Goal: Task Accomplishment & Management: Complete application form

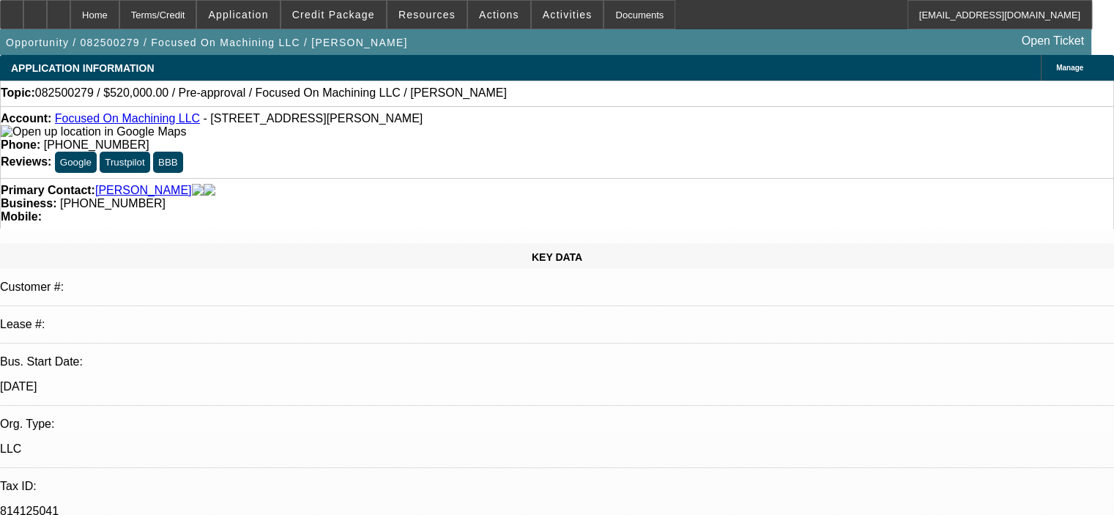
select select "0"
select select "1"
select select "2"
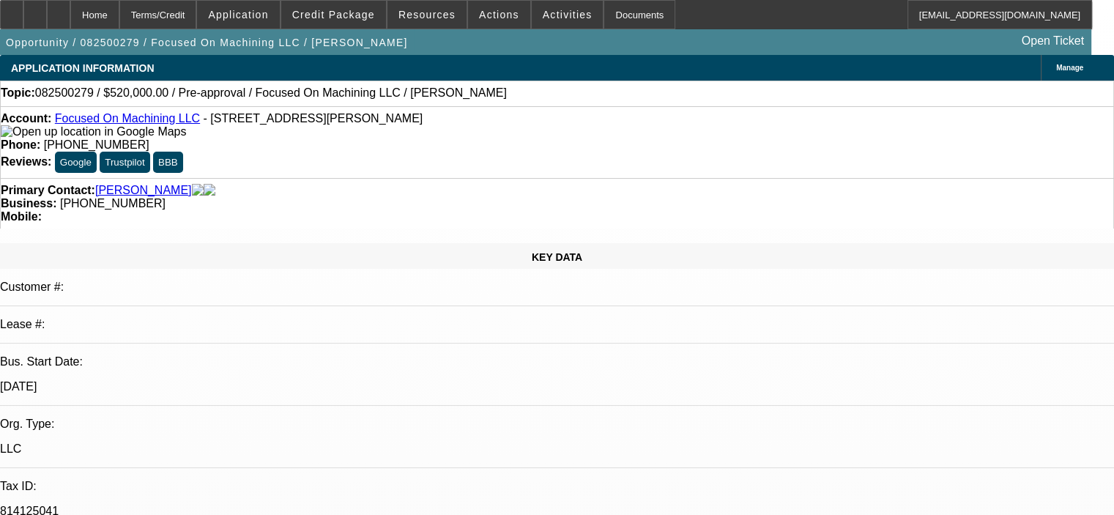
select select "6"
click at [355, 15] on span "Credit Package" at bounding box center [333, 15] width 83 height 12
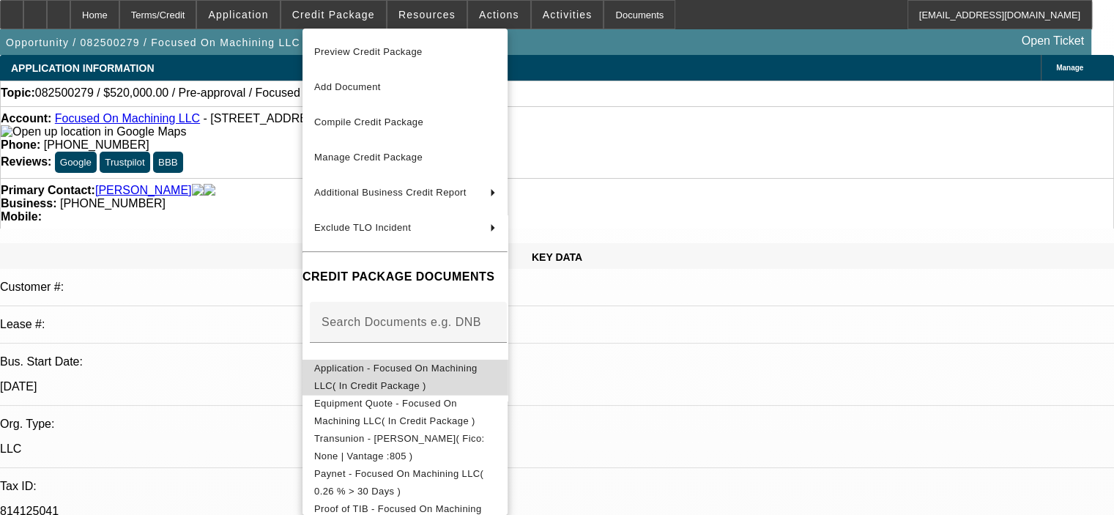
click at [423, 376] on span "Application - Focused On Machining LLC( In Credit Package )" at bounding box center [395, 377] width 163 height 29
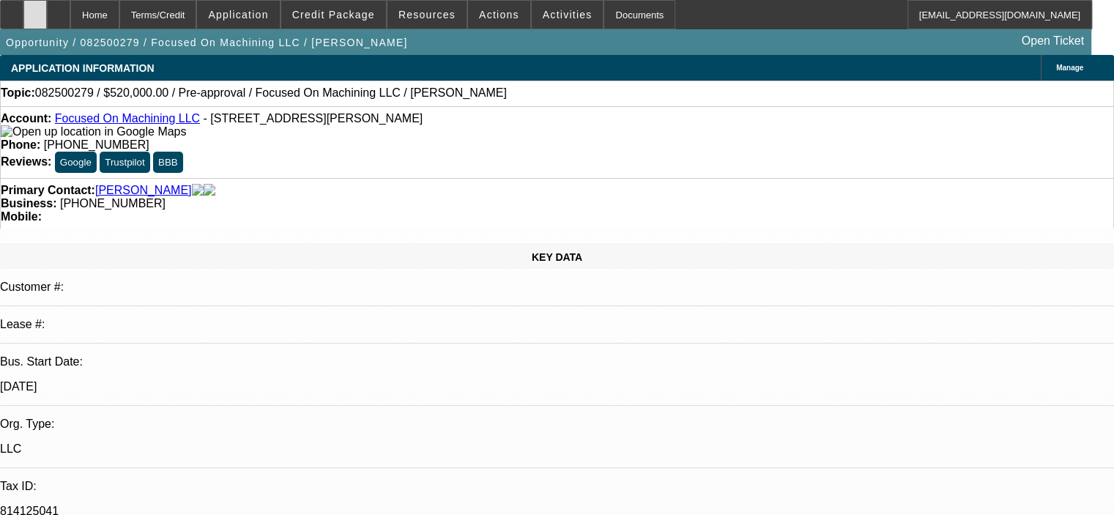
click at [35, 10] on icon at bounding box center [35, 10] width 0 height 0
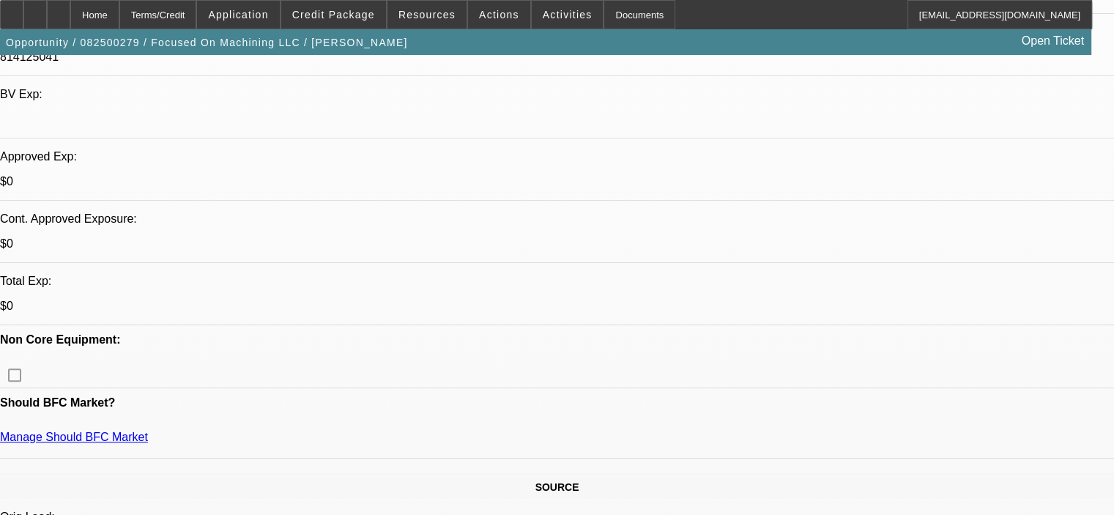
scroll to position [443, 0]
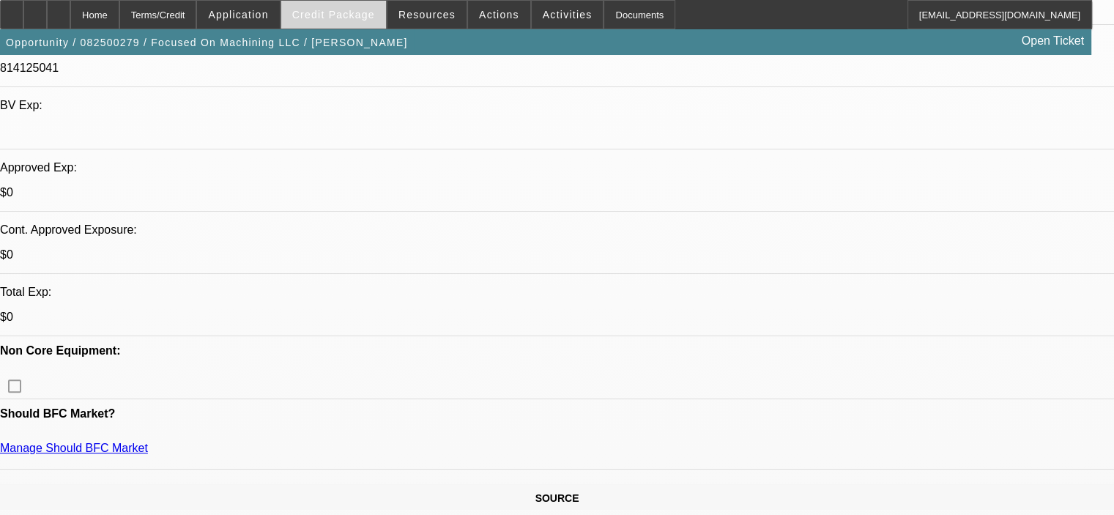
click at [360, 17] on span "Credit Package" at bounding box center [333, 15] width 83 height 12
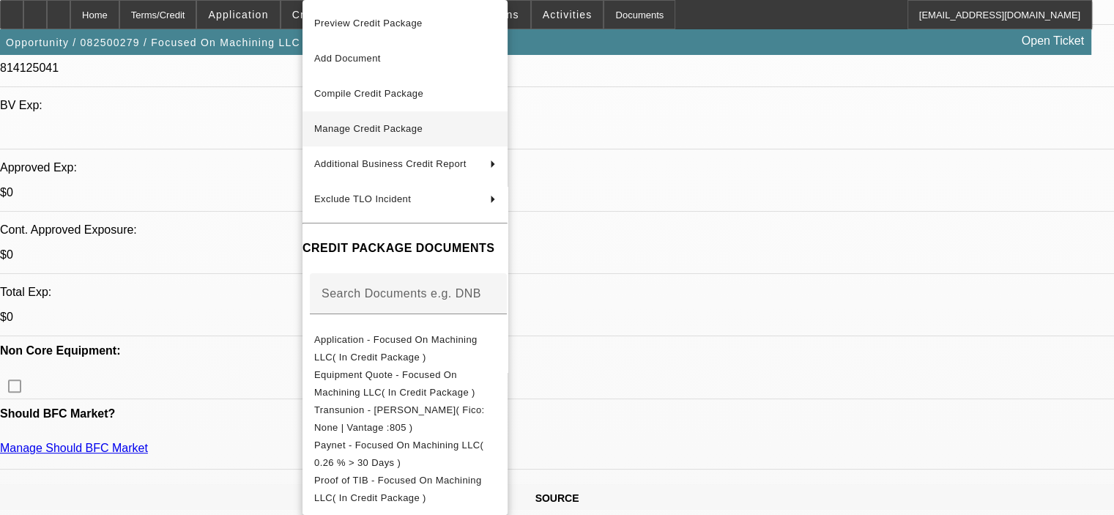
click at [404, 121] on span "Manage Credit Package" at bounding box center [405, 129] width 182 height 18
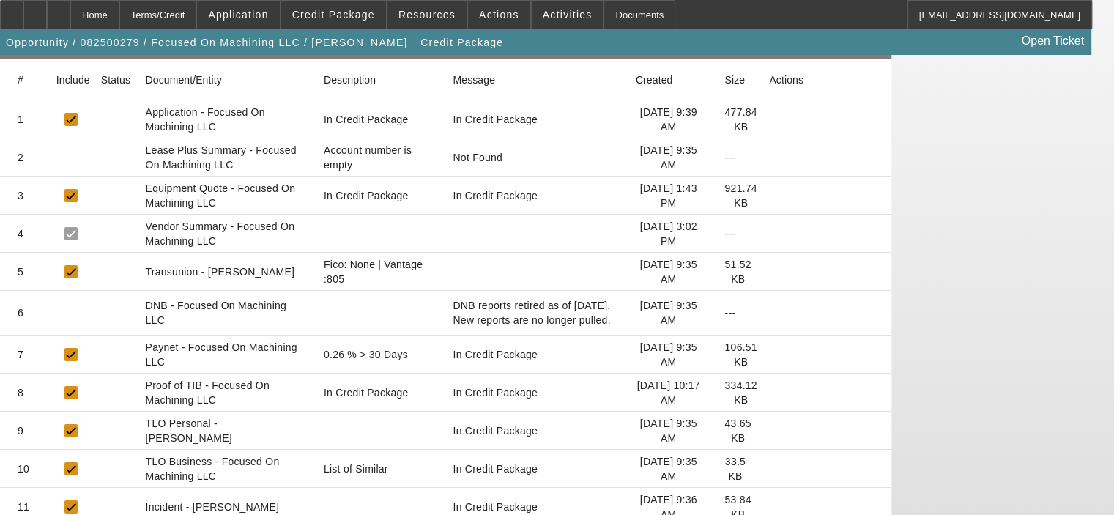
scroll to position [251, 0]
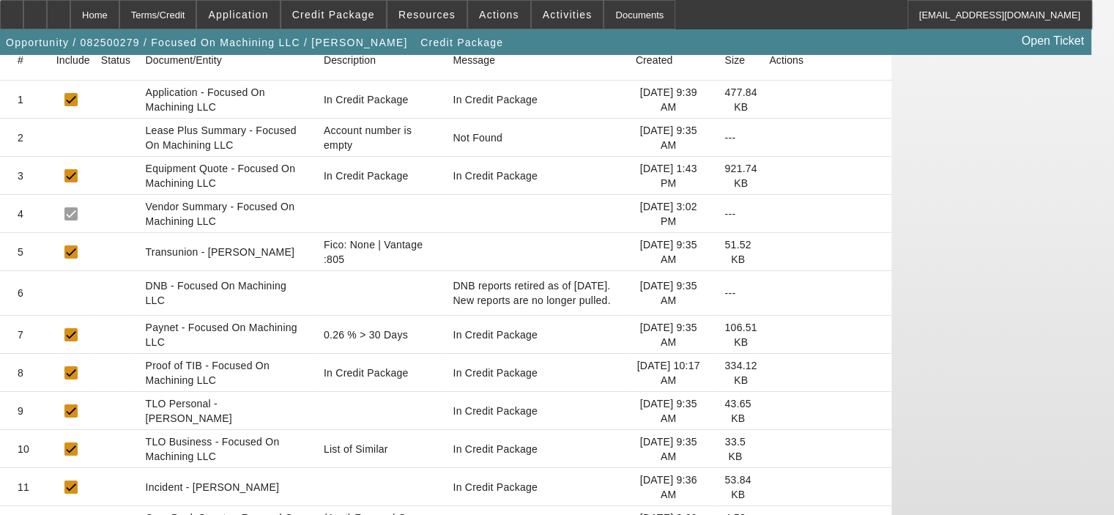
click at [769, 514] on icon at bounding box center [769, 525] width 0 height 0
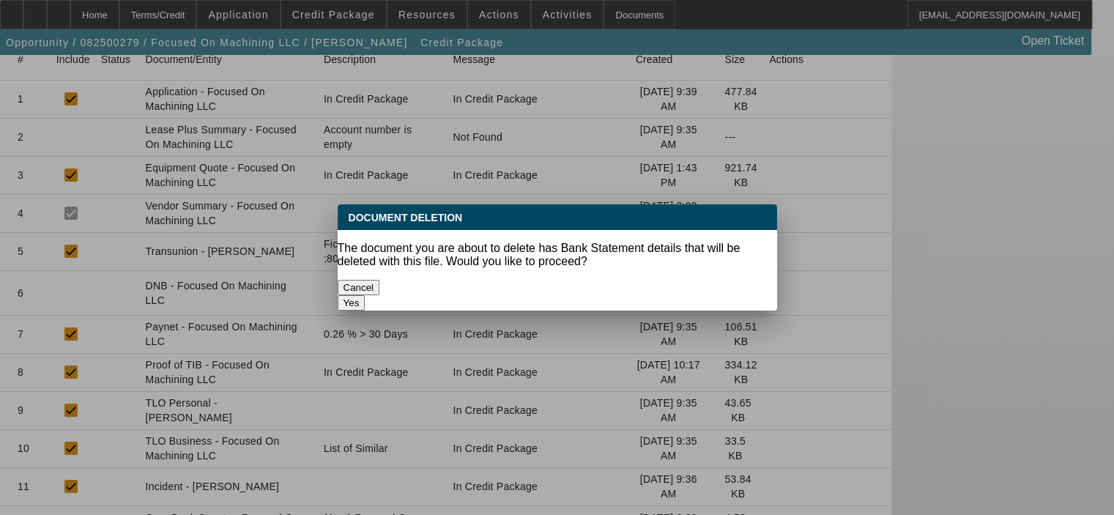
scroll to position [0, 0]
click at [366, 295] on button "Yes" at bounding box center [352, 302] width 28 height 15
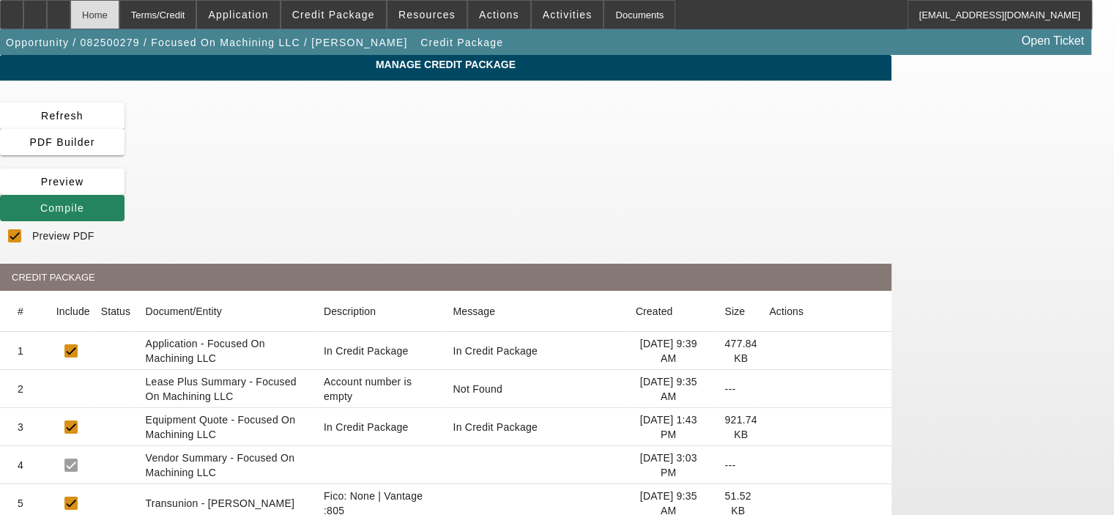
click at [119, 21] on div "Home" at bounding box center [94, 14] width 49 height 29
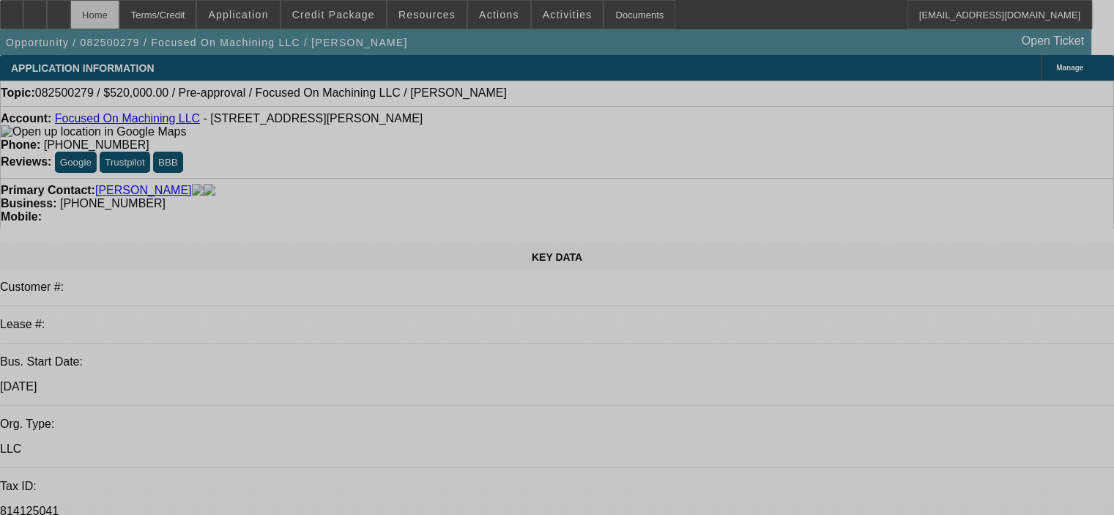
select select "0"
select select "2"
select select "0"
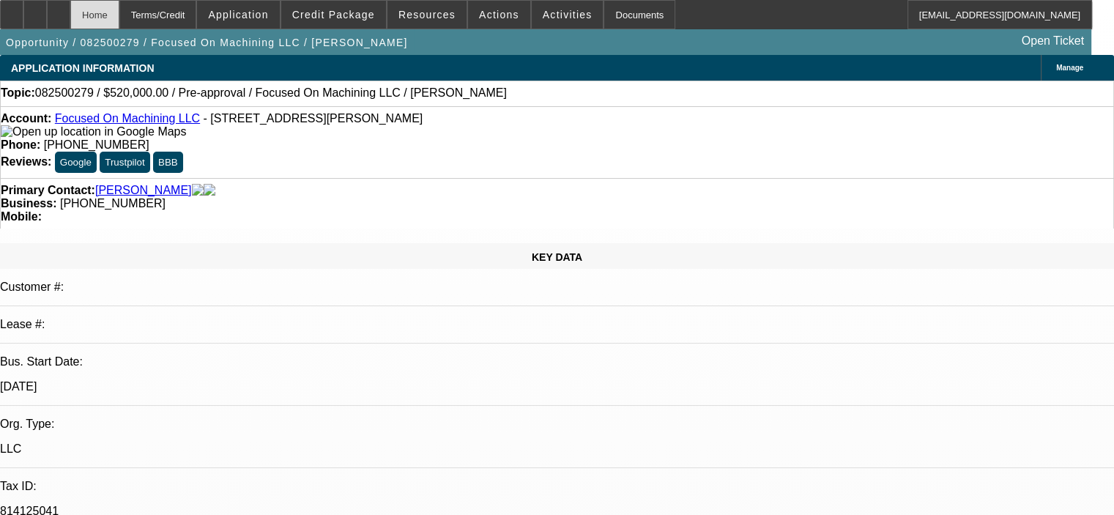
select select "6"
select select "0"
select select "1"
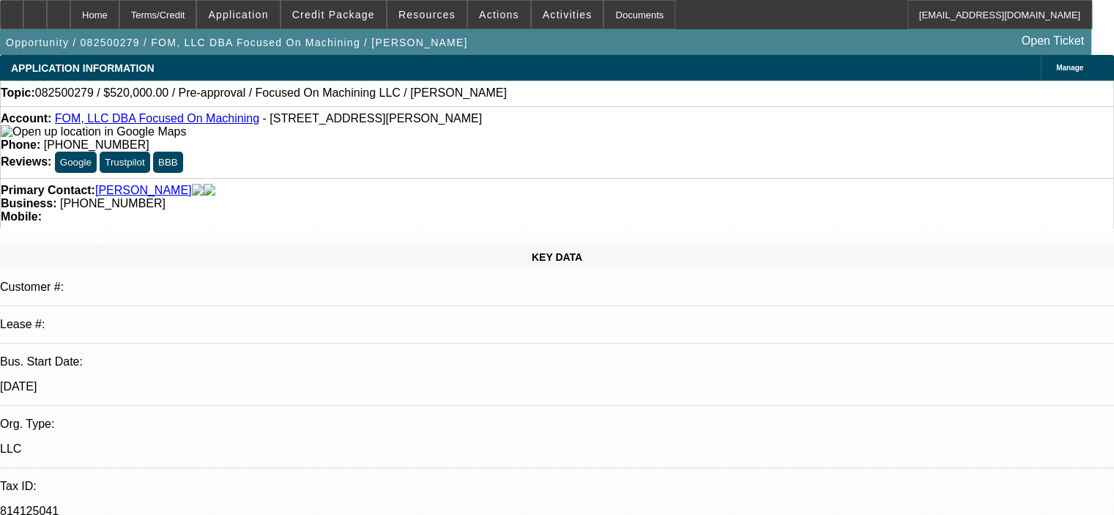
select select "2"
select select "6"
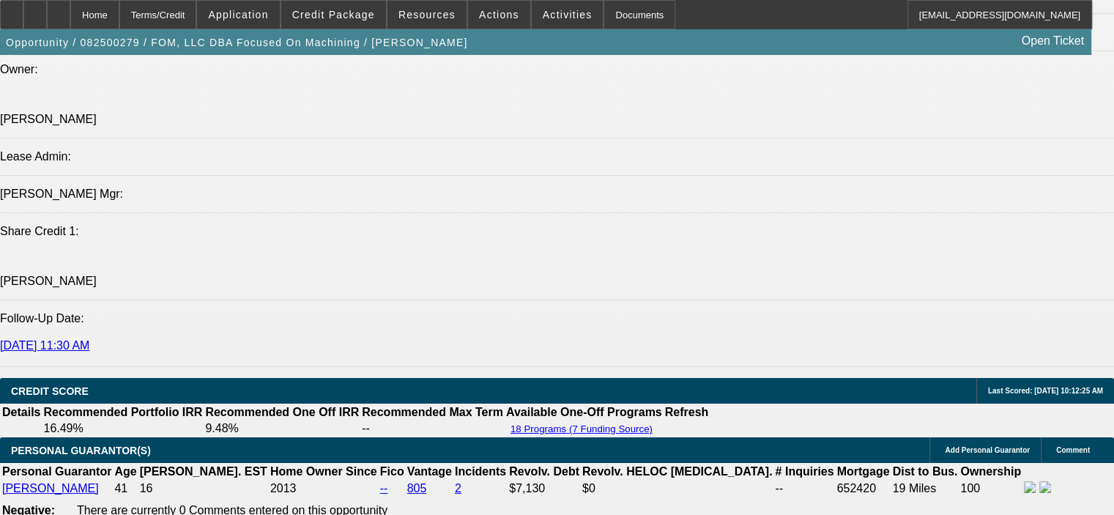
scroll to position [1759, 0]
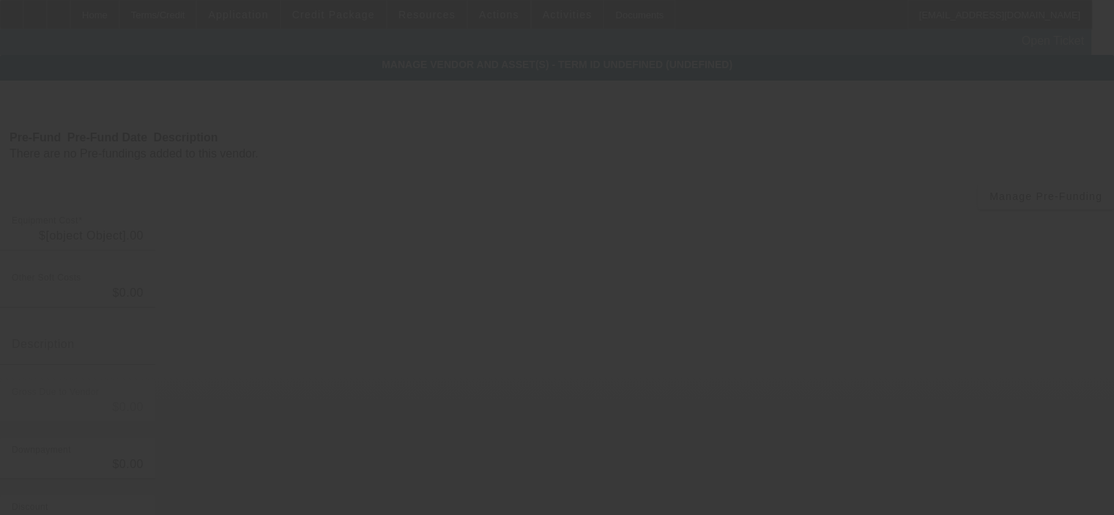
type input "$520,000.00"
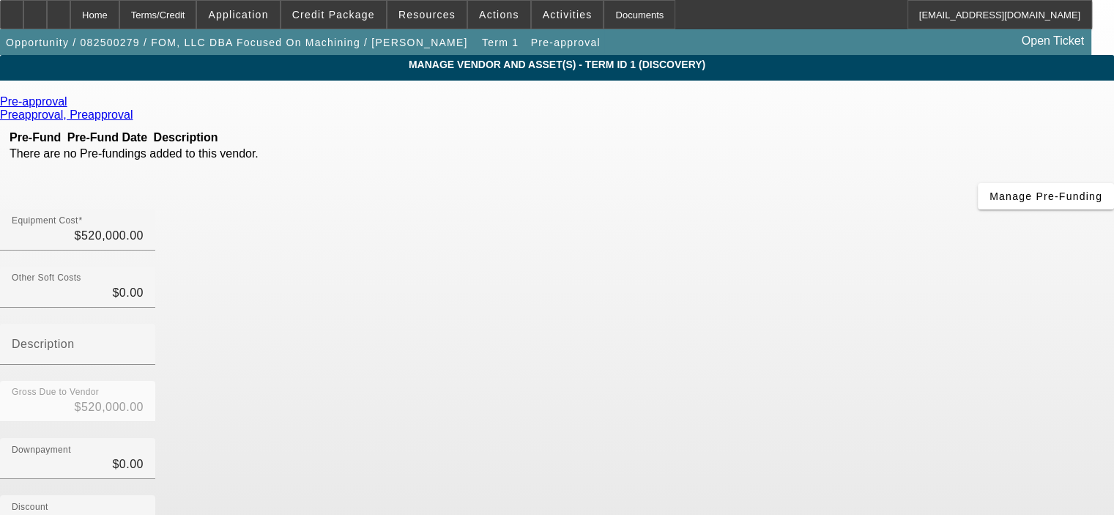
click at [71, 103] on link at bounding box center [69, 101] width 4 height 13
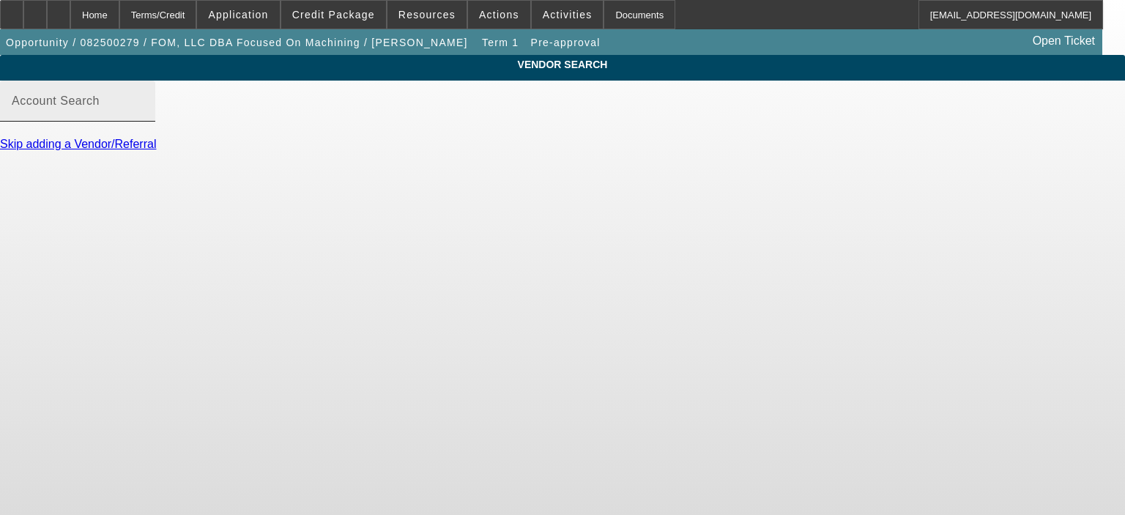
click at [100, 107] on mat-label "Account Search" at bounding box center [56, 101] width 88 height 12
click at [144, 116] on input "Account Search" at bounding box center [78, 107] width 132 height 18
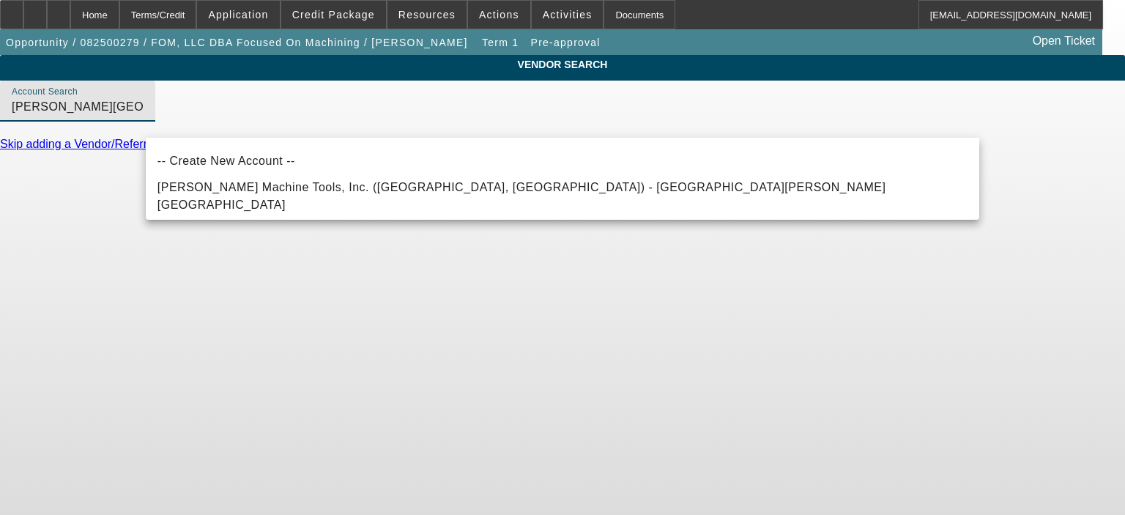
click at [255, 200] on span "J.M. Grisley Machine Tools, Inc. (Wheat Ridge, CO) - Gill, Stuart" at bounding box center [522, 196] width 729 height 30
type input "J.M. Grisley Machine Tools, Inc. (Wheat Ridge, CO) - Gill, Stuart"
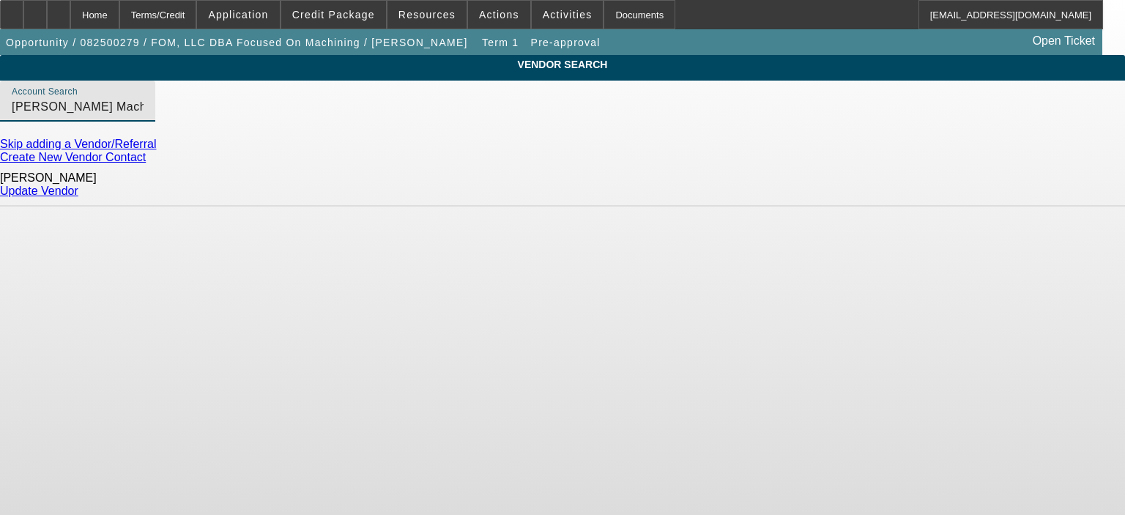
click at [78, 188] on link "Update Vendor" at bounding box center [39, 191] width 78 height 12
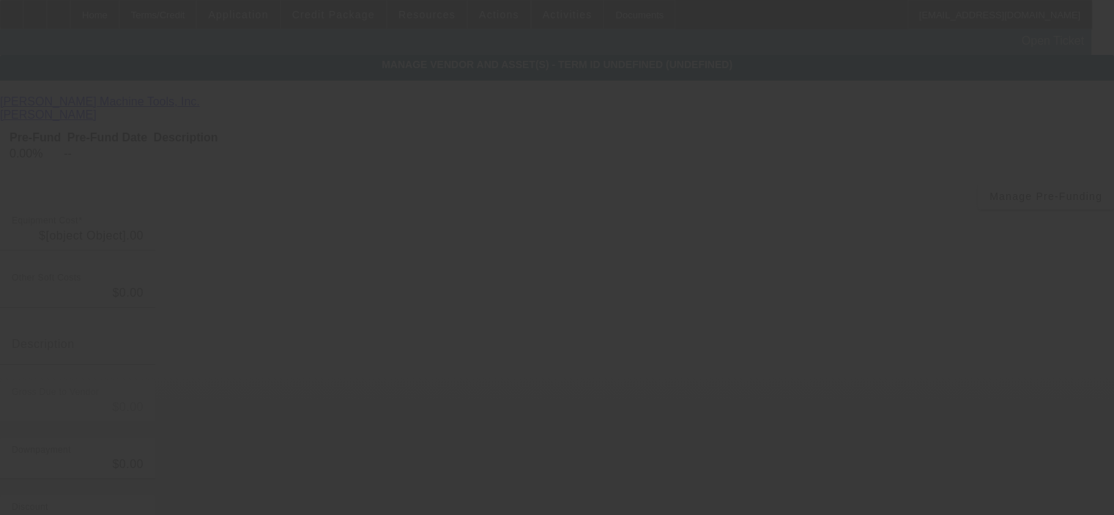
type input "$520,000.00"
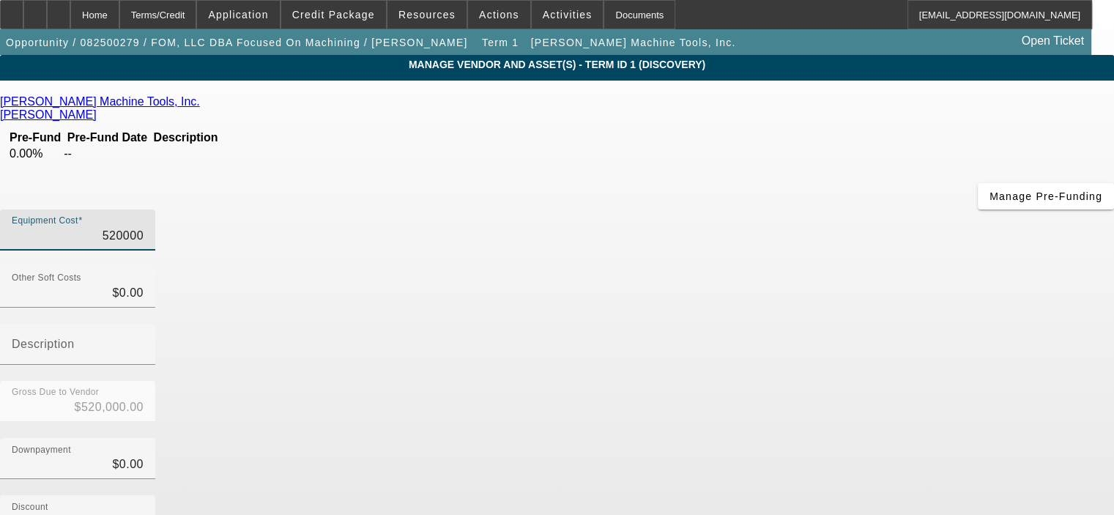
drag, startPoint x: 677, startPoint y: 122, endPoint x: 784, endPoint y: 133, distance: 107.5
click at [784, 210] on div "Equipment Cost 520000" at bounding box center [557, 238] width 1114 height 57
type input "5"
type input "$5.00"
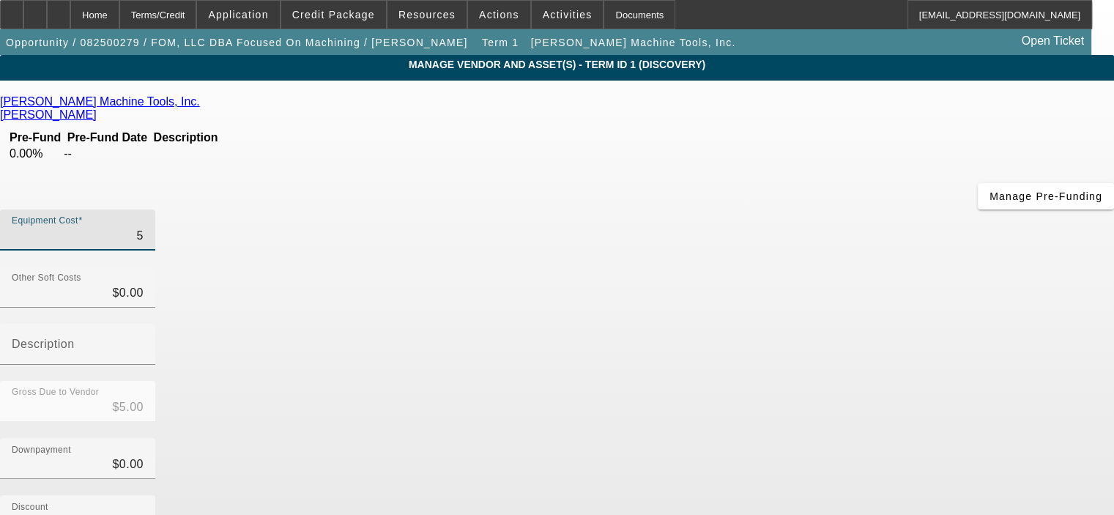
type input "51"
type input "$51.00"
type input "519"
type input "$519.00"
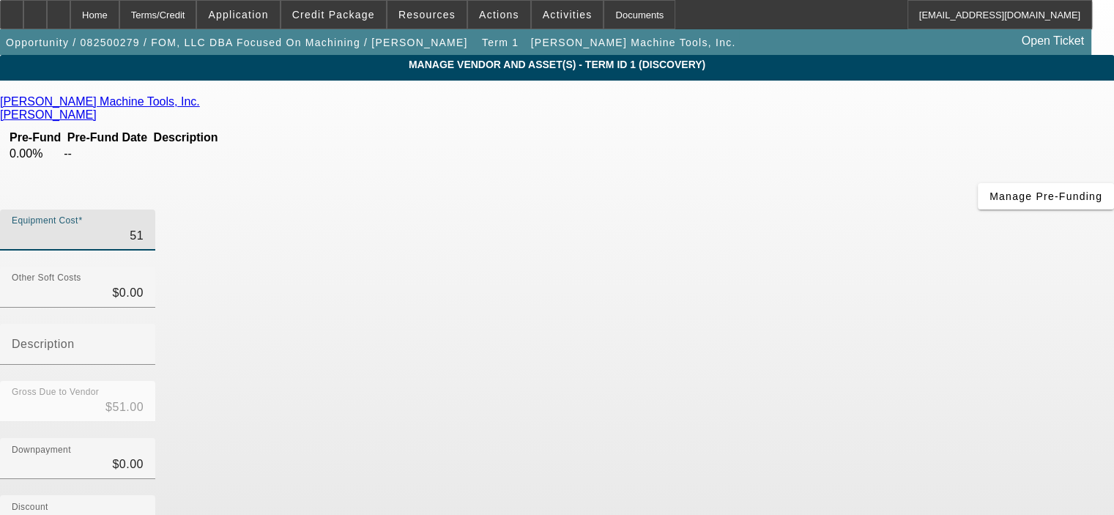
type input "$519.00"
type input "5193"
type input "$5,193.00"
type input "51931"
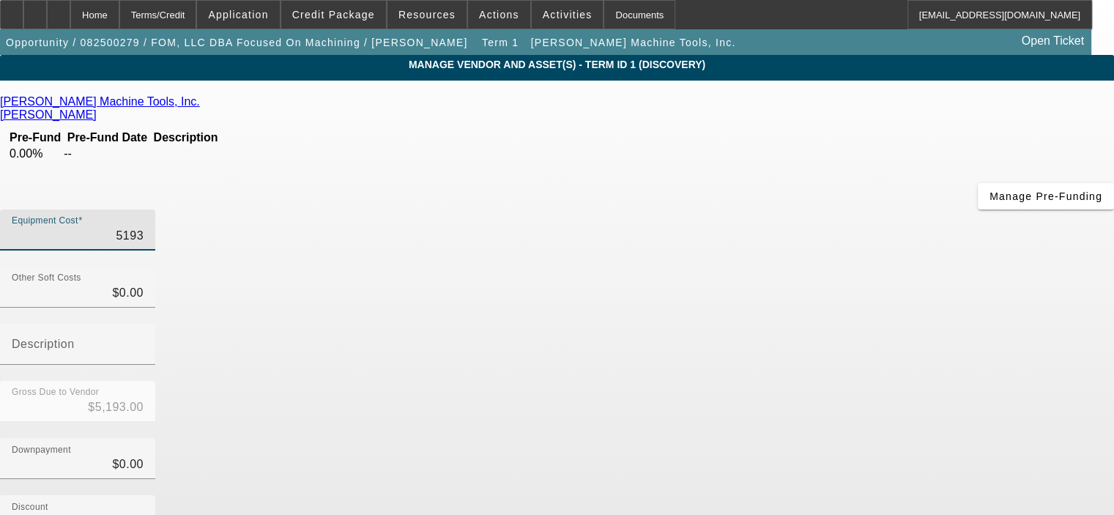
type input "$51,931.00"
type input "519310"
type input "$519,310.00"
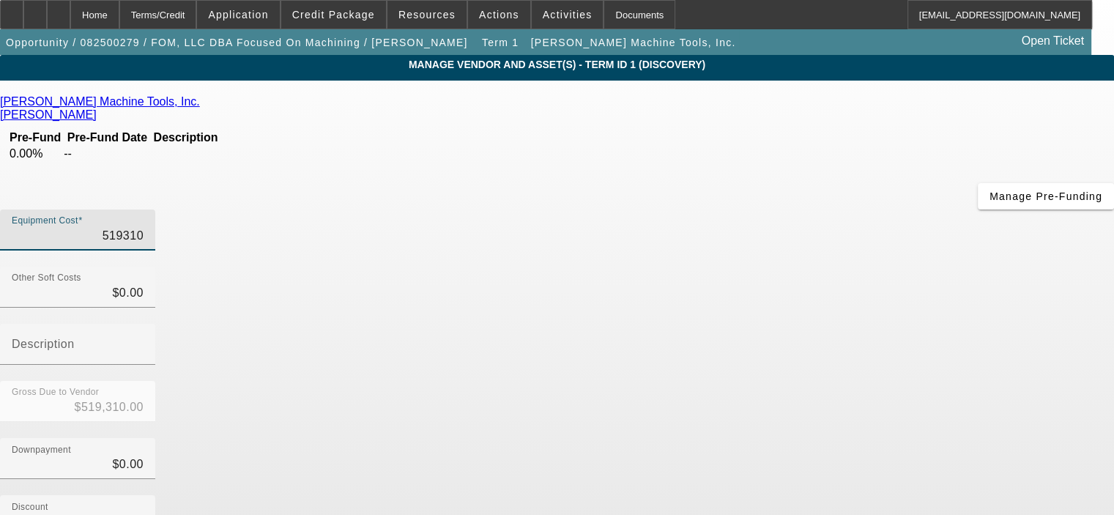
type input "$519,310.00"
click at [879, 438] on div "Downpayment $0.00" at bounding box center [557, 466] width 1114 height 57
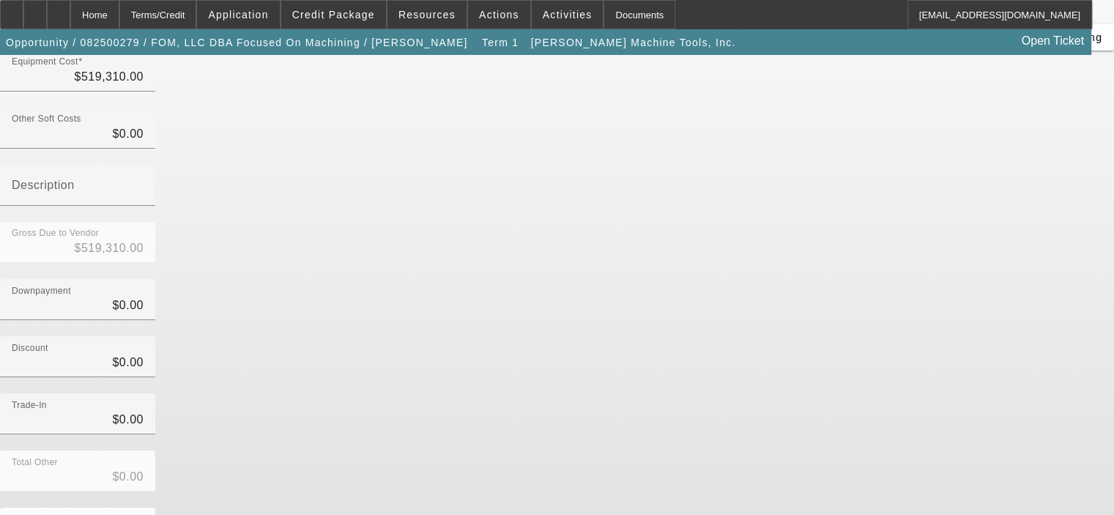
scroll to position [162, 0]
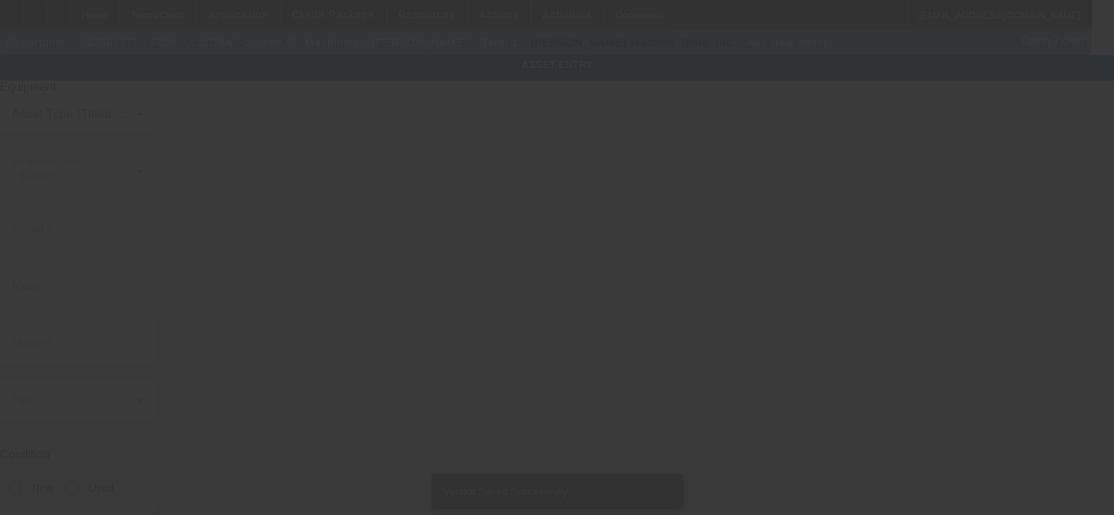
type input "8230 N Cora St"
type input "Louviers"
type input "80131"
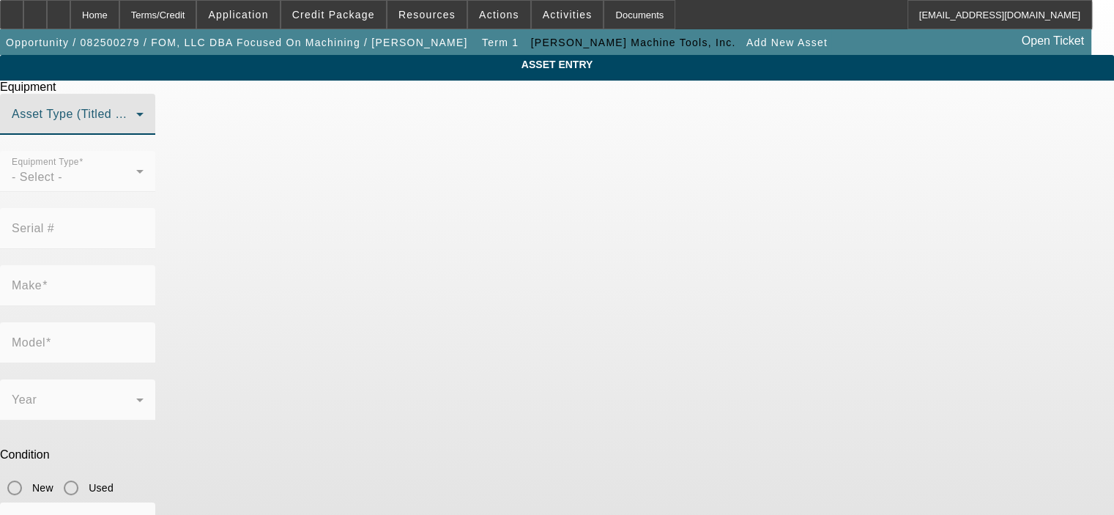
click at [136, 129] on span at bounding box center [74, 120] width 125 height 18
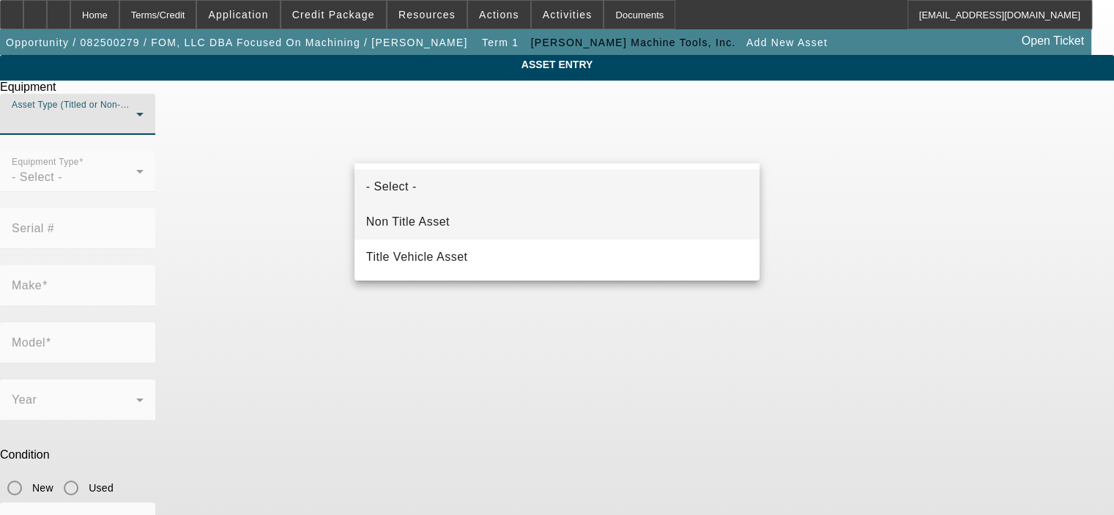
click at [475, 211] on mat-option "Non Title Asset" at bounding box center [557, 221] width 405 height 35
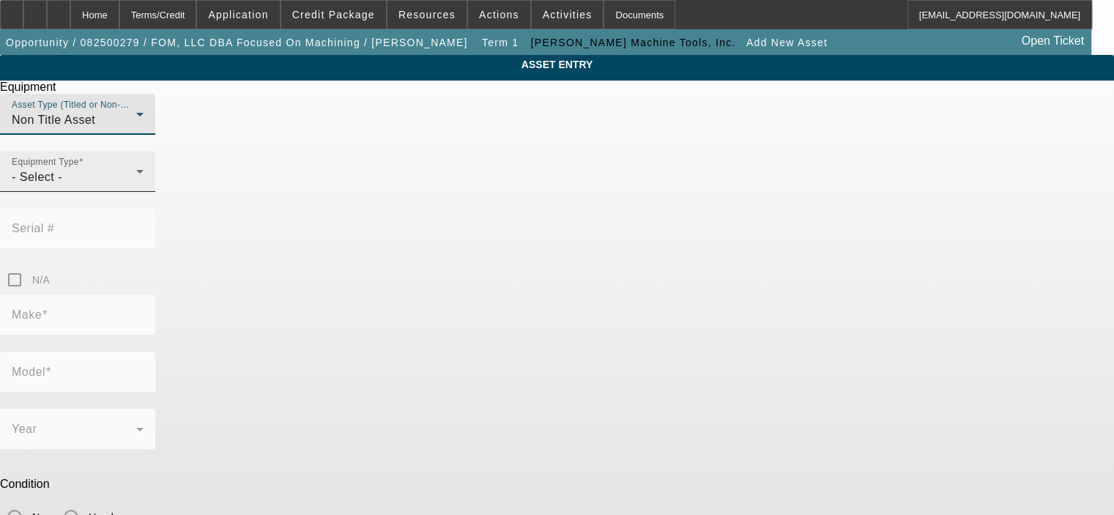
click at [136, 186] on div "- Select -" at bounding box center [74, 178] width 125 height 18
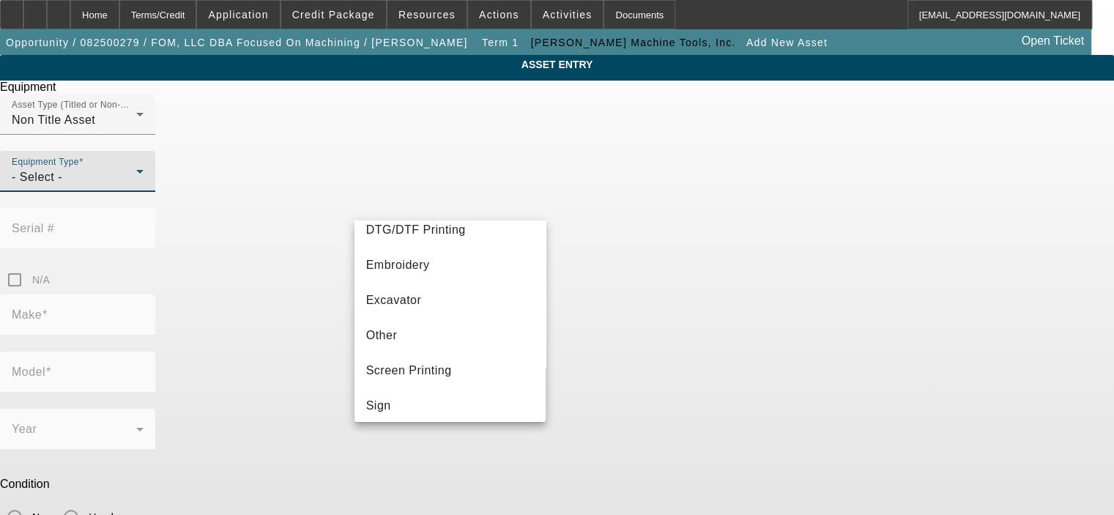
scroll to position [232, 0]
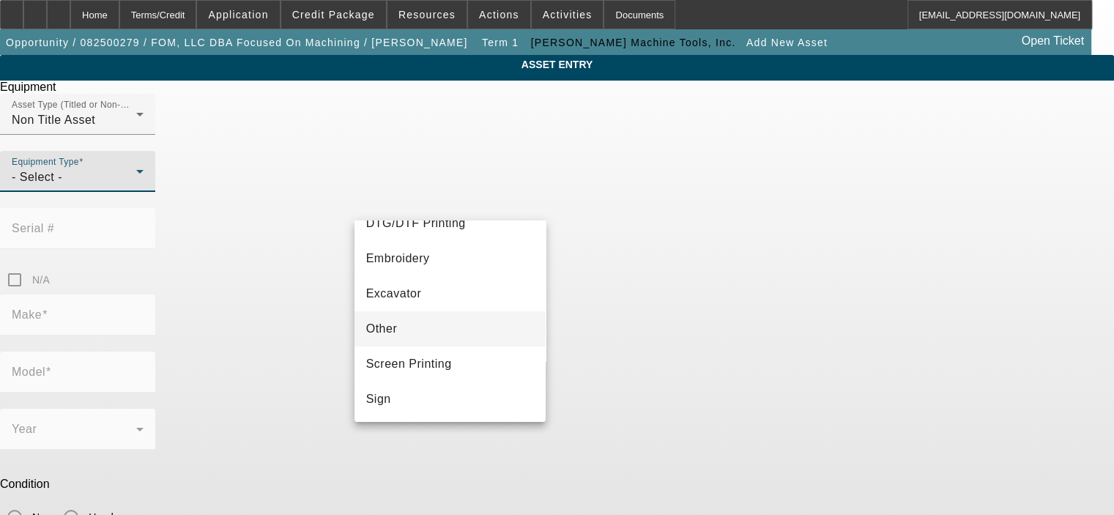
click at [463, 325] on mat-option "Other" at bounding box center [451, 328] width 192 height 35
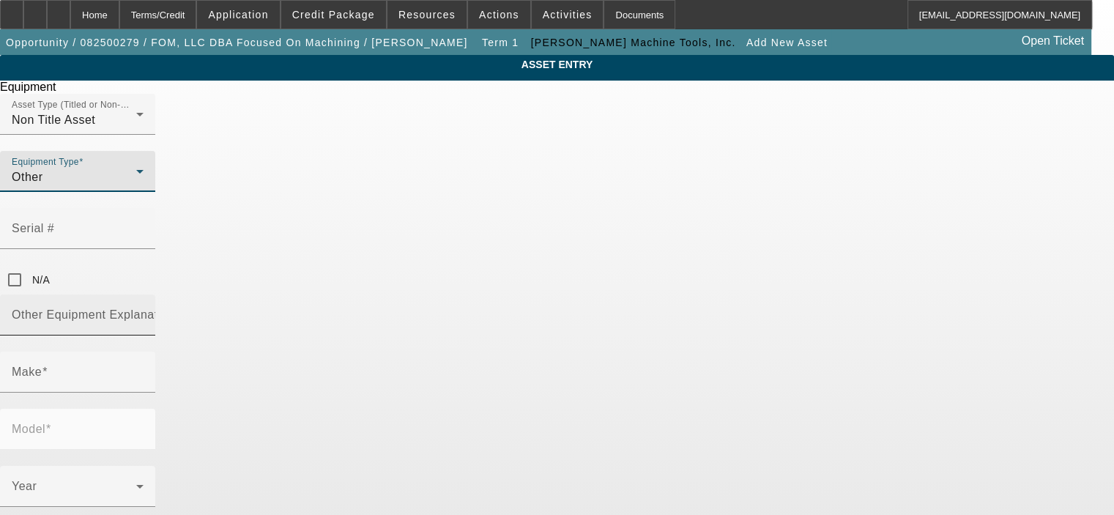
click at [144, 312] on input "Other Equipment Explanation" at bounding box center [78, 321] width 132 height 18
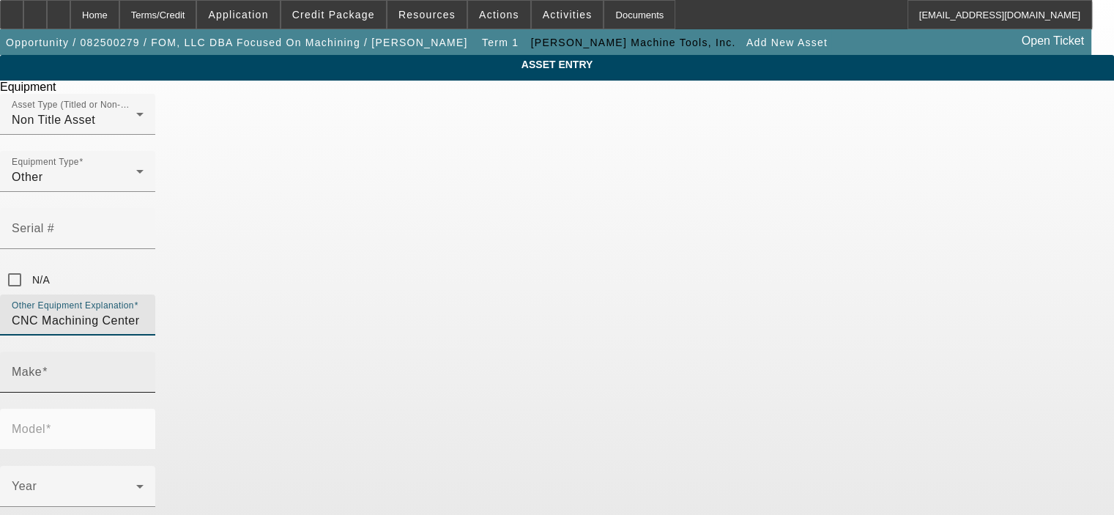
type input "CNC Machining Center"
click at [144, 369] on input "Make" at bounding box center [78, 378] width 132 height 18
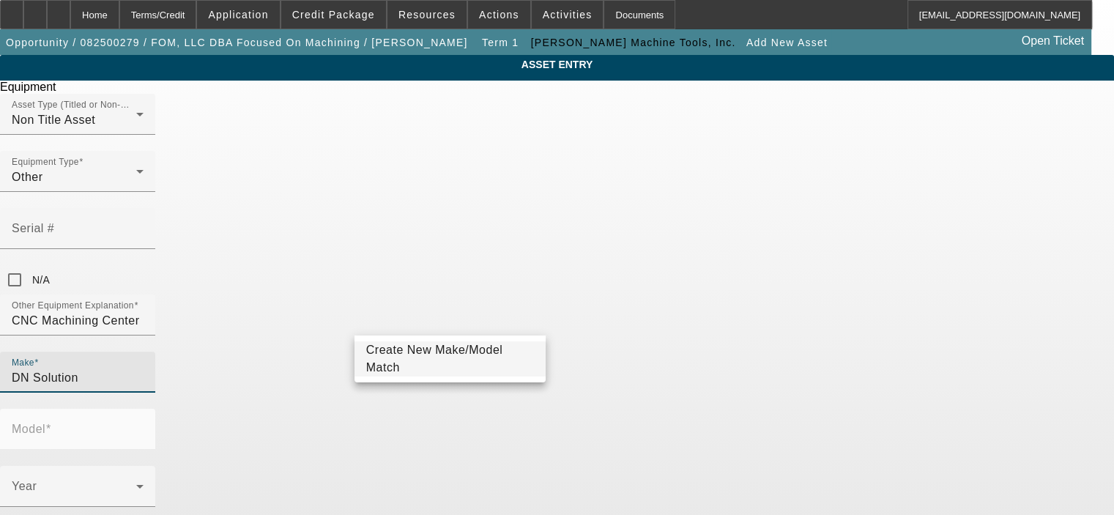
type input "DN Solution"
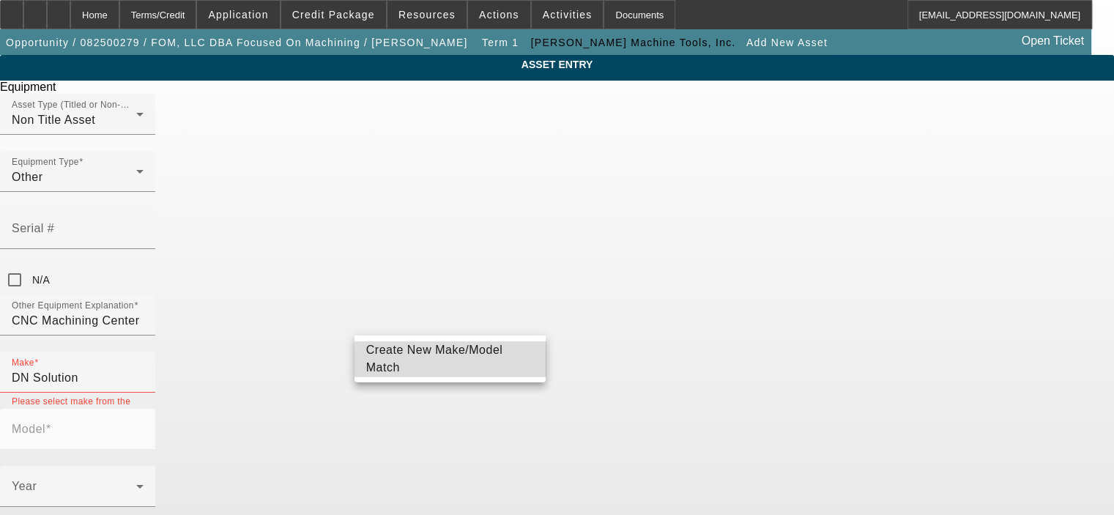
click at [487, 358] on span "Create New Make/Model Match" at bounding box center [434, 359] width 137 height 30
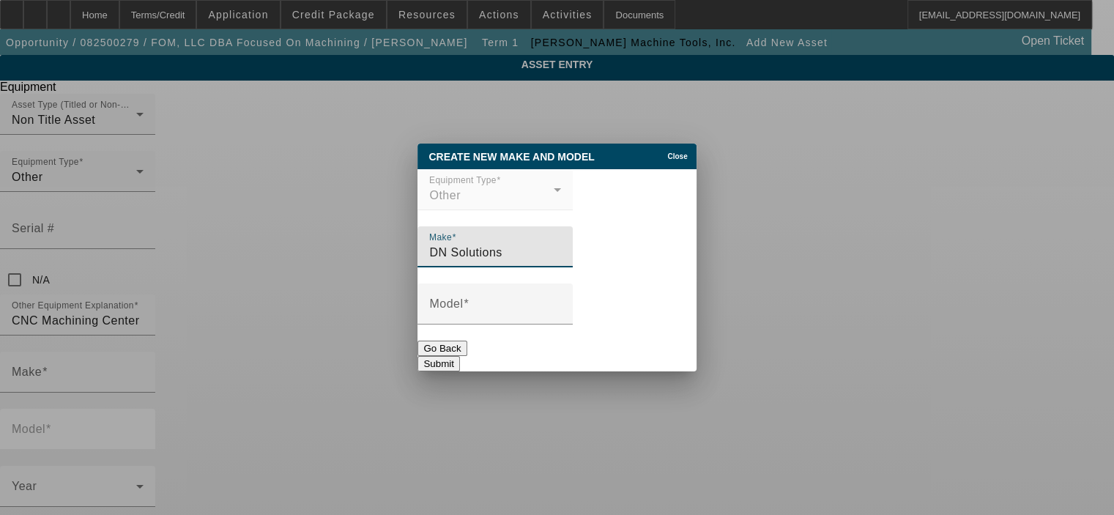
type input "DN Solutions"
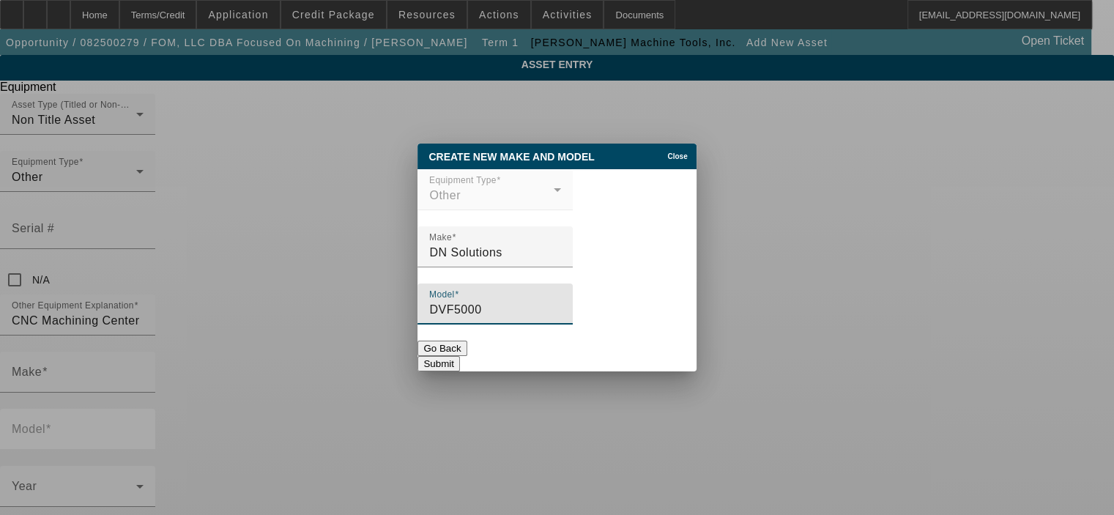
click at [458, 314] on input "DVF5000" at bounding box center [495, 310] width 132 height 18
type input "DVF 5000"
click at [515, 347] on div "Go Back Submit" at bounding box center [557, 356] width 278 height 31
click at [459, 356] on button "Submit" at bounding box center [439, 363] width 42 height 15
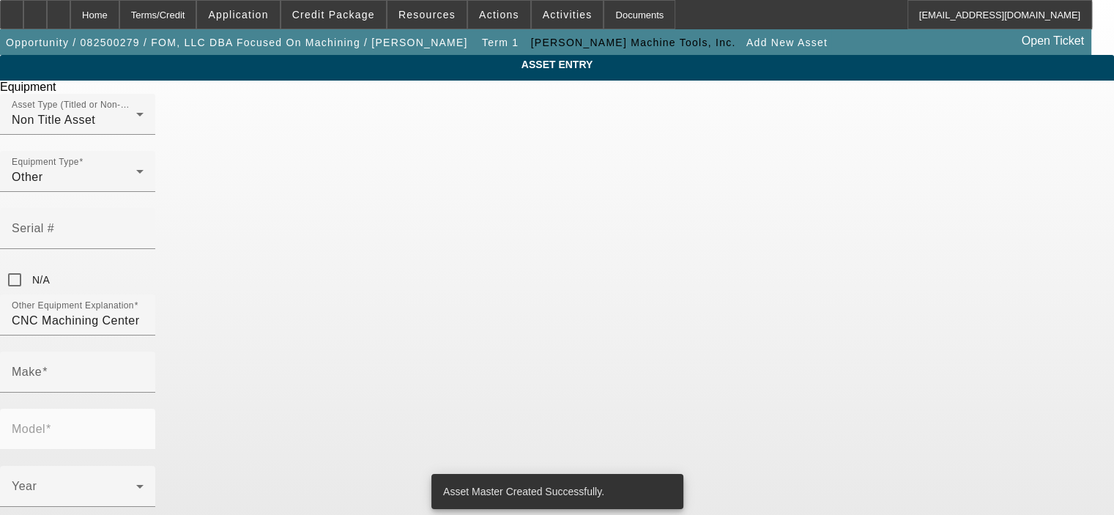
type input "DN Solutions"
type input "DVF 5000"
radio input "true"
click at [136, 484] on span at bounding box center [74, 493] width 125 height 18
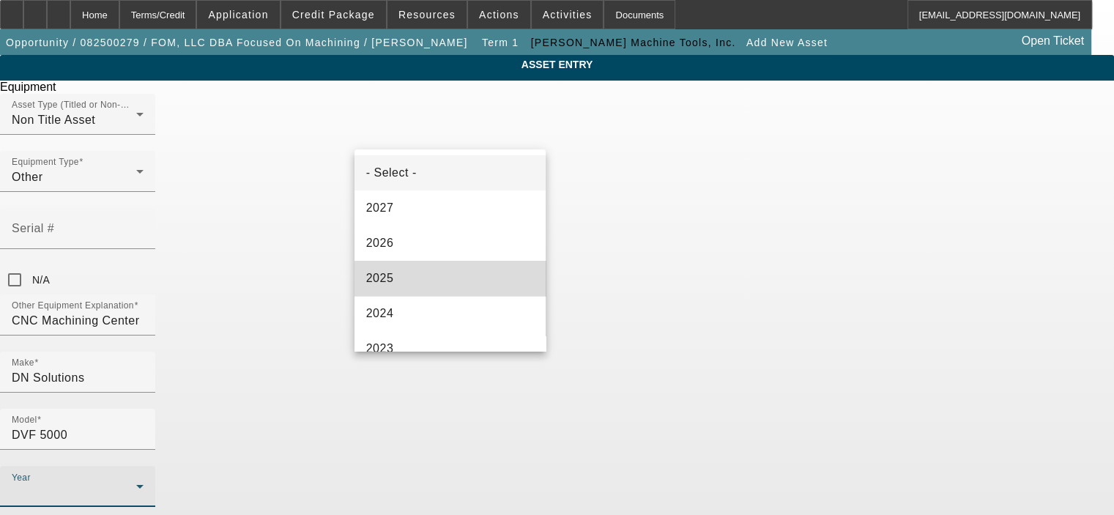
click at [460, 289] on mat-option "2025" at bounding box center [451, 278] width 192 height 35
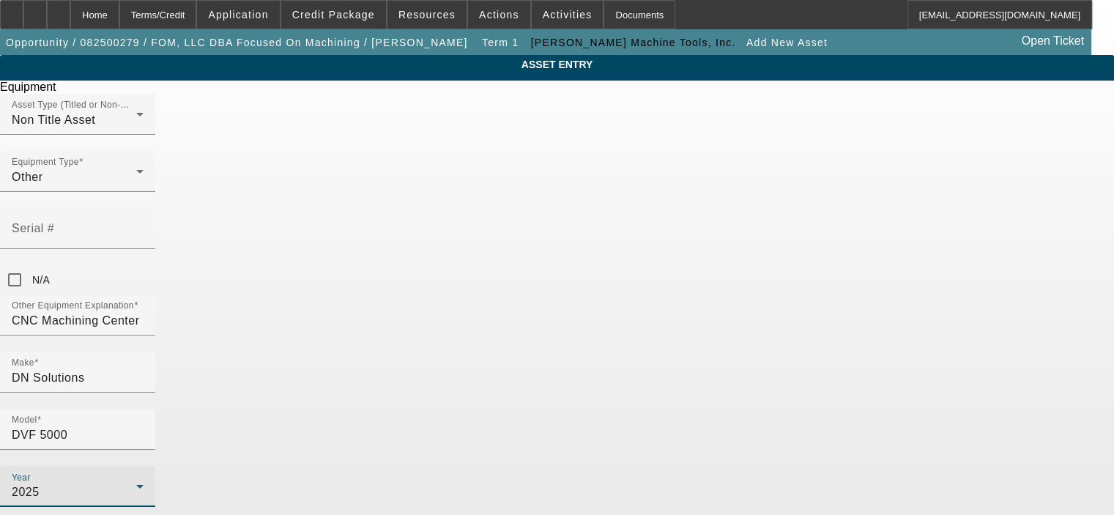
type input "1"
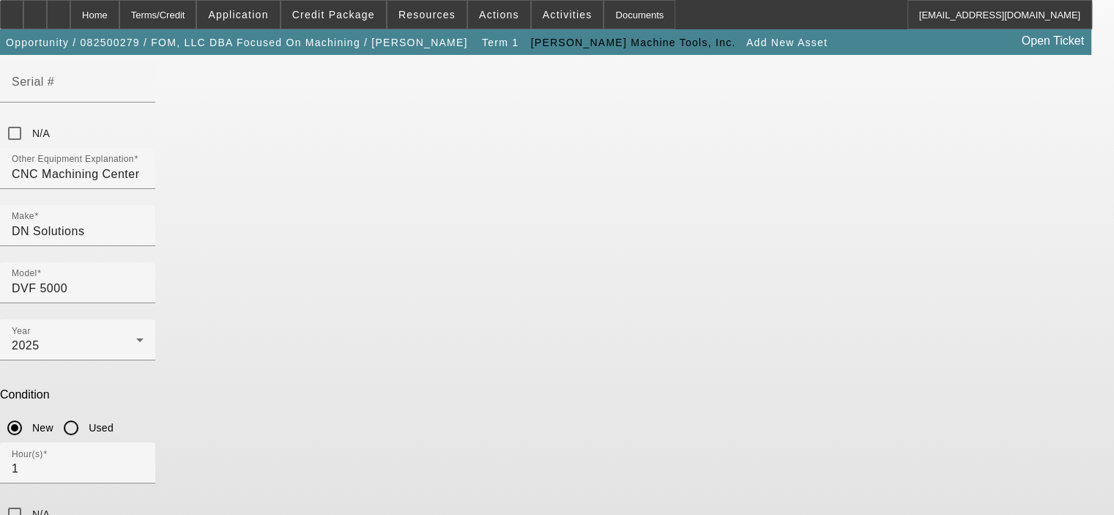
type textarea "5 Axis CNC Machining Center"
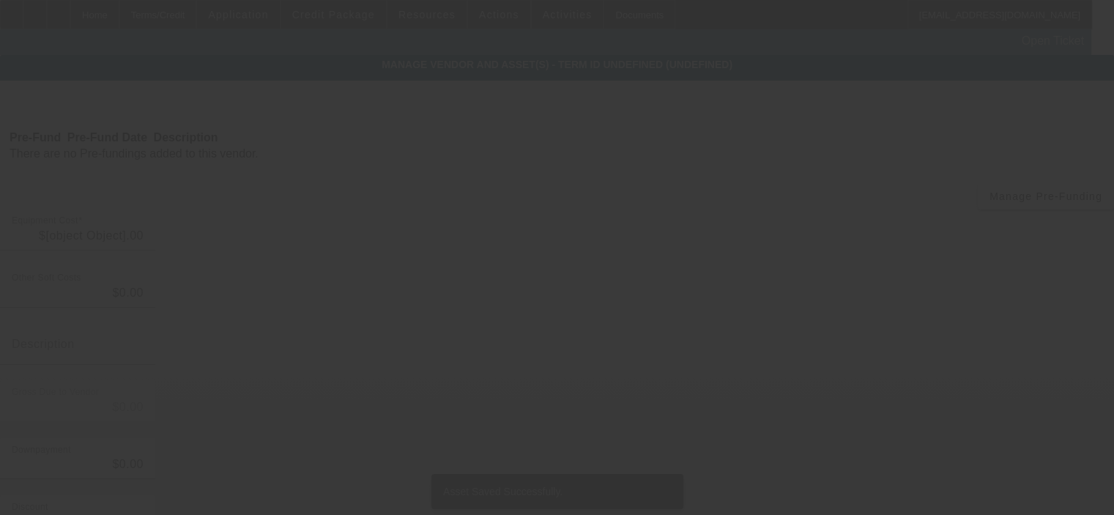
type input "$519,310.00"
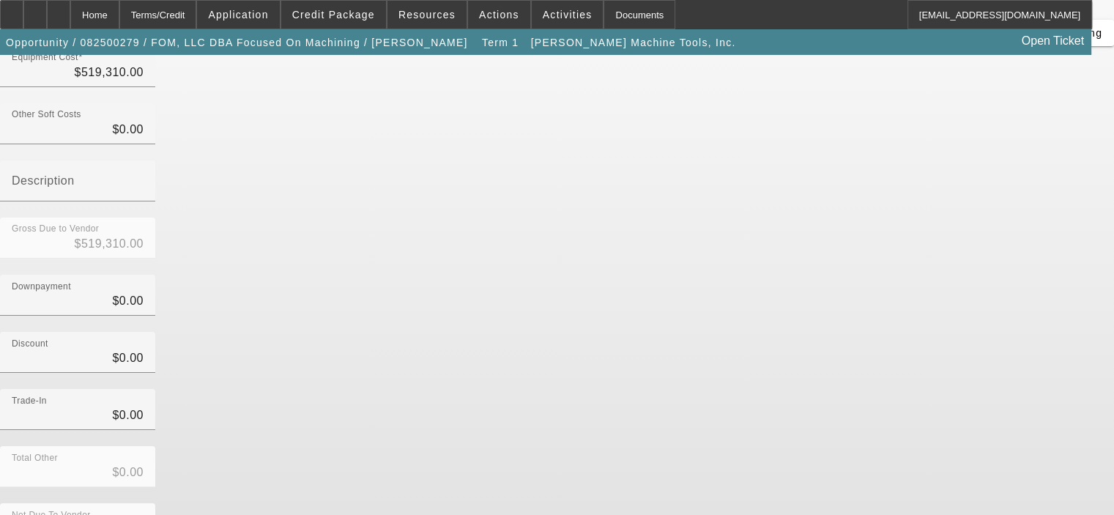
scroll to position [168, 0]
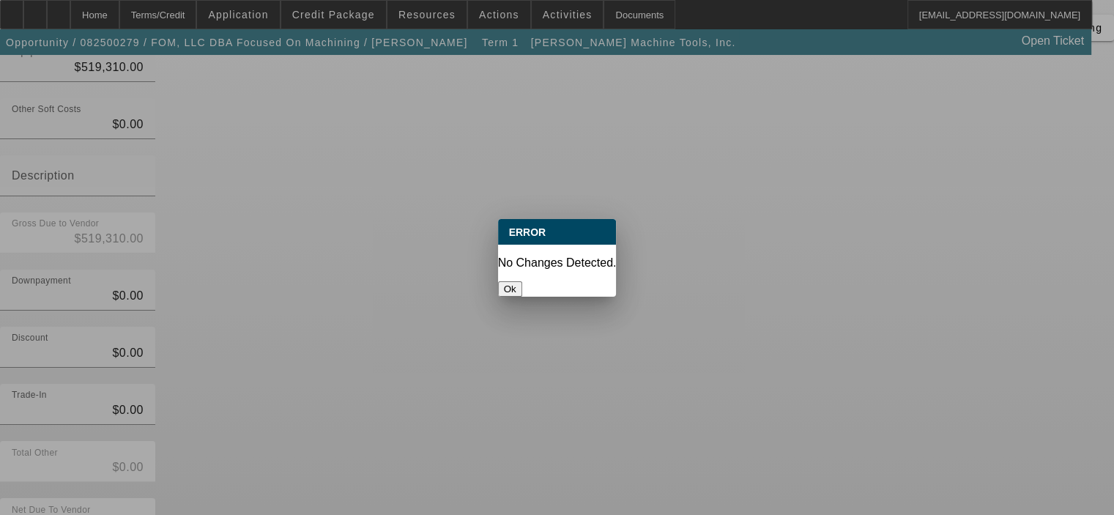
click at [522, 281] on button "Ok" at bounding box center [510, 288] width 24 height 15
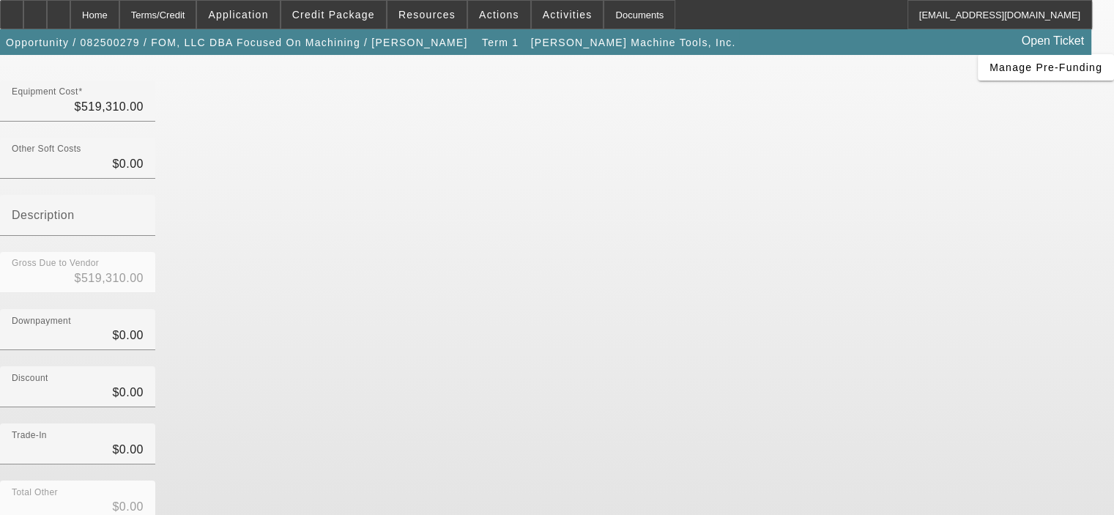
scroll to position [95, 0]
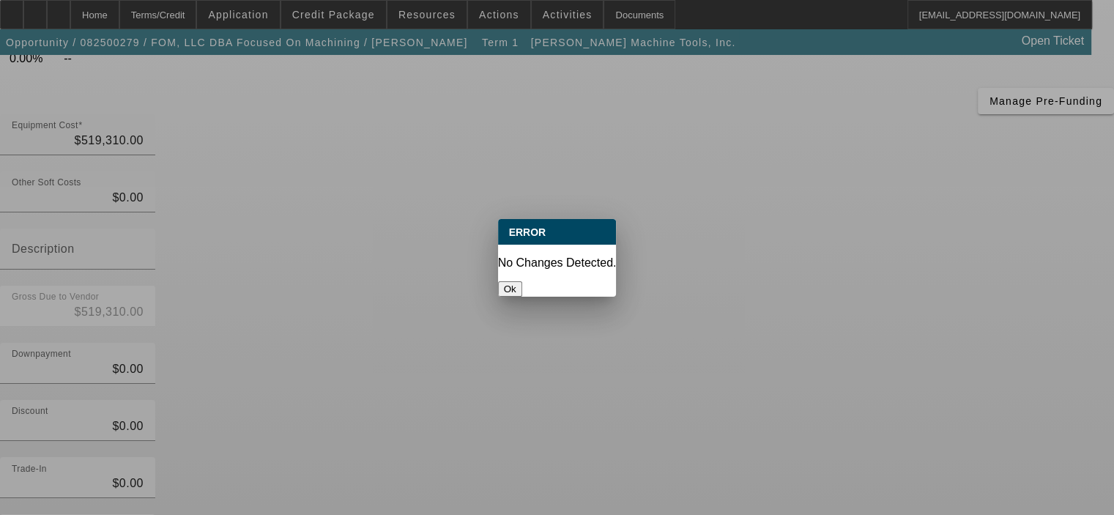
scroll to position [0, 0]
click at [522, 281] on button "Ok" at bounding box center [510, 288] width 24 height 15
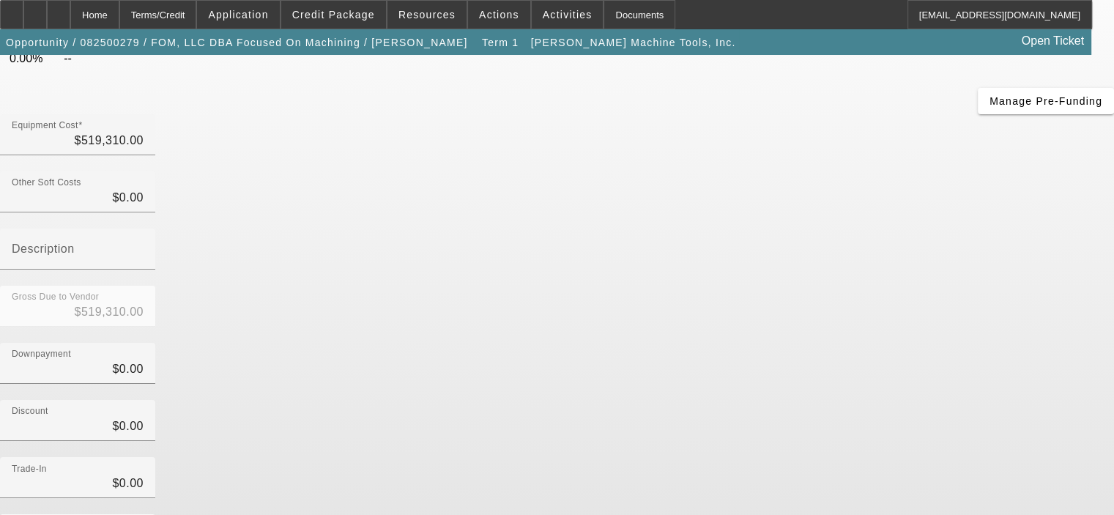
scroll to position [95, 0]
click at [119, 8] on div "Home" at bounding box center [94, 14] width 49 height 29
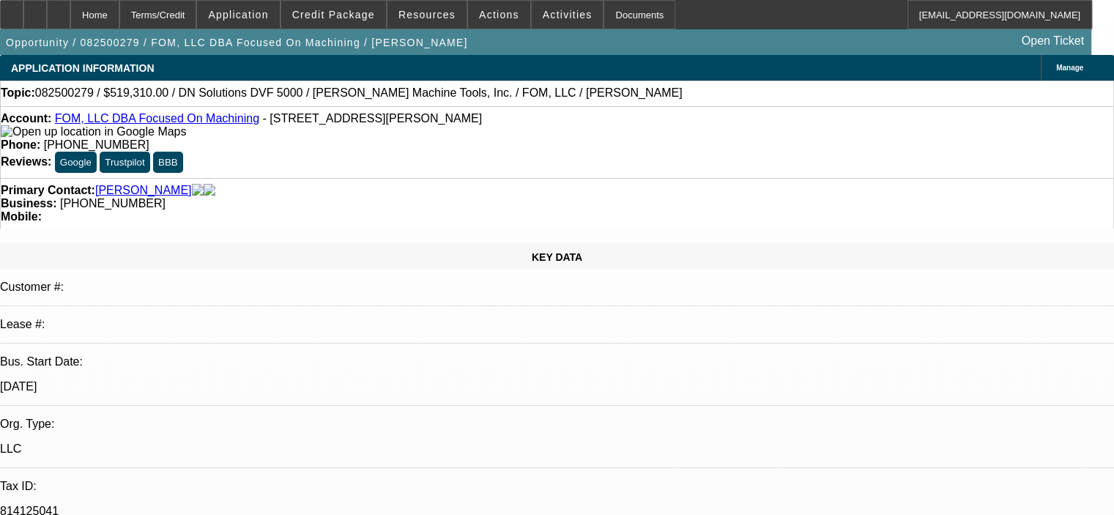
select select "0"
select select "2"
select select "0"
select select "6"
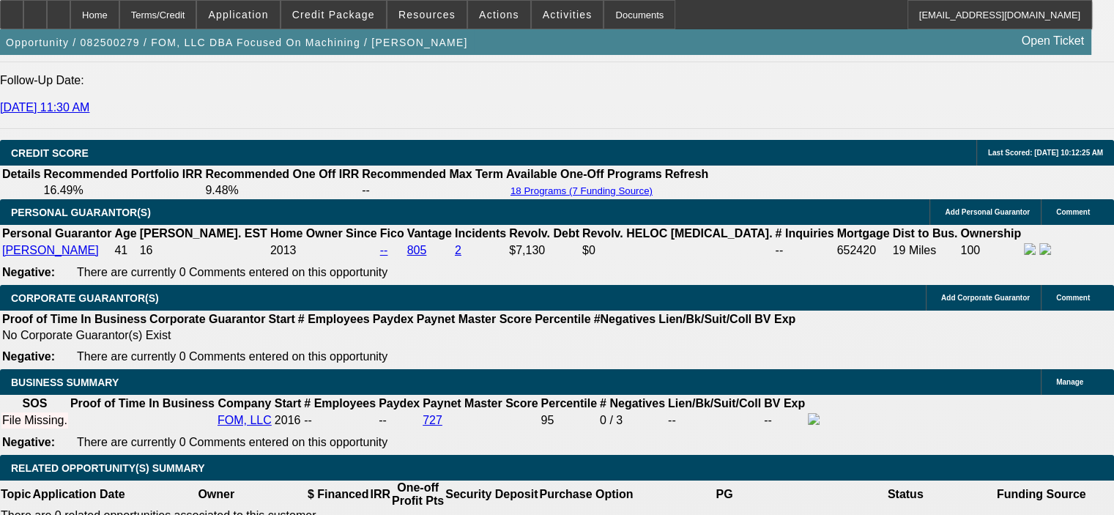
scroll to position [2052, 0]
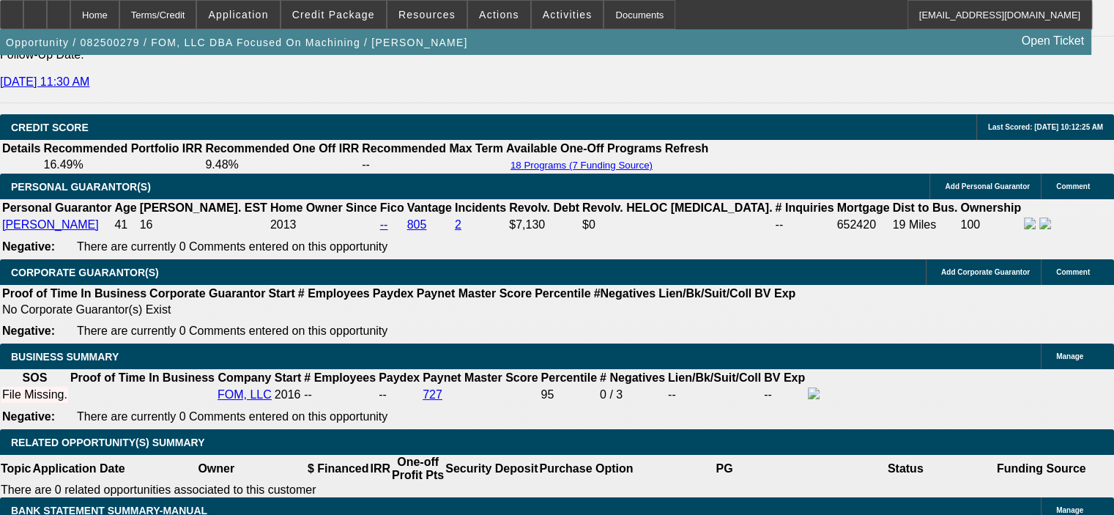
type input "52000"
drag, startPoint x: 170, startPoint y: 382, endPoint x: 308, endPoint y: 373, distance: 138.1
type input "UNKNOWN"
type input "$51,931.00"
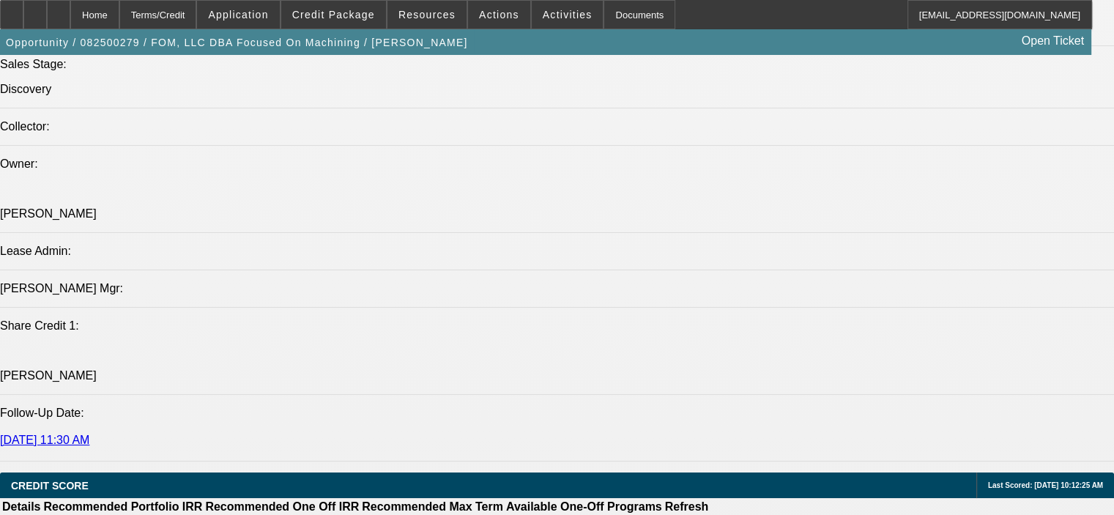
scroll to position [1685, 0]
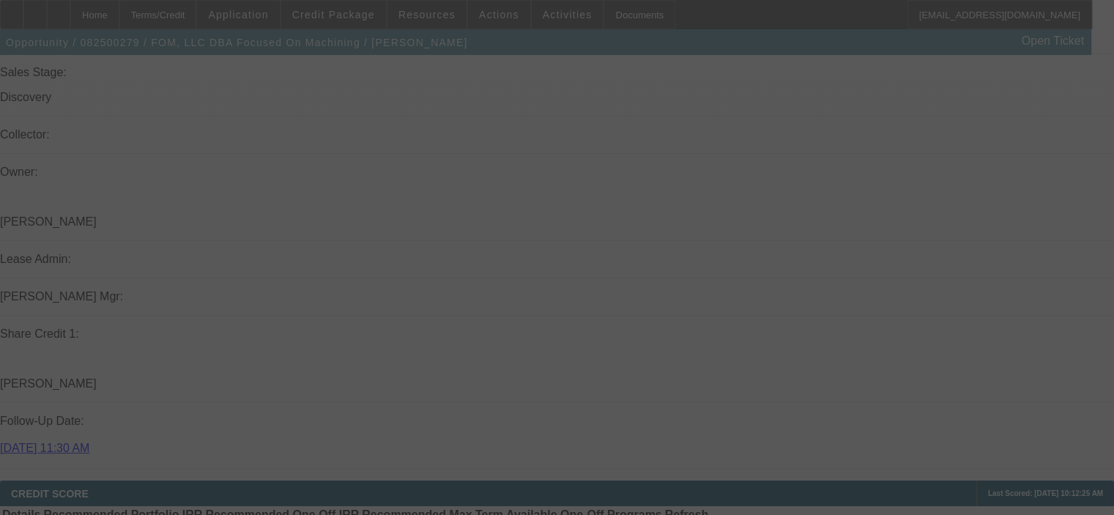
select select "0"
select select "2"
select select "0"
select select "6"
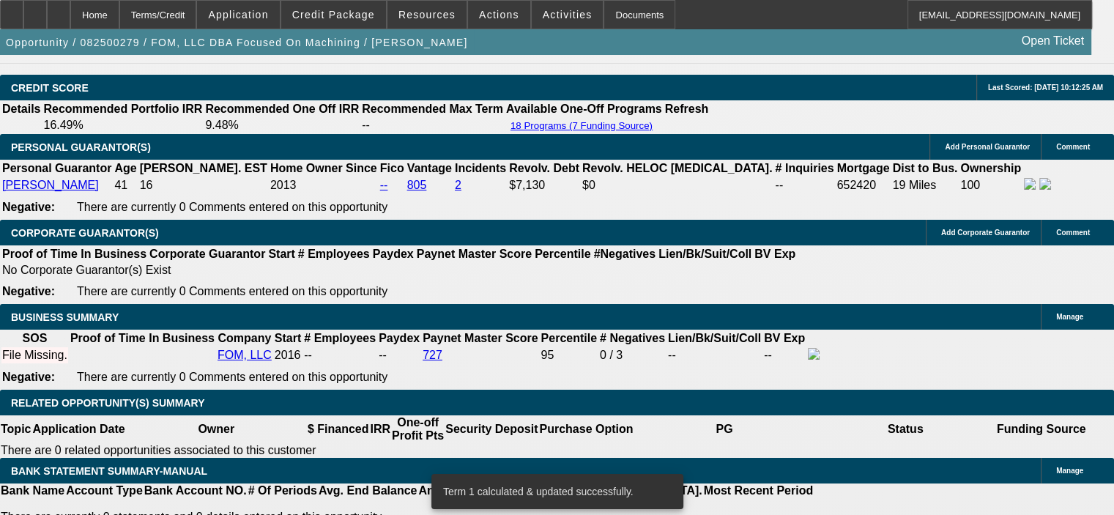
scroll to position [2125, 0]
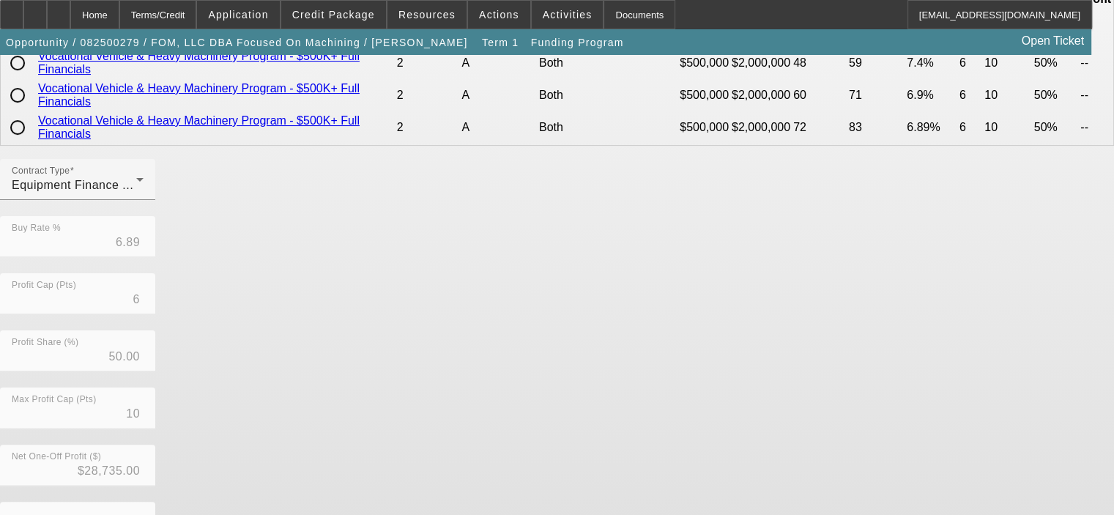
scroll to position [409, 0]
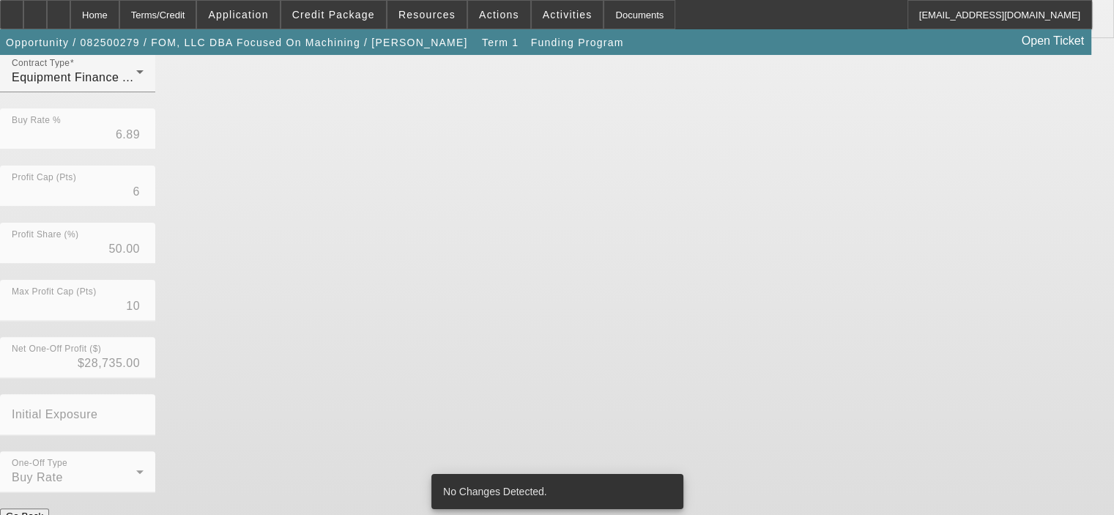
click at [698, 380] on div "Contract Type Equipment Finance Agreement Buy Rate % 6.89 Profit Cap (Pts) 6 Pr…" at bounding box center [557, 279] width 1114 height 457
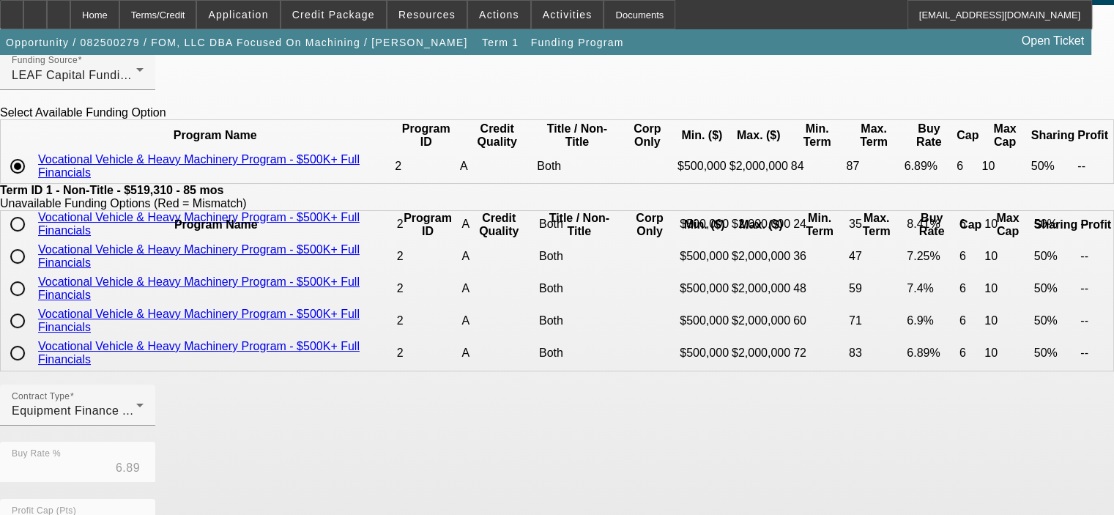
scroll to position [0, 0]
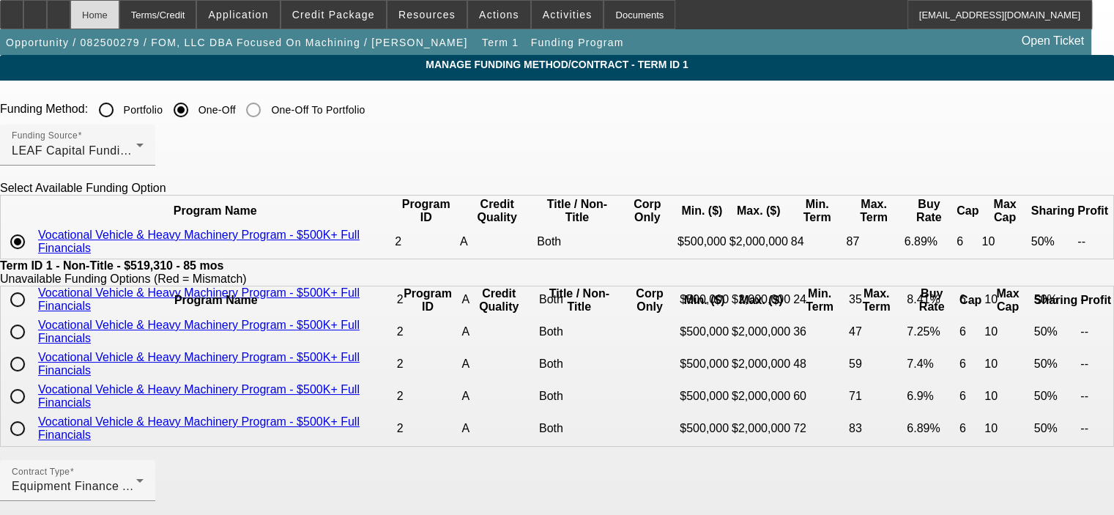
click at [119, 15] on div "Home" at bounding box center [94, 14] width 49 height 29
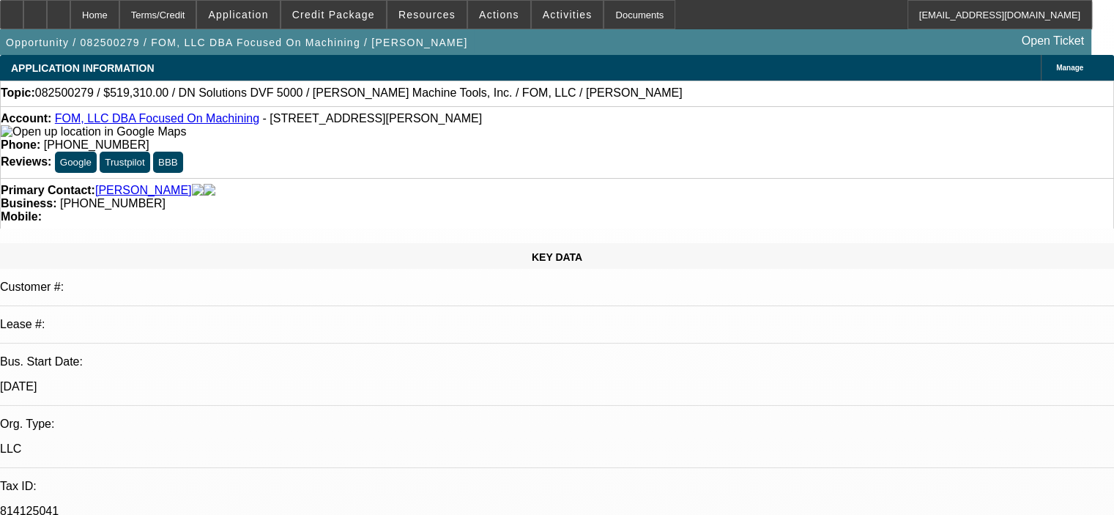
select select "0"
select select "2"
select select "0"
select select "6"
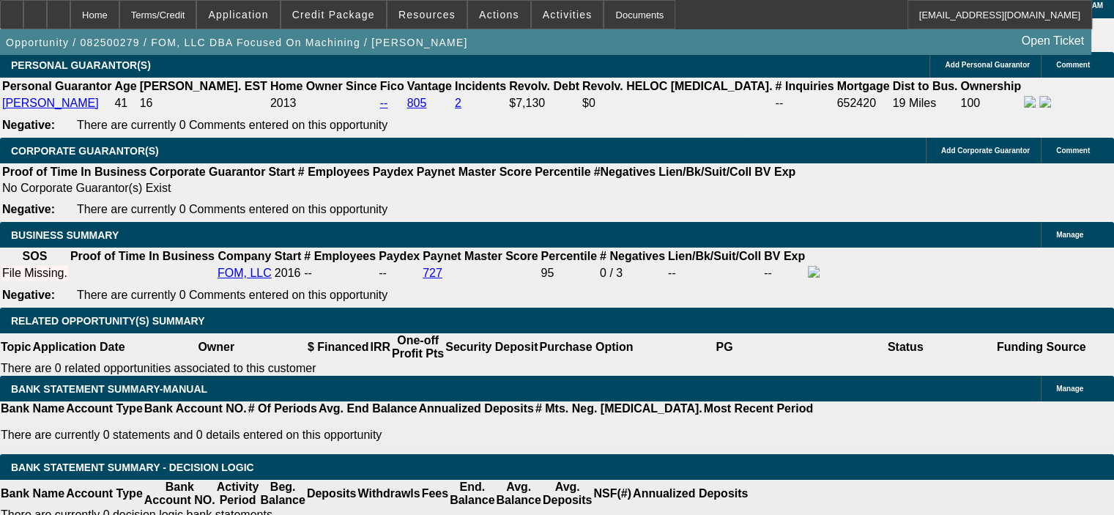
scroll to position [2151, 0]
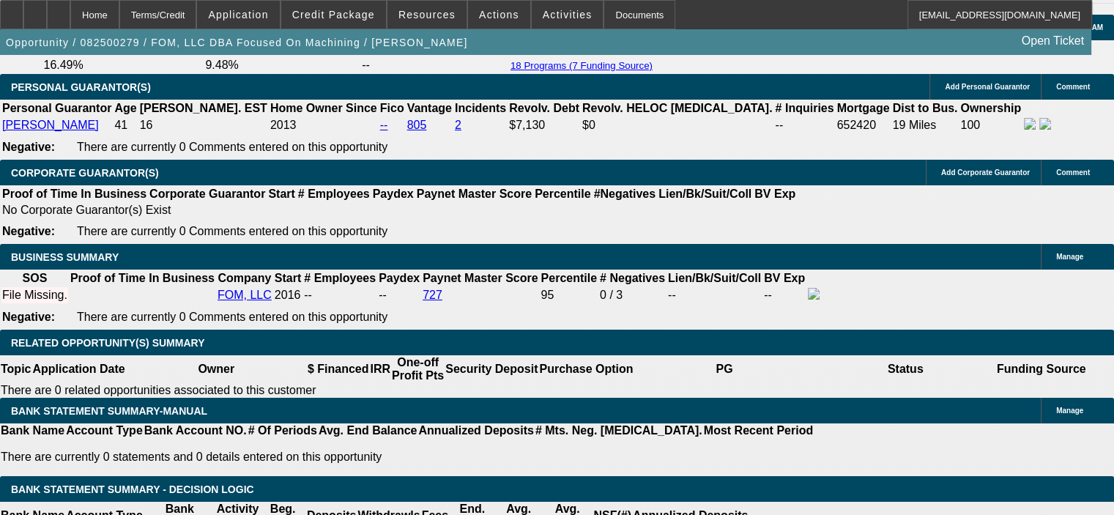
drag, startPoint x: 275, startPoint y: 263, endPoint x: 344, endPoint y: 263, distance: 68.9
type input "6"
type input "UNKNOWN"
type input "6.8"
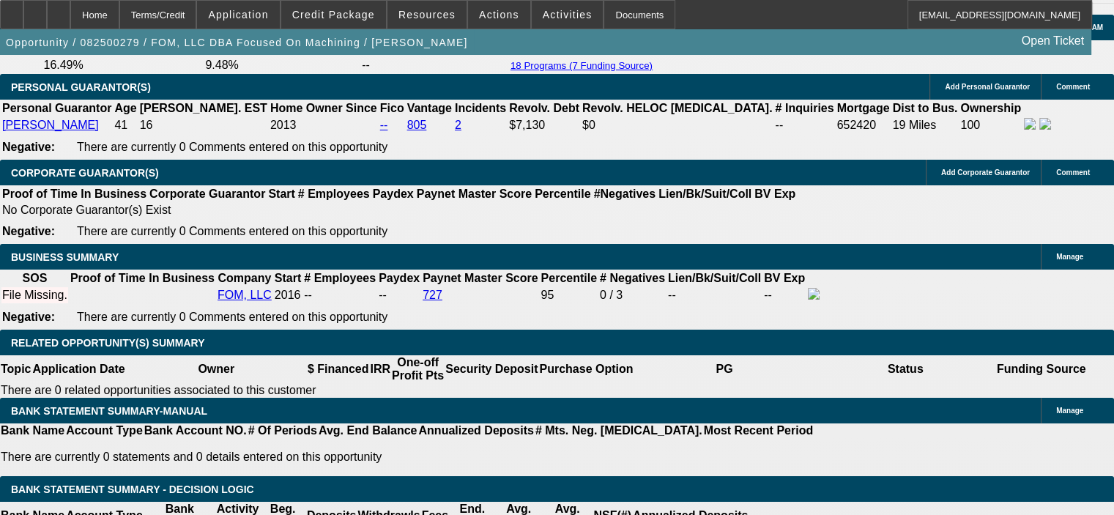
type input "$7,586.37"
type input "6.8"
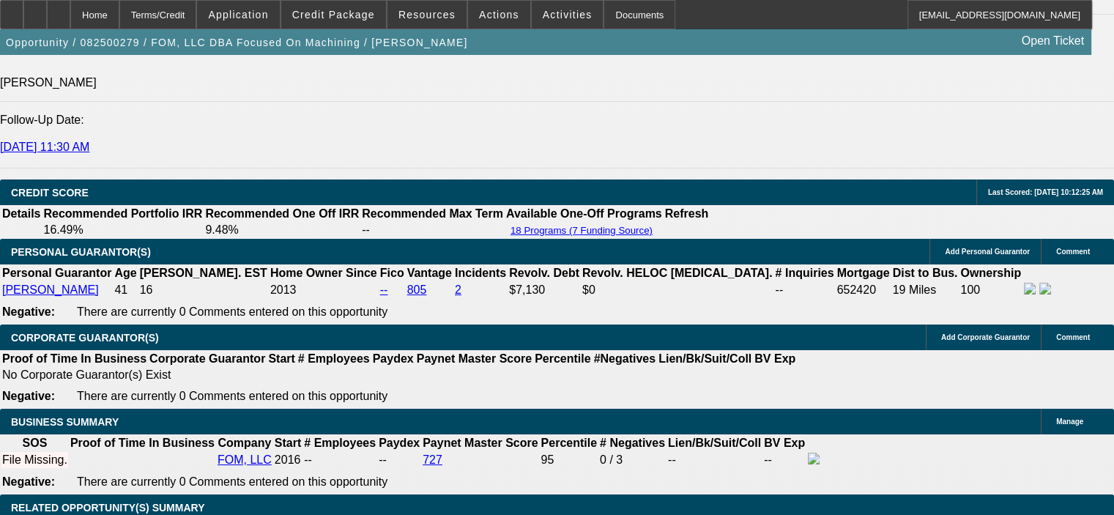
scroll to position [1931, 0]
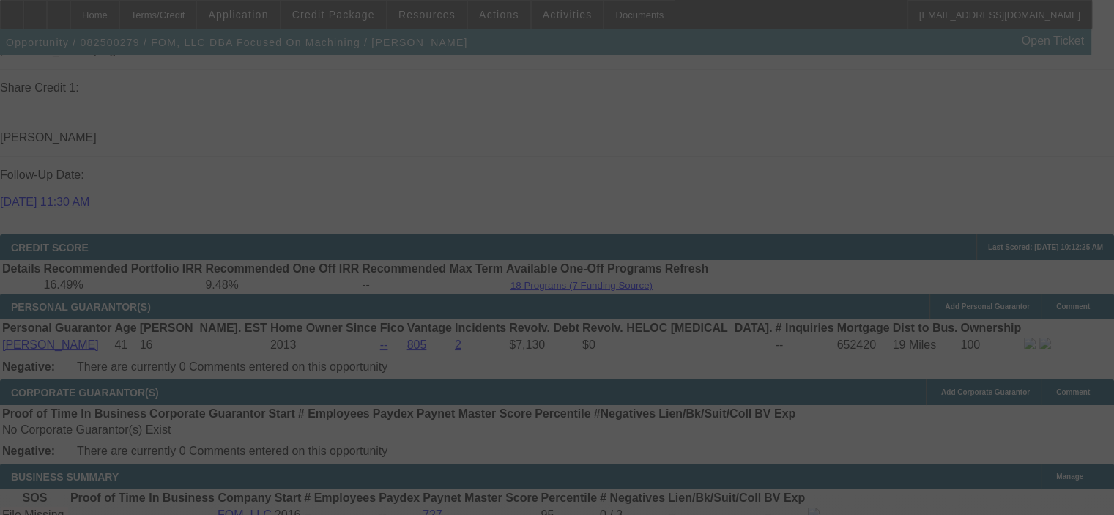
select select "0"
select select "2"
select select "0"
select select "6"
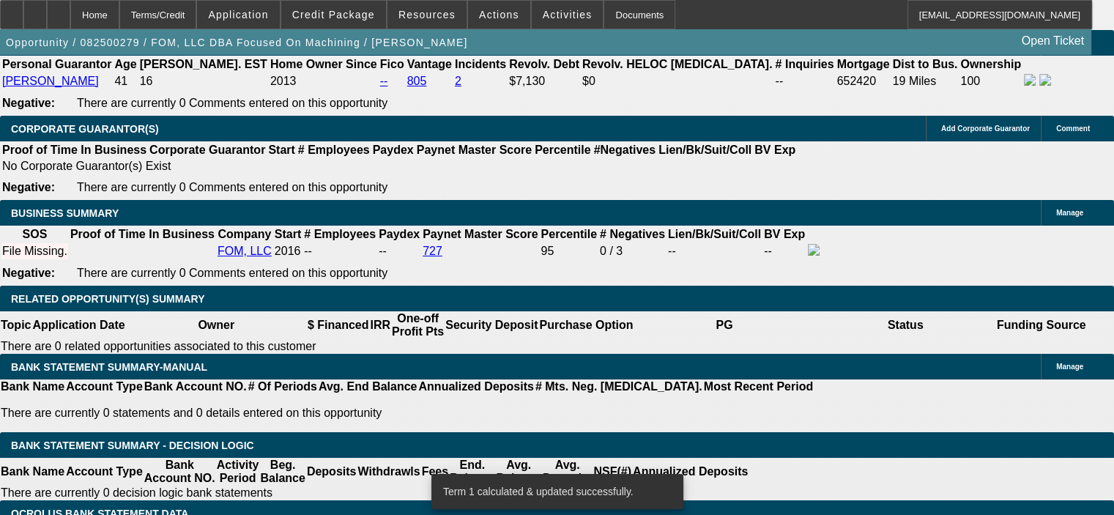
scroll to position [2225, 0]
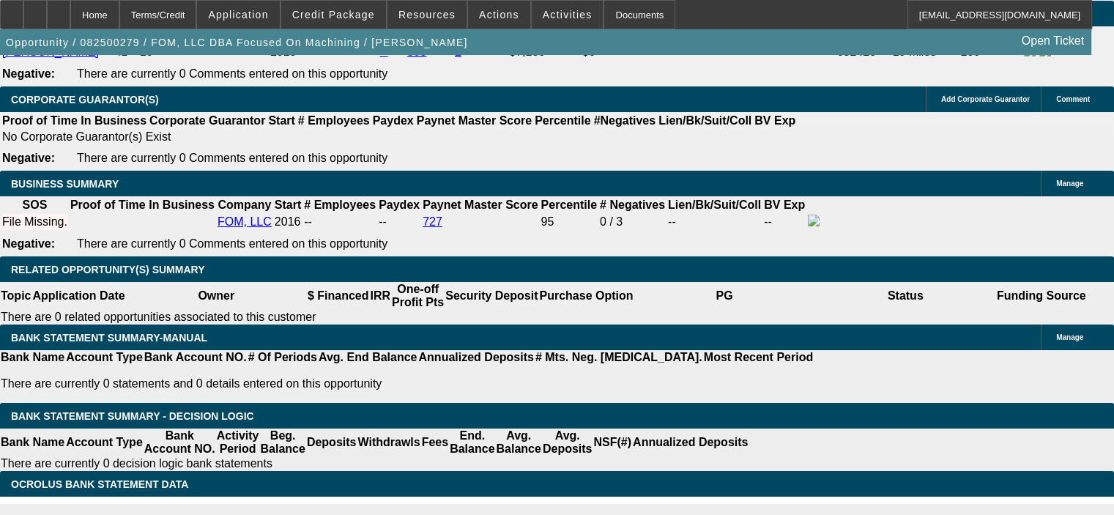
drag, startPoint x: 288, startPoint y: 187, endPoint x: 307, endPoint y: 190, distance: 19.3
type input "6."
type input "UNKNOWN"
type input "6.8"
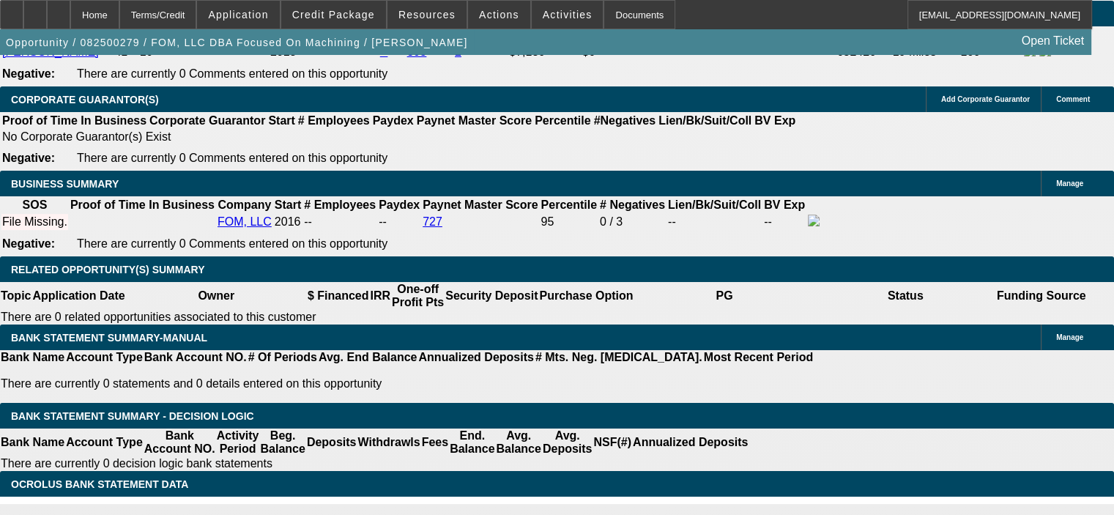
type input "$7,787.11"
type input "6.8"
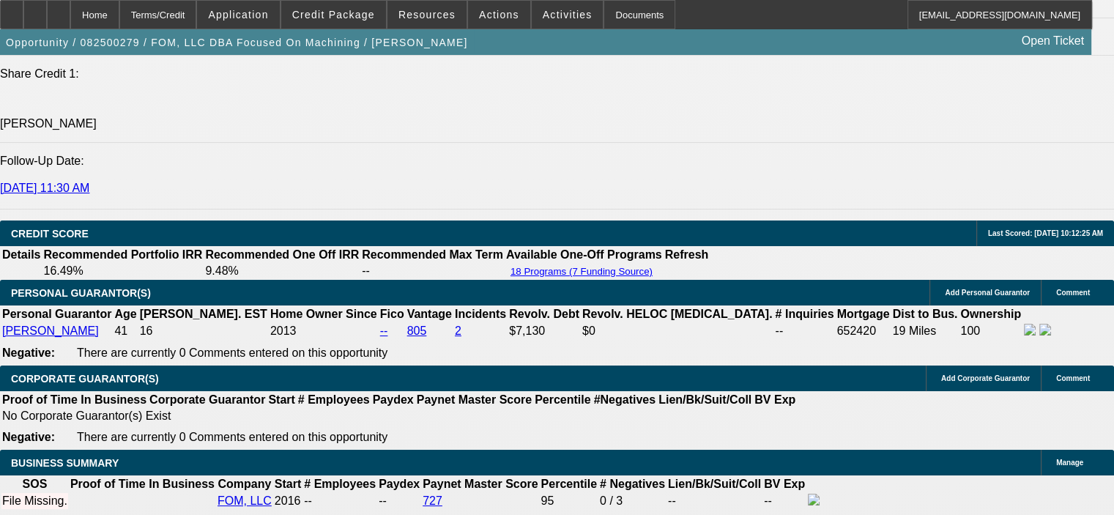
scroll to position [1858, 0]
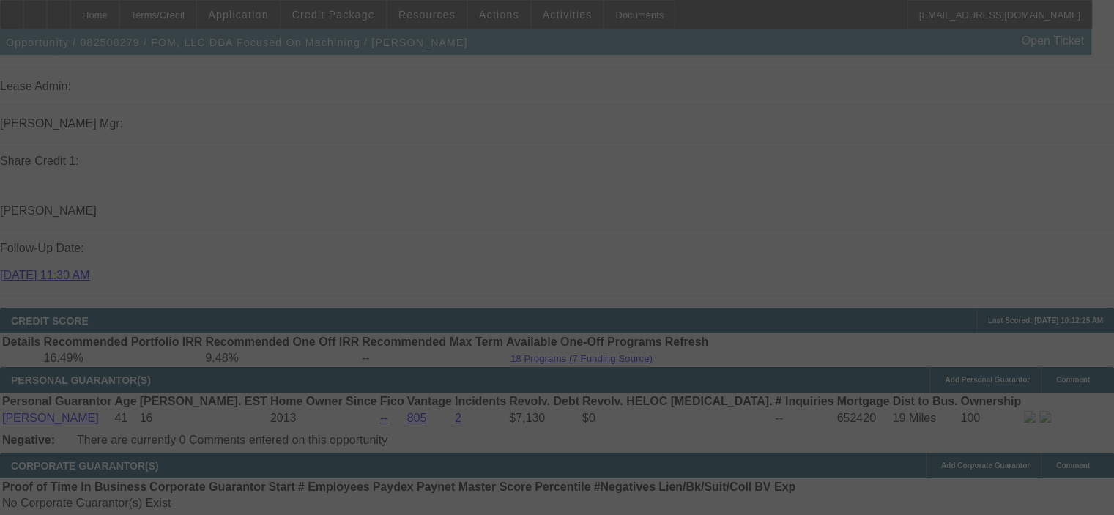
select select "0"
select select "2"
select select "0"
select select "6"
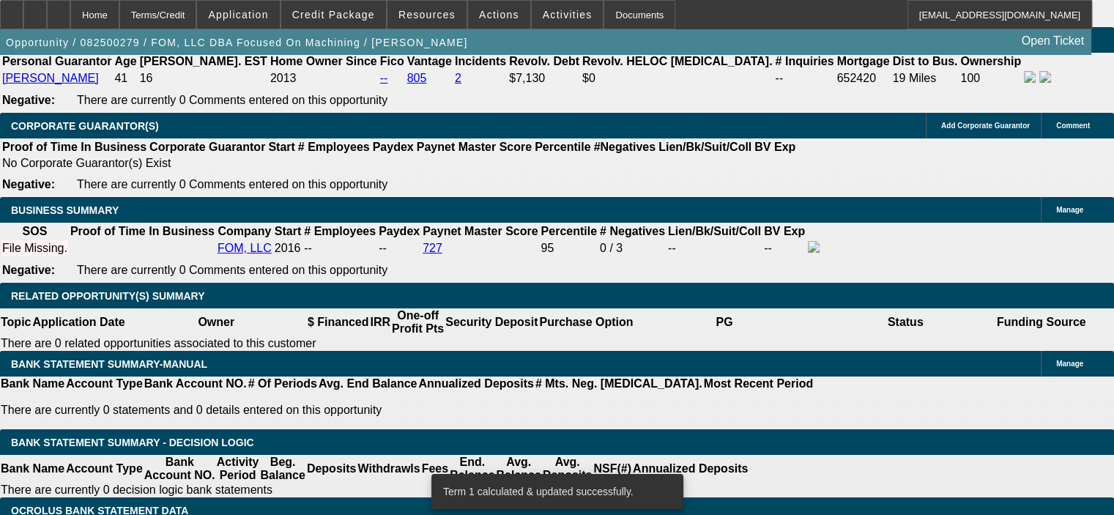
scroll to position [2225, 0]
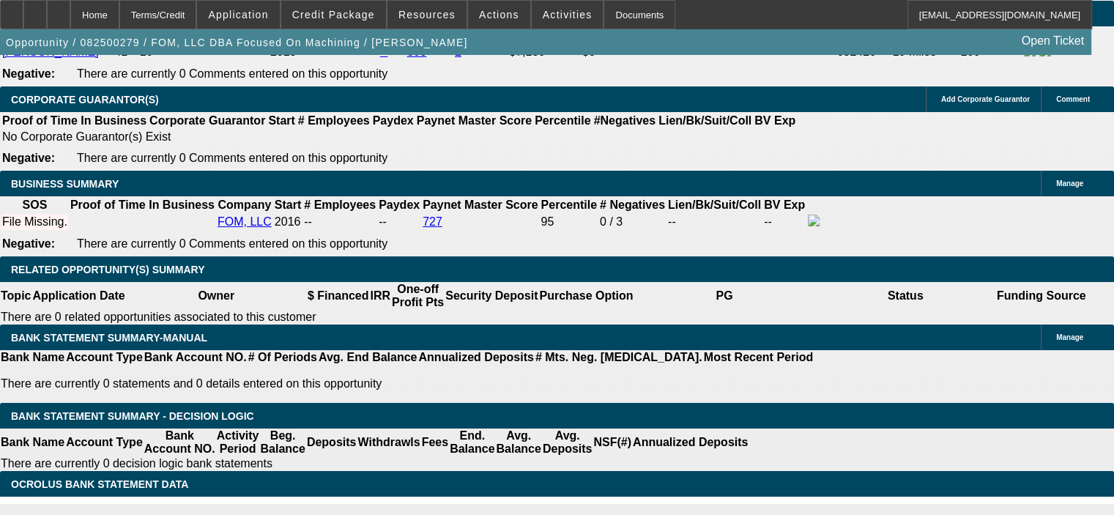
drag, startPoint x: 277, startPoint y: 193, endPoint x: 330, endPoint y: 193, distance: 53.5
type input "6"
type input "UNKNOWN"
type input "6."
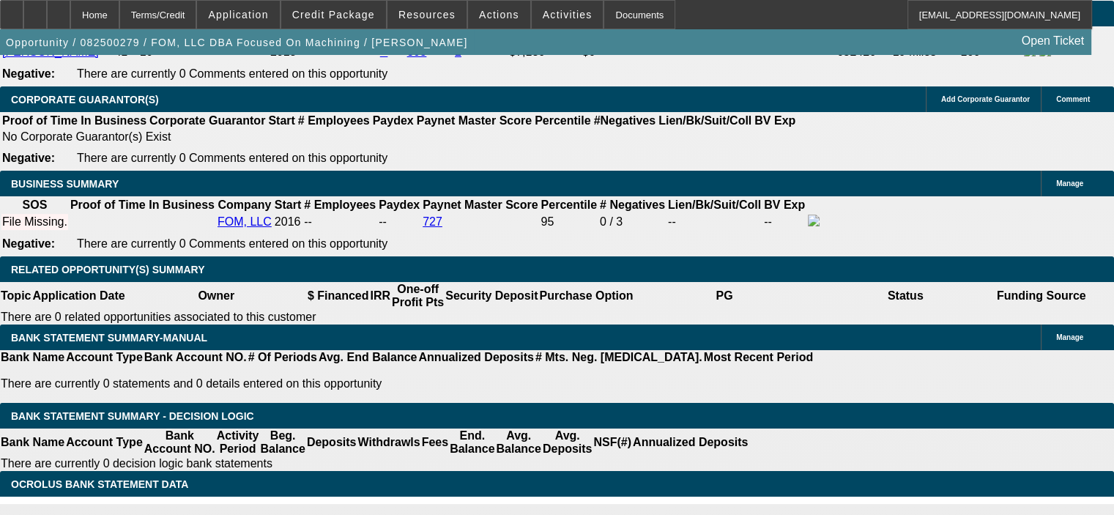
type input "$7,586.37"
type input "6.7"
type input "$7,761.84"
type input "6.7"
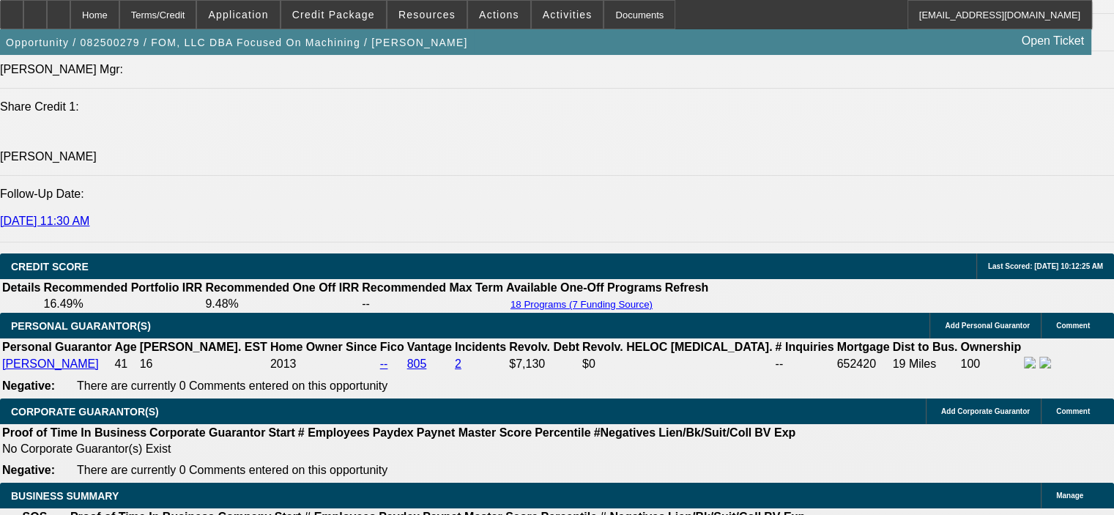
scroll to position [1858, 0]
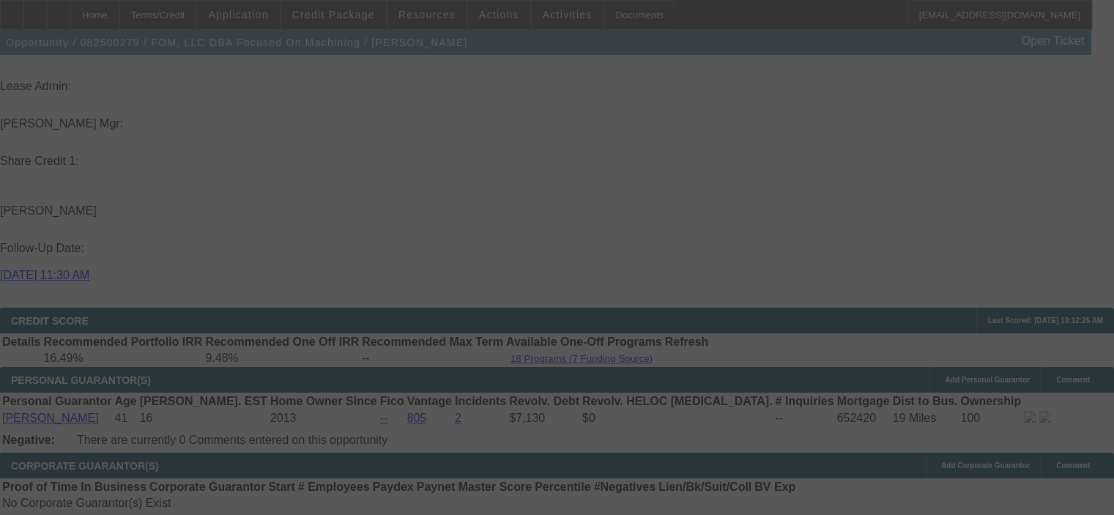
select select "0"
select select "2"
select select "0"
select select "6"
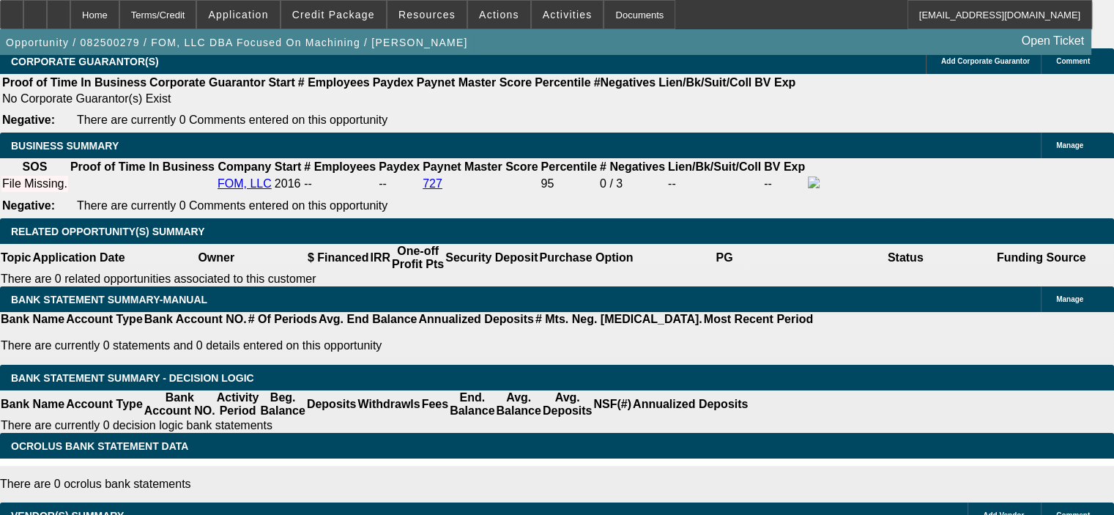
scroll to position [2298, 0]
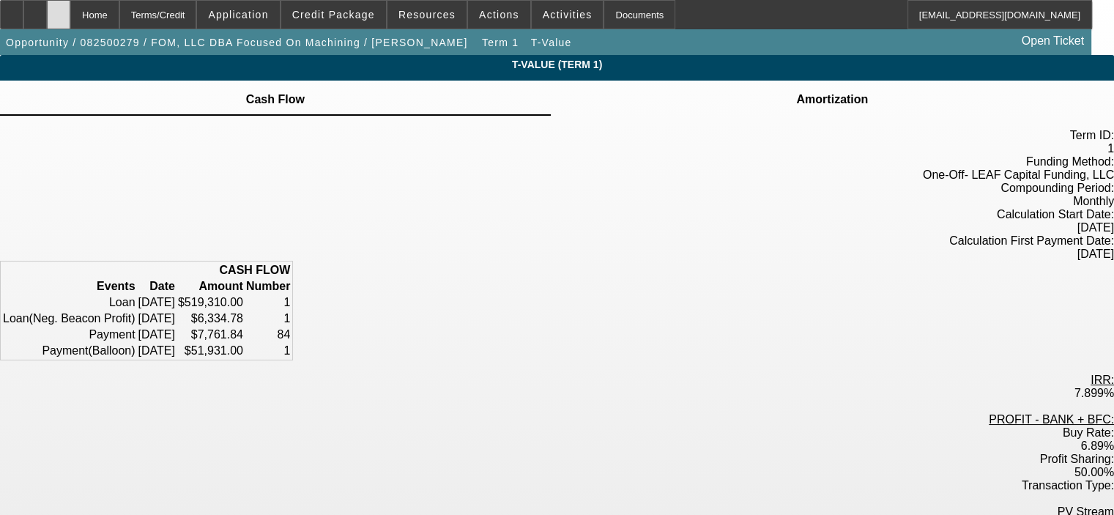
click at [70, 12] on div at bounding box center [58, 14] width 23 height 29
click at [796, 92] on td at bounding box center [832, 90] width 73 height 1
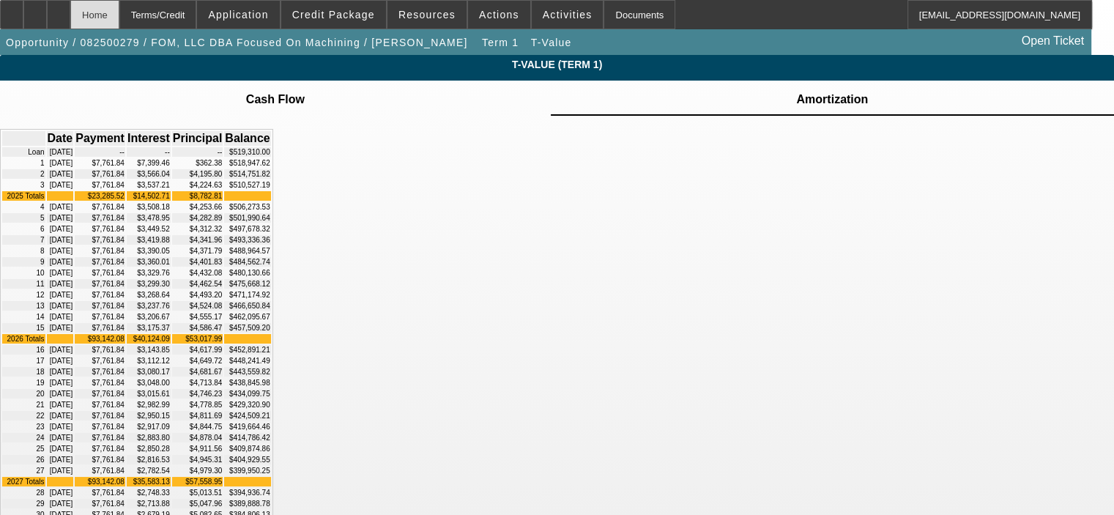
click at [119, 13] on div "Home" at bounding box center [94, 14] width 49 height 29
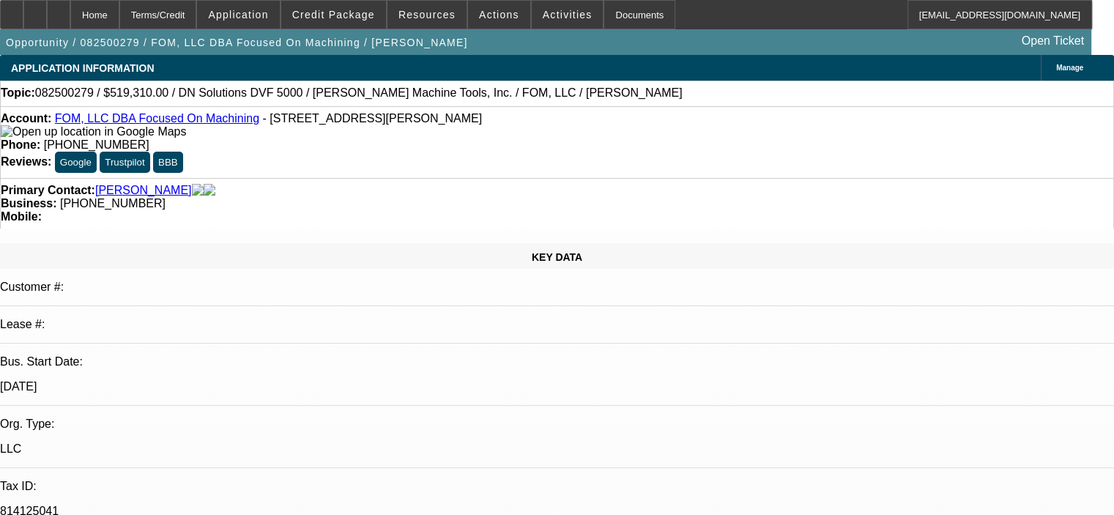
select select "0"
select select "2"
select select "0"
select select "6"
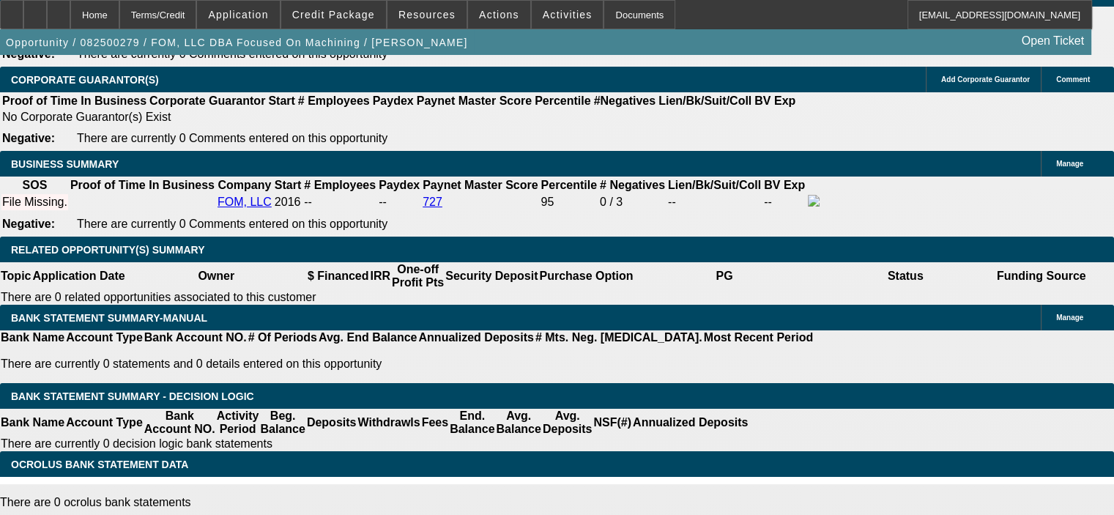
scroll to position [2318, 0]
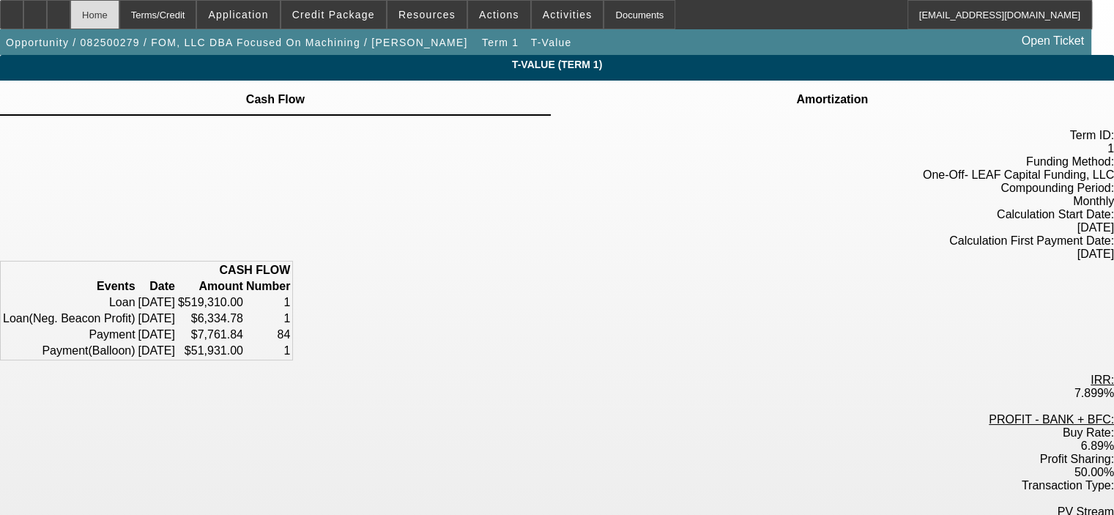
click at [119, 9] on div "Home" at bounding box center [94, 14] width 49 height 29
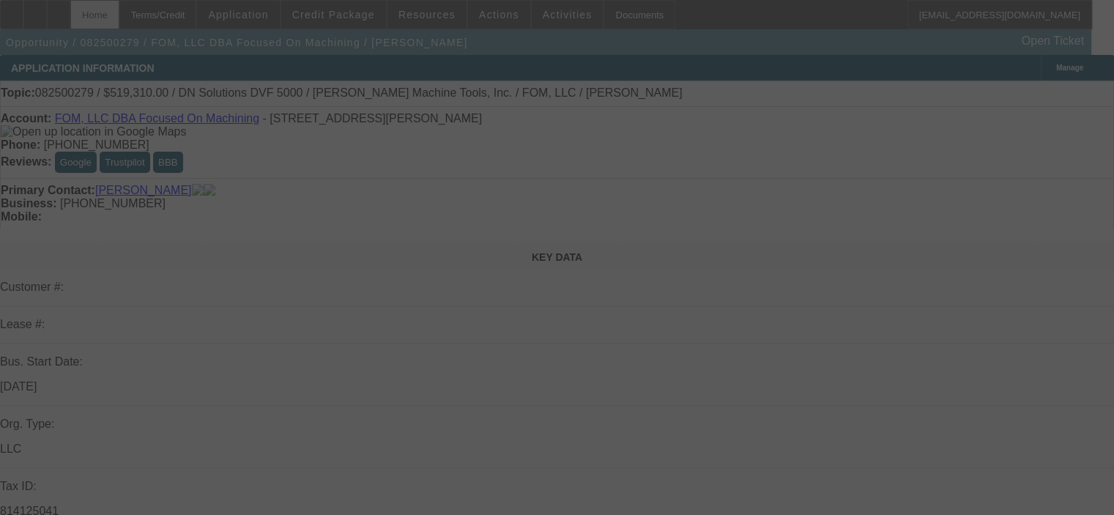
select select "0"
select select "2"
select select "0"
select select "6"
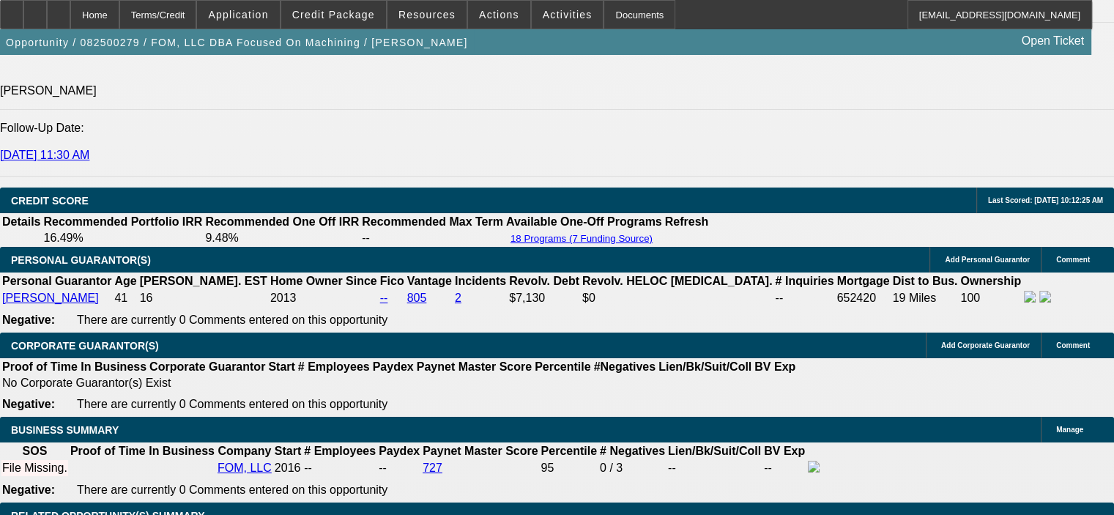
scroll to position [2052, 0]
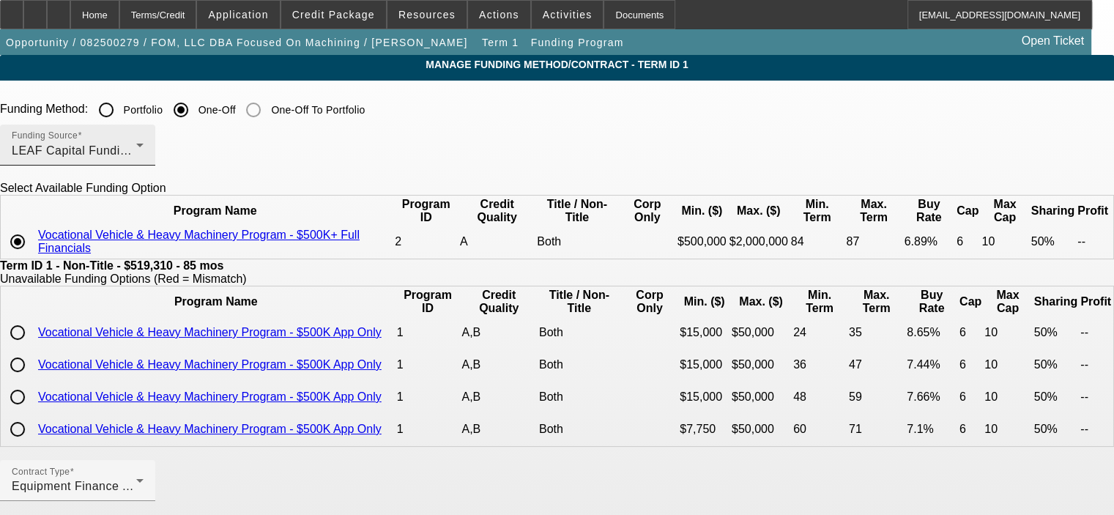
click at [144, 139] on div "Funding Source LEAF Capital Funding, LLC" at bounding box center [78, 145] width 132 height 41
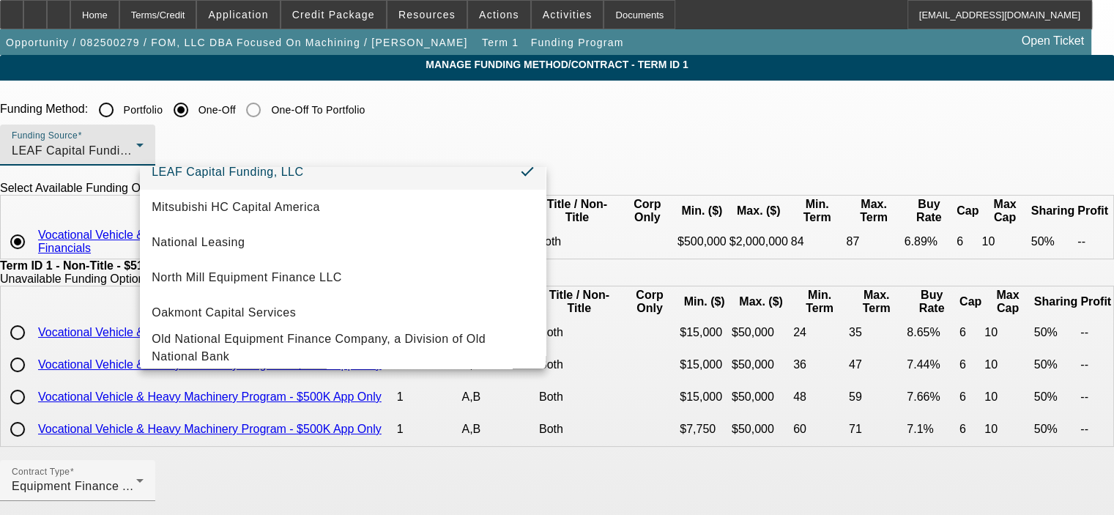
scroll to position [372, 0]
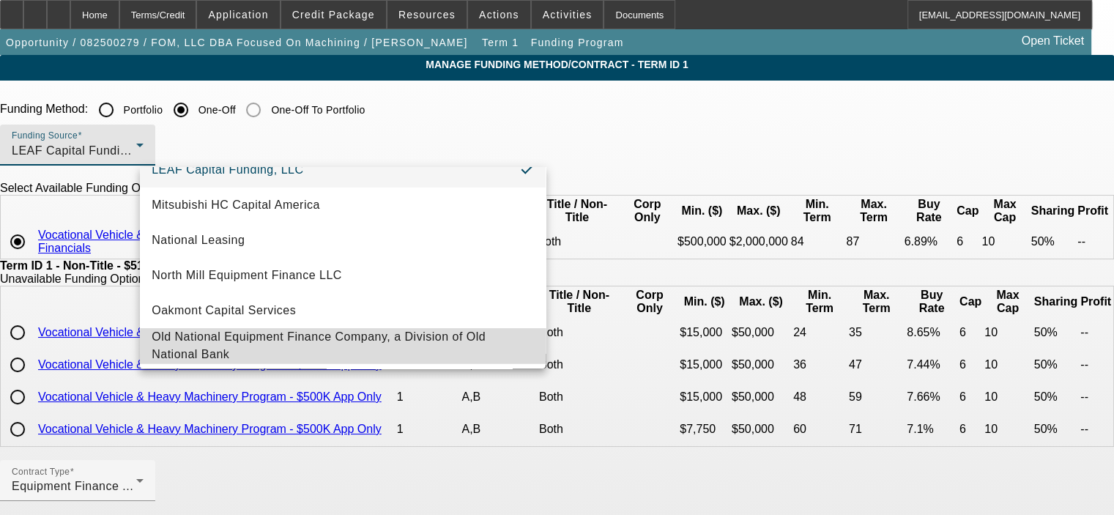
click at [500, 355] on span "Old National Equipment Finance Company, a Division of Old National Bank" at bounding box center [343, 345] width 382 height 35
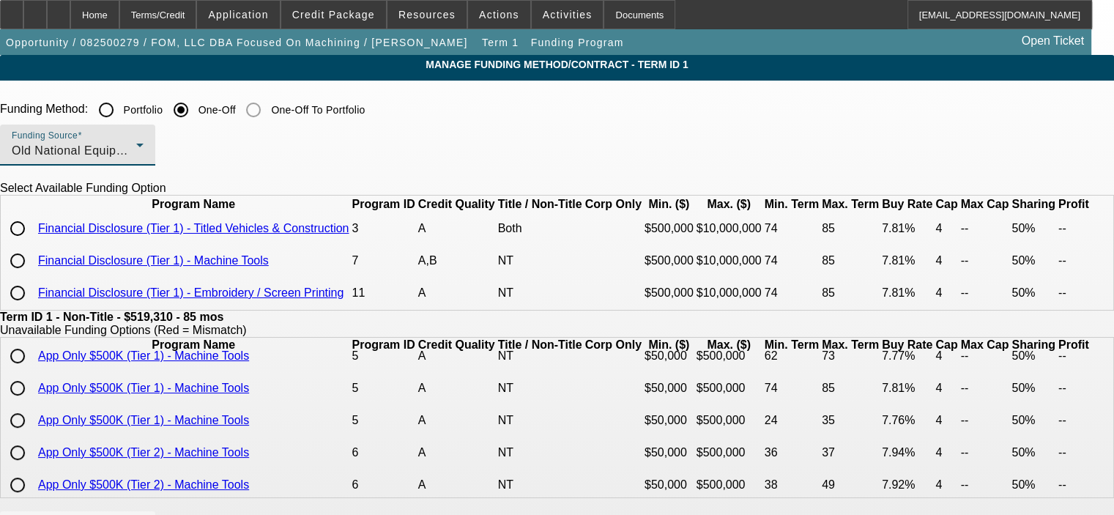
scroll to position [733, 0]
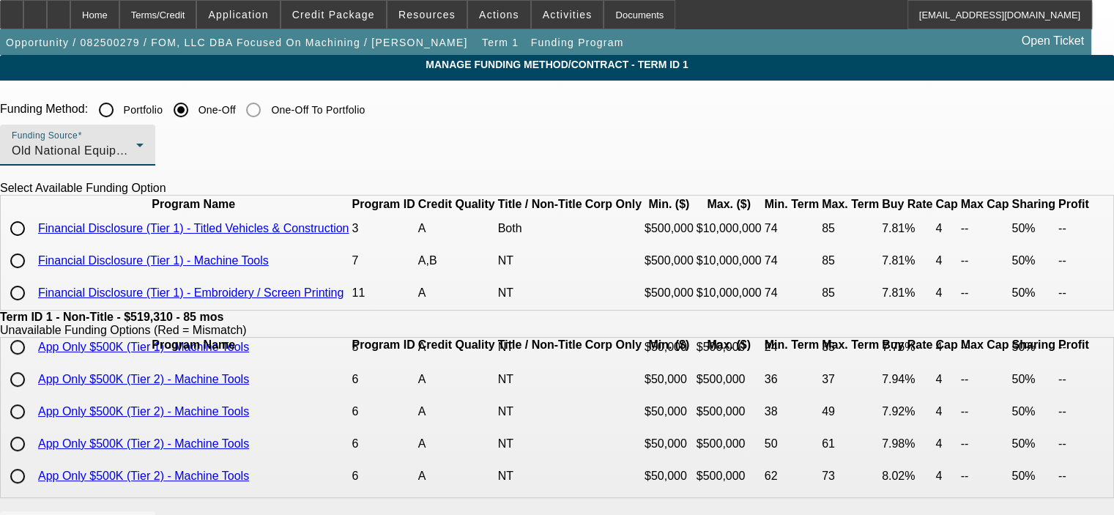
click at [136, 146] on div "Old National Equipment Finance Company, a Division of Old National Bank" at bounding box center [74, 151] width 125 height 18
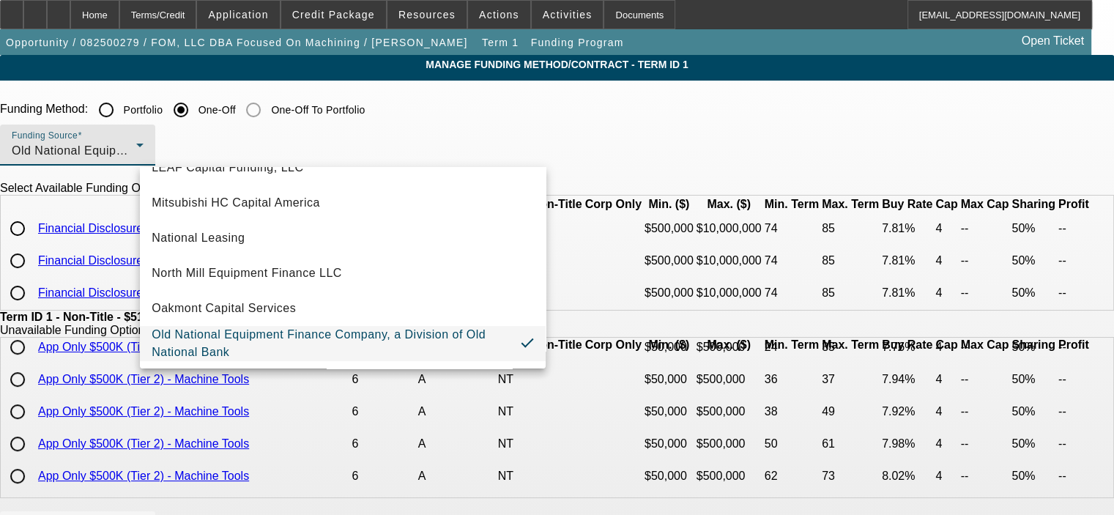
scroll to position [415, 0]
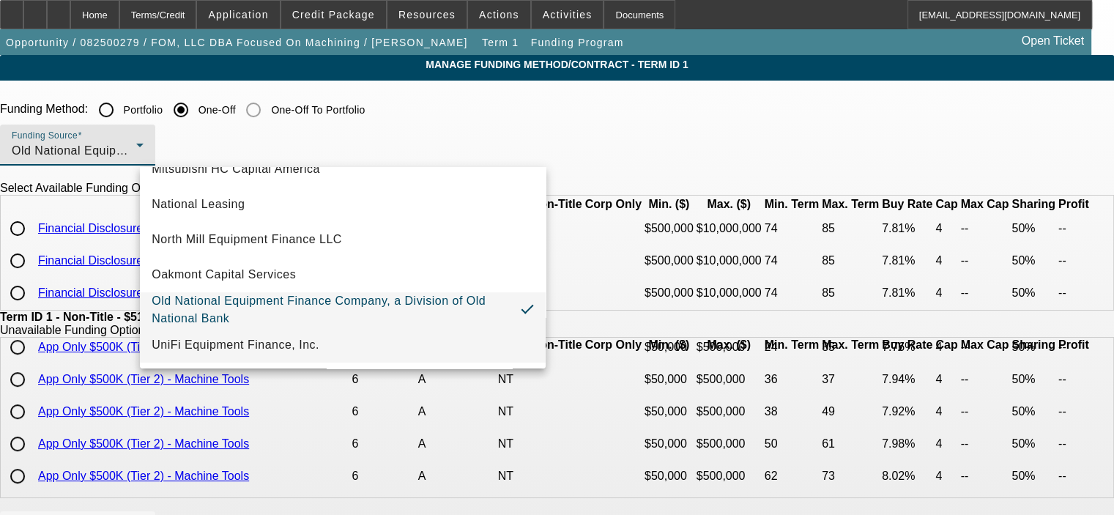
click at [382, 341] on mat-option "UniFi Equipment Finance, Inc." at bounding box center [343, 345] width 406 height 35
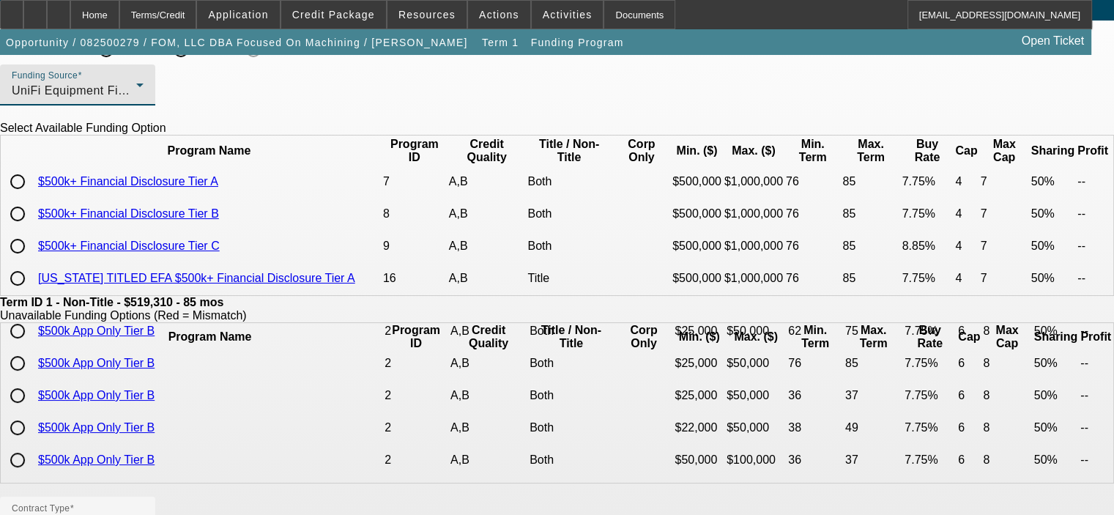
scroll to position [0, 0]
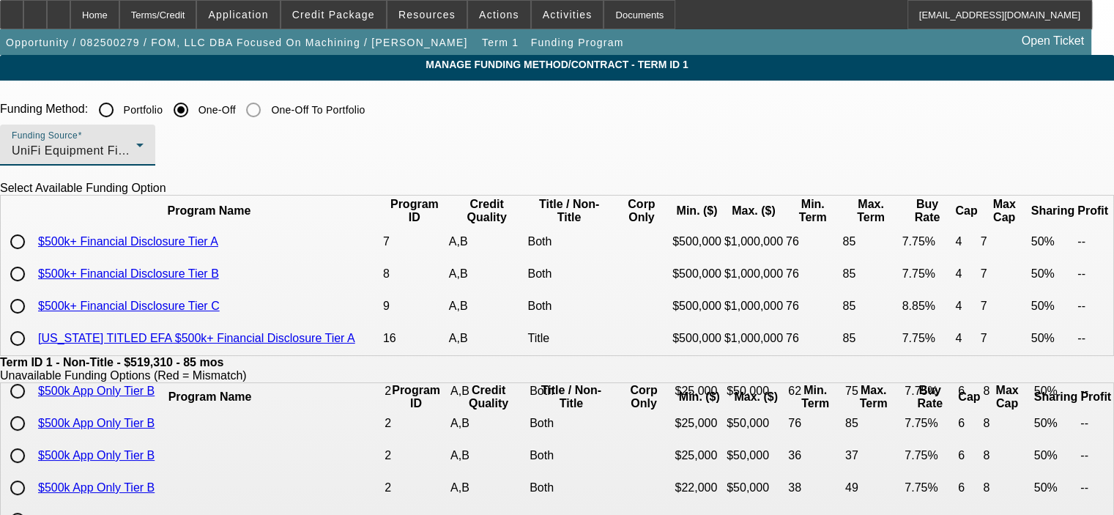
click at [136, 143] on div "UniFi Equipment Finance, Inc." at bounding box center [74, 151] width 125 height 18
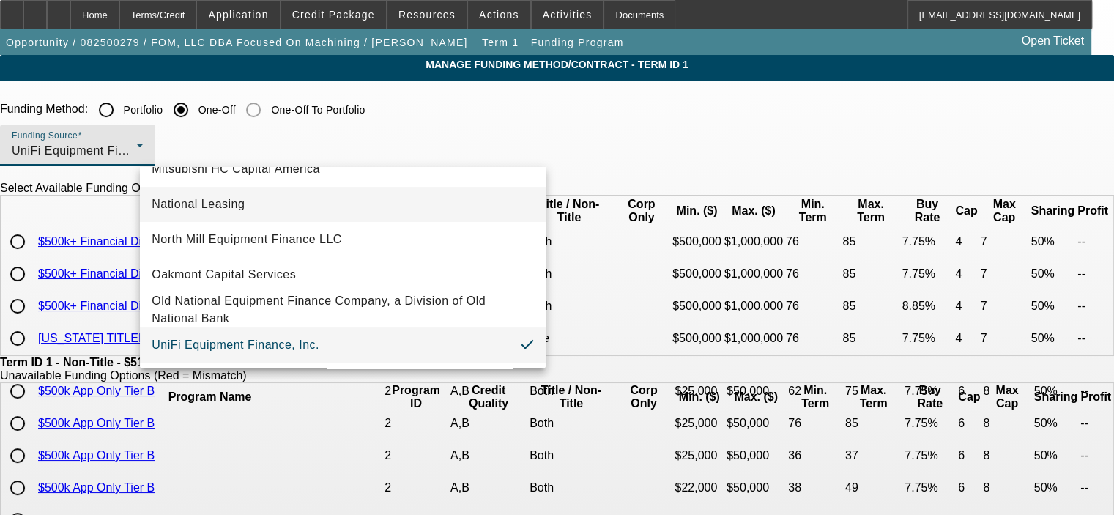
scroll to position [336, 0]
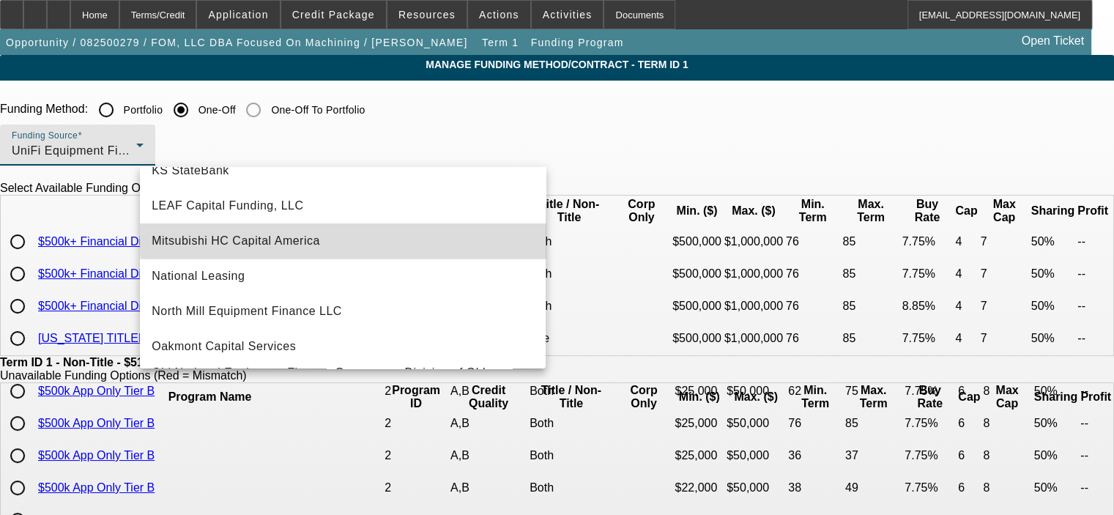
click at [399, 234] on mat-option "Mitsubishi HC Capital America" at bounding box center [343, 240] width 406 height 35
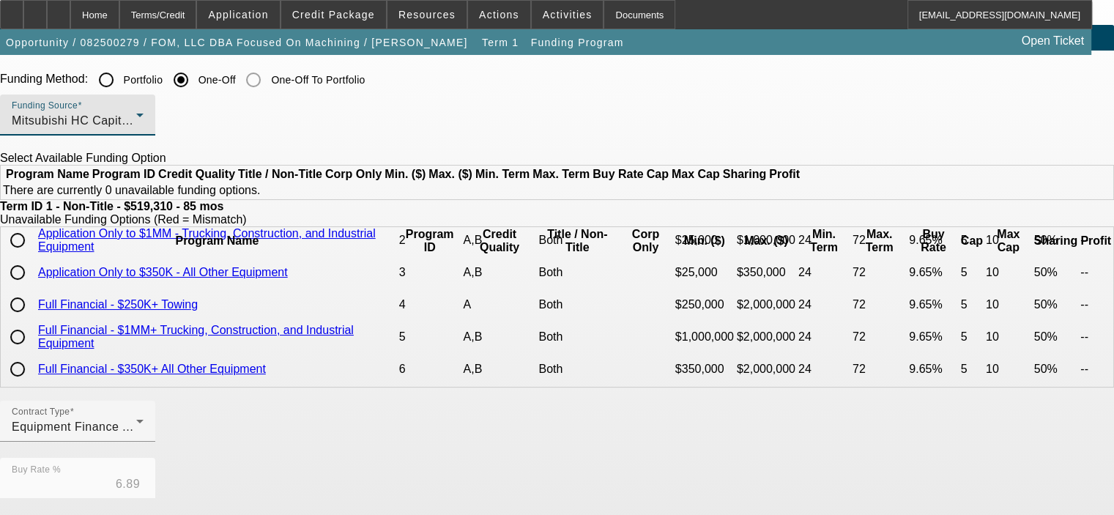
scroll to position [0, 0]
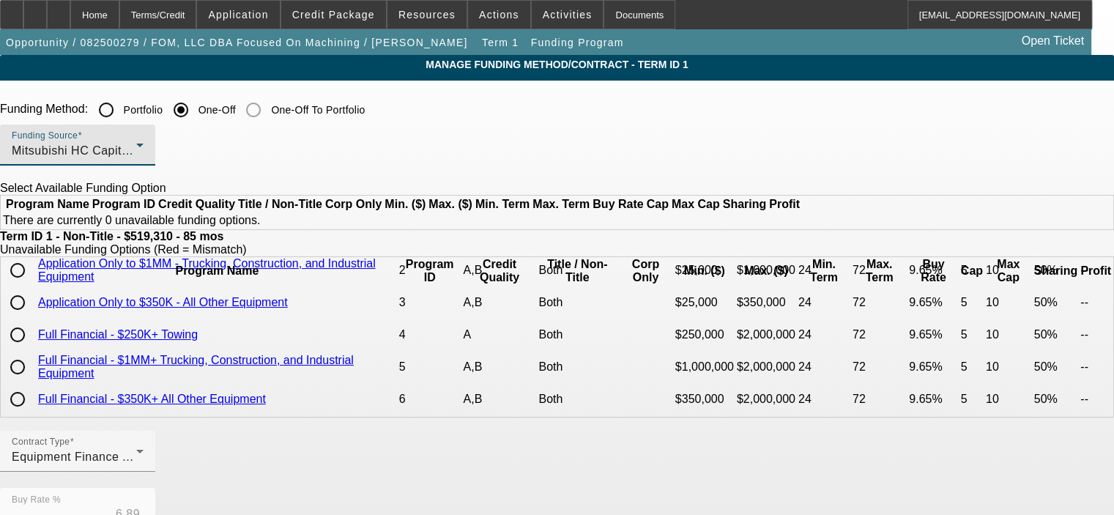
click at [136, 145] on div "Mitsubishi HC Capital America" at bounding box center [74, 151] width 125 height 18
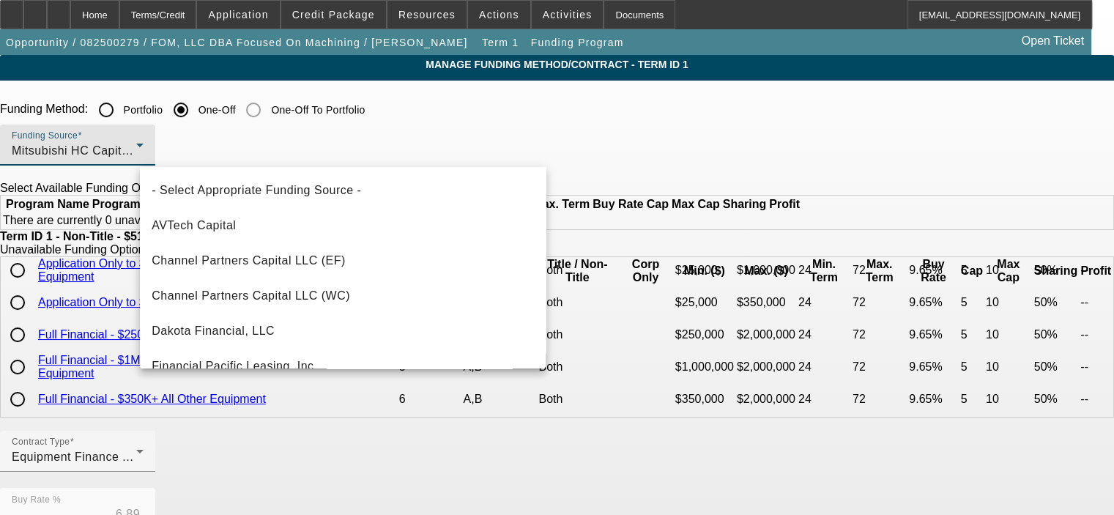
click at [589, 102] on div at bounding box center [557, 257] width 1114 height 515
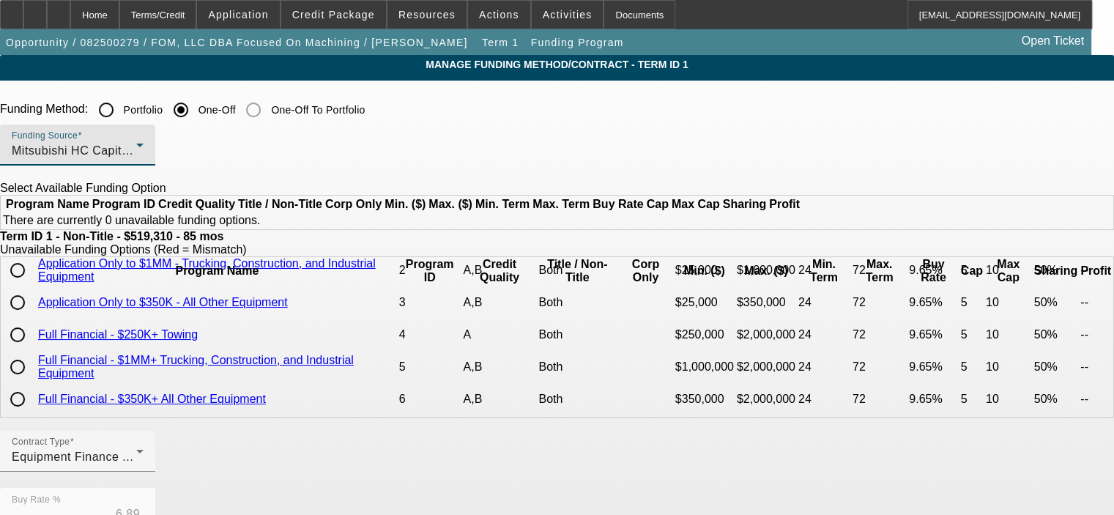
click at [136, 144] on div "Mitsubishi HC Capital America" at bounding box center [74, 151] width 125 height 18
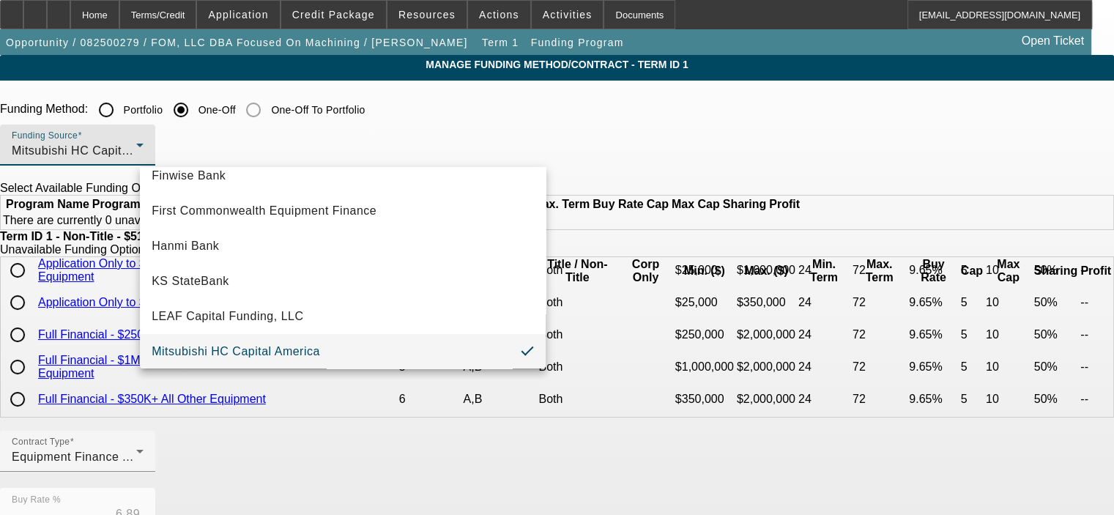
scroll to position [270, 0]
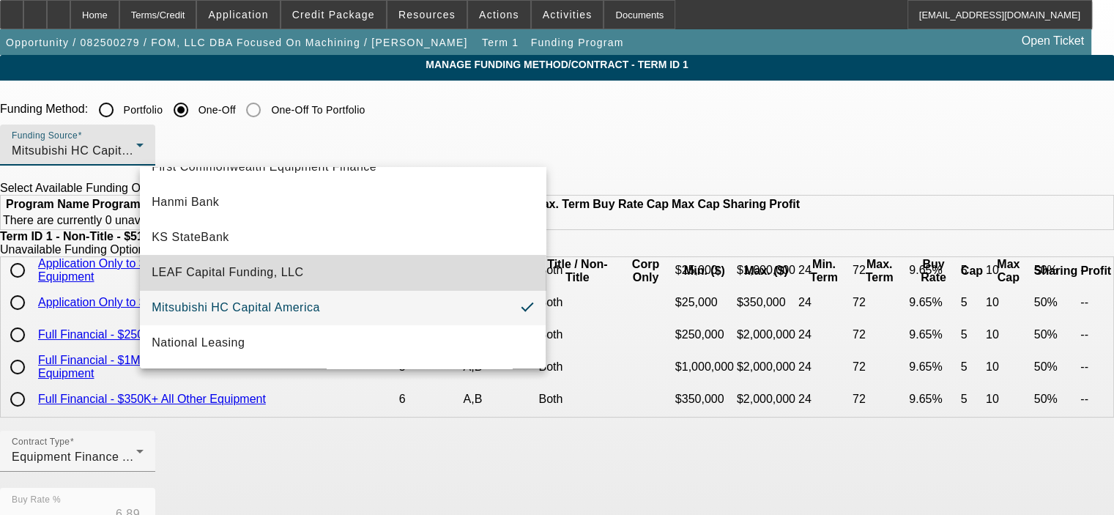
click at [440, 272] on mat-option "LEAF Capital Funding, LLC" at bounding box center [343, 272] width 406 height 35
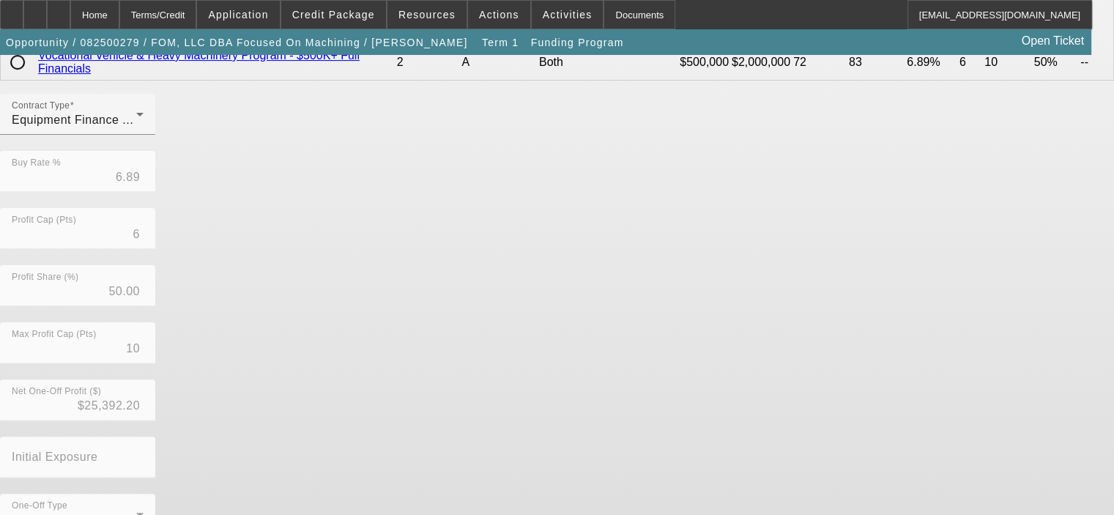
scroll to position [409, 0]
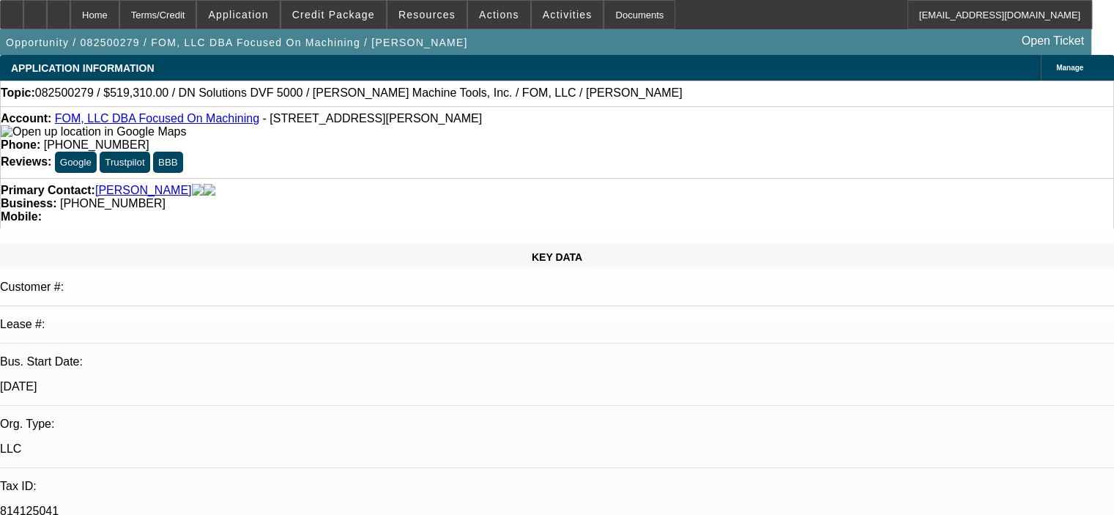
select select "0"
select select "2"
select select "0"
select select "6"
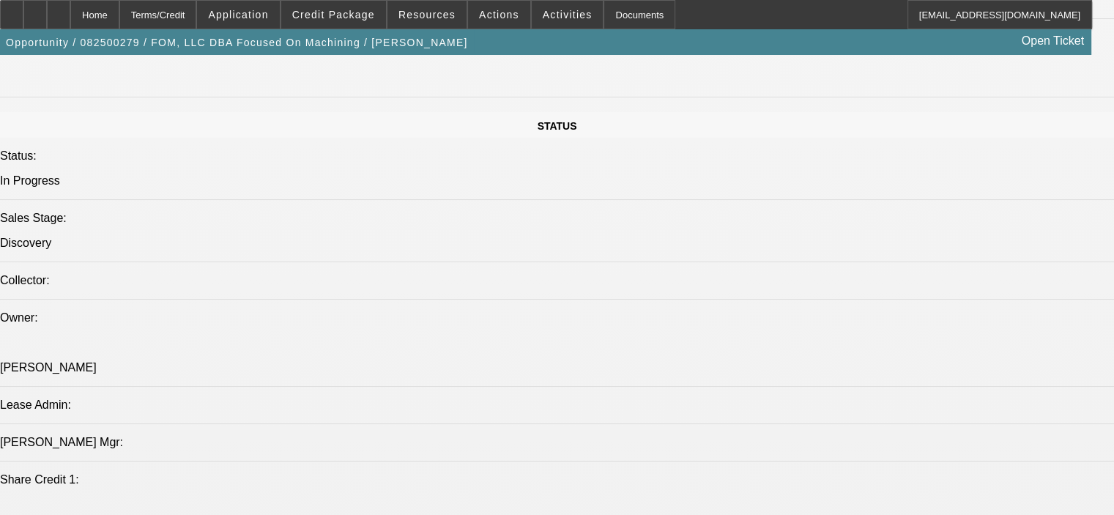
scroll to position [1539, 0]
click at [47, 20] on div at bounding box center [34, 14] width 23 height 29
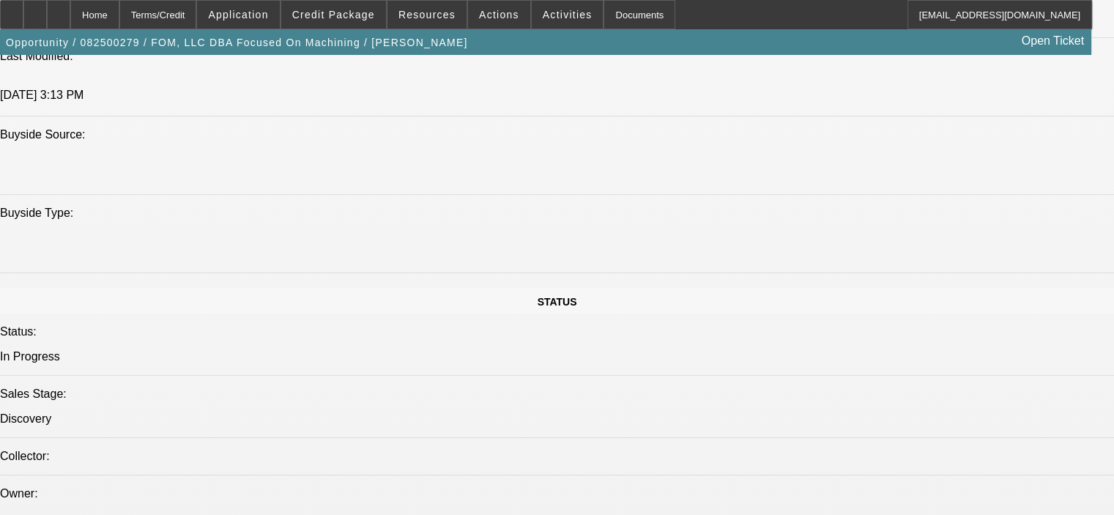
scroll to position [1319, 0]
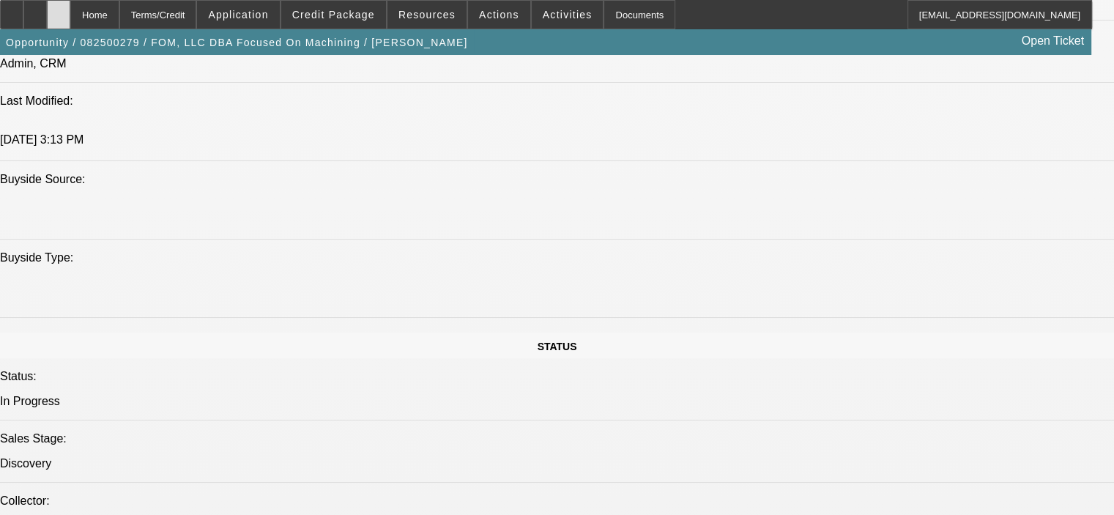
click at [59, 10] on icon at bounding box center [59, 10] width 0 height 0
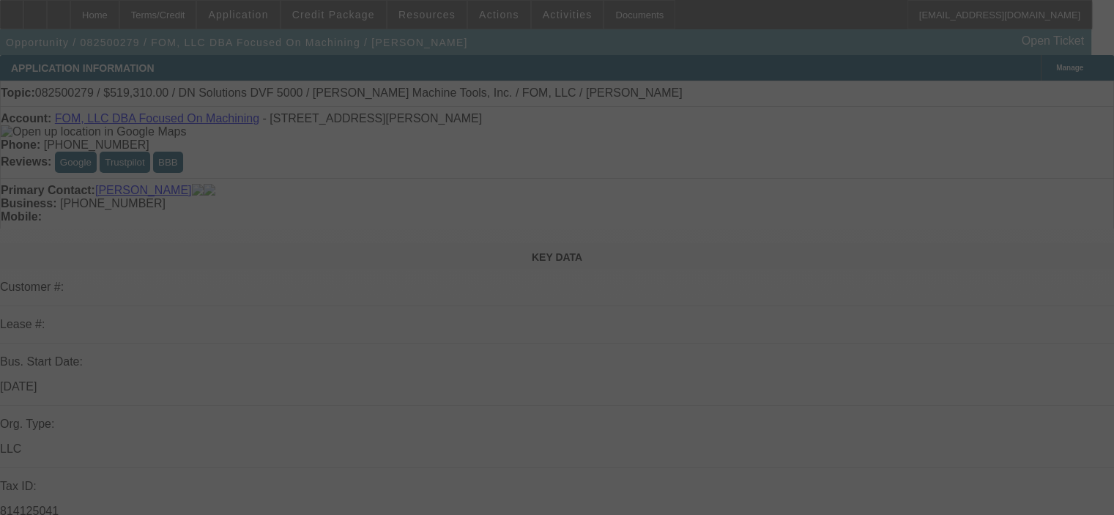
select select "0"
select select "2"
select select "0"
select select "6"
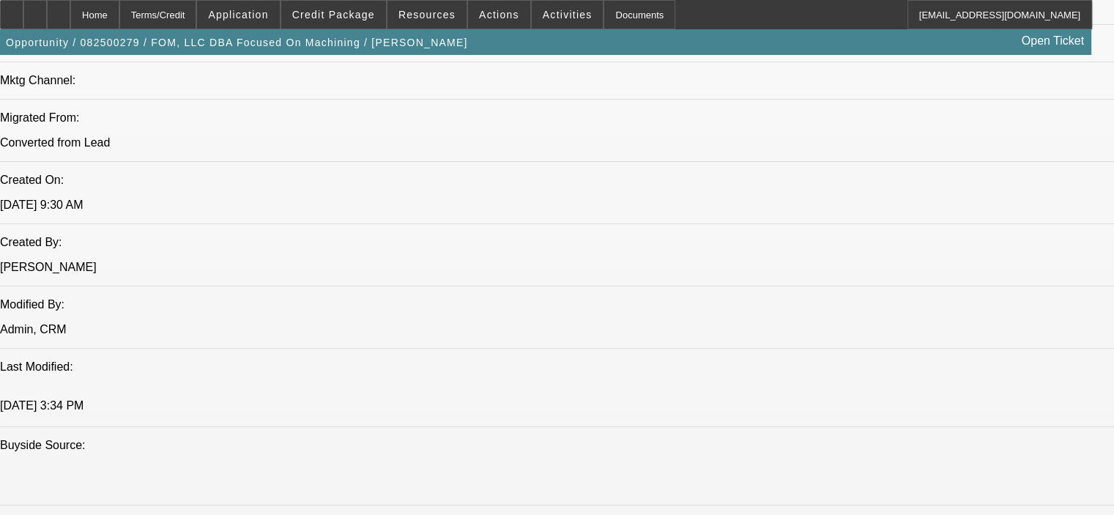
scroll to position [1090, 0]
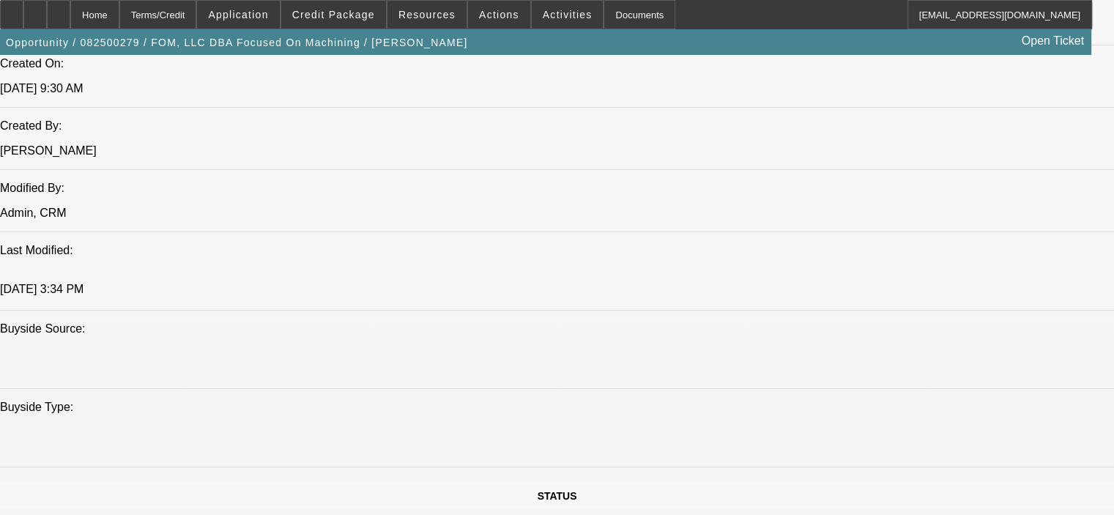
scroll to position [1164, 0]
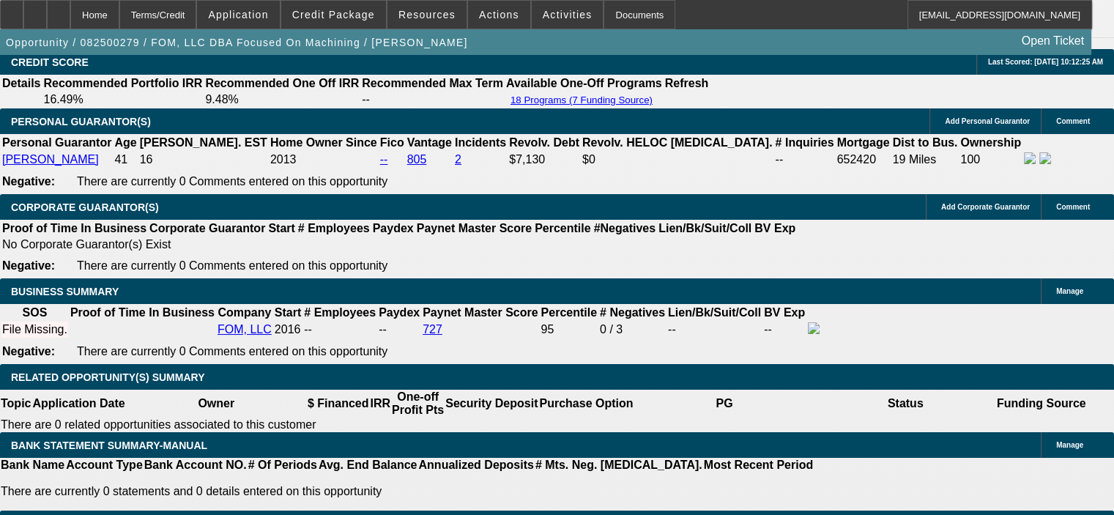
scroll to position [2116, 0]
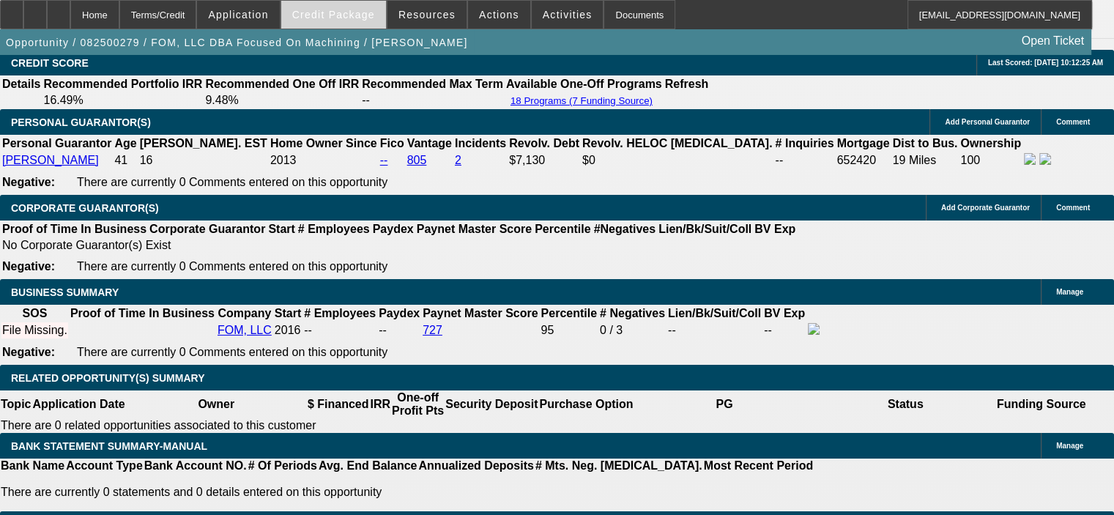
click at [361, 19] on span "Credit Package" at bounding box center [333, 15] width 83 height 12
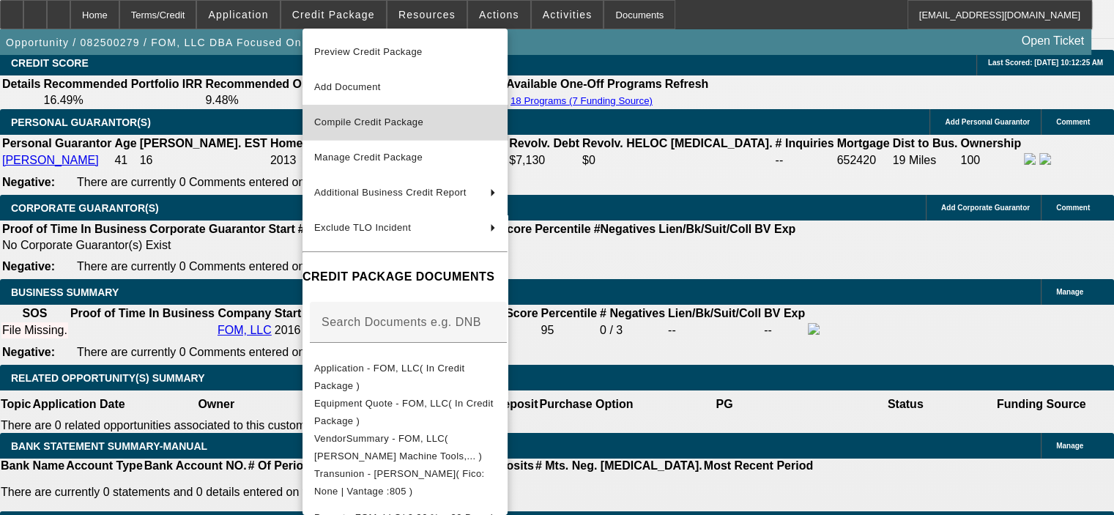
click at [367, 127] on span "Compile Credit Package" at bounding box center [368, 122] width 109 height 11
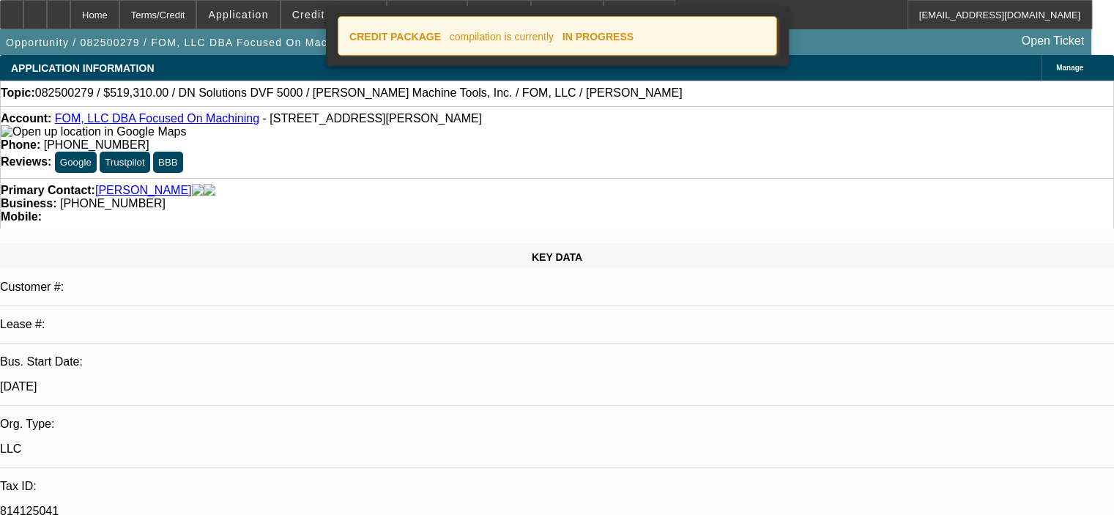
select select "0"
select select "2"
select select "0"
select select "6"
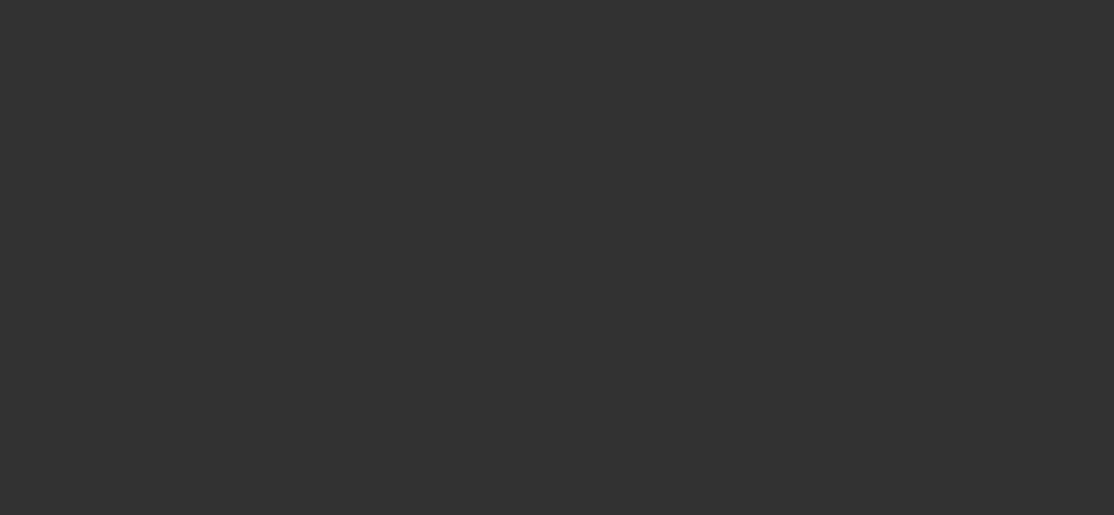
select select "0"
select select "2"
select select "0"
select select "6"
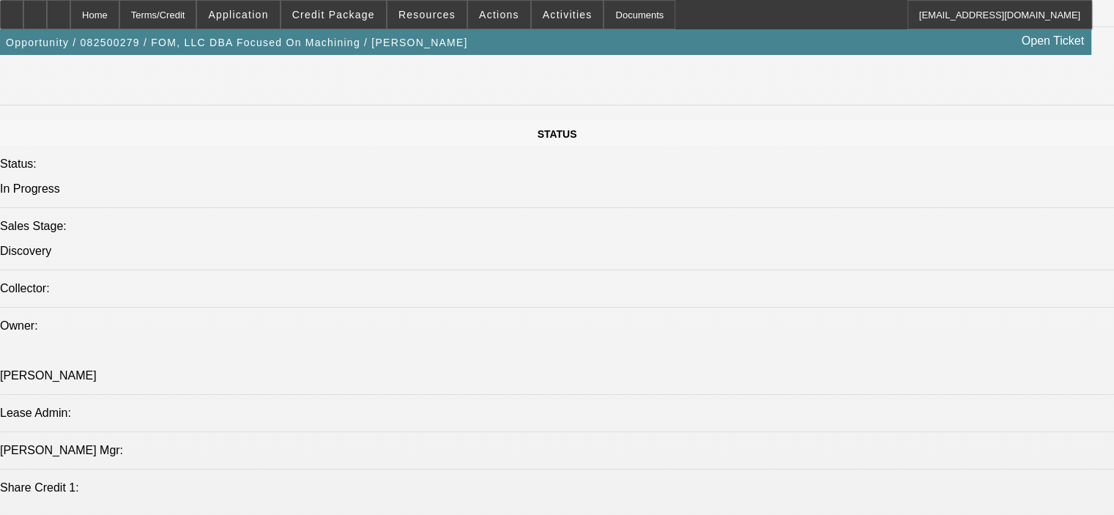
scroll to position [1539, 0]
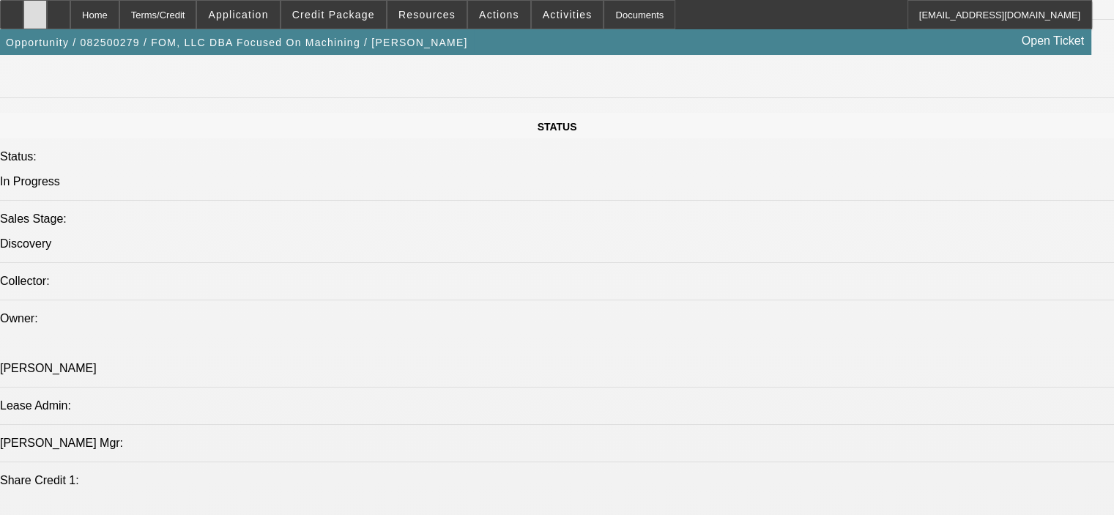
click at [35, 10] on icon at bounding box center [35, 10] width 0 height 0
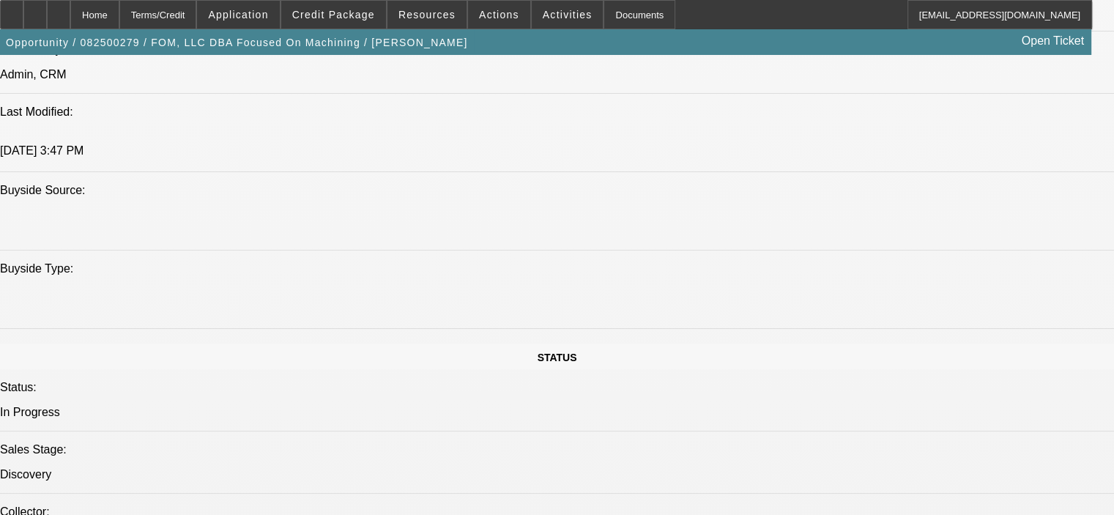
scroll to position [1264, 0]
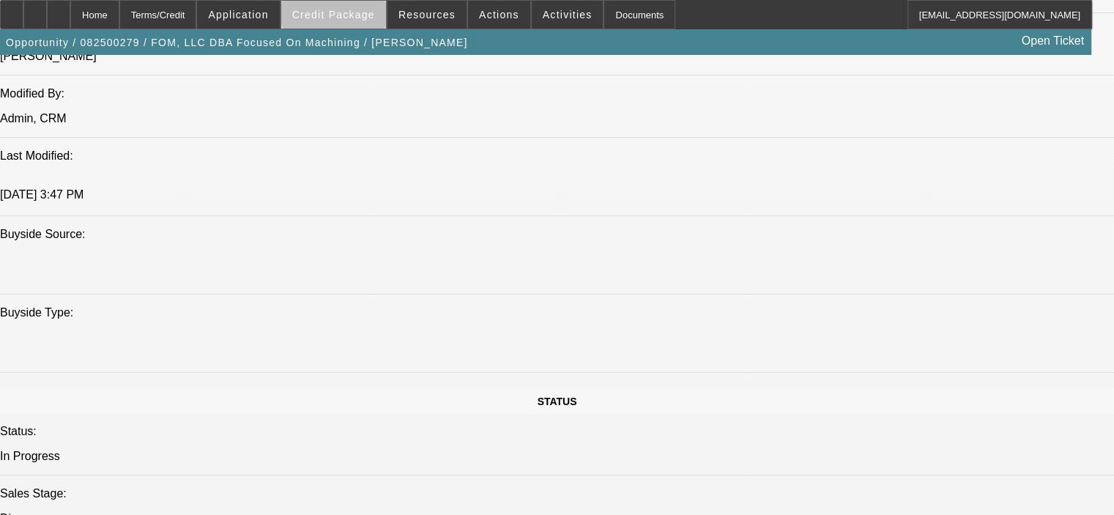
click at [358, 14] on span "Credit Package" at bounding box center [333, 15] width 83 height 12
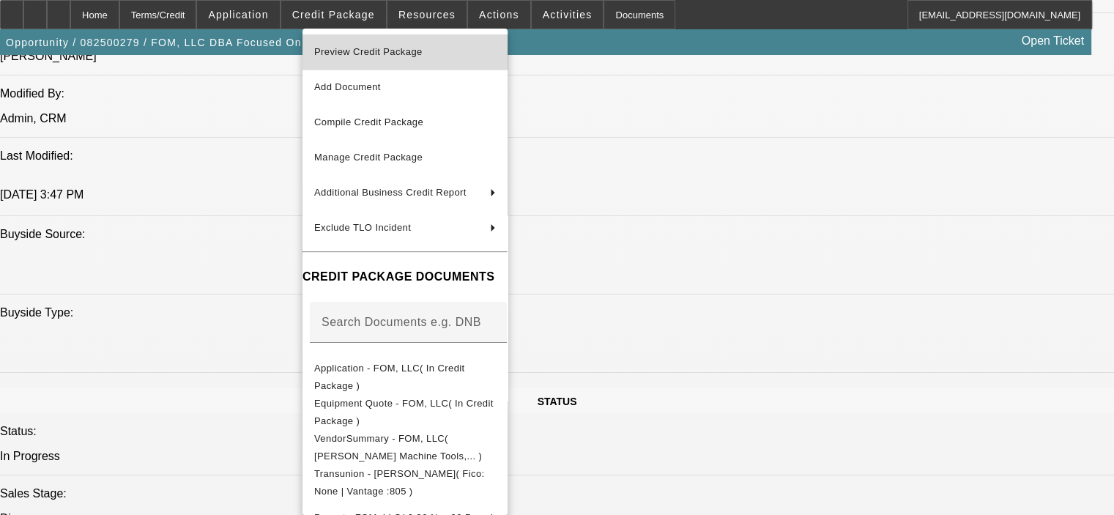
click at [371, 48] on span "Preview Credit Package" at bounding box center [368, 51] width 108 height 11
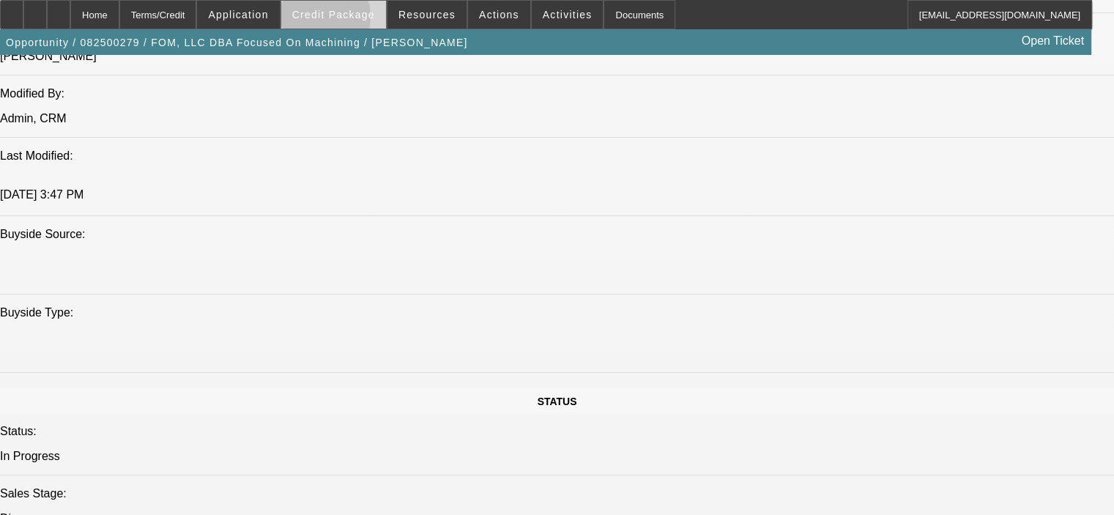
click at [338, 20] on span "Credit Package" at bounding box center [333, 15] width 83 height 12
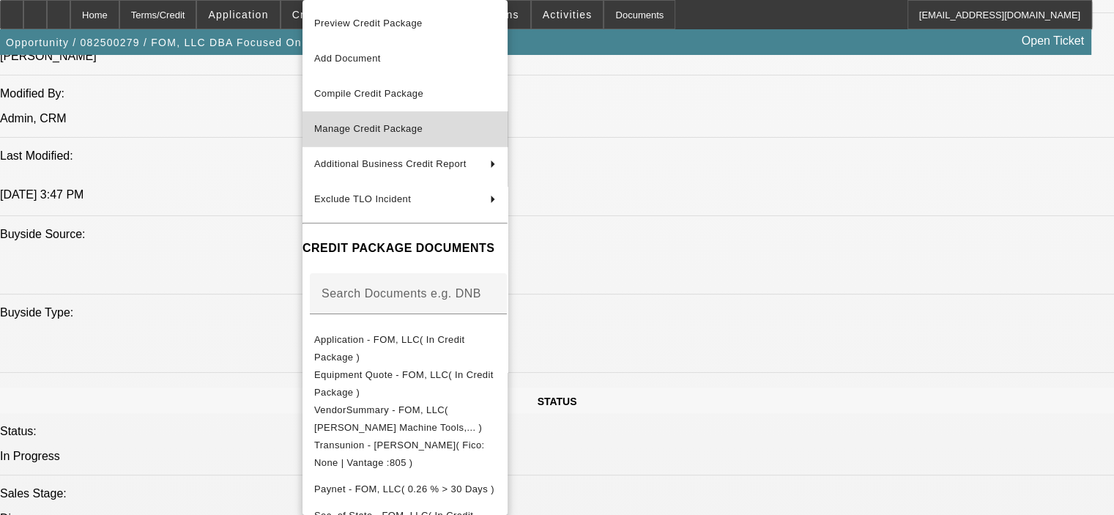
click at [371, 116] on button "Manage Credit Package" at bounding box center [405, 128] width 205 height 35
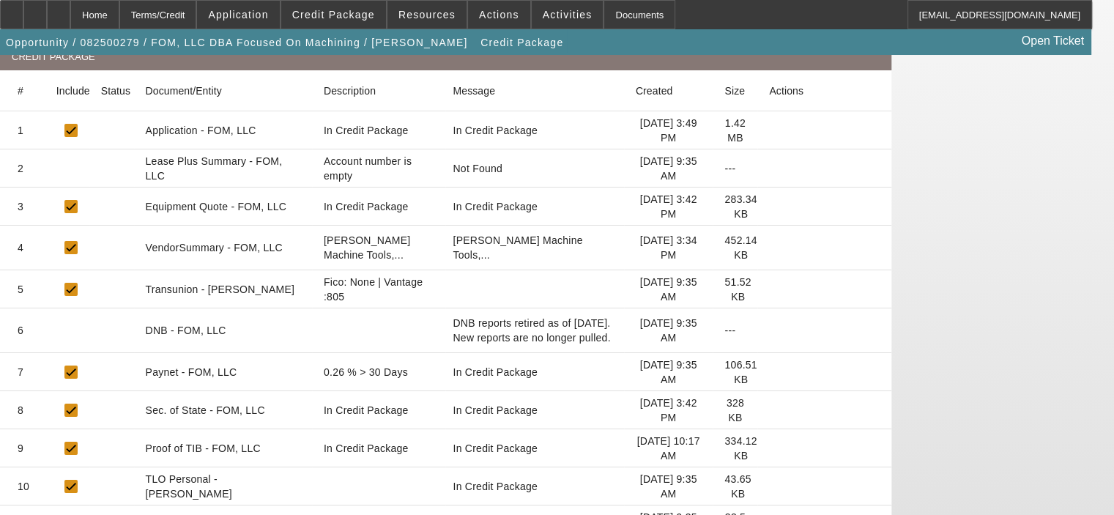
scroll to position [143, 0]
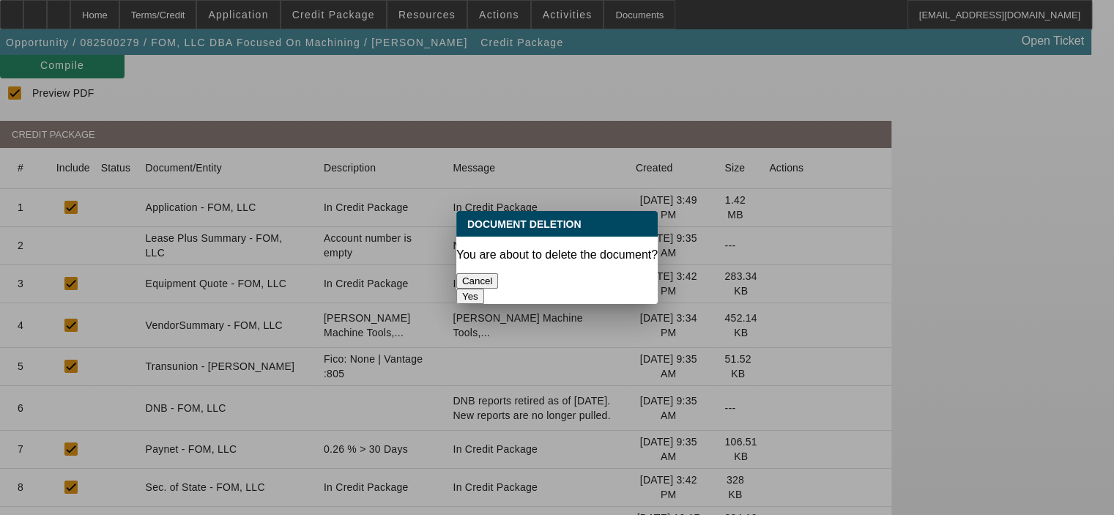
click at [484, 289] on button "Yes" at bounding box center [470, 296] width 28 height 15
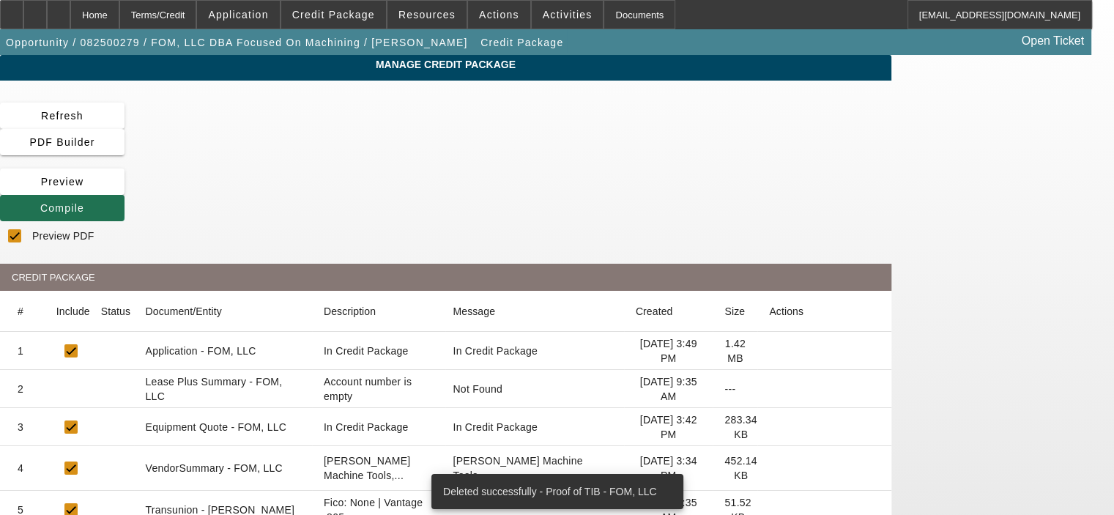
click at [125, 191] on span at bounding box center [62, 208] width 125 height 35
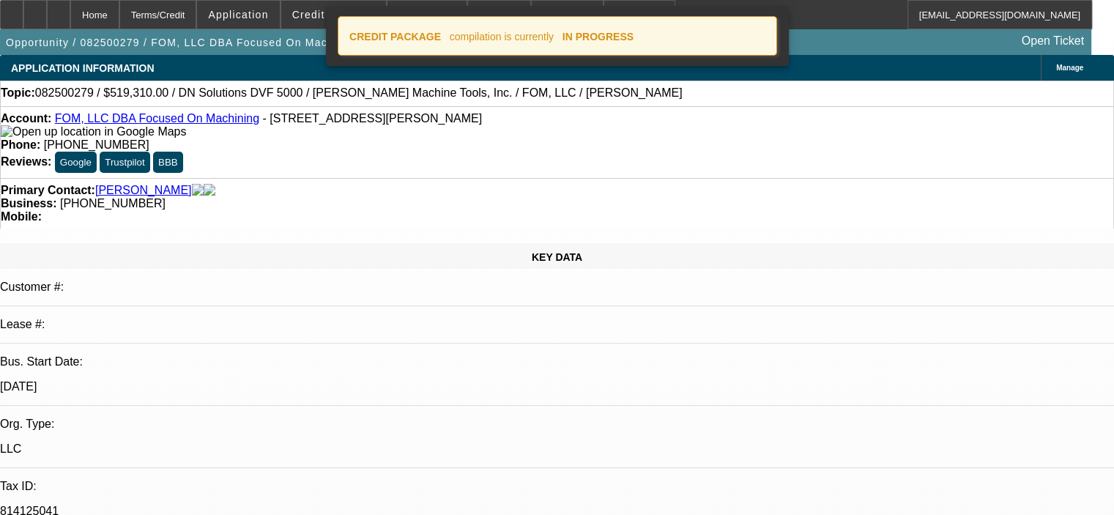
select select "0"
select select "2"
select select "0"
select select "6"
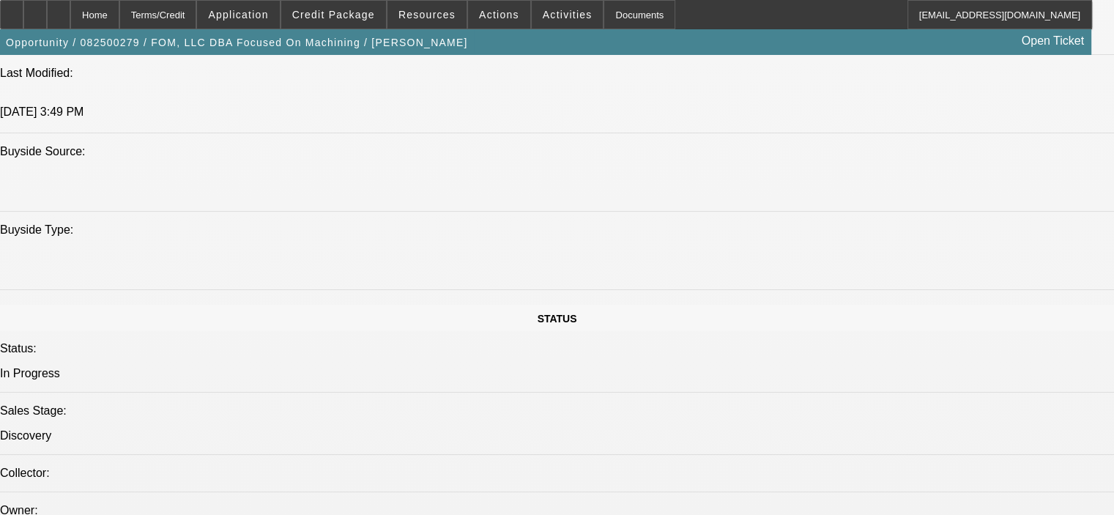
scroll to position [1392, 0]
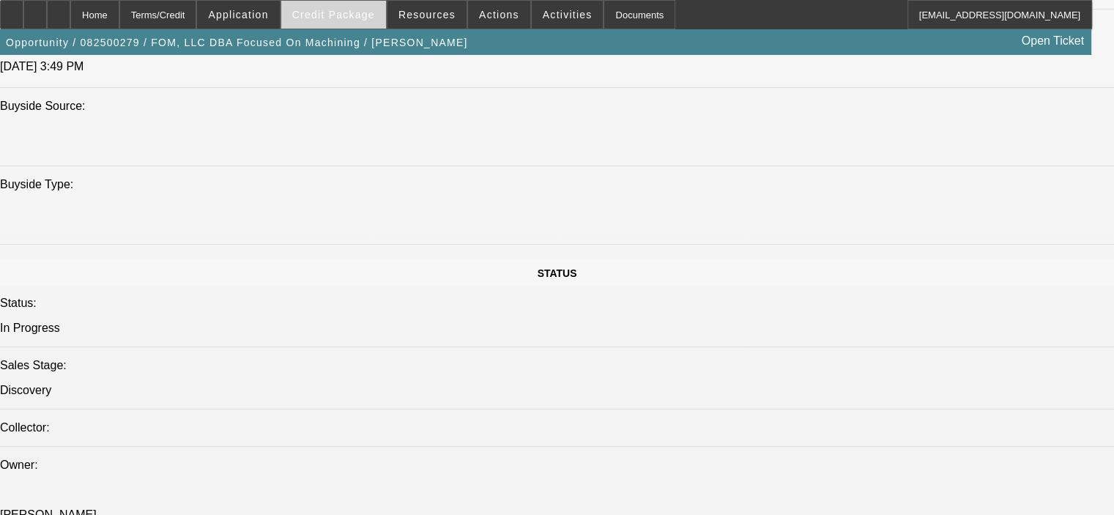
click at [347, 9] on span "Credit Package" at bounding box center [333, 15] width 83 height 12
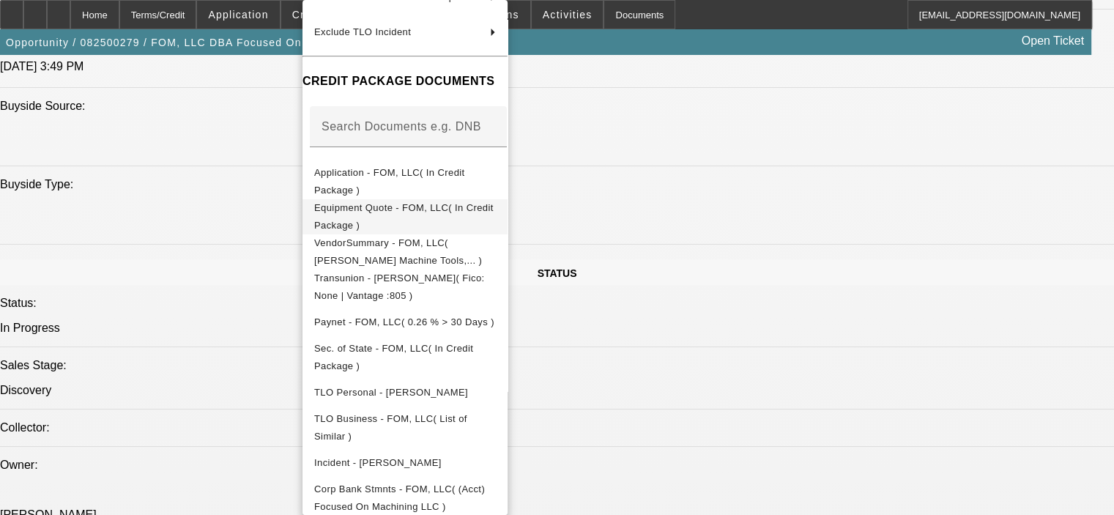
scroll to position [178, 0]
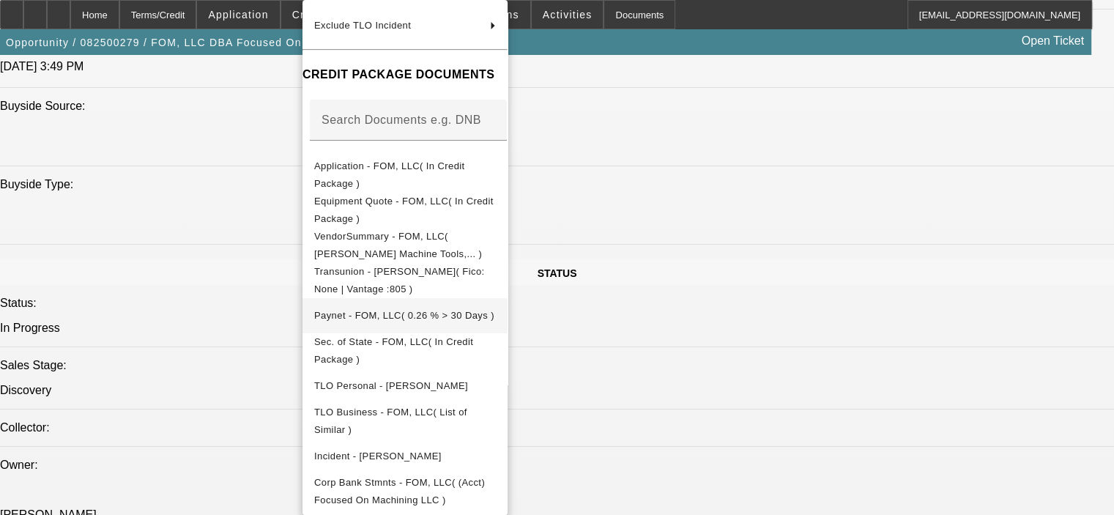
click at [407, 310] on span "Paynet - FOM, LLC( 0.26 % > 30 Days )" at bounding box center [404, 315] width 180 height 11
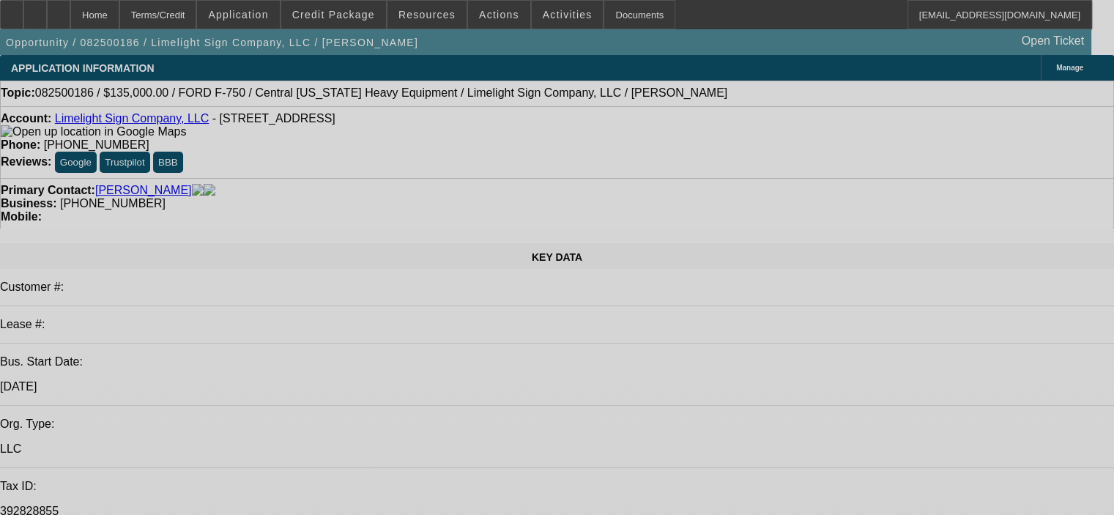
select select "0"
select select "2"
select select "0"
select select "0.15"
select select "2"
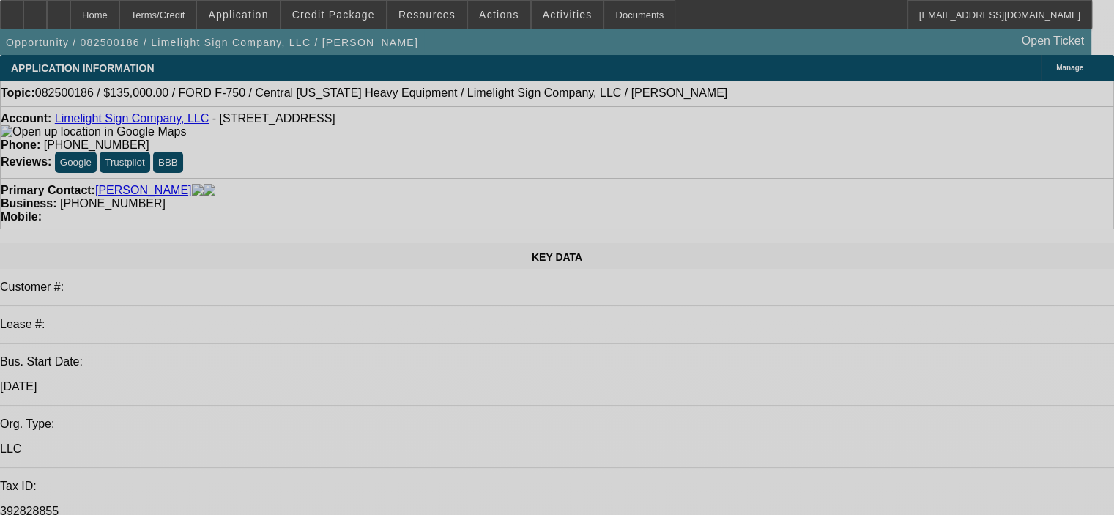
select select "0"
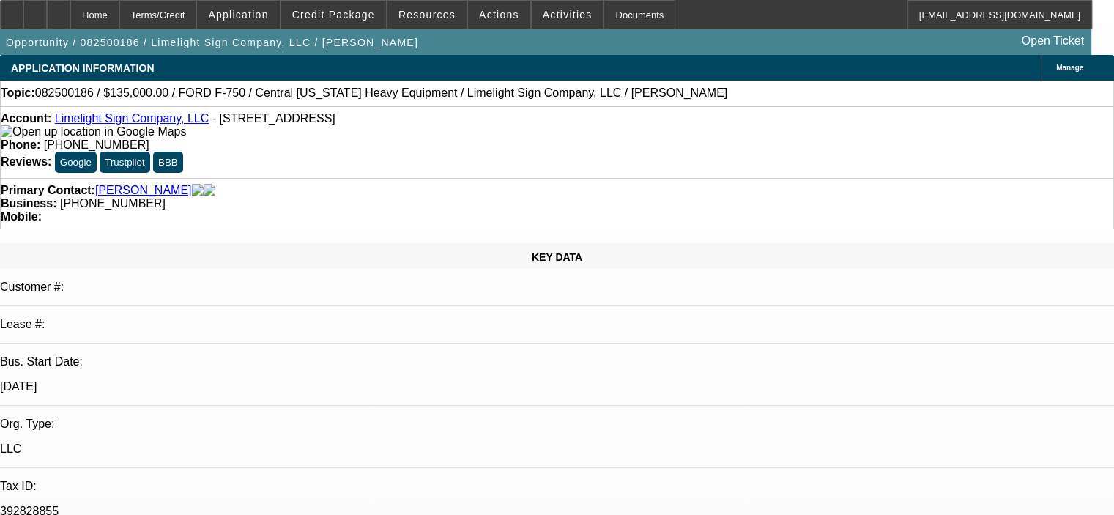
select select "0"
select select "2"
select select "0"
select select "0.15"
select select "2"
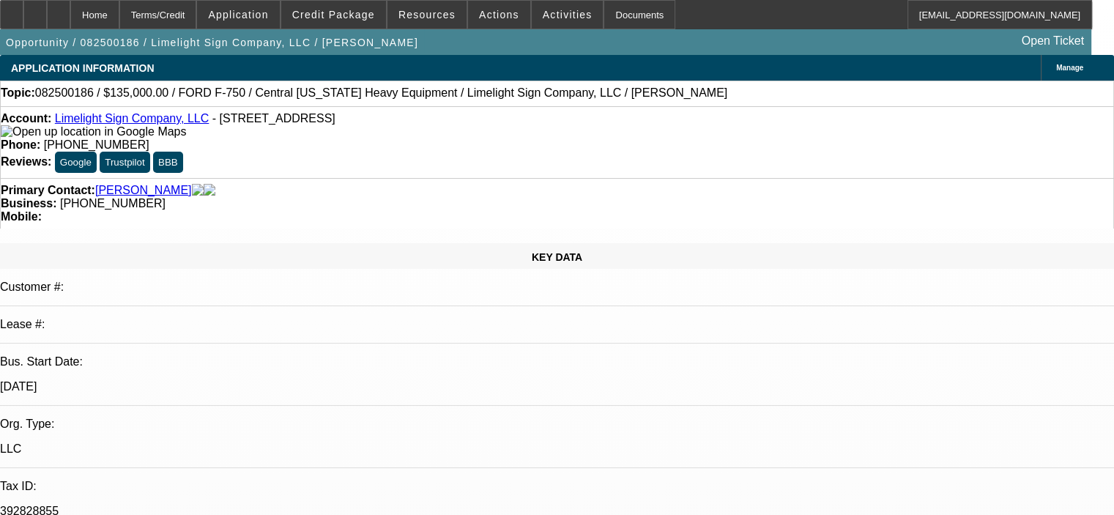
select select "0"
select select "1"
select select "2"
select select "6"
select select "1"
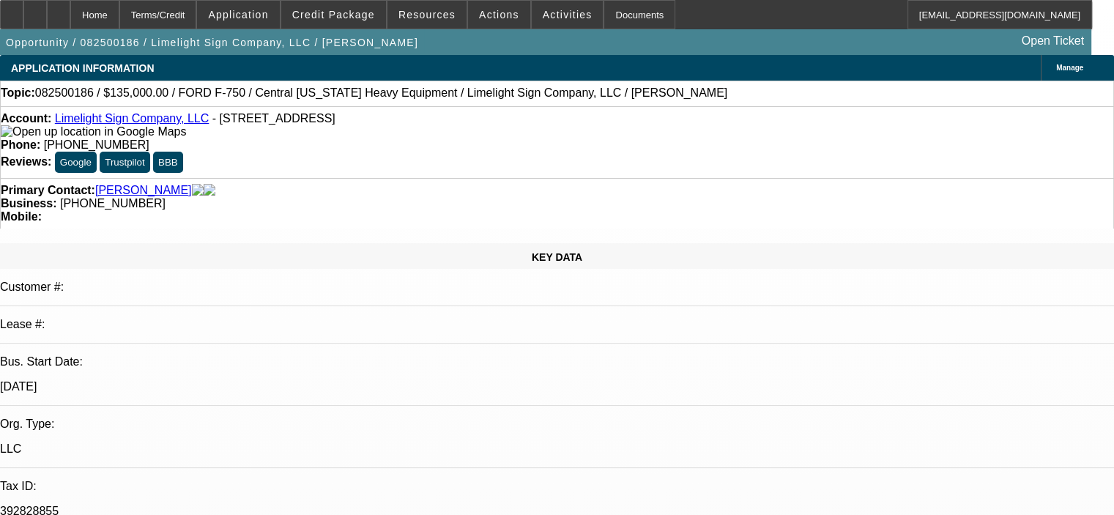
select select "2"
select select "6"
select select "1"
select select "2"
select select "6"
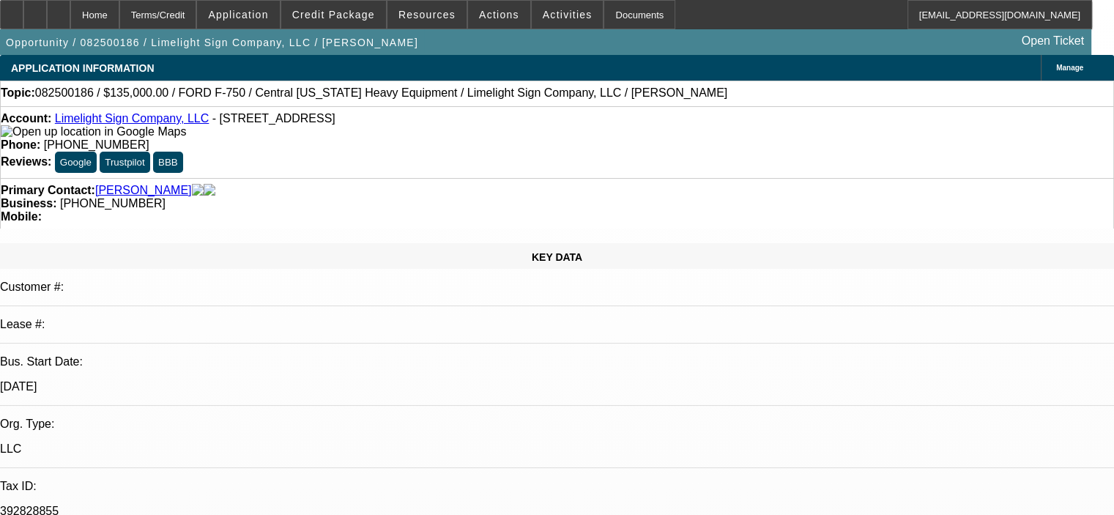
select select "1"
select select "2"
select select "6"
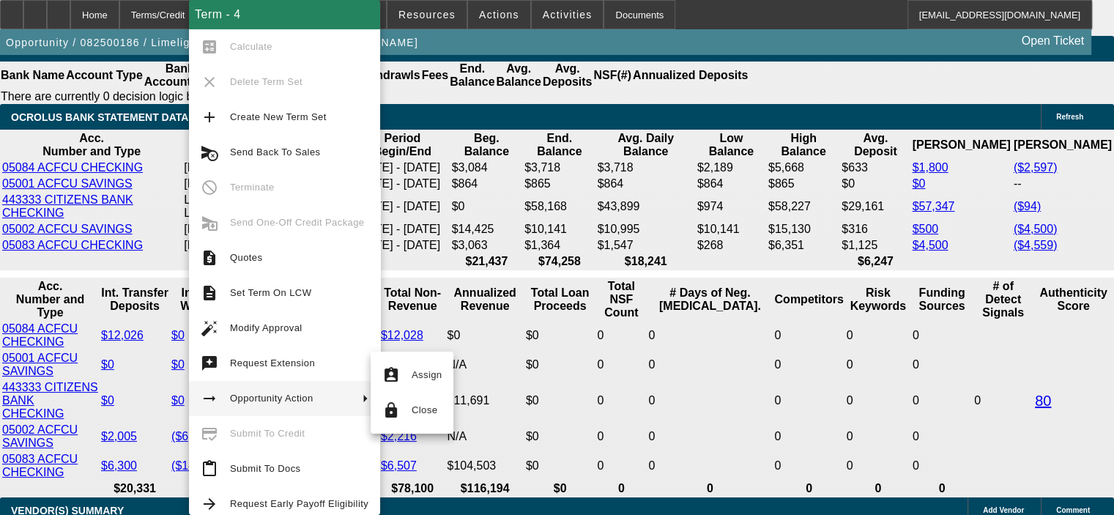
scroll to position [2638, 0]
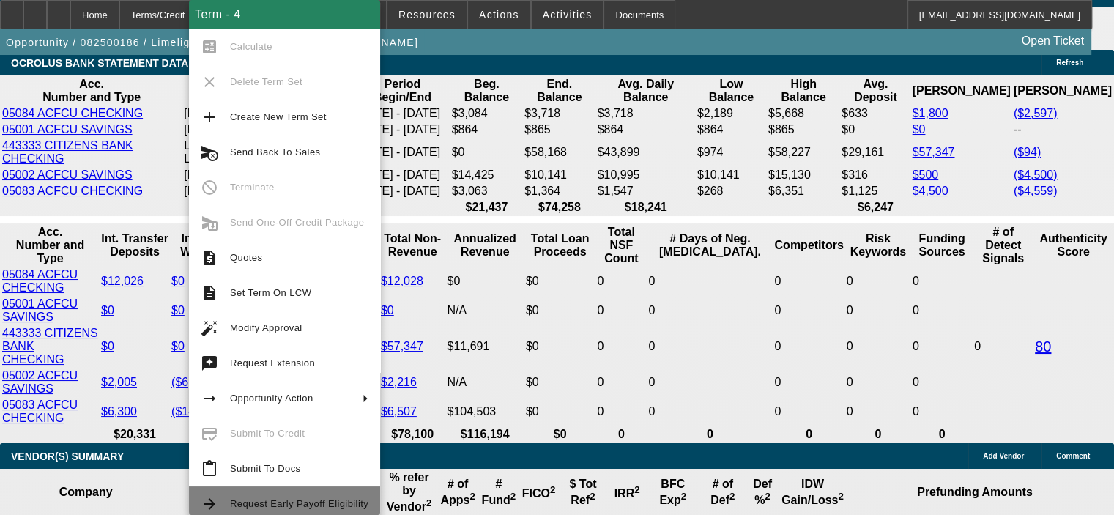
click at [266, 505] on span "Request Early Payoff Eligibility" at bounding box center [299, 503] width 138 height 11
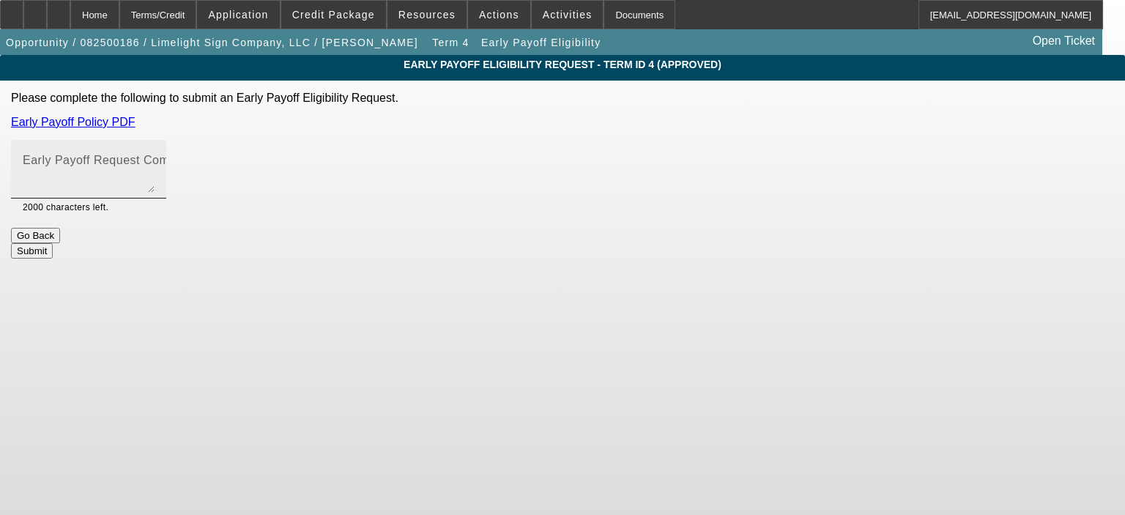
click at [197, 166] on mat-label "Early Payoff Request Comment" at bounding box center [110, 160] width 174 height 12
click at [155, 166] on textarea "Early Payoff Request Comment" at bounding box center [89, 175] width 132 height 35
type textarea "Customer has requested an early payoff option"
click at [53, 245] on button "Submit" at bounding box center [32, 250] width 42 height 15
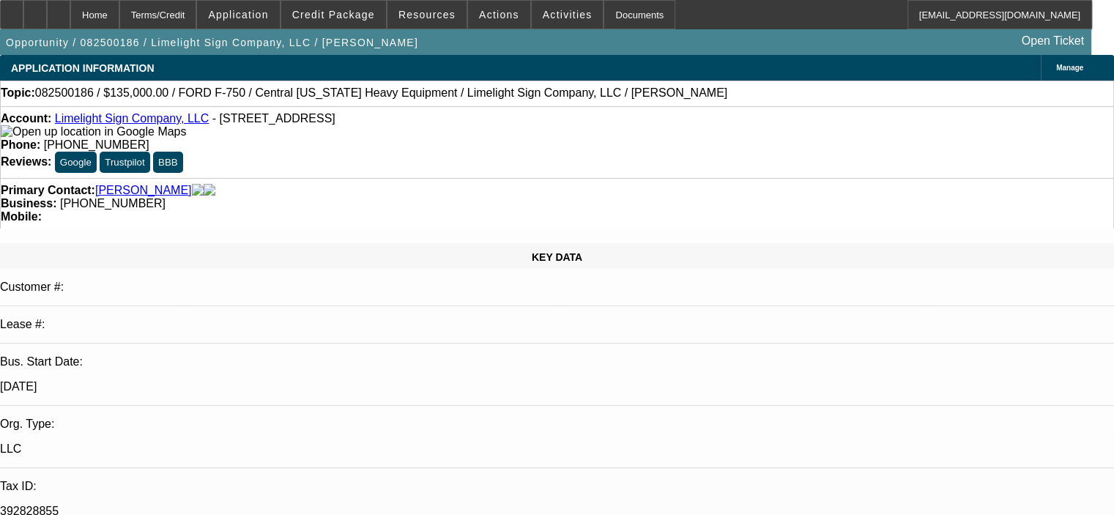
select select "0"
select select "2"
select select "0"
select select "6"
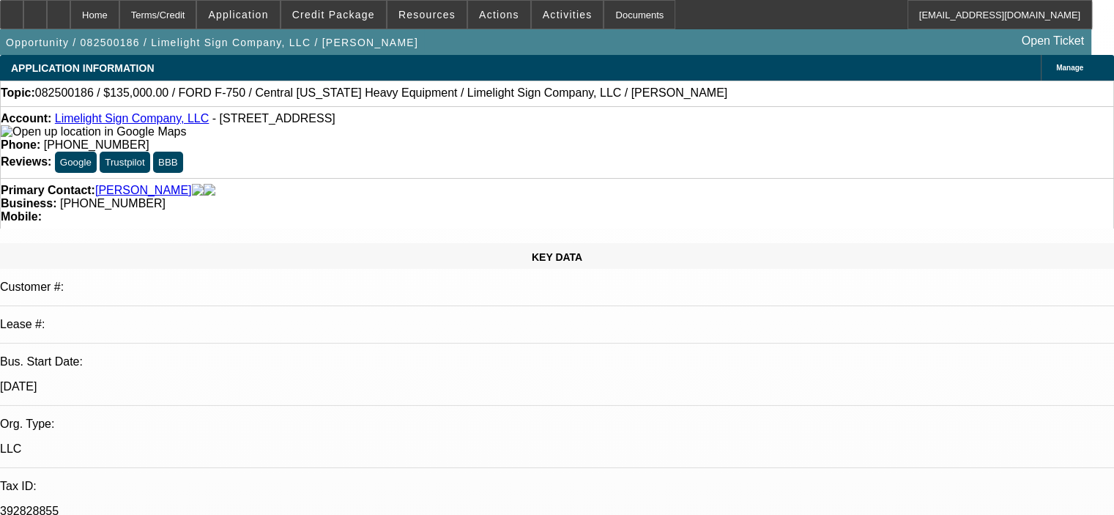
select select "0.15"
select select "2"
select select "0"
select select "6"
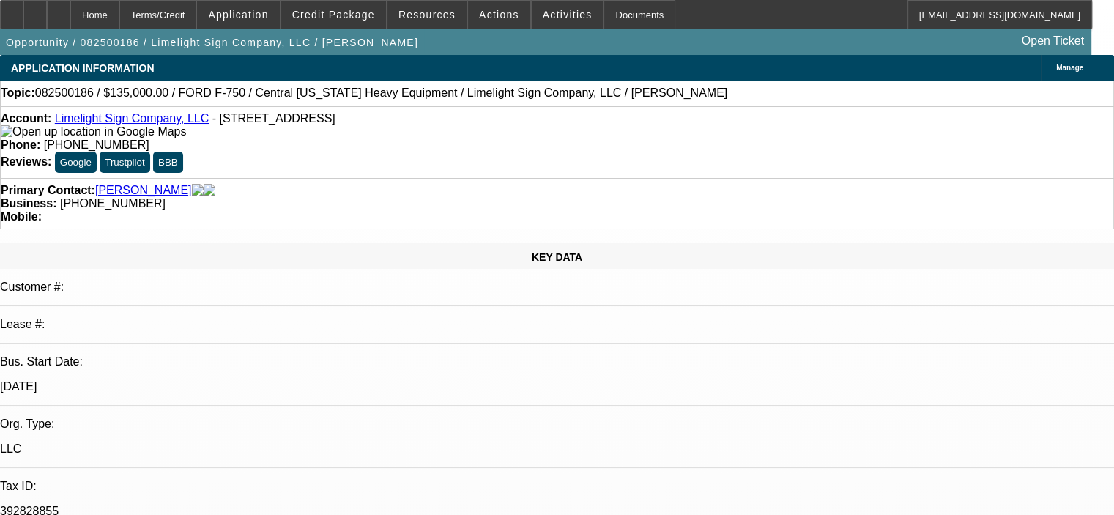
select select "0"
select select "2"
select select "0"
select select "6"
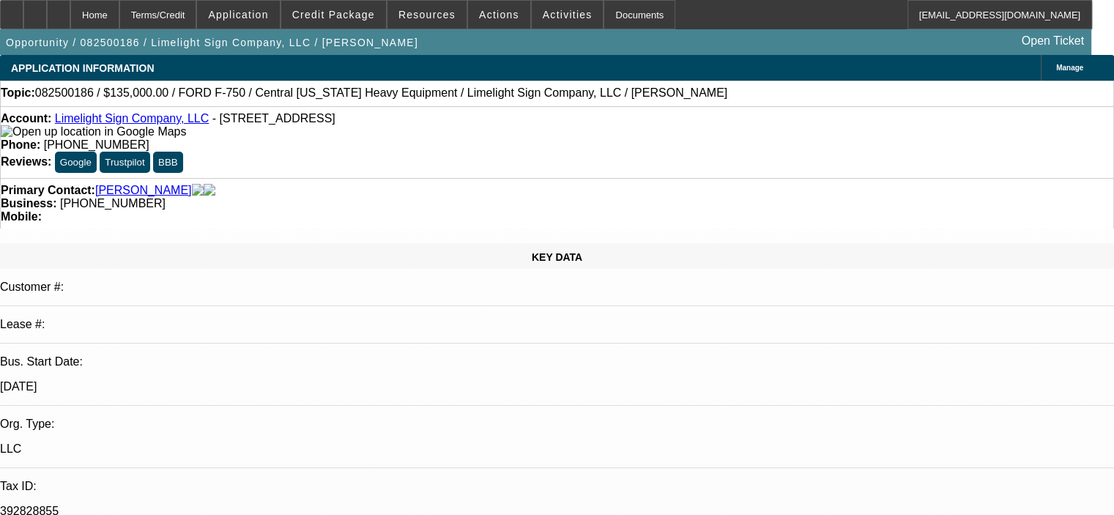
select select "0.15"
select select "2"
select select "0"
select select "6"
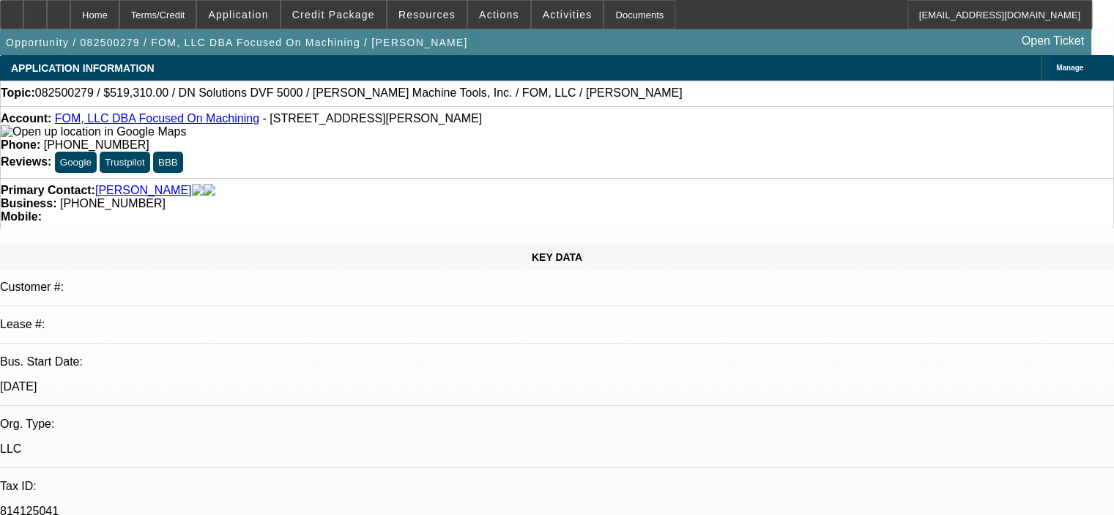
select select "0"
select select "2"
select select "0"
select select "6"
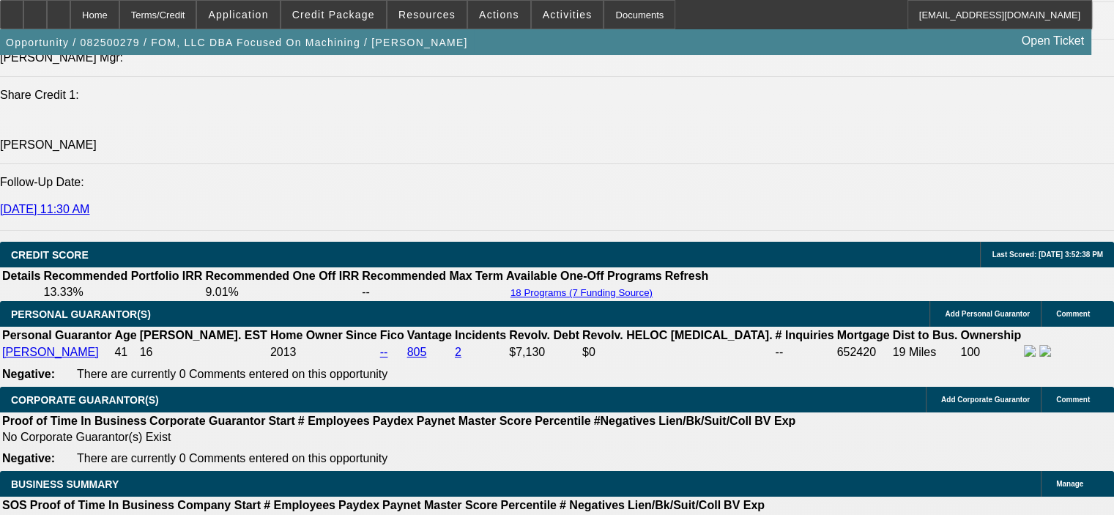
scroll to position [1759, 0]
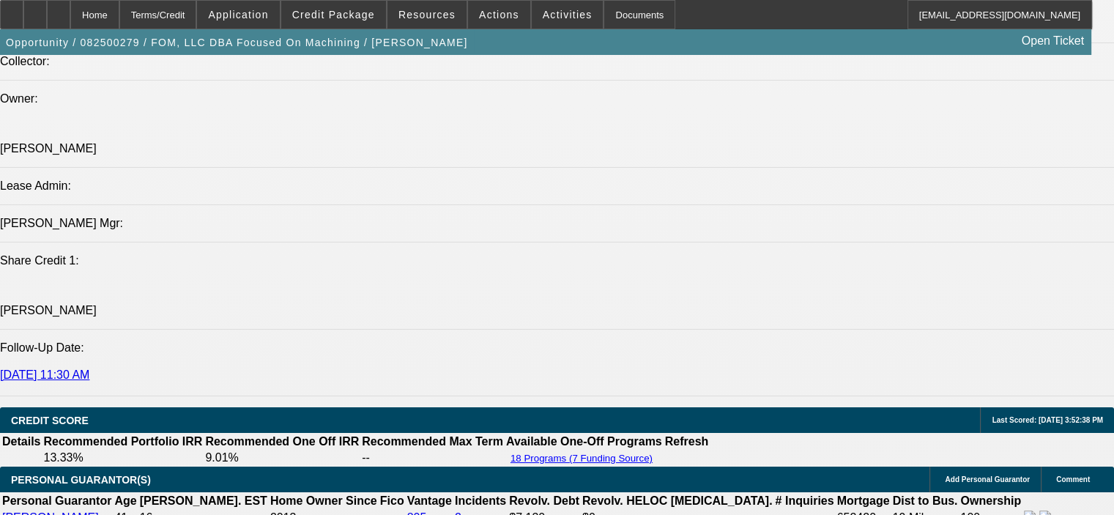
click at [70, 11] on div at bounding box center [58, 14] width 23 height 29
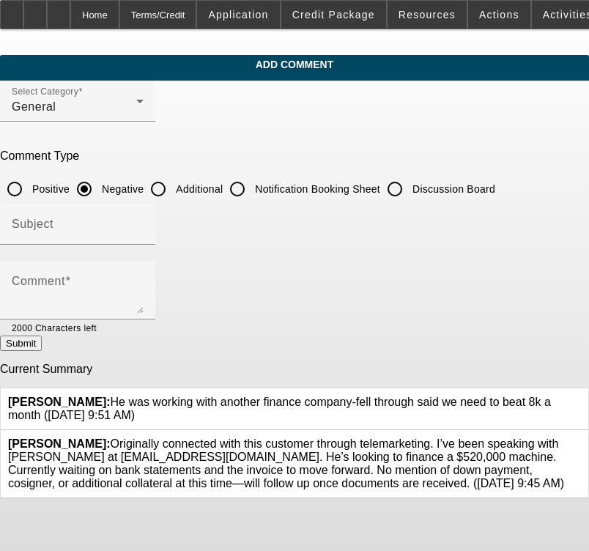
click at [173, 187] on input "Additional" at bounding box center [158, 188] width 29 height 29
radio input "true"
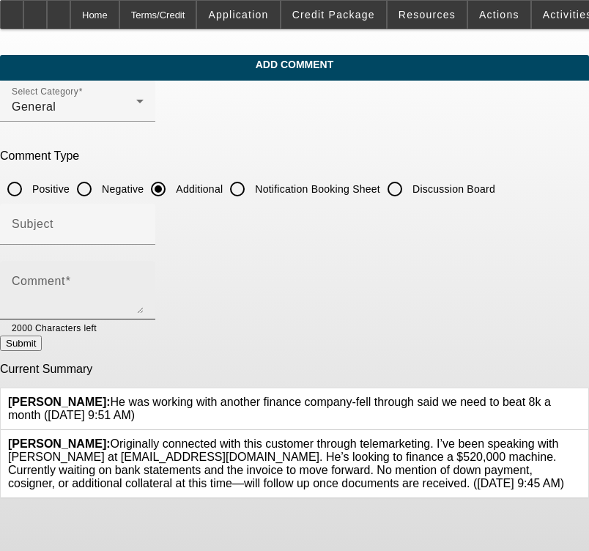
click at [144, 274] on div "Comment" at bounding box center [78, 290] width 132 height 59
paste textarea "Focused on Machining has been in business since [DATE] and [PERSON_NAME] purcha…"
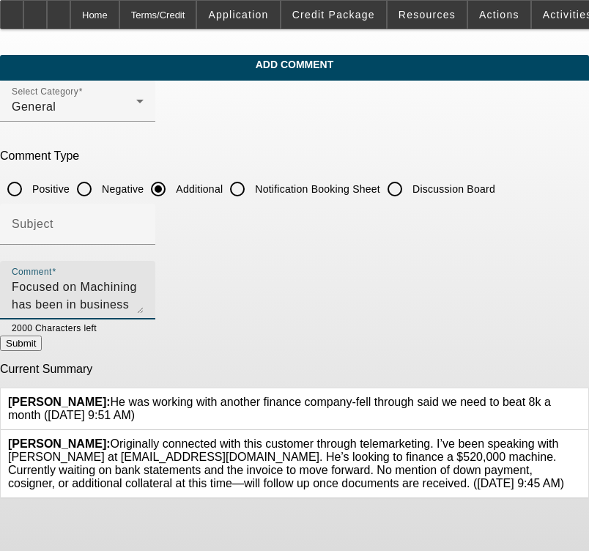
scroll to position [102, 0]
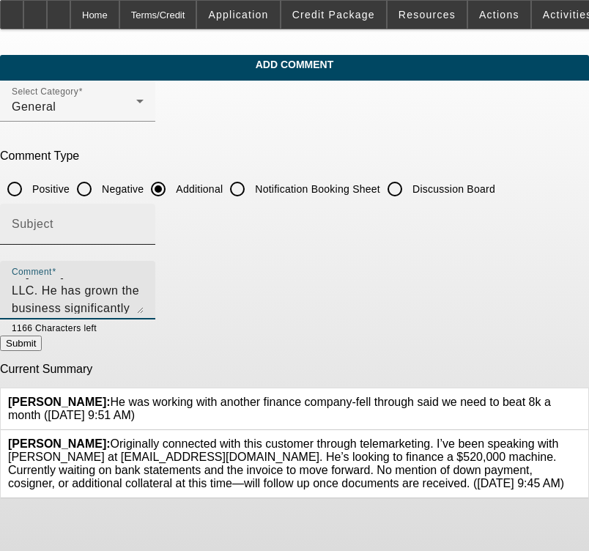
type textarea "Focused on Machining has been in business since [DATE] and [PERSON_NAME] purcha…"
click at [86, 223] on input "Subject" at bounding box center [78, 230] width 132 height 18
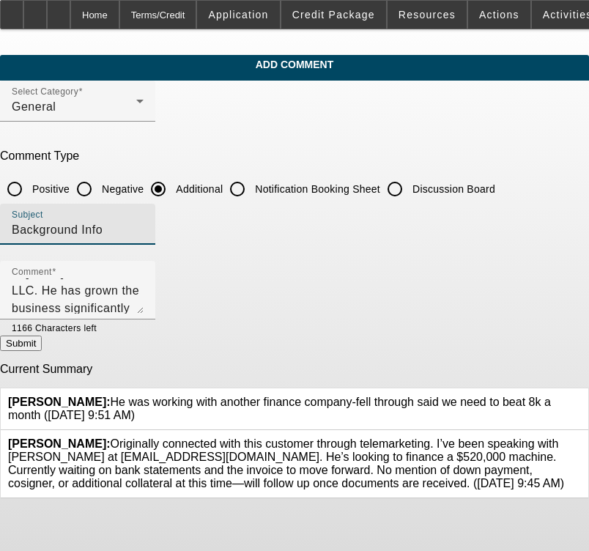
type input "Background Info"
click at [42, 345] on button "Submit" at bounding box center [21, 343] width 42 height 15
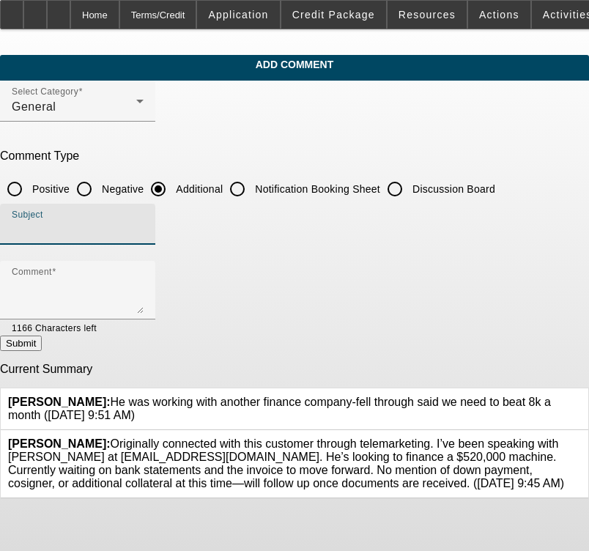
radio input "true"
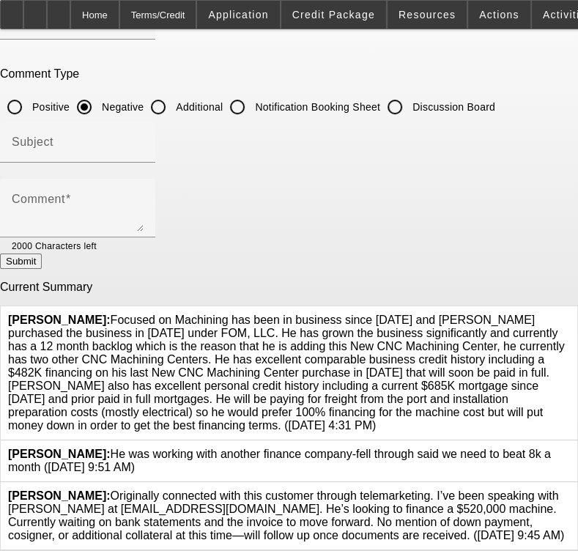
scroll to position [0, 0]
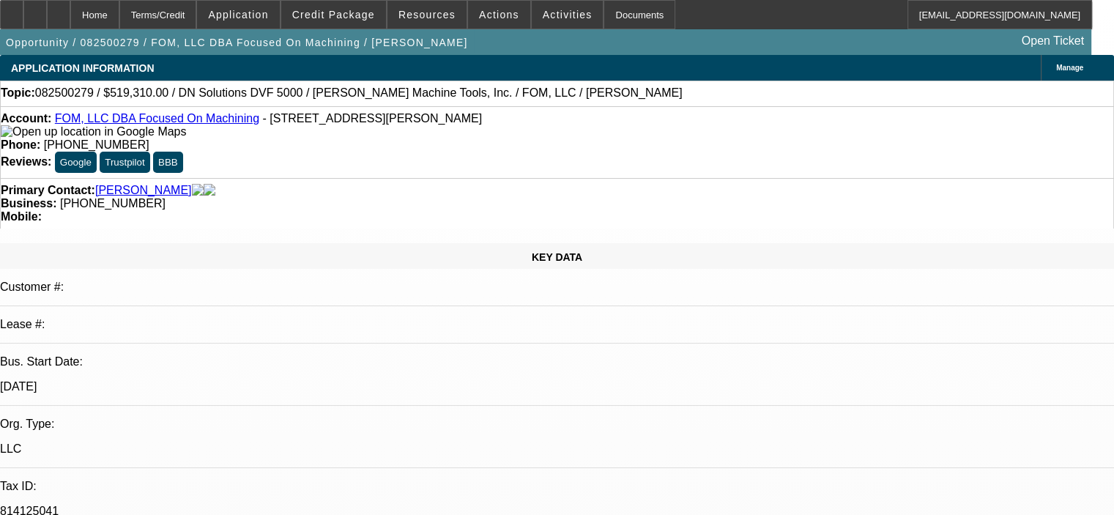
select select "0"
select select "1"
select select "2"
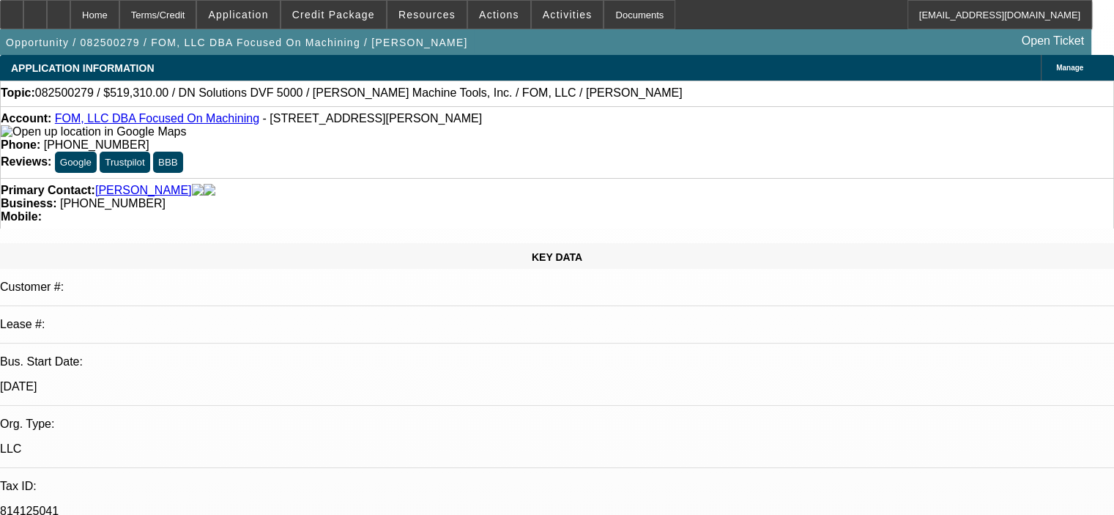
select select "6"
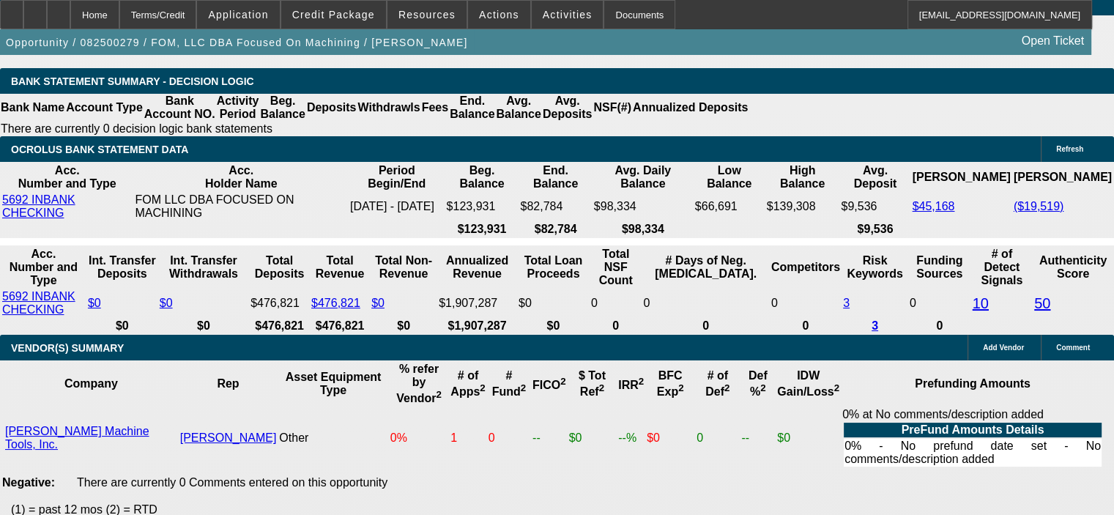
scroll to position [2491, 0]
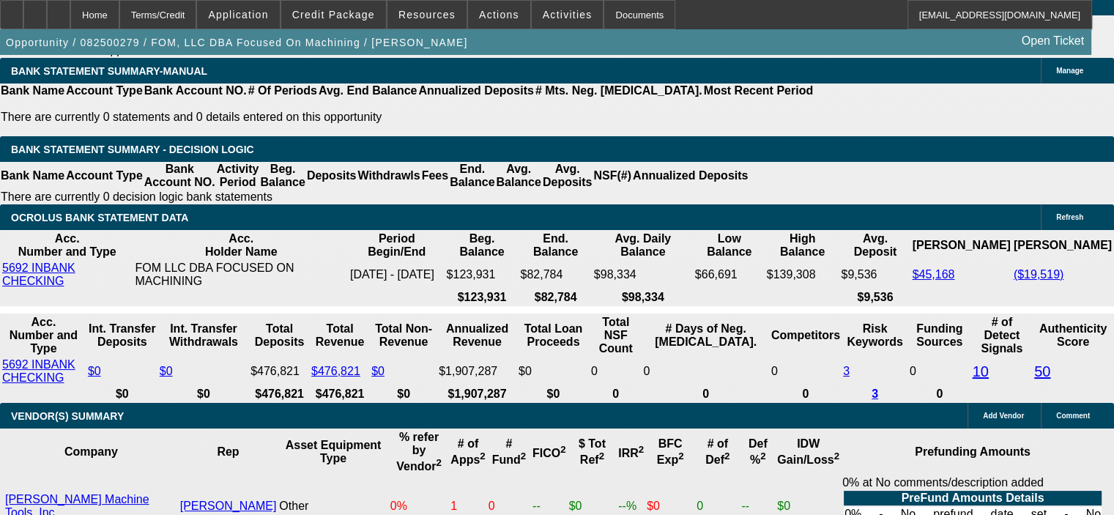
select select "1"
type input "UNKNOWN"
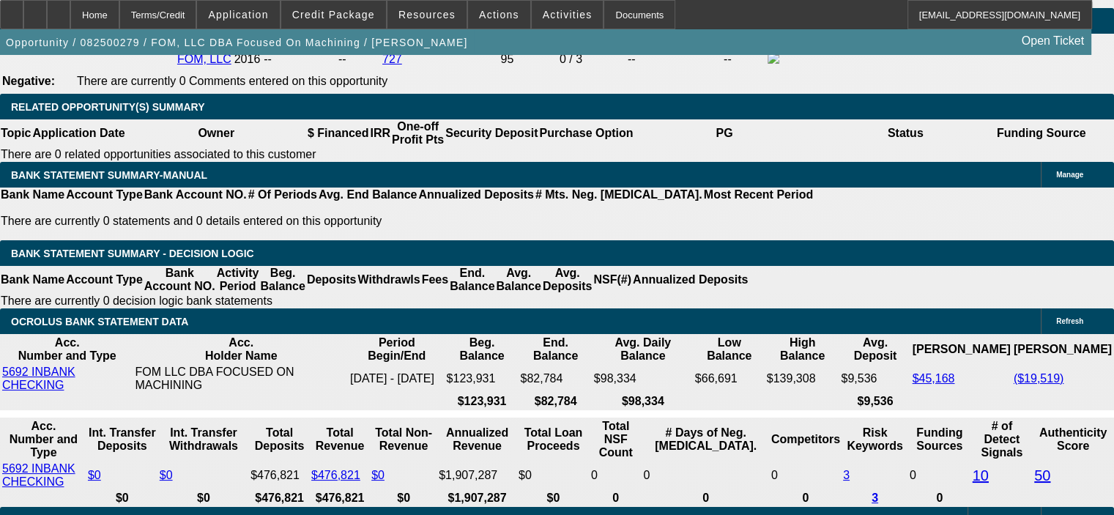
scroll to position [2198, 0]
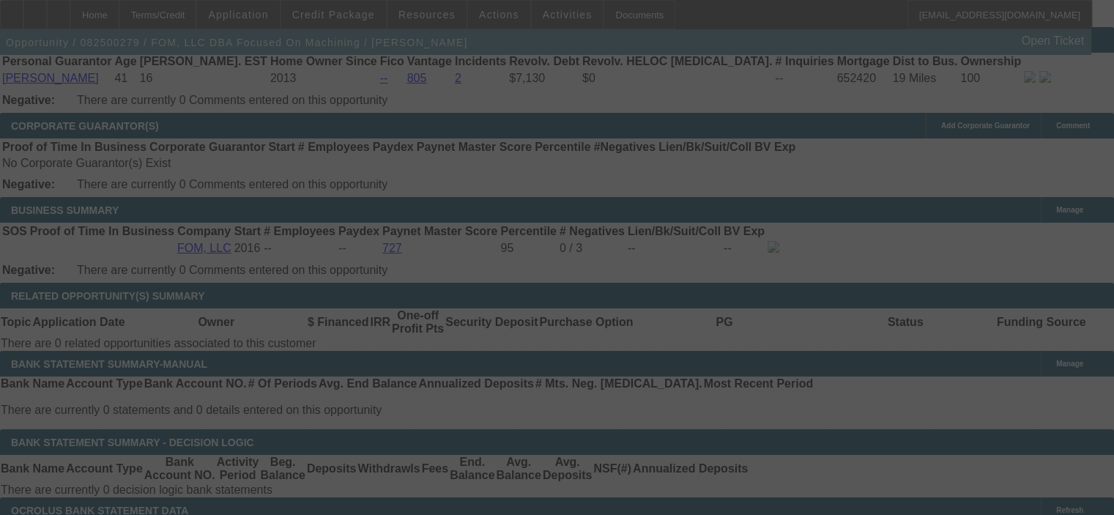
select select "0"
select select "6"
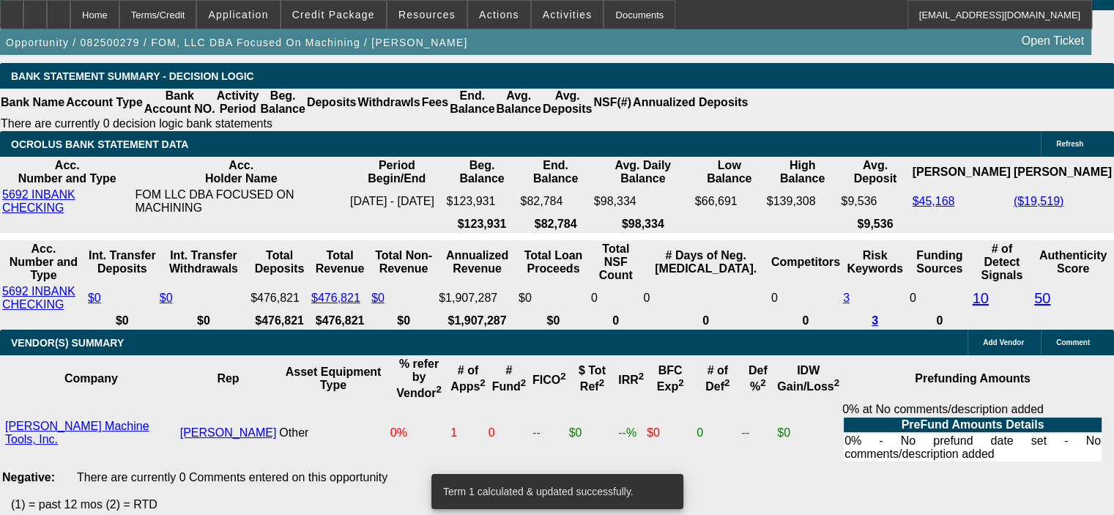
scroll to position [2638, 0]
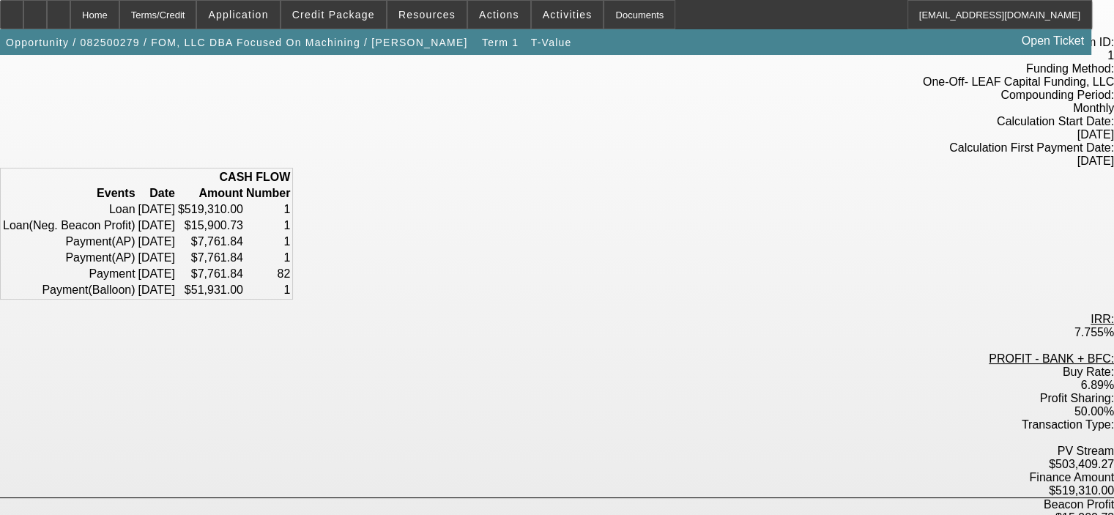
scroll to position [73, 0]
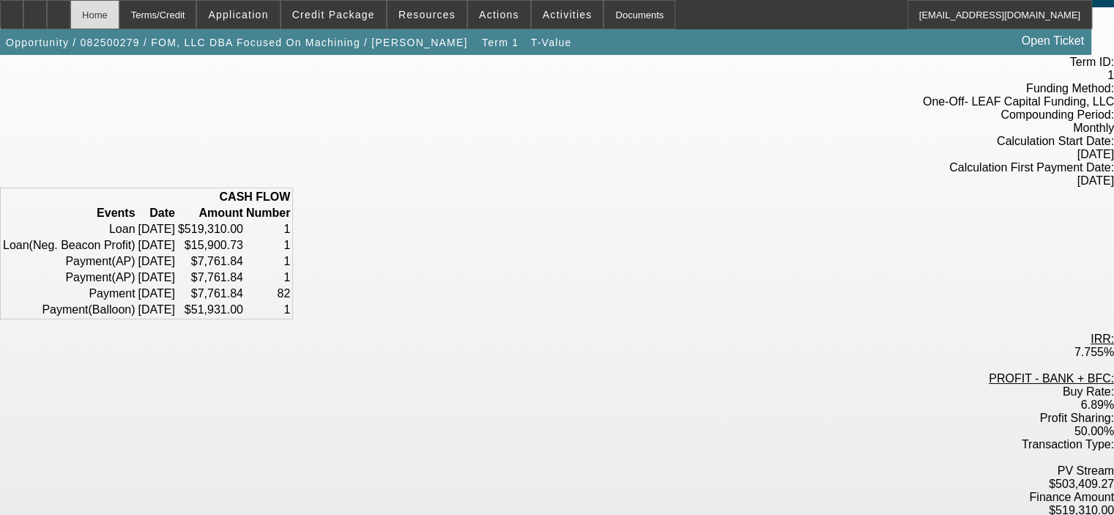
click at [119, 19] on div "Home" at bounding box center [94, 14] width 49 height 29
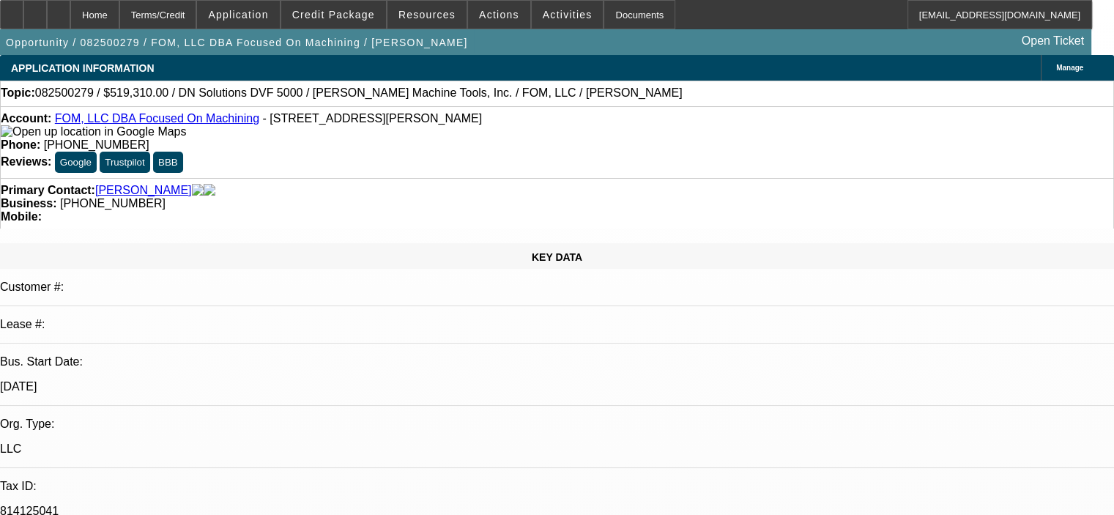
select select "0"
select select "6"
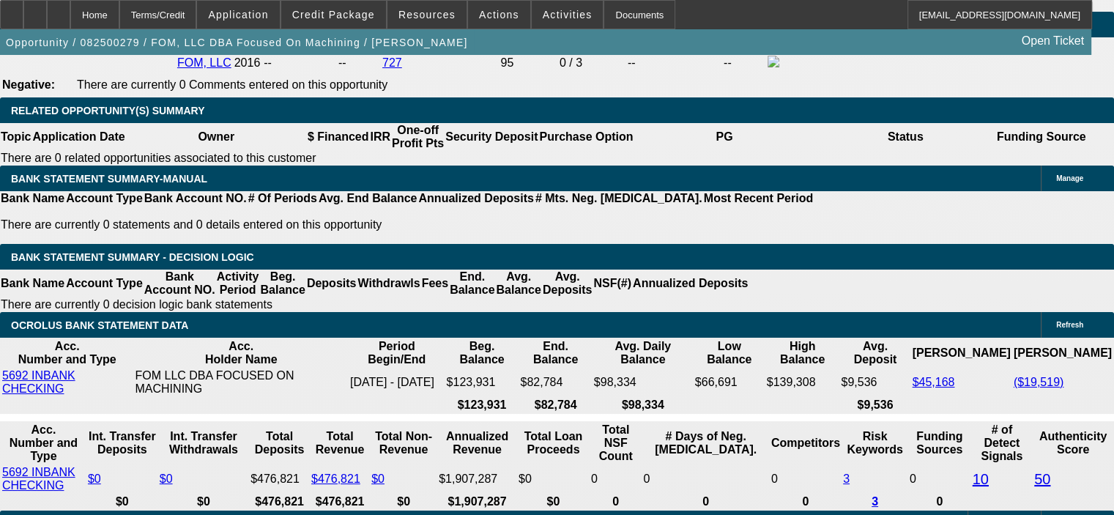
scroll to position [2418, 0]
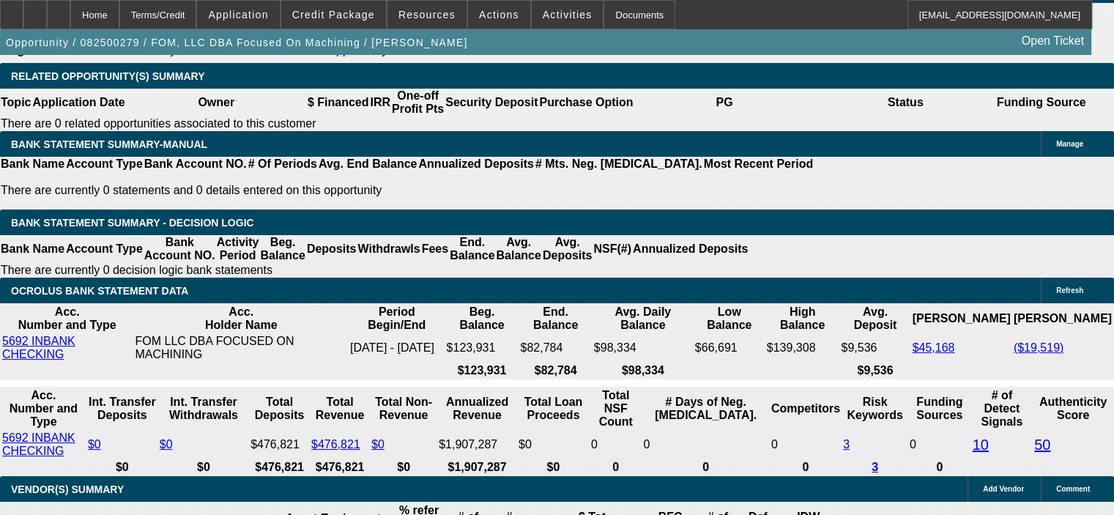
drag, startPoint x: 279, startPoint y: 319, endPoint x: 327, endPoint y: 312, distance: 48.1
type input "6"
type input "UNKNOWN"
type input "6."
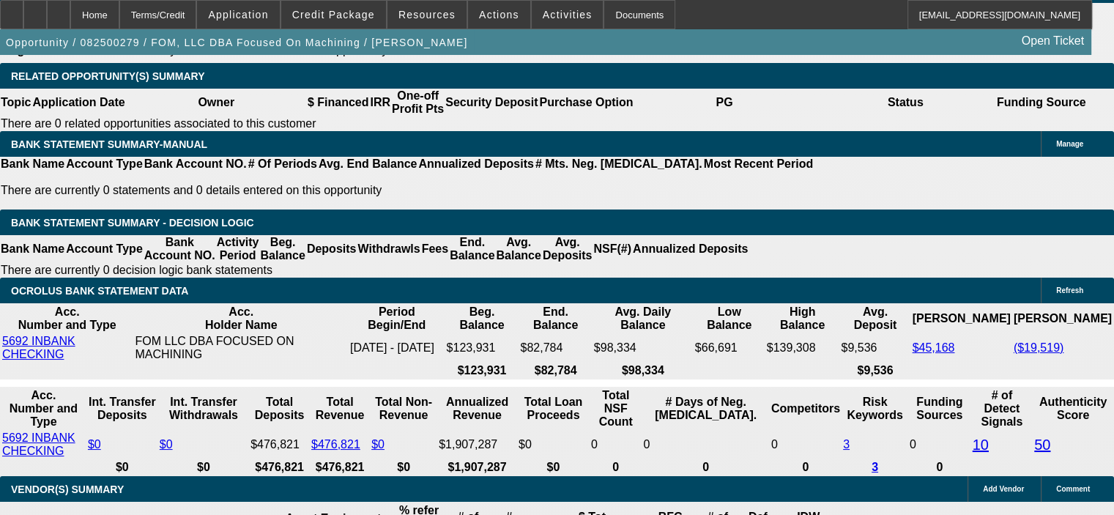
type input "$7,586.37"
type input "6.5"
type input "$7,711.46"
type input "6.5"
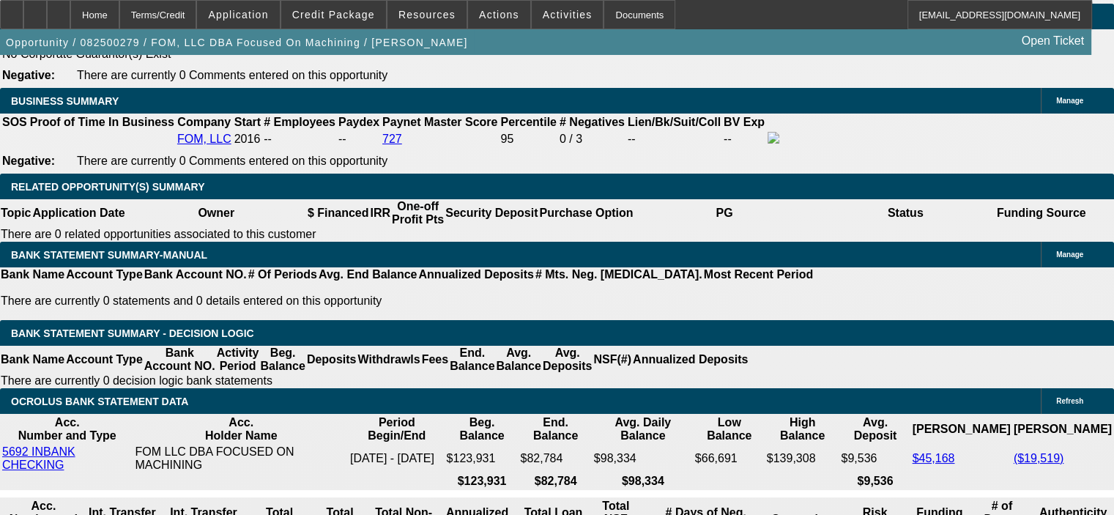
scroll to position [2271, 0]
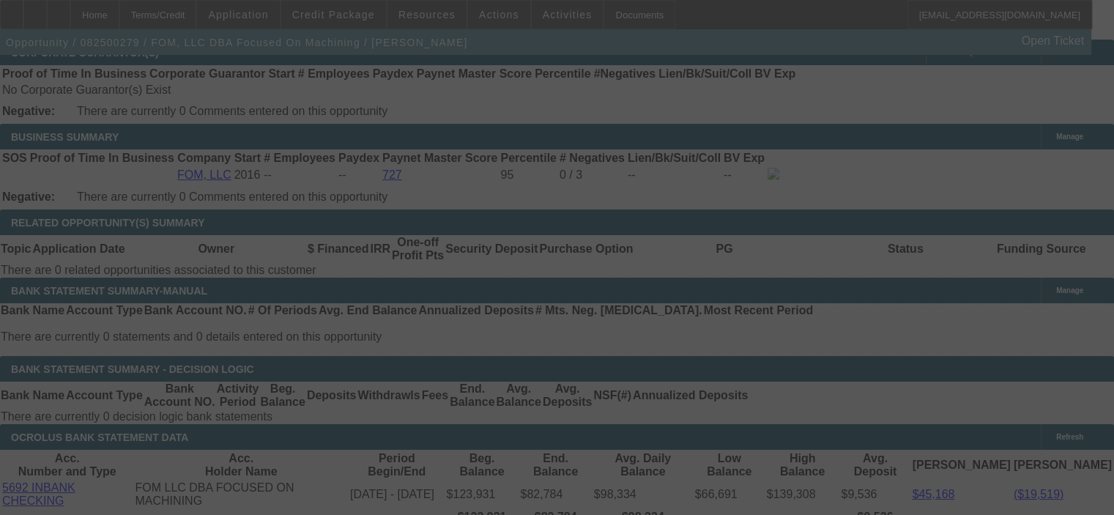
select select "0"
select select "6"
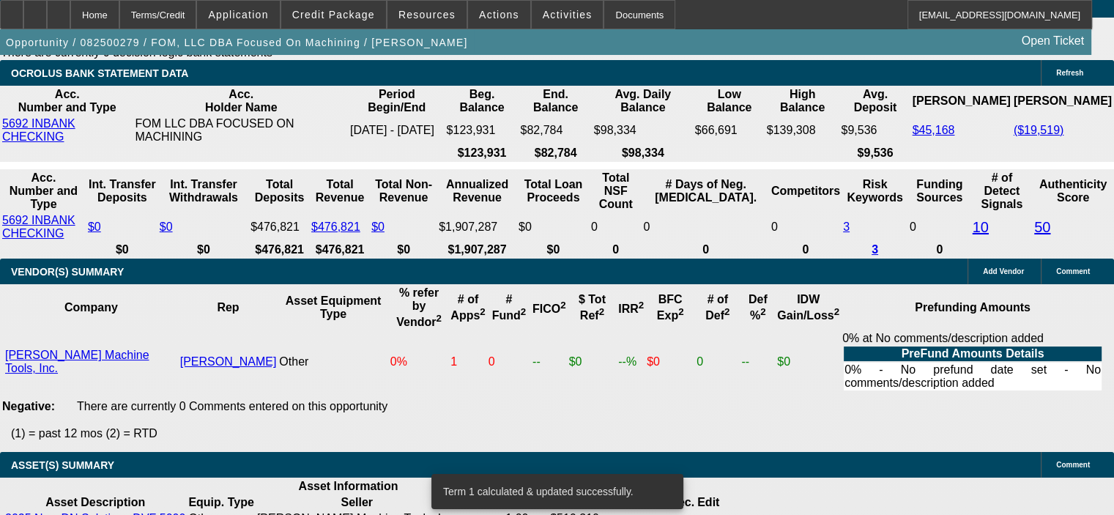
scroll to position [2638, 0]
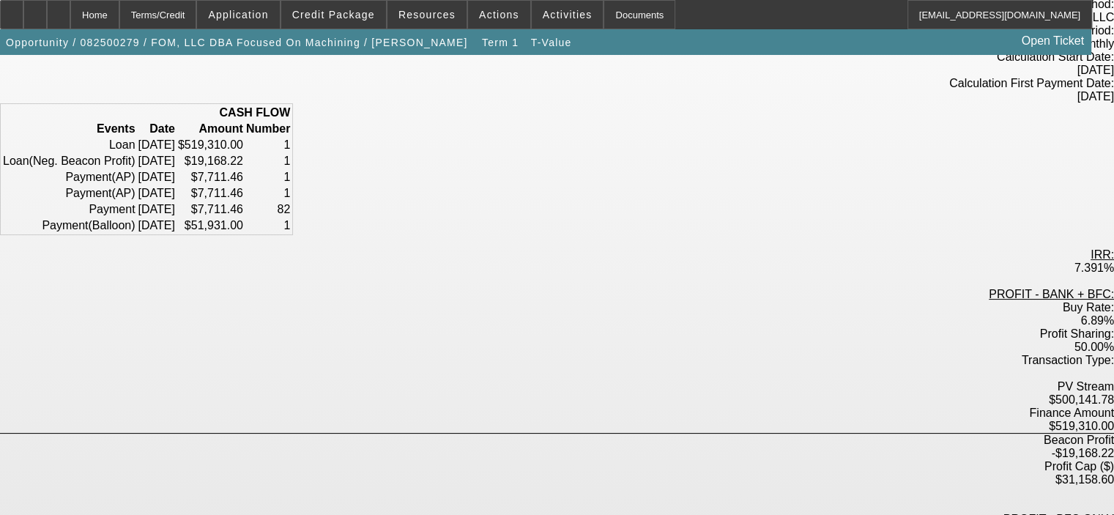
scroll to position [73, 0]
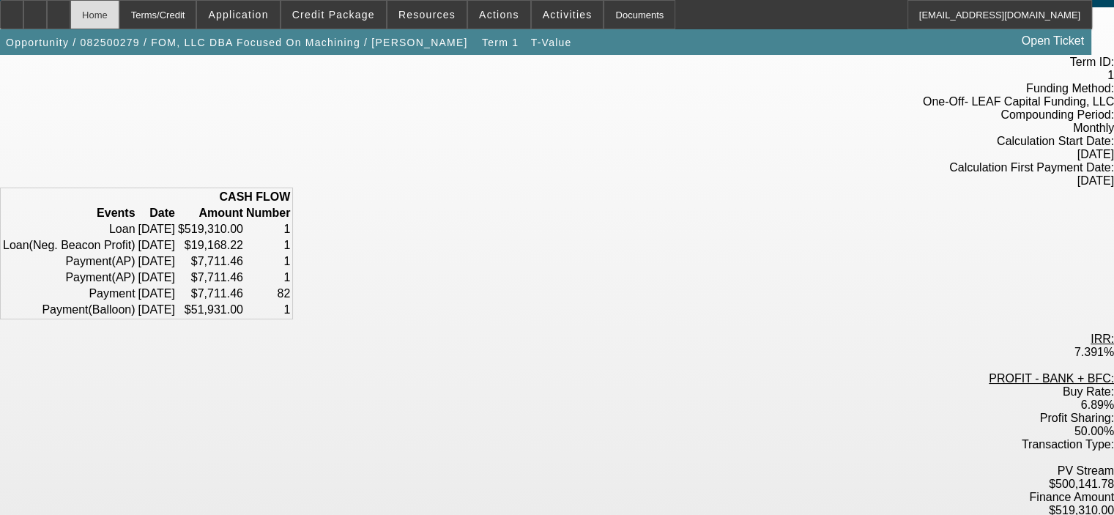
click at [119, 15] on div "Home" at bounding box center [94, 14] width 49 height 29
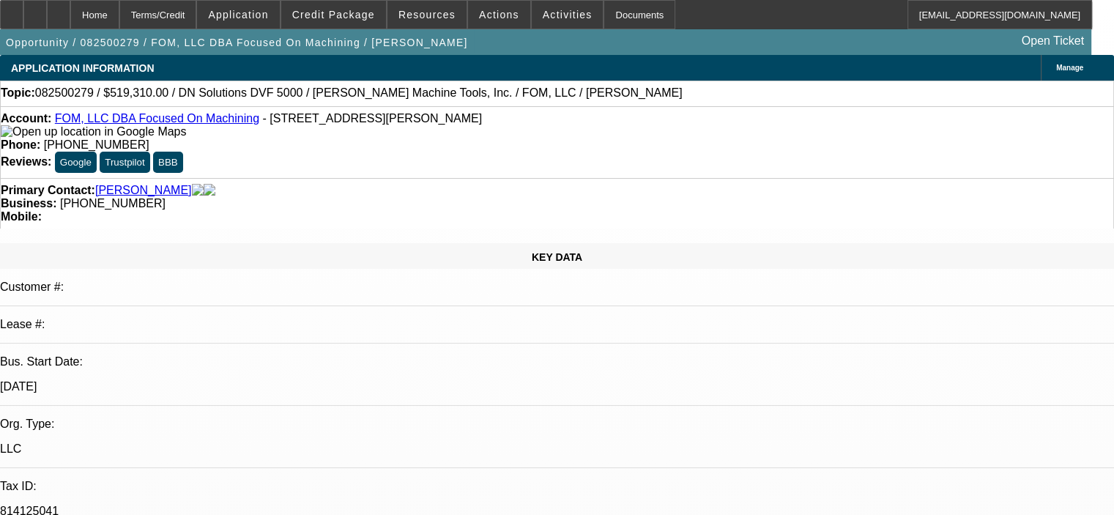
select select "0"
select select "6"
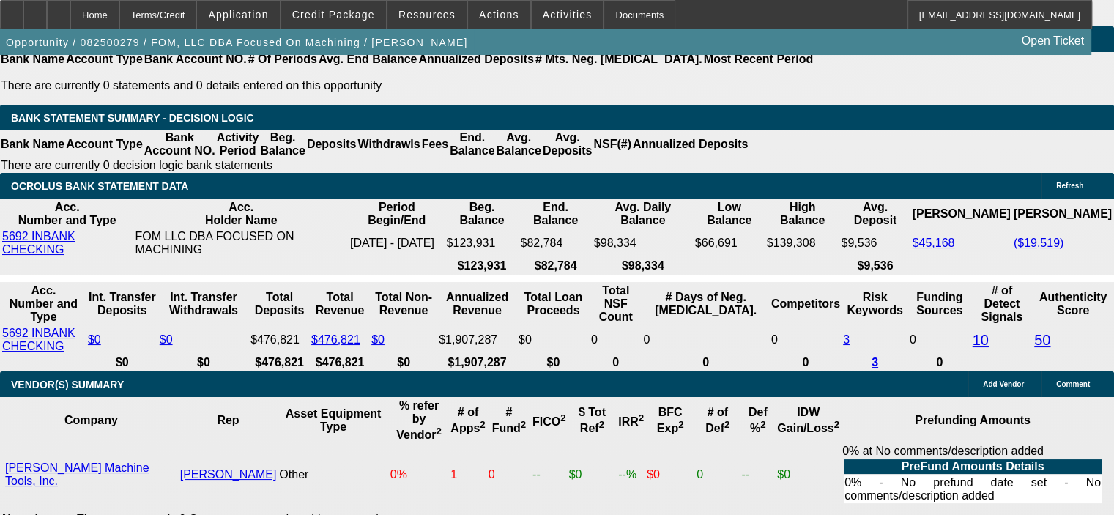
scroll to position [2491, 0]
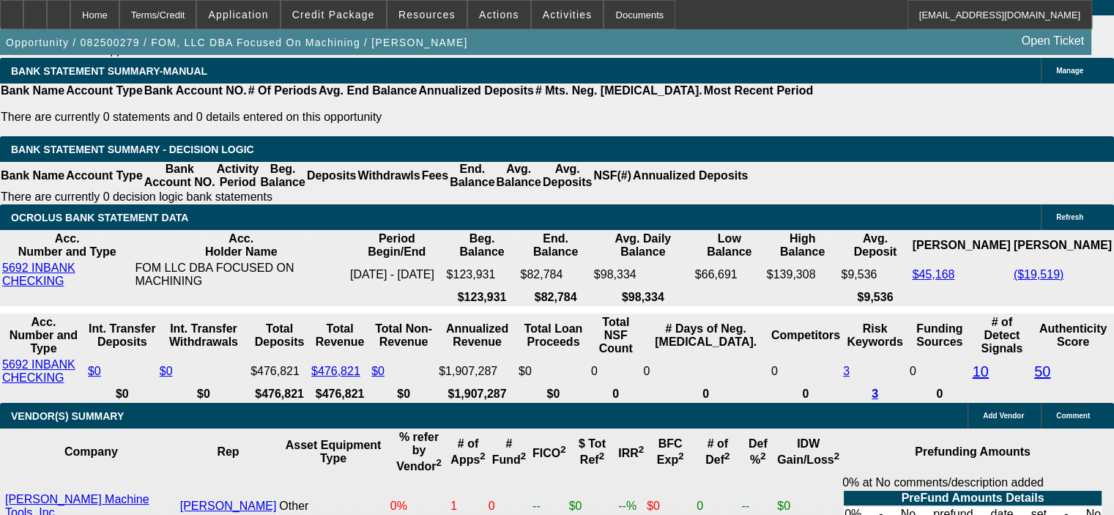
drag, startPoint x: 281, startPoint y: 245, endPoint x: 322, endPoint y: 245, distance: 41.0
type input "UNKNOWN"
type input "6"
type input "$7,586.37"
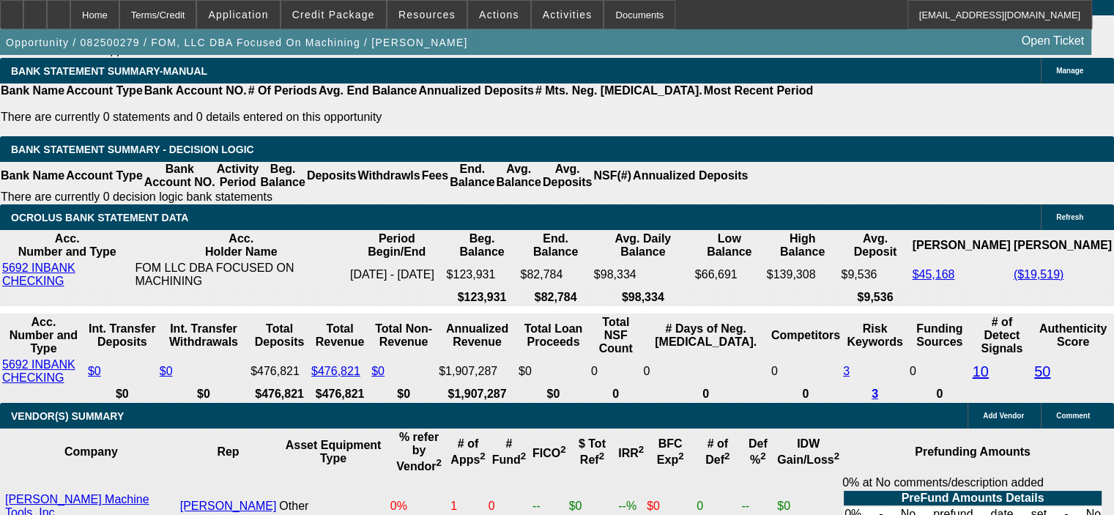
type input "6.4"
type input "$7,686.34"
type input "6.4"
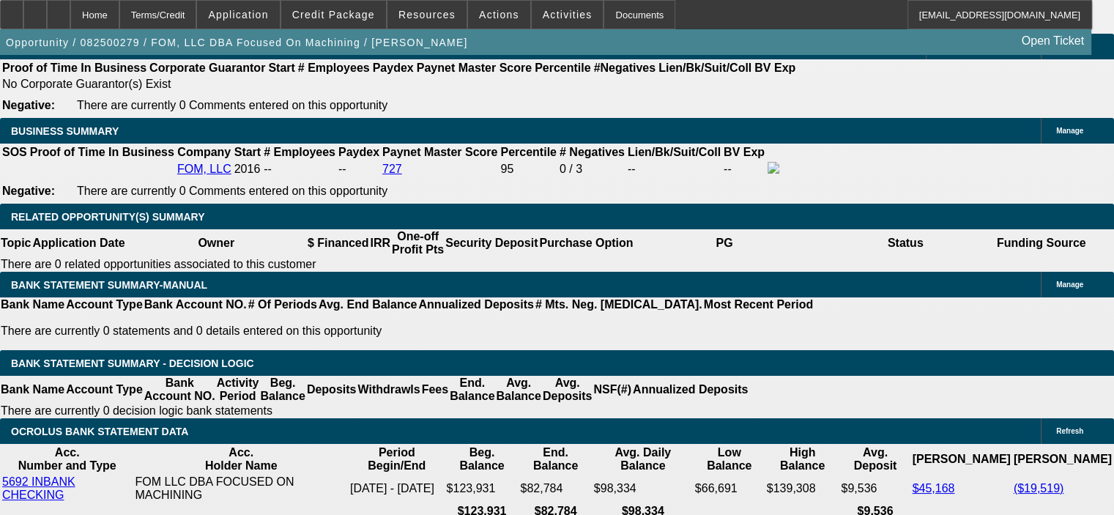
scroll to position [2198, 0]
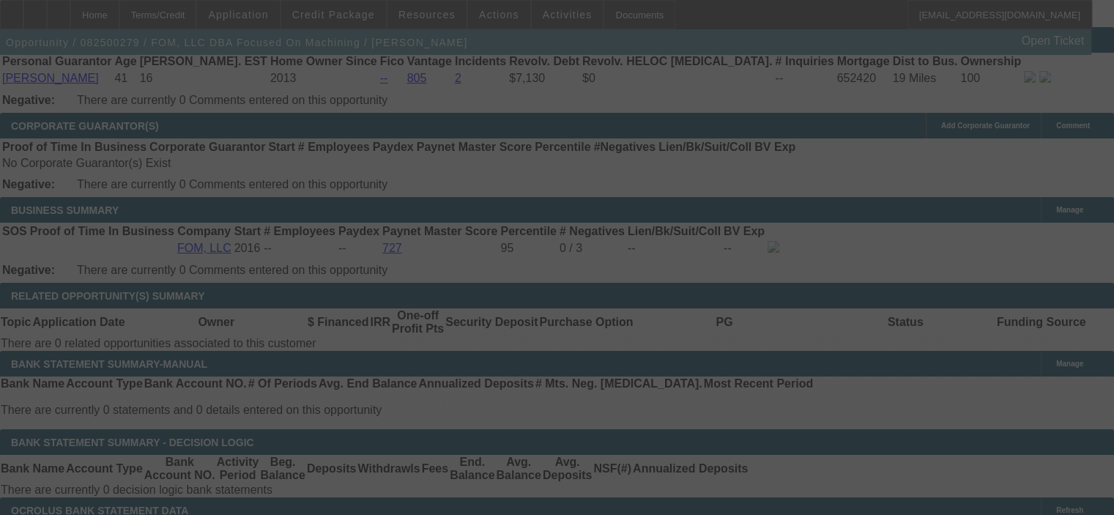
select select "0"
select select "6"
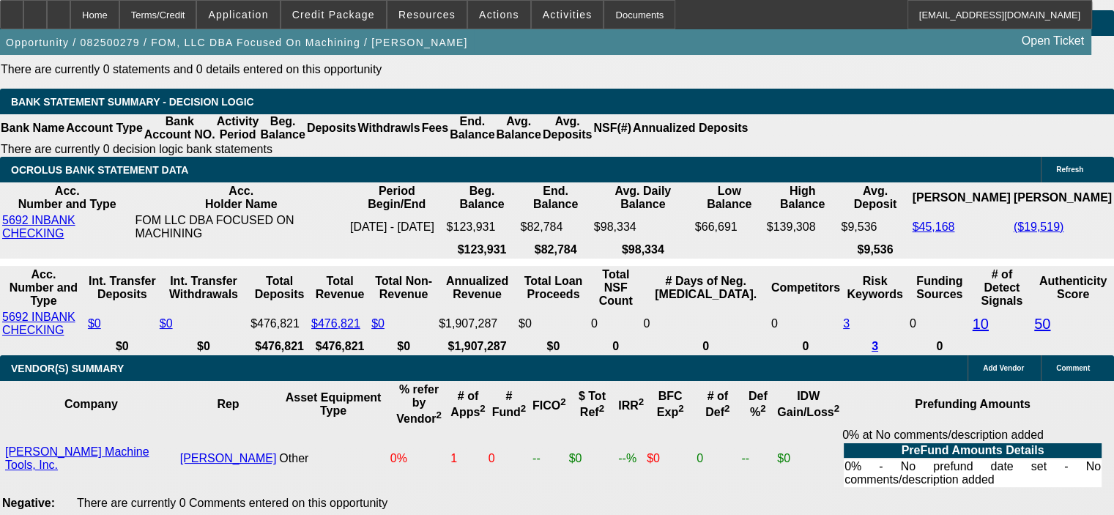
scroll to position [2565, 0]
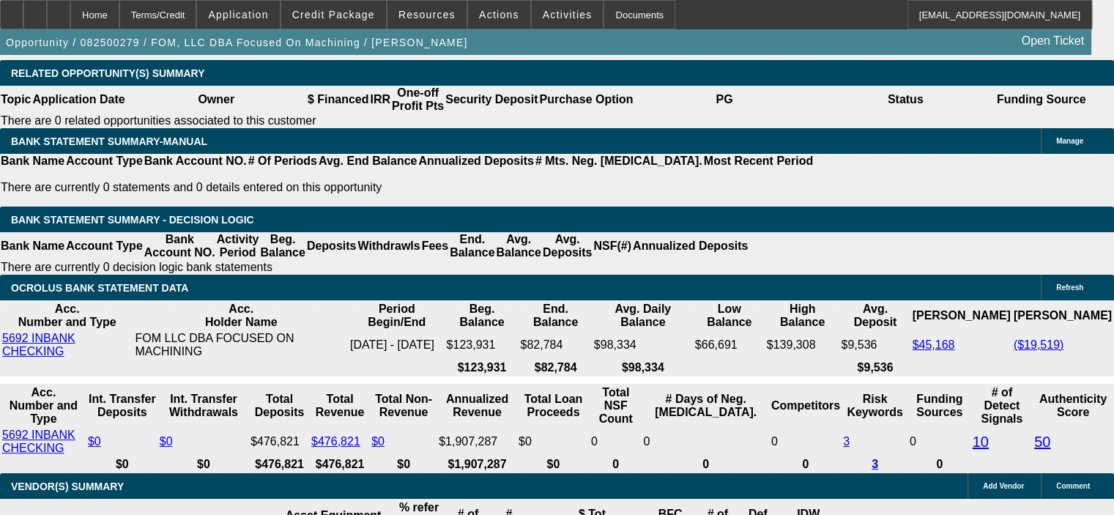
scroll to position [2345, 0]
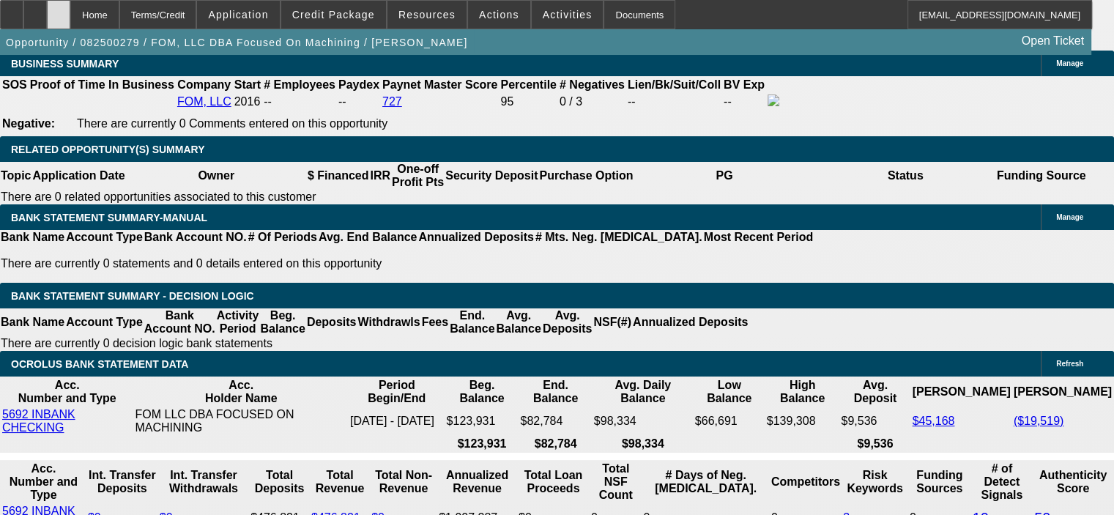
click at [59, 10] on icon at bounding box center [59, 10] width 0 height 0
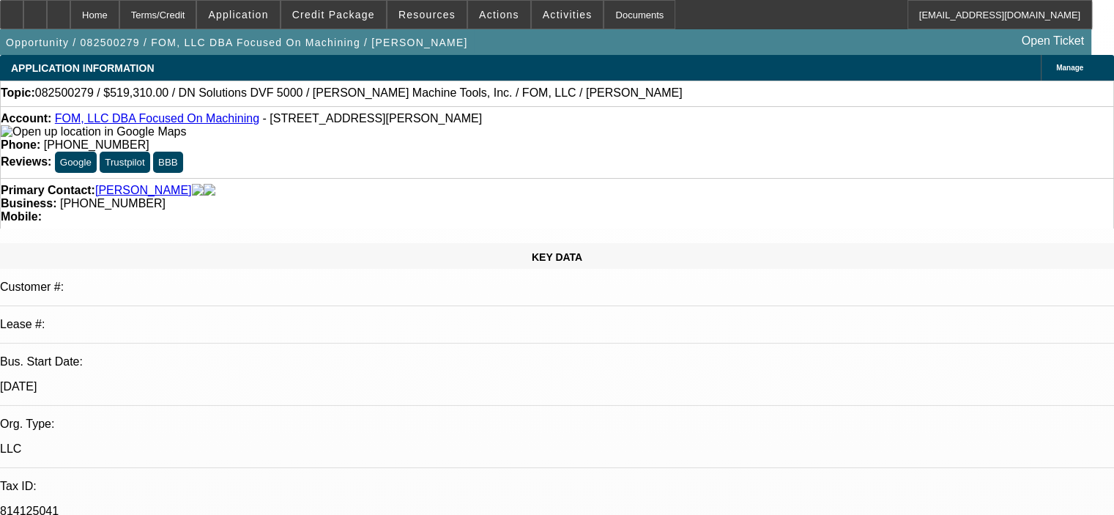
select select "0"
select select "6"
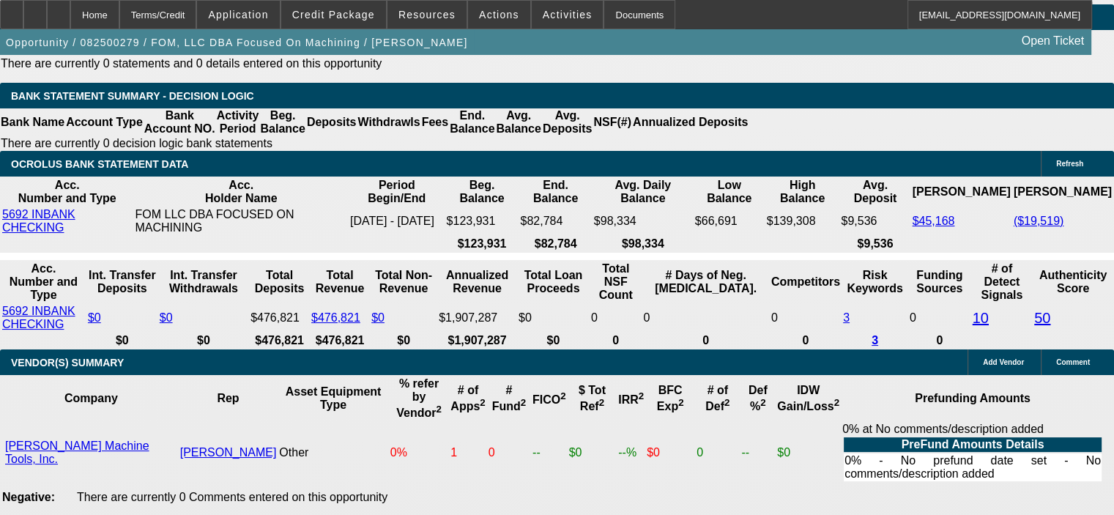
scroll to position [2565, 0]
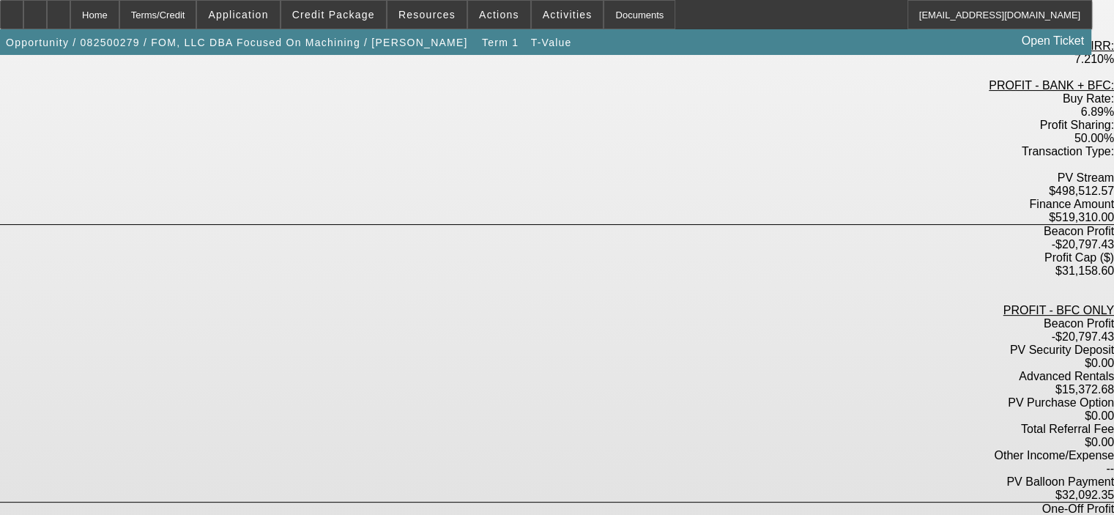
scroll to position [378, 0]
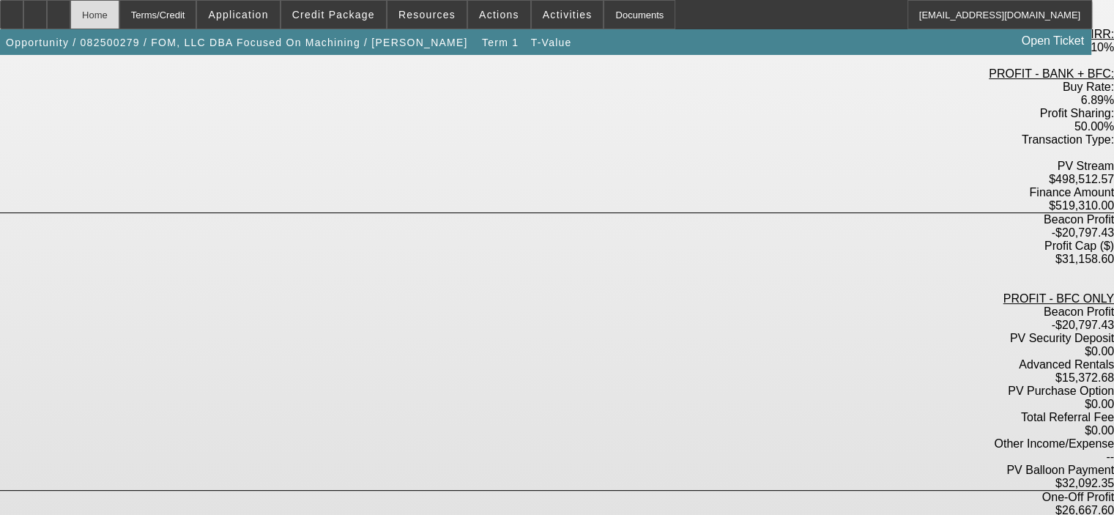
click at [119, 15] on div "Home" at bounding box center [94, 14] width 49 height 29
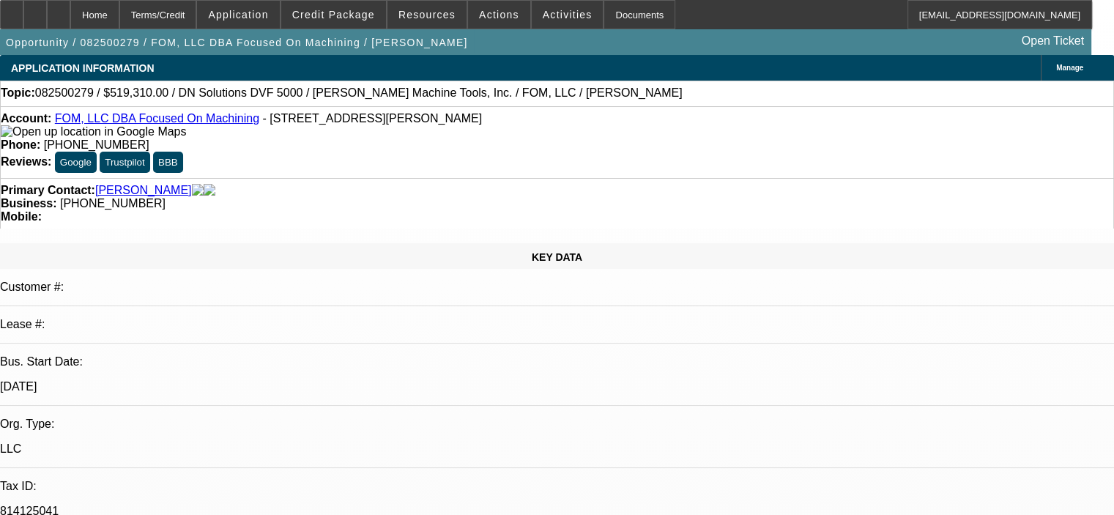
select select "0"
select select "6"
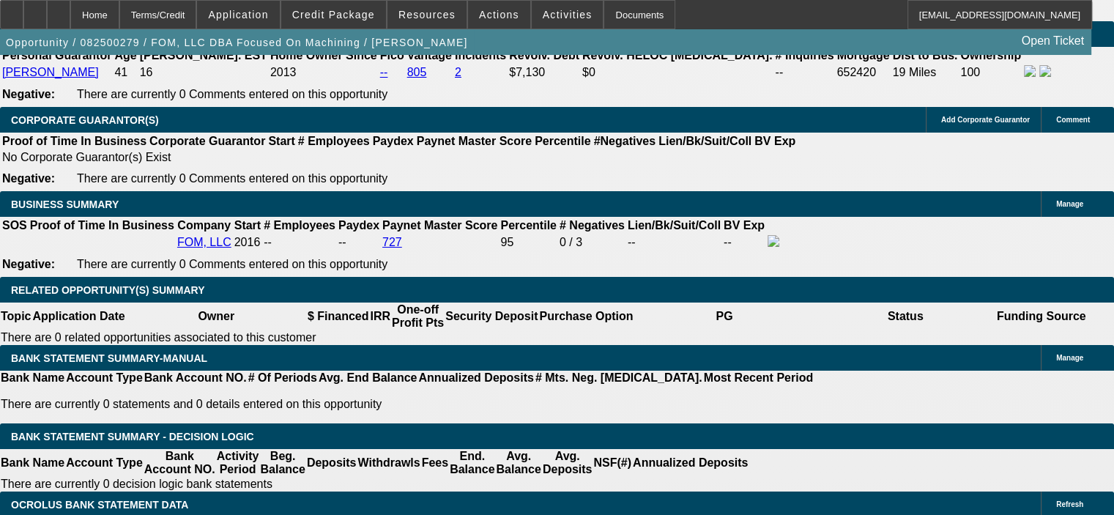
scroll to position [2198, 0]
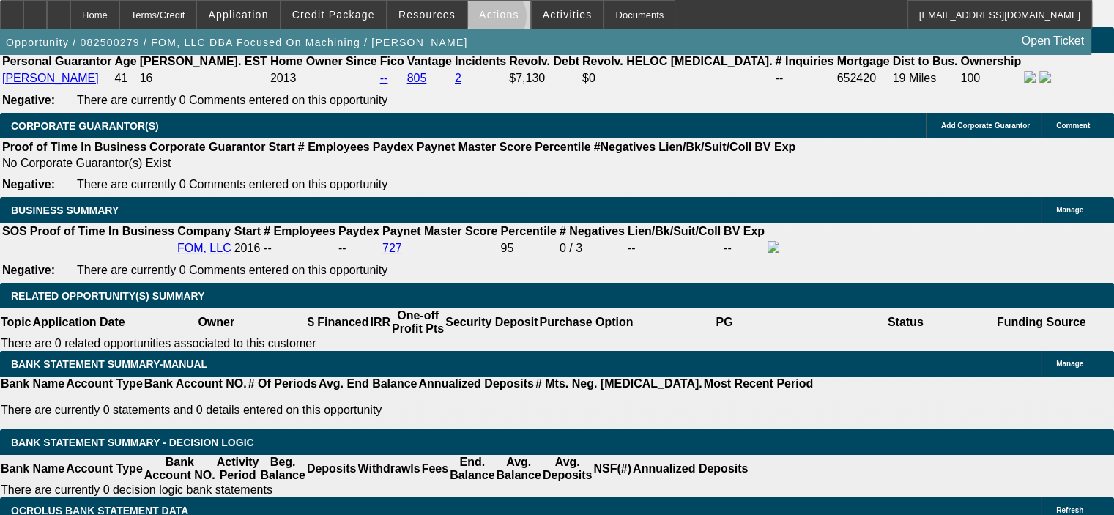
click at [487, 20] on button "Actions" at bounding box center [499, 15] width 62 height 28
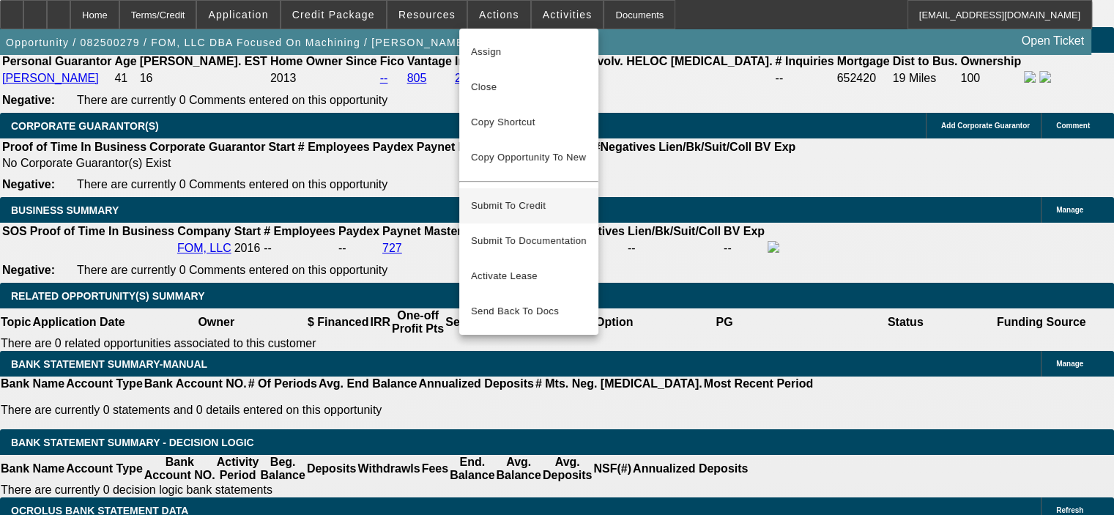
click at [538, 198] on span "Submit To Credit" at bounding box center [529, 206] width 116 height 18
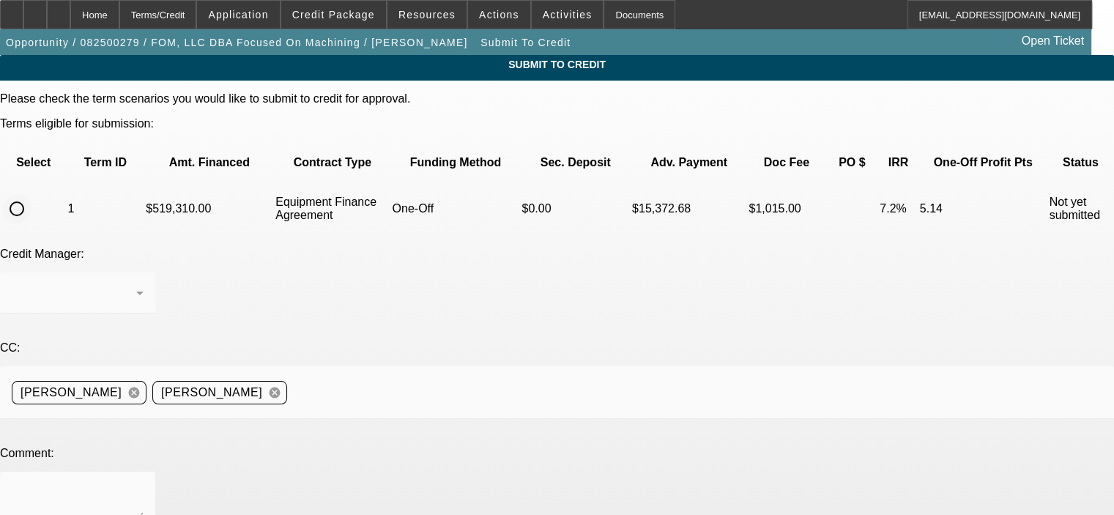
click at [32, 194] on input "radio" at bounding box center [16, 208] width 29 height 29
radio input "true"
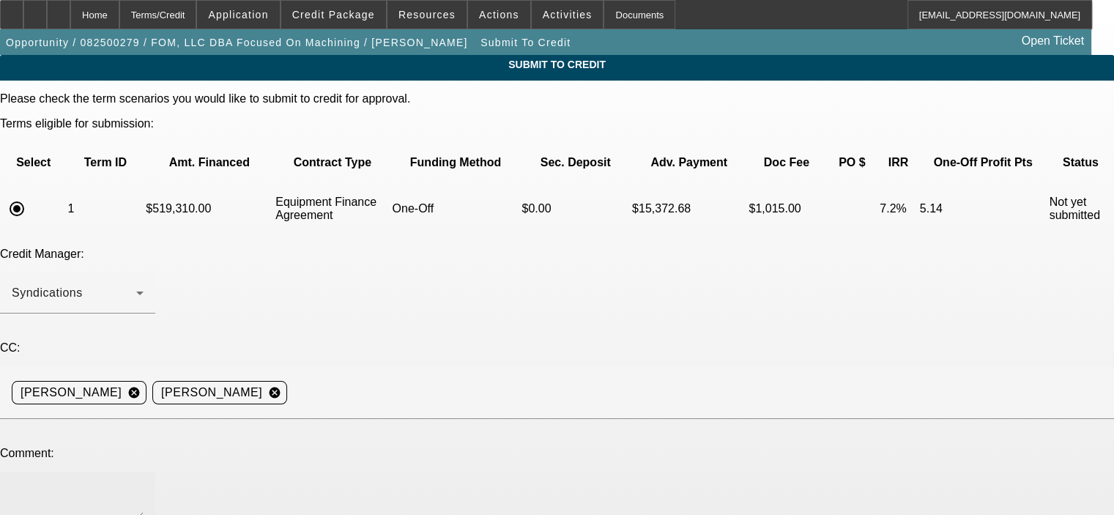
click at [144, 484] on textarea at bounding box center [78, 501] width 132 height 35
paste textarea "Focused on Machining has been in business since [DATE] and [PERSON_NAME] purcha…"
drag, startPoint x: 695, startPoint y: 394, endPoint x: 705, endPoint y: 514, distance: 120.6
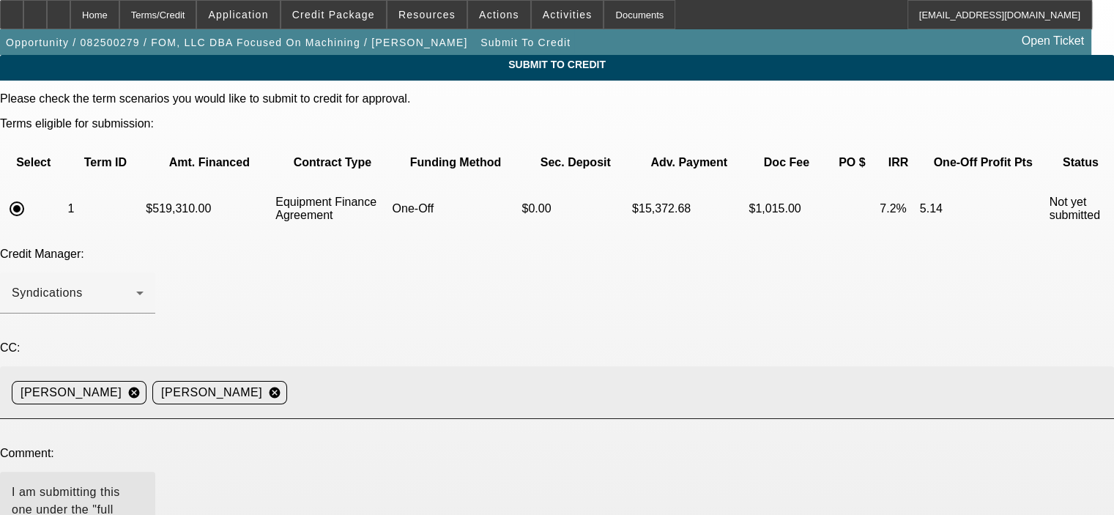
drag, startPoint x: 369, startPoint y: 369, endPoint x: 432, endPoint y: 281, distance: 108.0
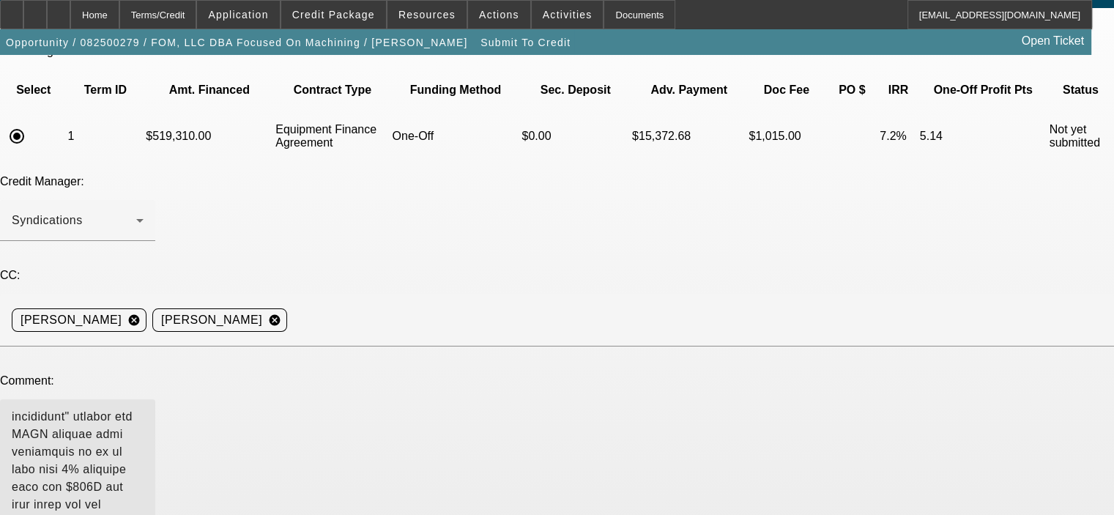
scroll to position [73, 0]
click at [144, 418] on textarea at bounding box center [78, 487] width 132 height 155
click at [144, 427] on textarea at bounding box center [78, 487] width 132 height 155
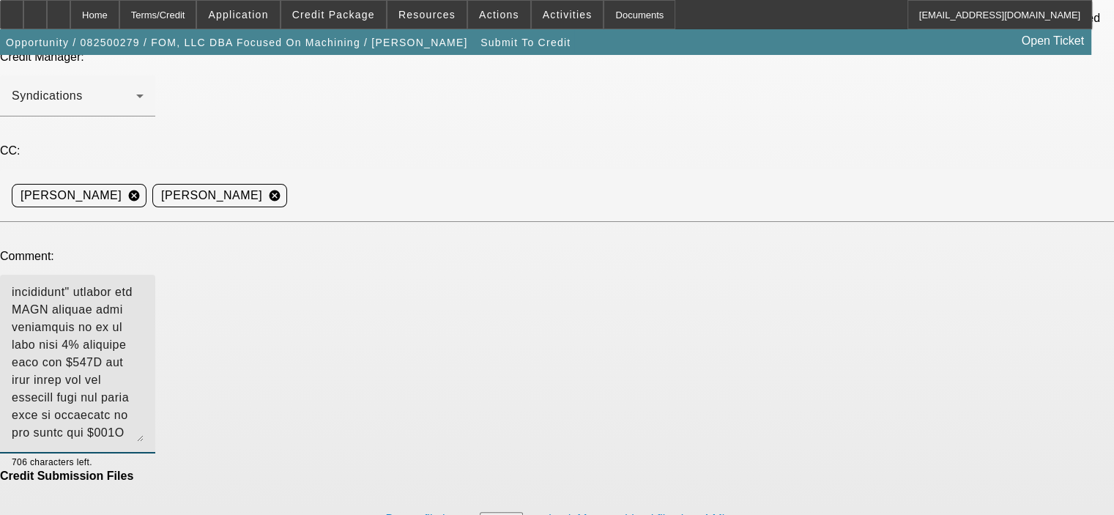
scroll to position [220, 0]
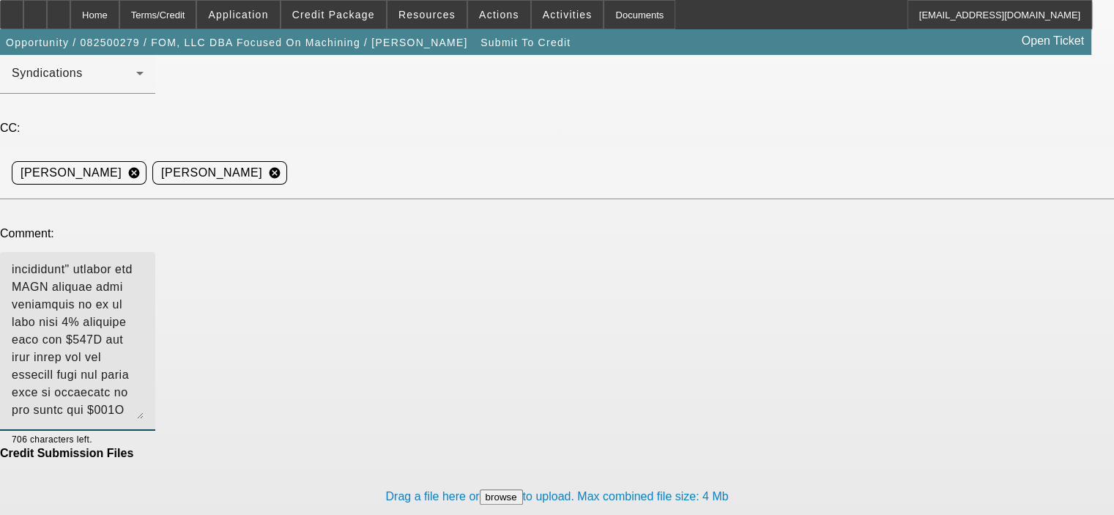
type textarea "I am submitting this one under the "full financials" program for LEAF without f…"
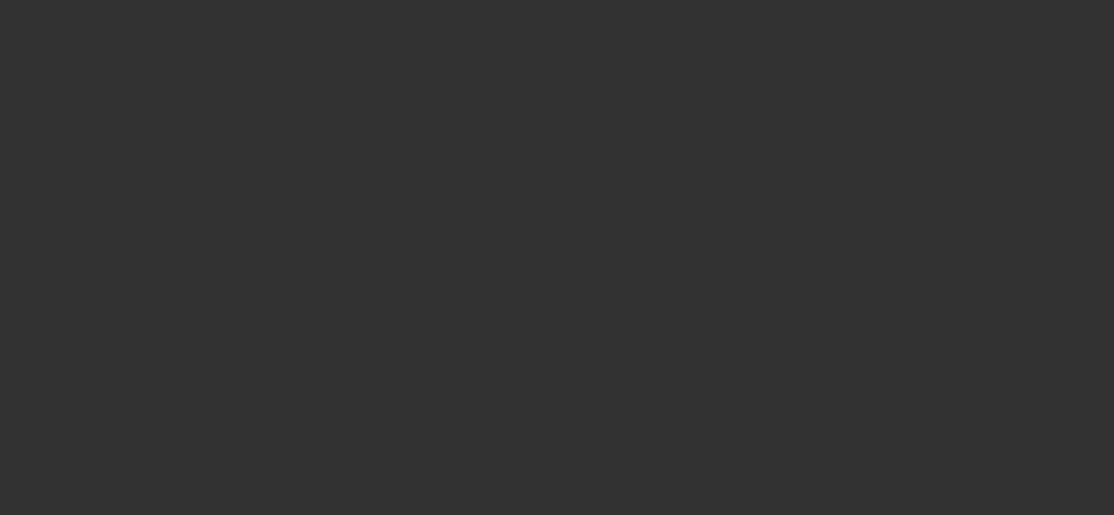
select select "0"
select select "6"
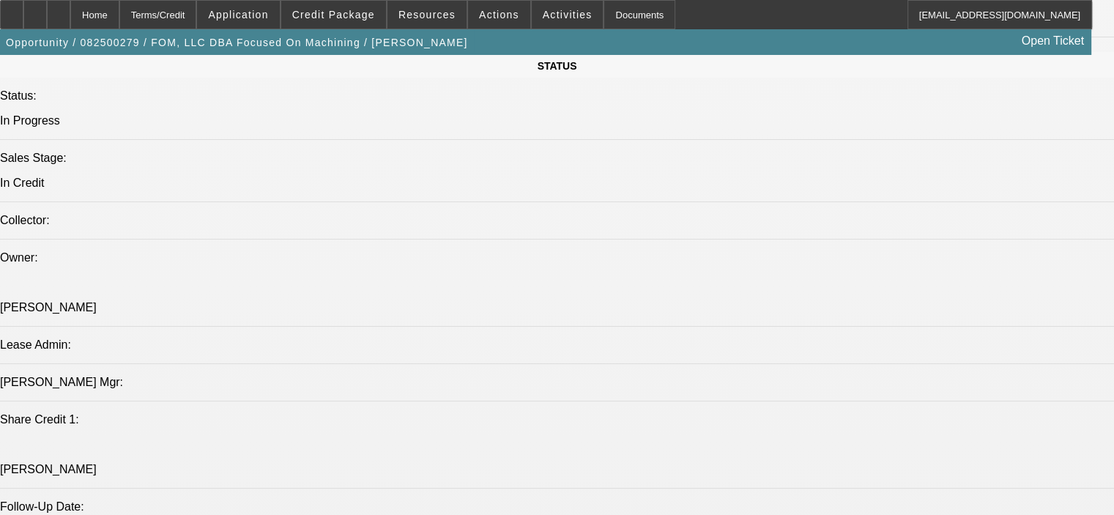
scroll to position [1319, 0]
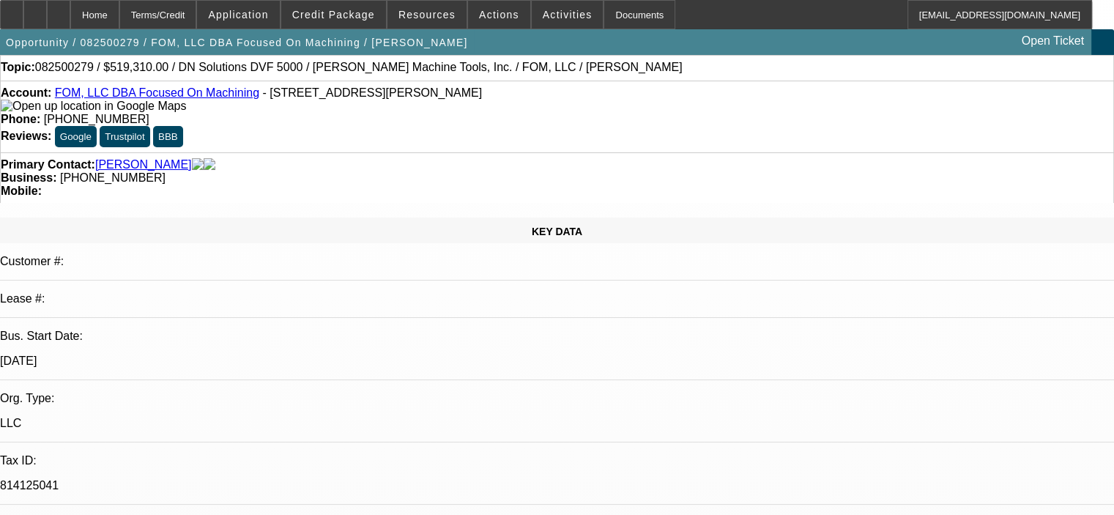
scroll to position [0, 0]
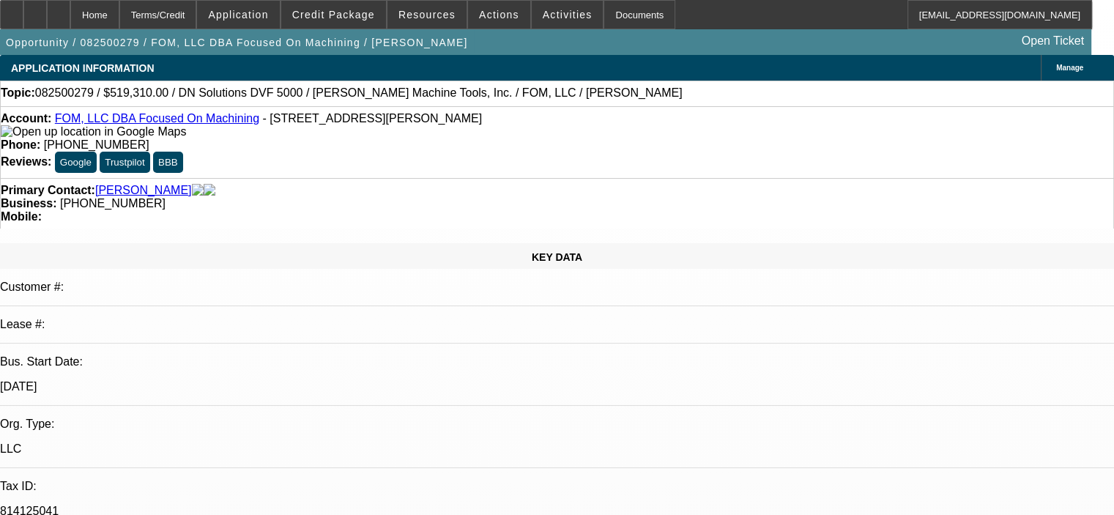
click at [322, 159] on div "Account: FOM, LLC DBA Focused On Machining - 8230 N Cora St, Louviers, CO 80131…" at bounding box center [557, 142] width 1114 height 72
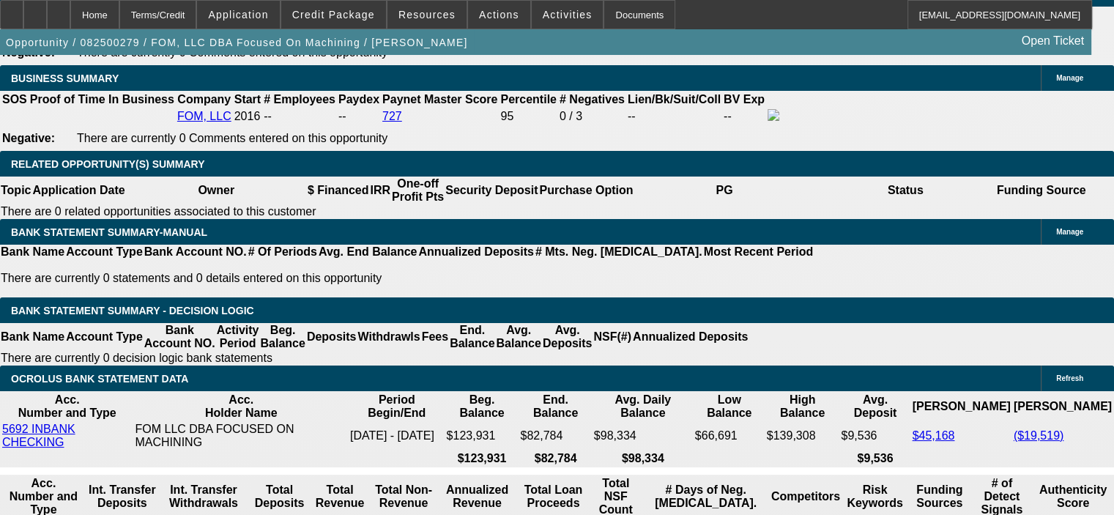
scroll to position [2345, 0]
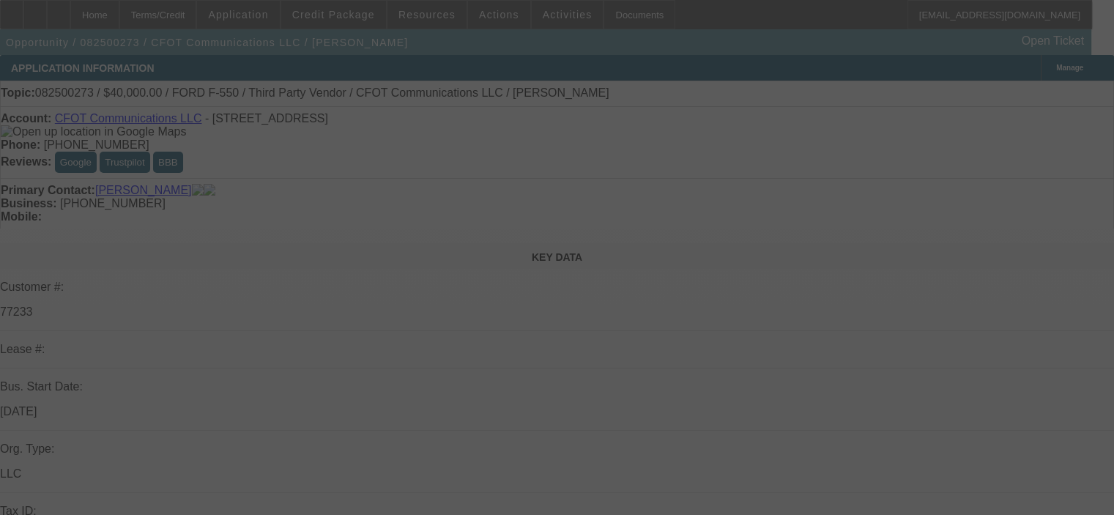
select select "0"
select select "2"
select select "0.1"
select select "4"
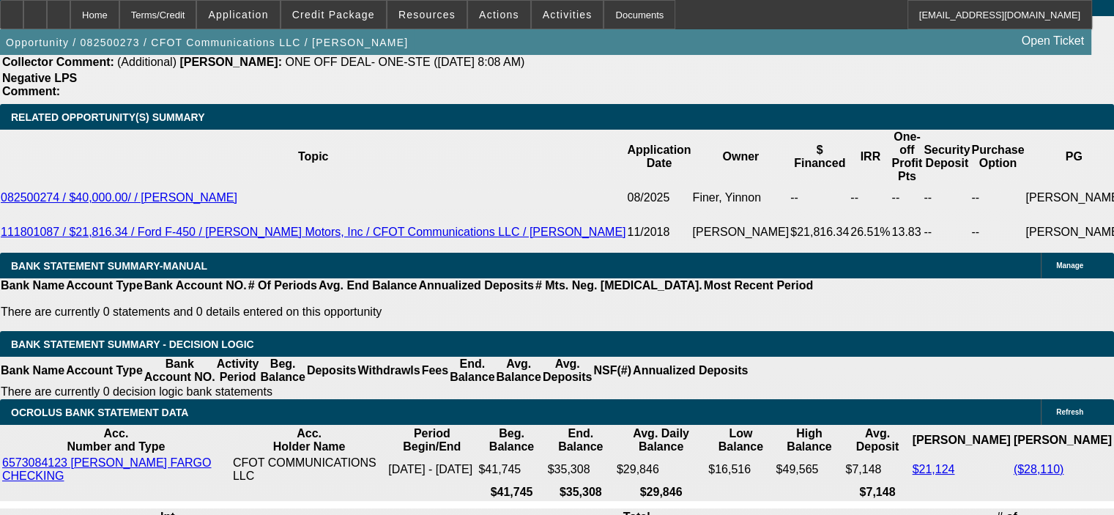
scroll to position [2597, 0]
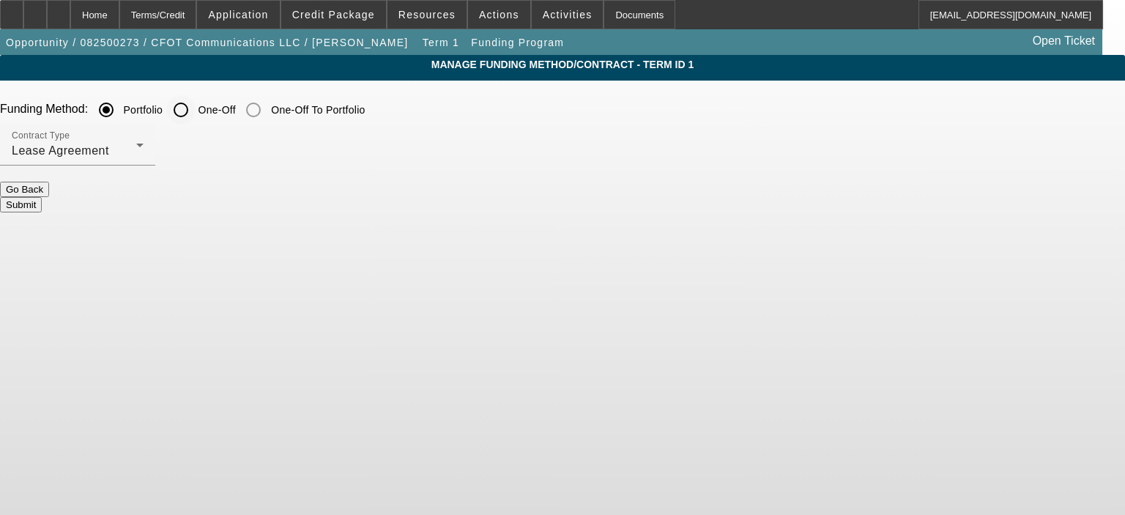
click at [196, 108] on input "One-Off" at bounding box center [180, 109] width 29 height 29
radio input "true"
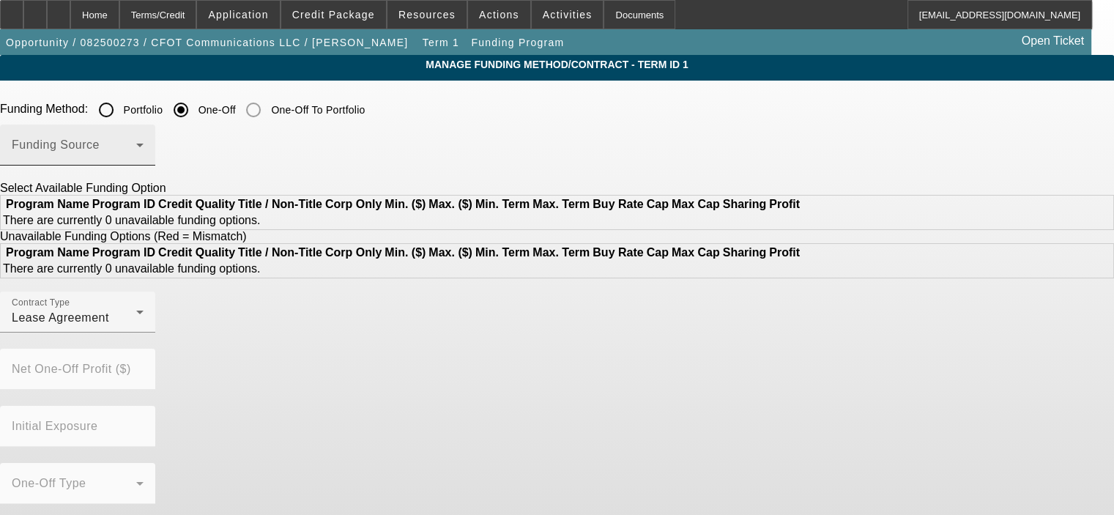
click at [144, 140] on div "Funding Source" at bounding box center [78, 145] width 132 height 41
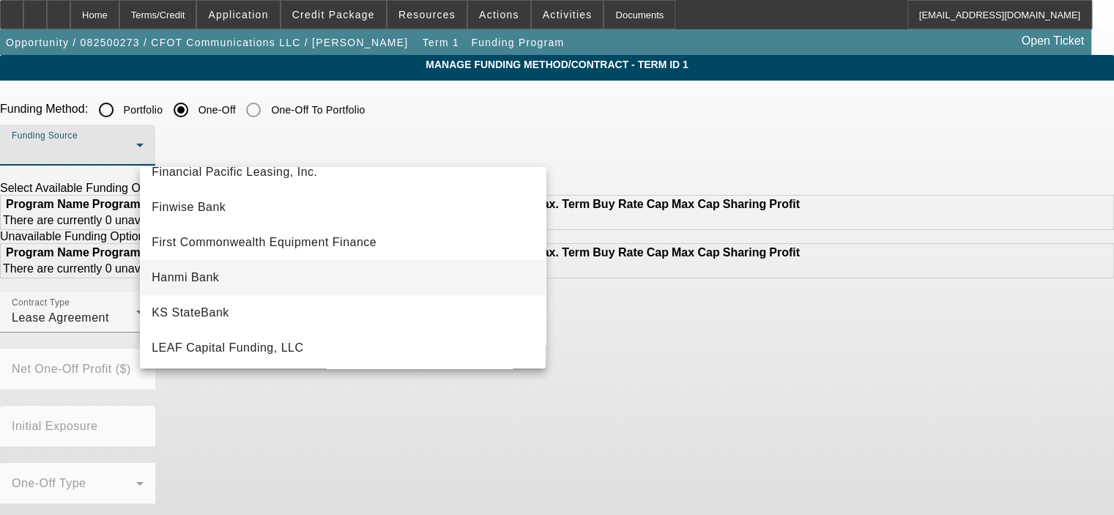
scroll to position [220, 0]
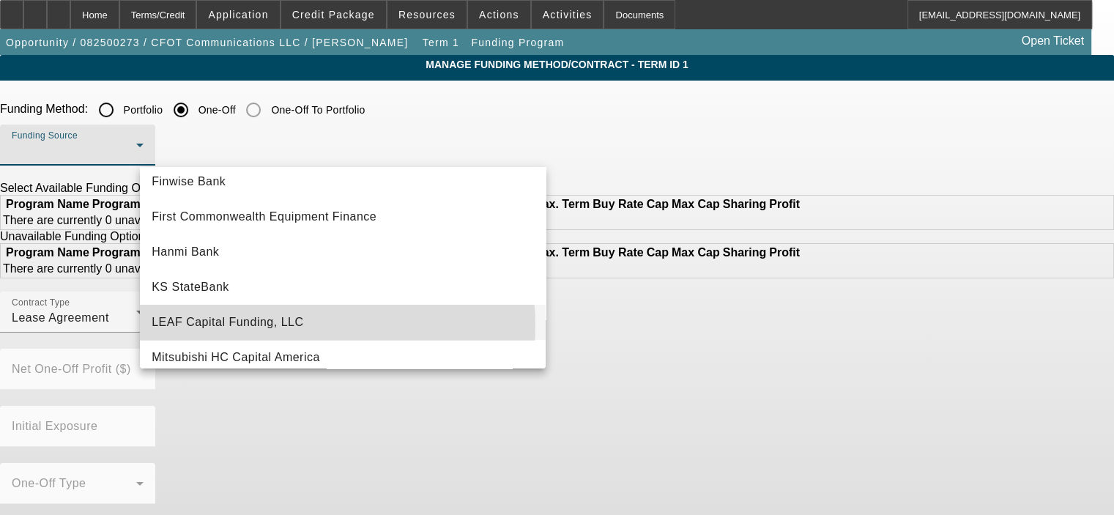
click at [293, 325] on span "LEAF Capital Funding, LLC" at bounding box center [228, 323] width 152 height 18
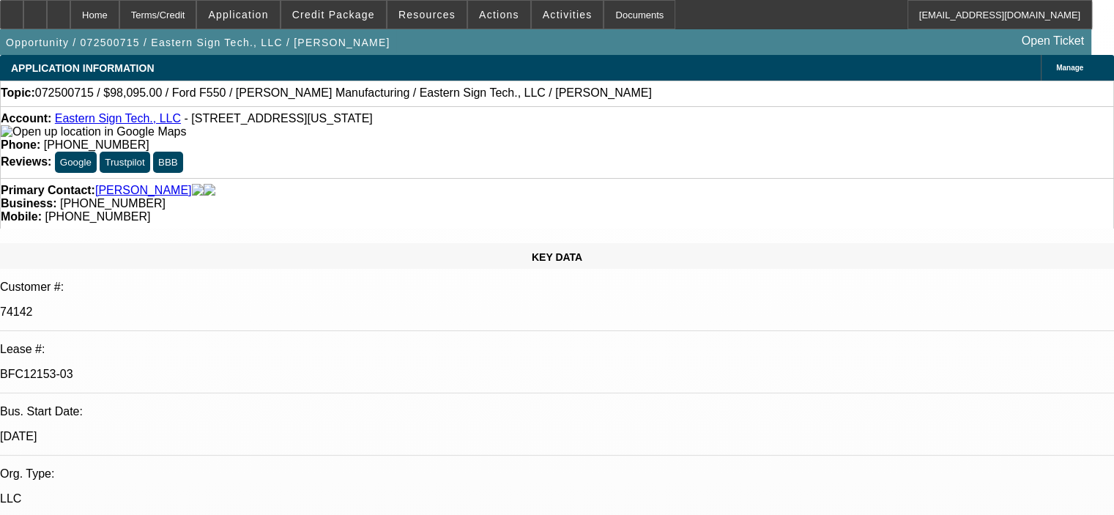
select select "0"
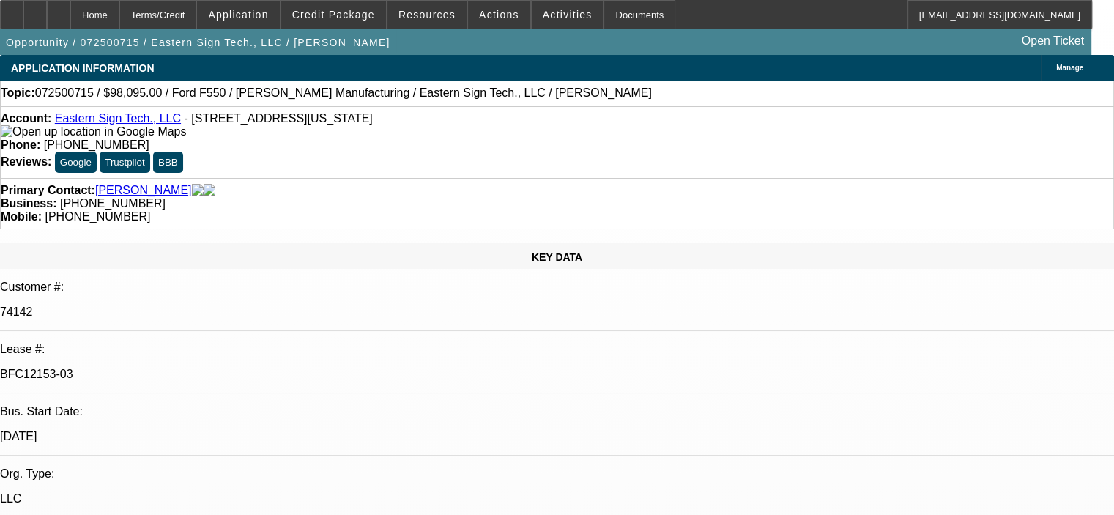
select select "0"
select select "1"
select select "6"
select select "1"
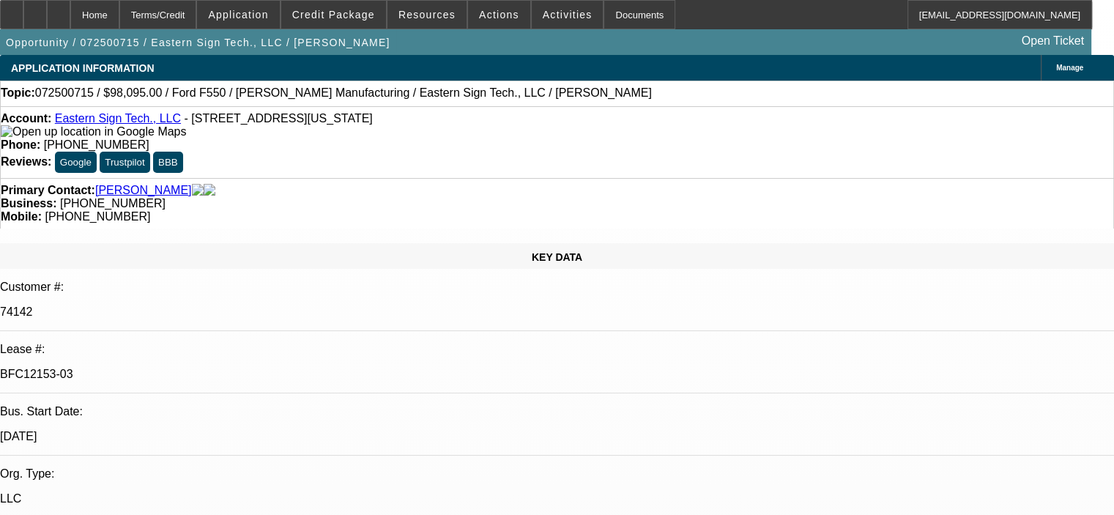
select select "1"
select select "6"
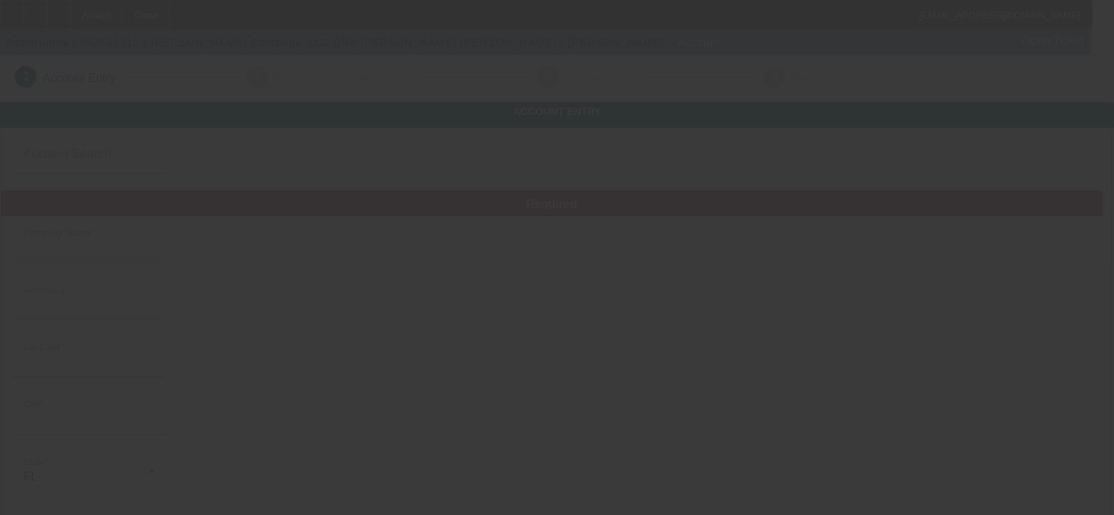
type input "RT Crane Company, LLC"
type input "400 Arapaho Trl"
type input "34747"
type input "Kissimmee"
type input "(407) 947-3411"
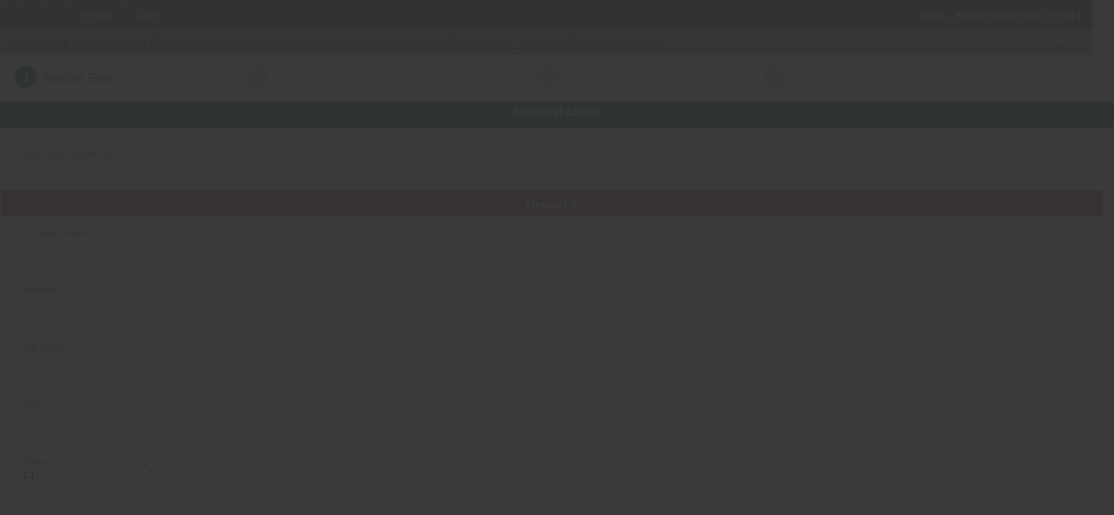
type input "Campbell Crane"
type input "campbellcrane1@gmail.com"
type input "Osceola"
type input "47-4430491"
type input "Crane Service"
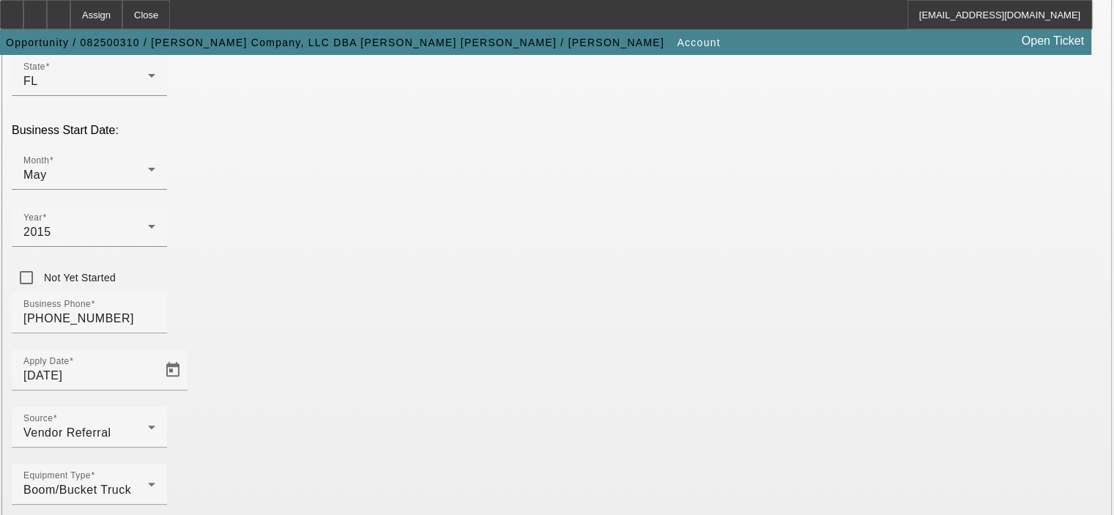
scroll to position [404, 0]
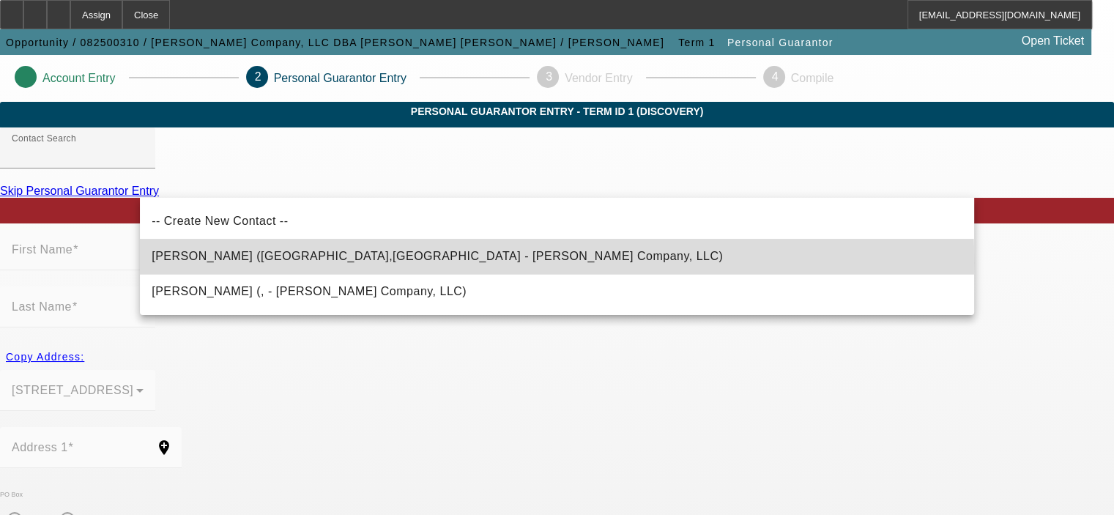
click at [273, 263] on span "Campbell, Monte (Kissimmee,FL - RT Crane Company, LLC)" at bounding box center [438, 257] width 572 height 18
type input "Campbell, Monte (Kissimmee,FL - RT Crane Company, LLC)"
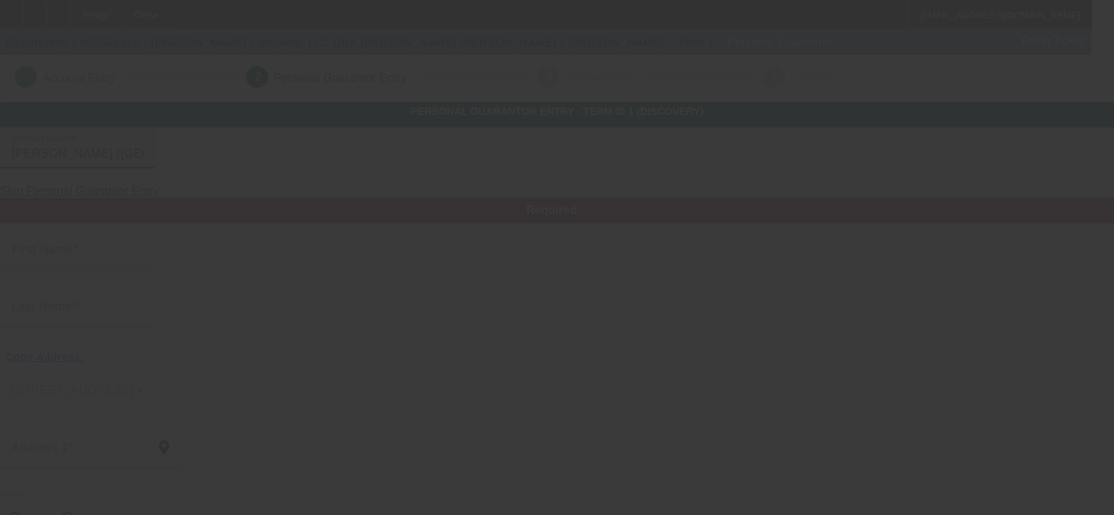
type input "Monte"
type input "Campbell"
type input "[STREET_ADDRESS]"
radio input "true"
type input "34747"
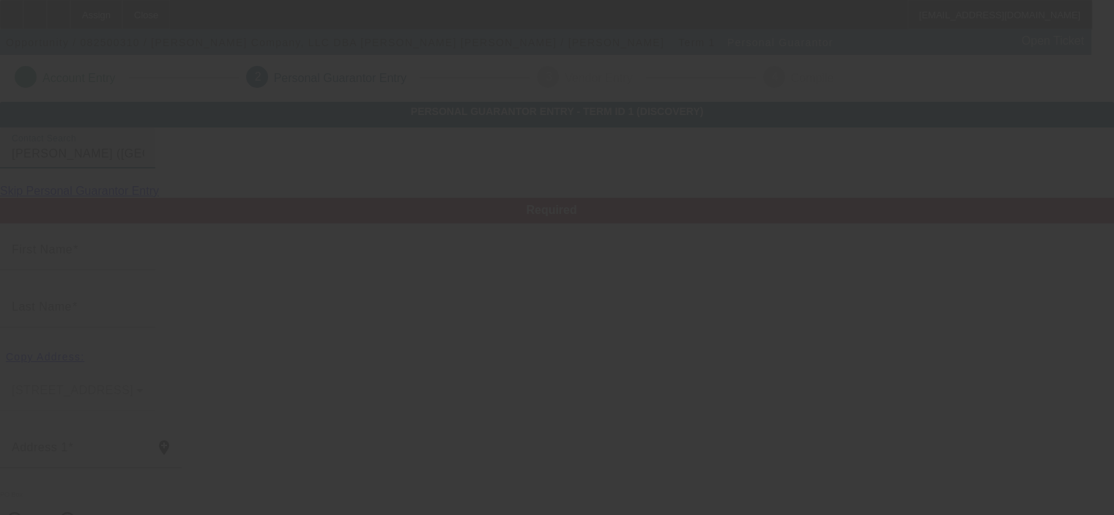
type input "Kissimmee"
type input "[PHONE_NUMBER]"
type input "100"
type input "373-76-2030"
type input "campbellcrane1@gmail.com"
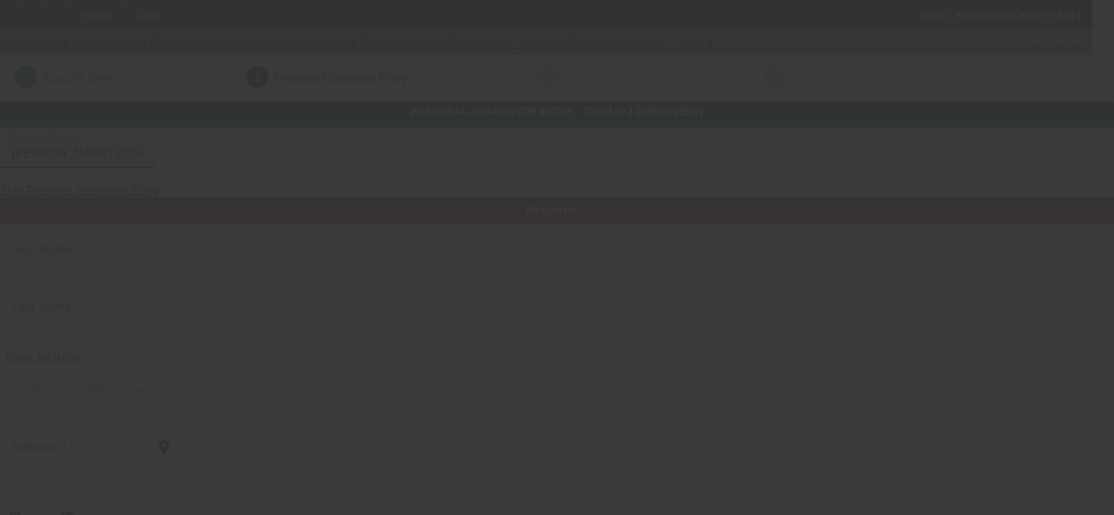
type input "[PHONE_NUMBER]"
type input "$0.00"
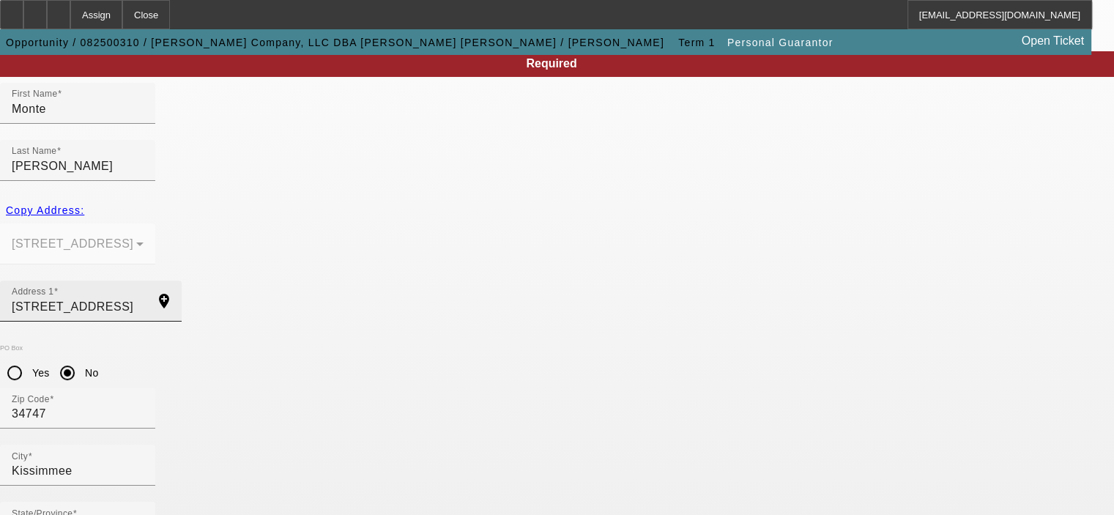
scroll to position [197, 0]
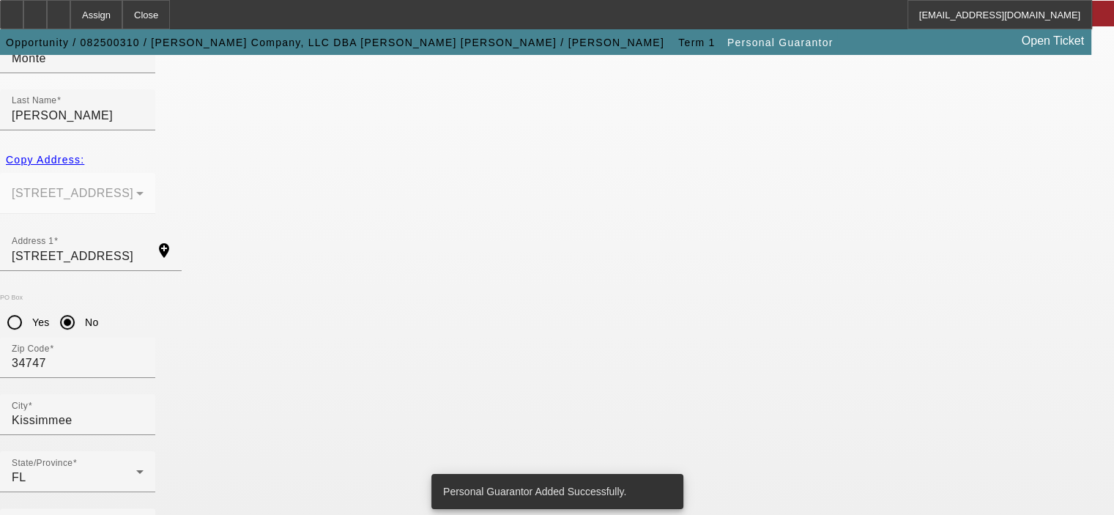
scroll to position [0, 0]
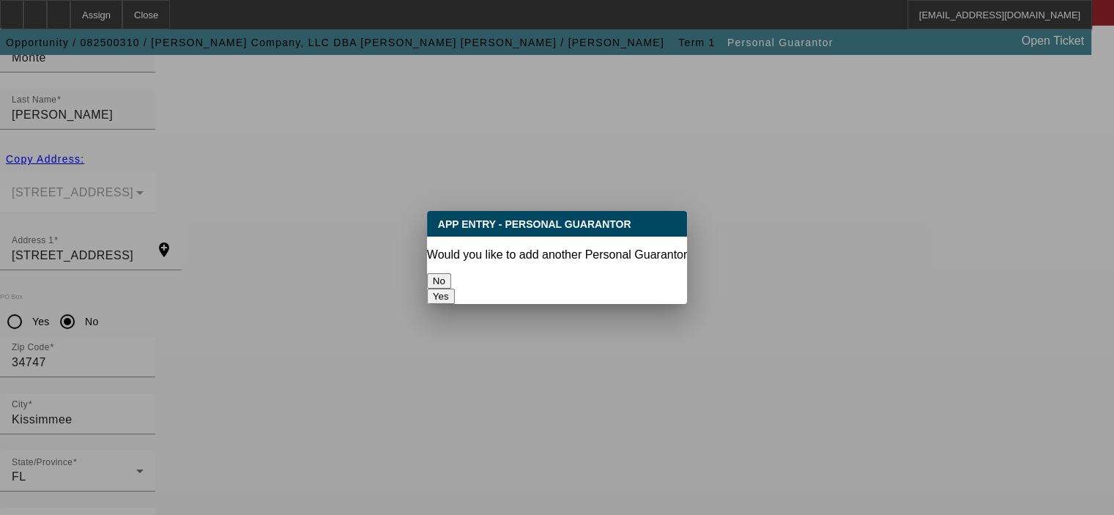
click at [451, 276] on button "No" at bounding box center [439, 280] width 24 height 15
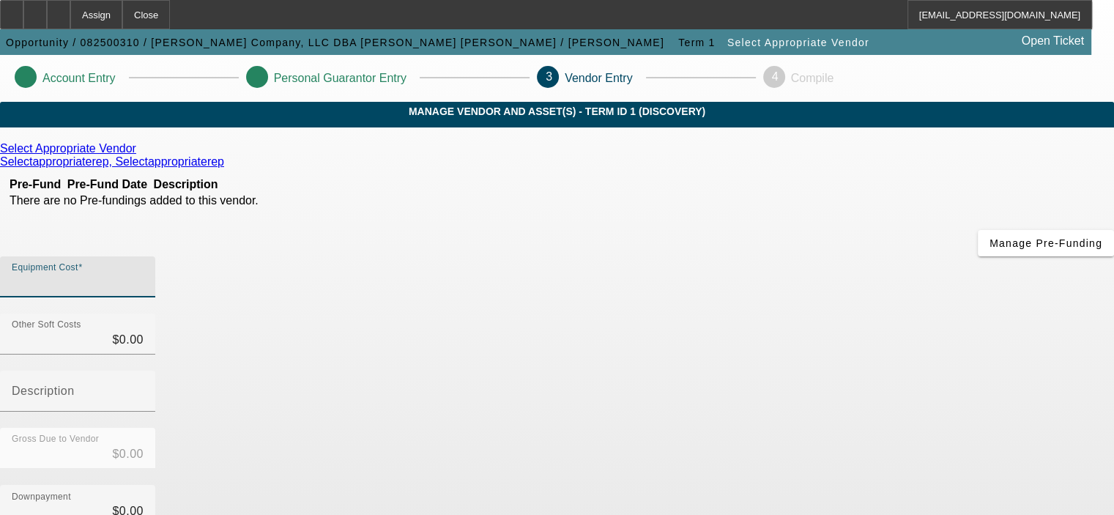
click at [144, 274] on input "Equipment Cost" at bounding box center [78, 283] width 132 height 18
type input "2"
type input "$2.00"
type input "25"
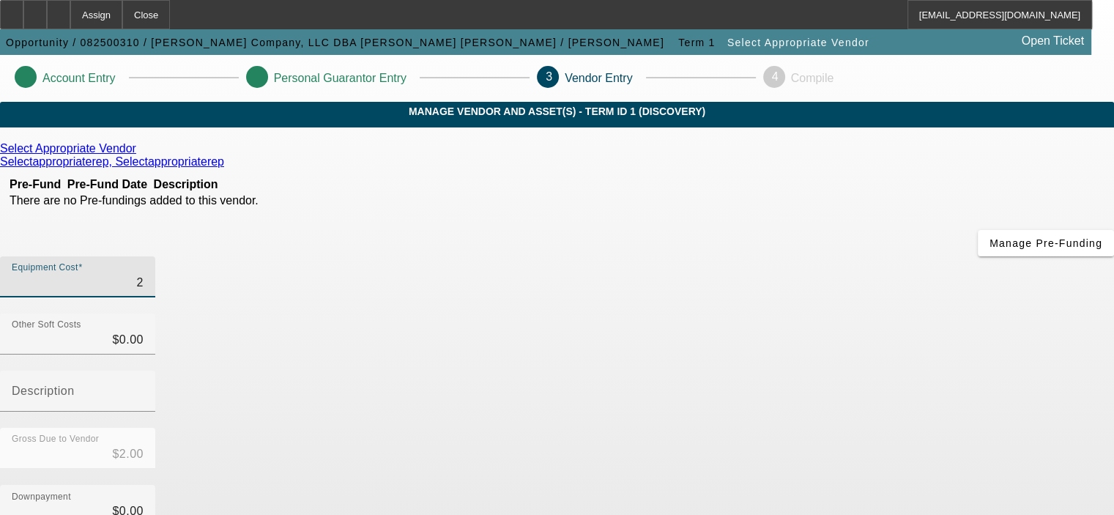
type input "$25.00"
type input "250"
type input "$250.00"
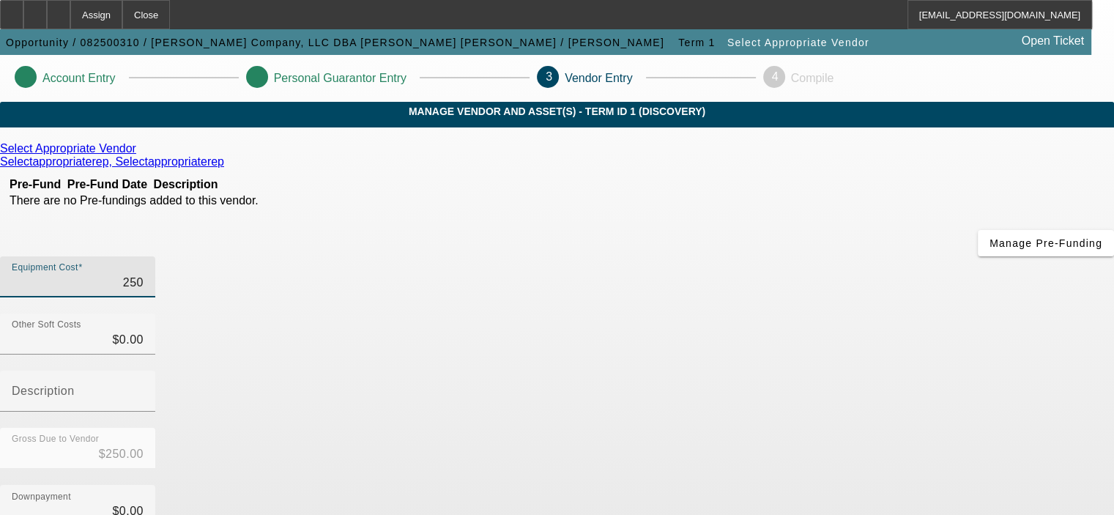
type input "2500"
type input "$2,500.00"
type input "25000"
type input "$25,000.00"
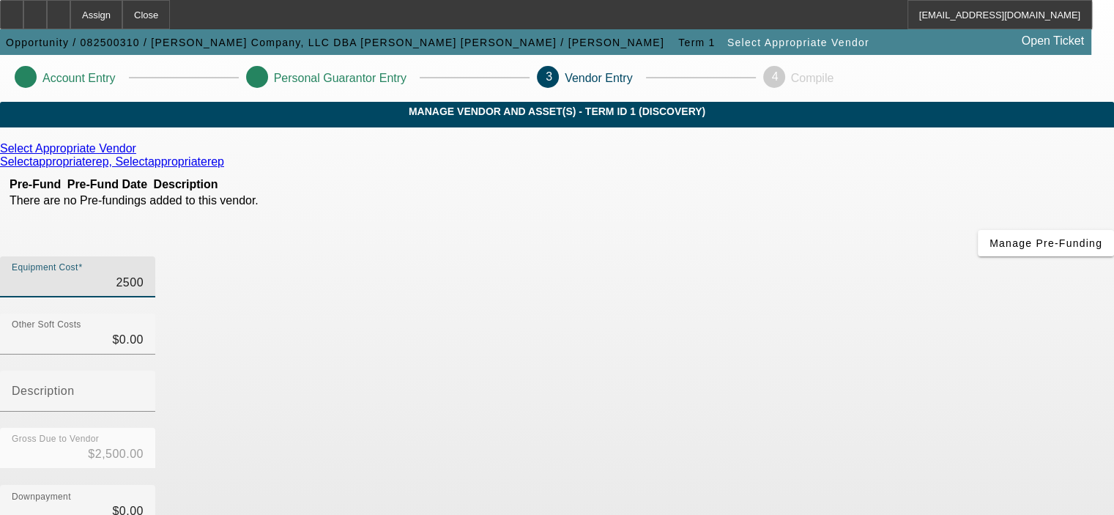
type input "$25,000.00"
type input "250000"
type input "$250,000.00"
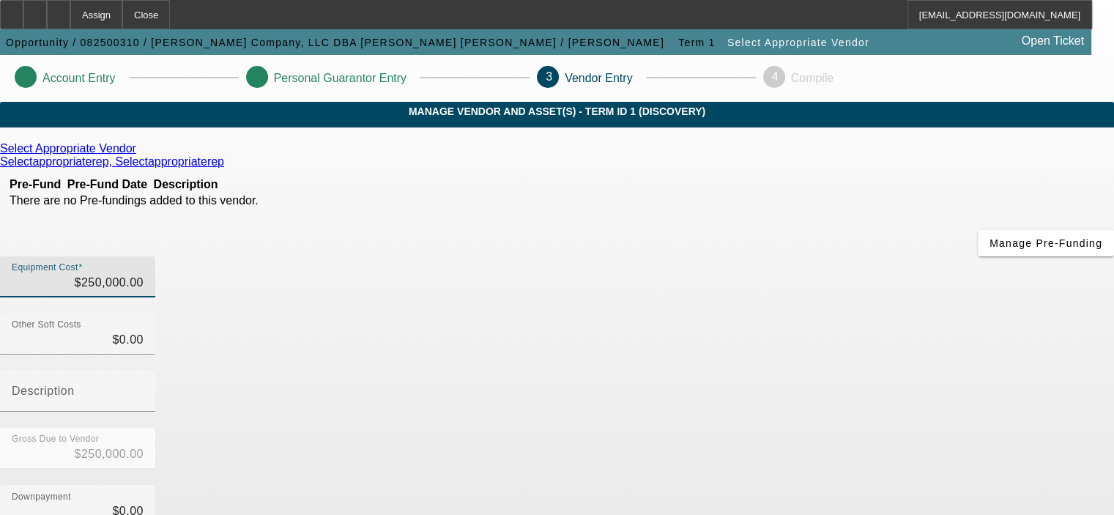
click at [900, 328] on div "Equipment Cost $250,000.00 Other Soft Costs $0.00 Description Gross Due to Vend…" at bounding box center [557, 521] width 1114 height 530
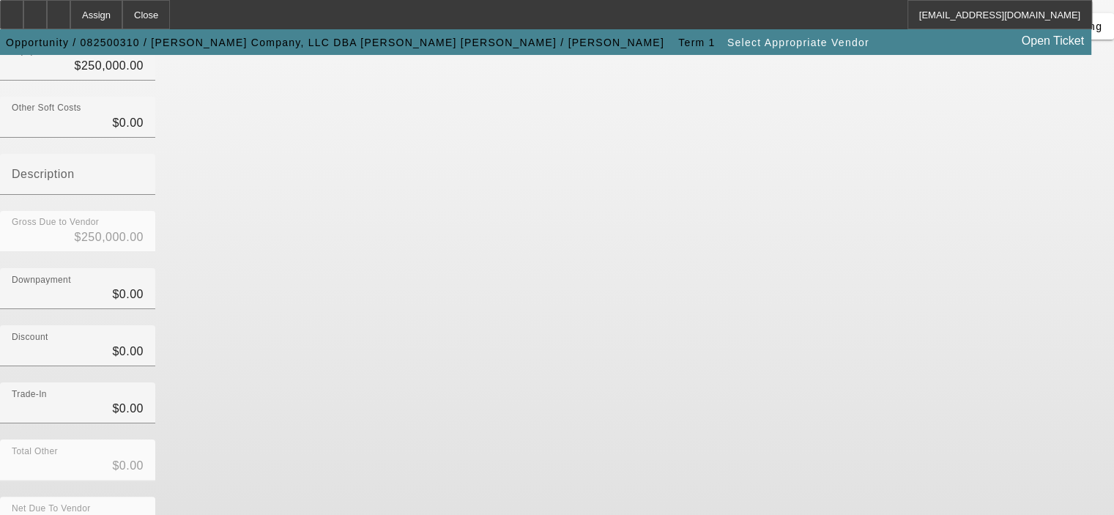
scroll to position [223, 0]
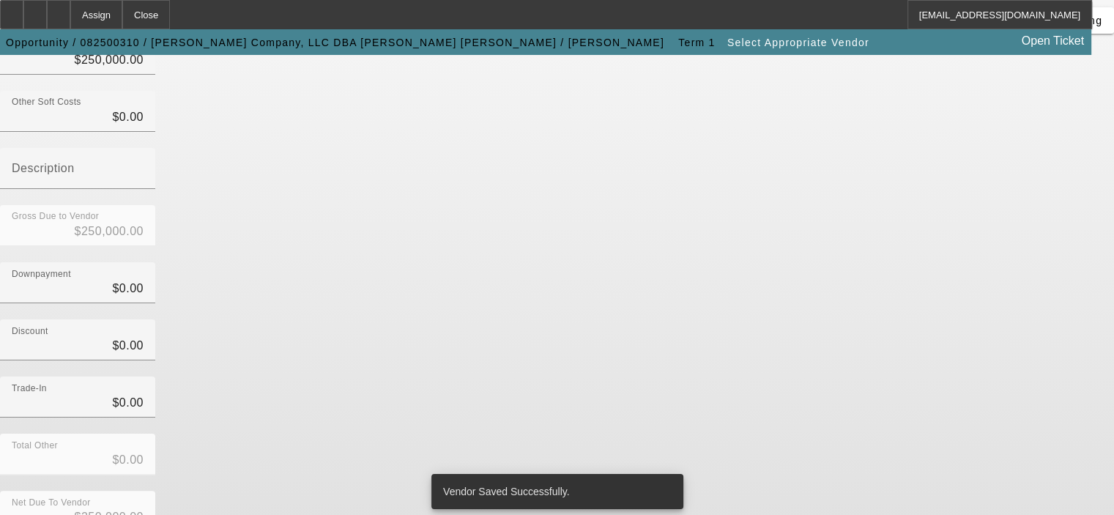
scroll to position [0, 0]
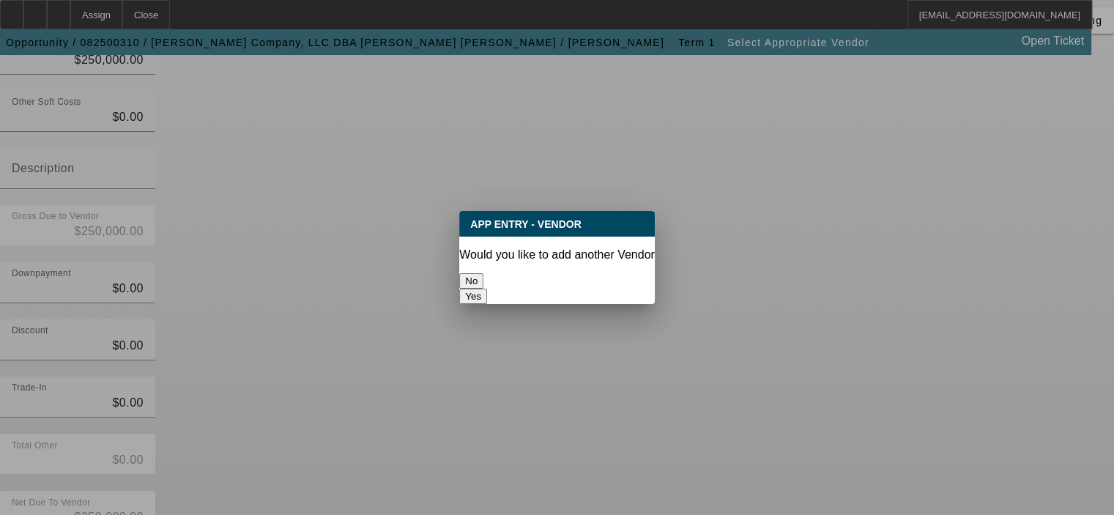
click at [484, 274] on button "No" at bounding box center [471, 280] width 24 height 15
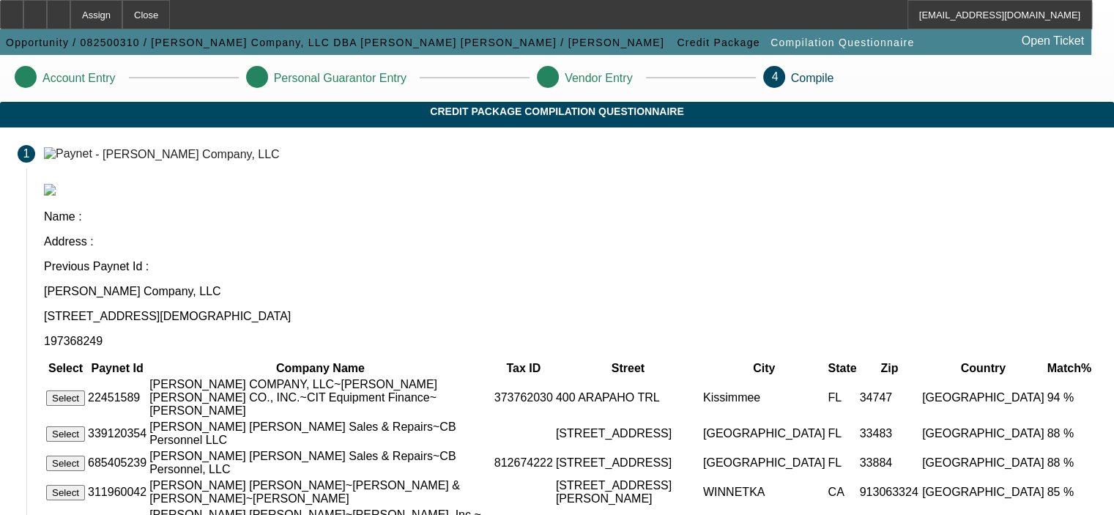
click at [85, 391] on button "Select" at bounding box center [65, 398] width 39 height 15
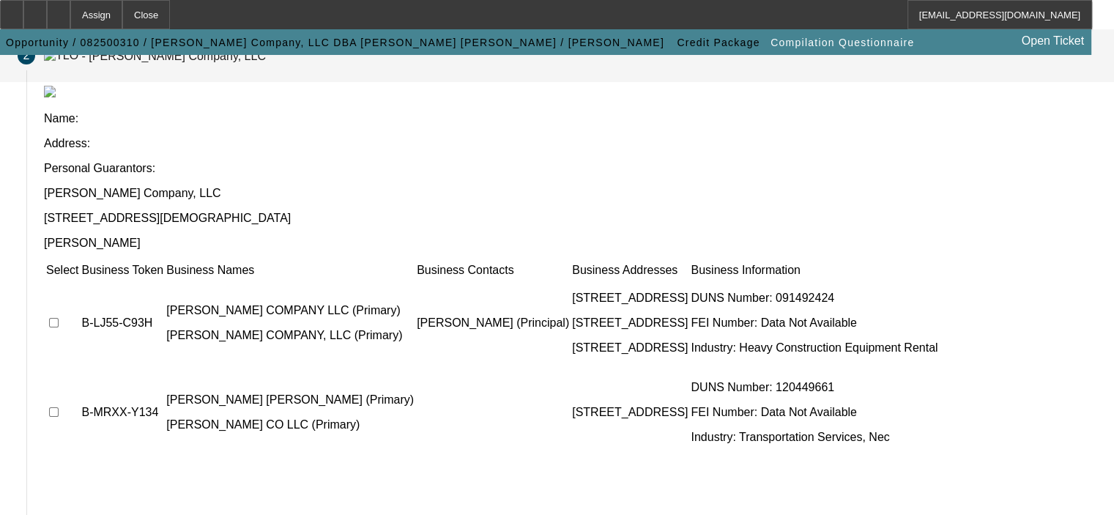
scroll to position [149, 0]
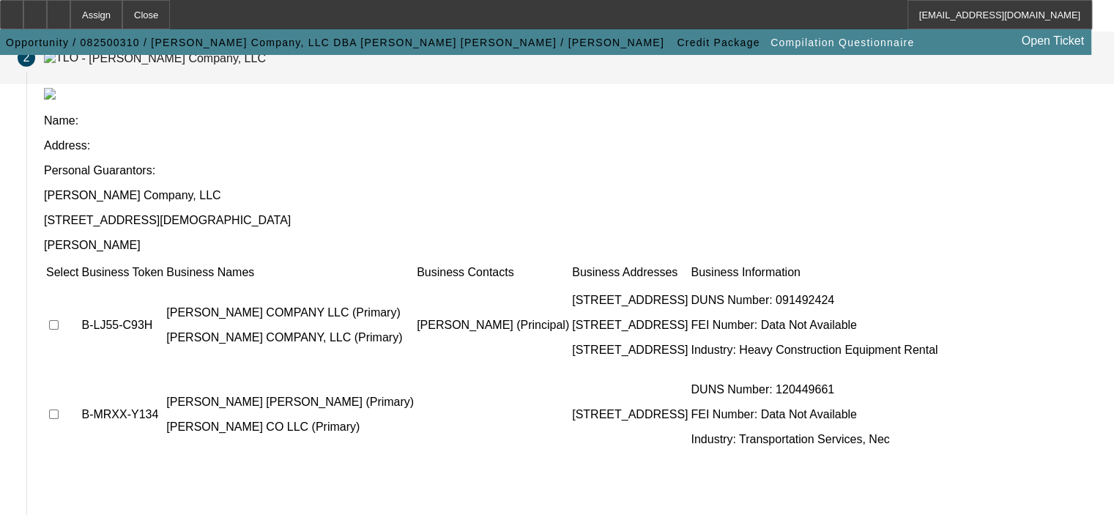
click at [59, 320] on input "checkbox" at bounding box center [54, 325] width 10 height 10
checkbox input "true"
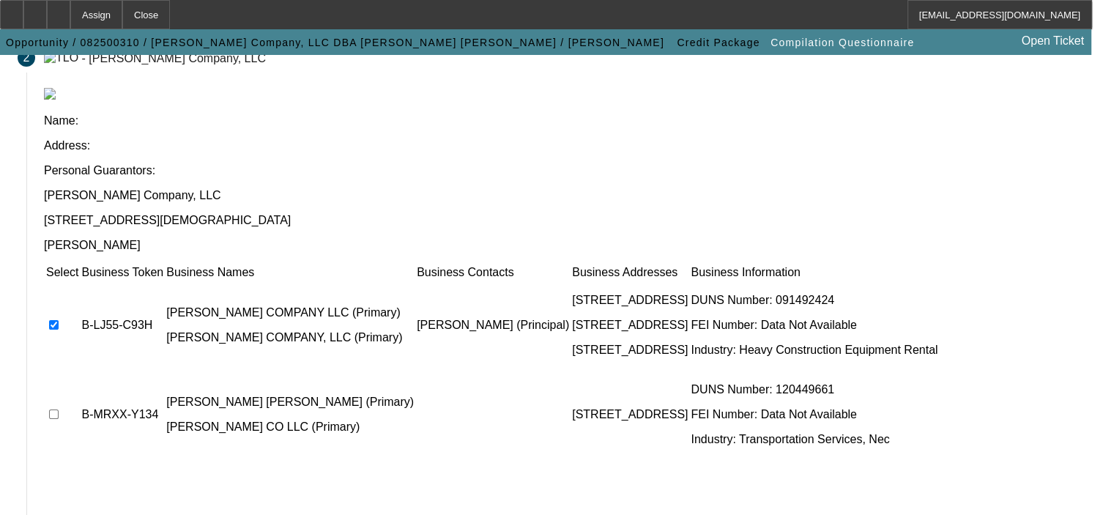
click at [489, 407] on div "Select Business Token Business Names Business Contacts Business Addresses Busin…" at bounding box center [570, 465] width 1053 height 403
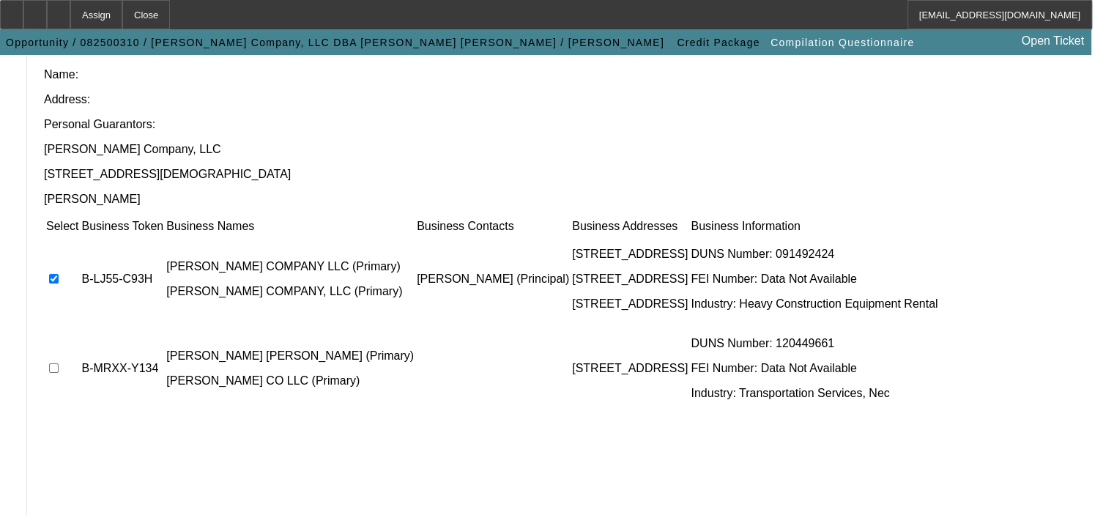
scroll to position [295, 0]
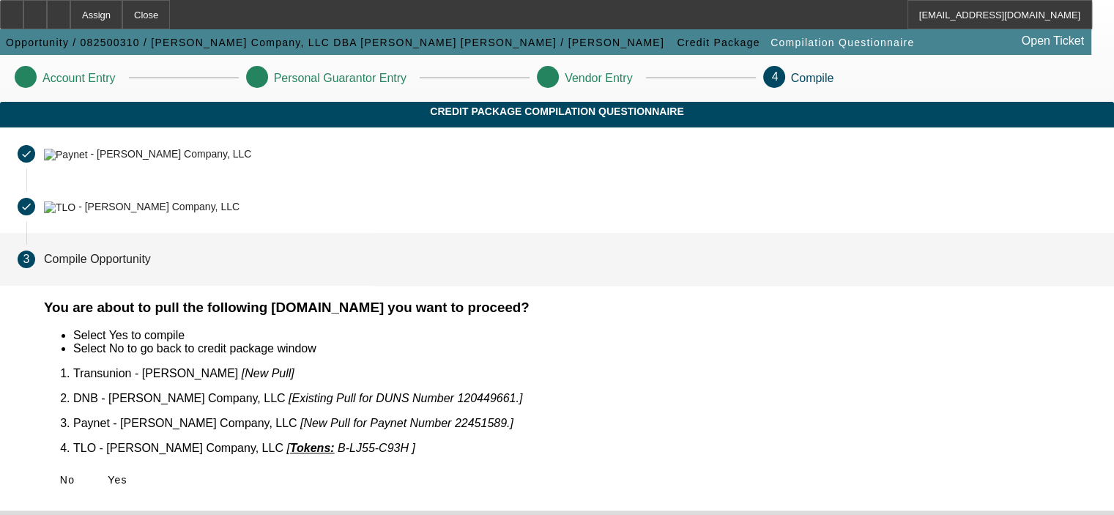
scroll to position [0, 0]
click at [108, 474] on icon at bounding box center [108, 480] width 0 height 12
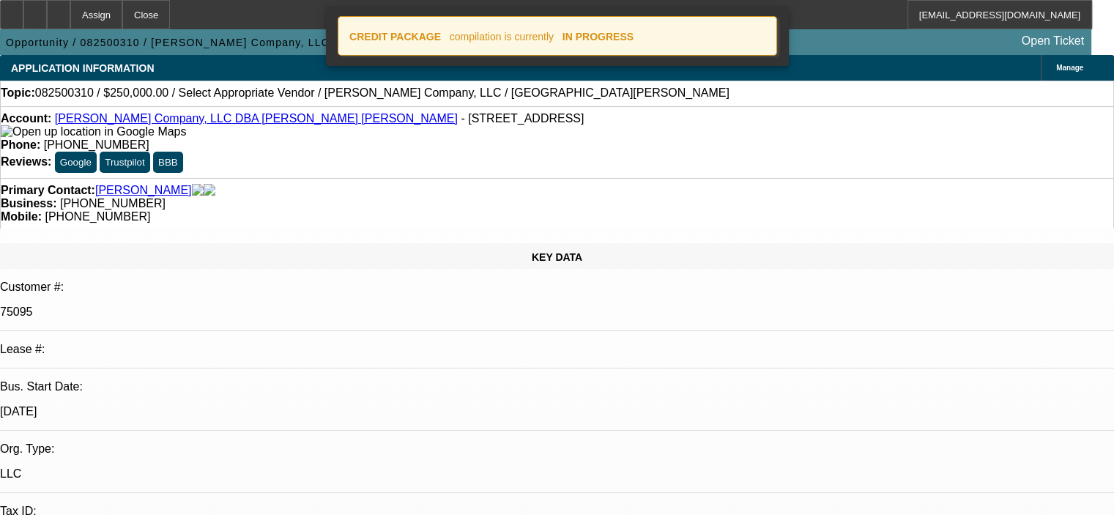
select select "0"
select select "2"
select select "0.1"
select select "4"
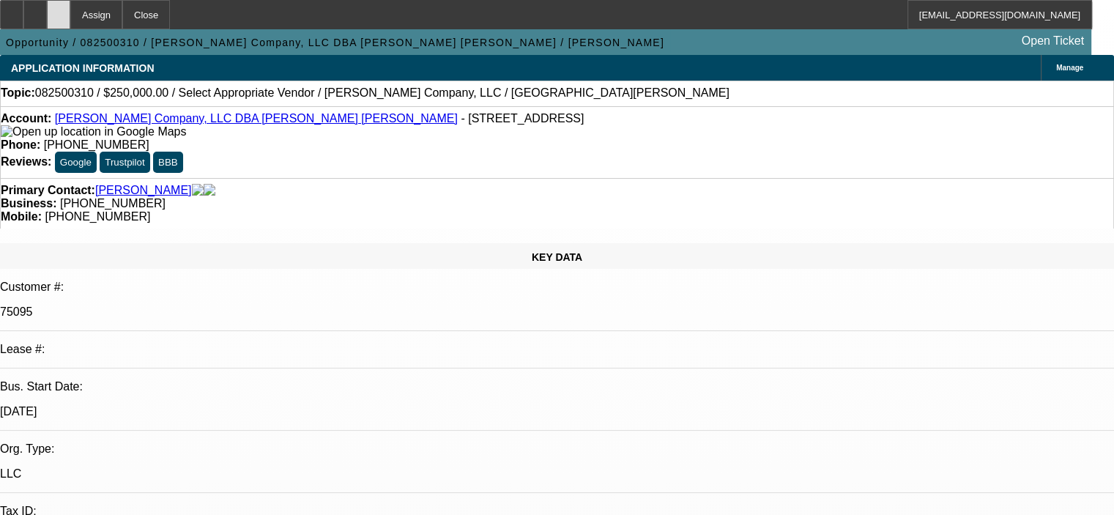
click at [59, 10] on icon at bounding box center [59, 10] width 0 height 0
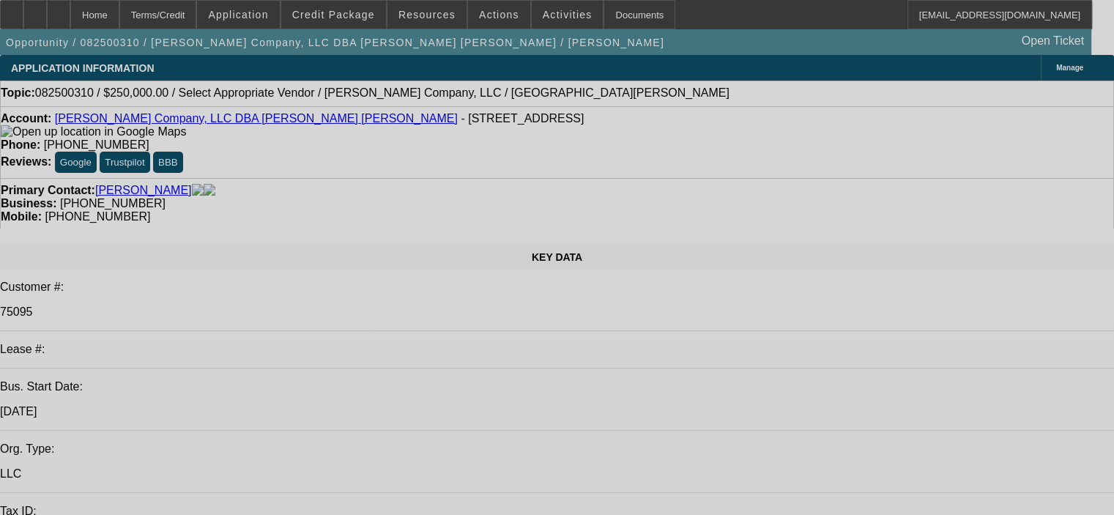
select select "0"
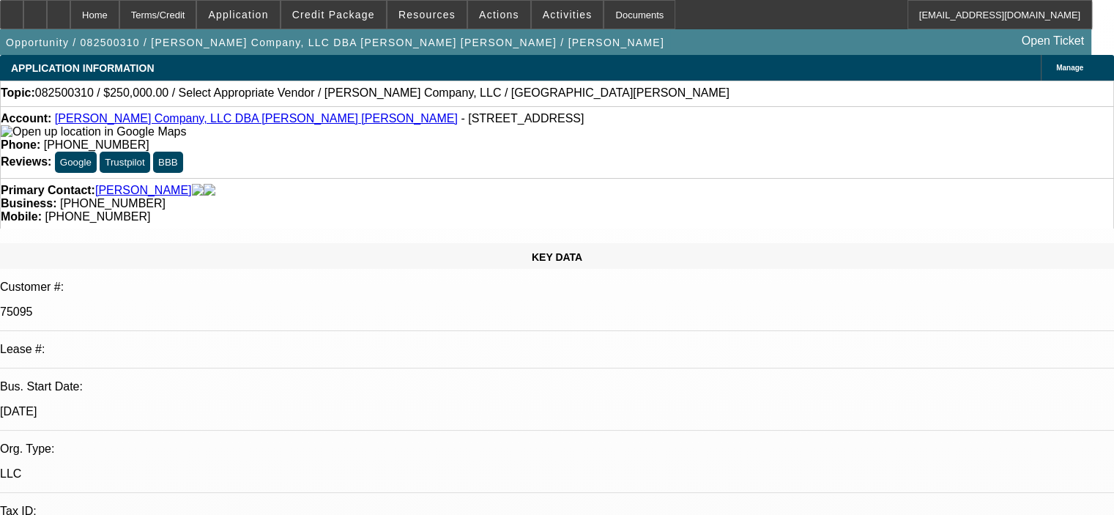
select select "2"
select select "0.1"
select select "4"
click at [35, 10] on icon at bounding box center [35, 10] width 0 height 0
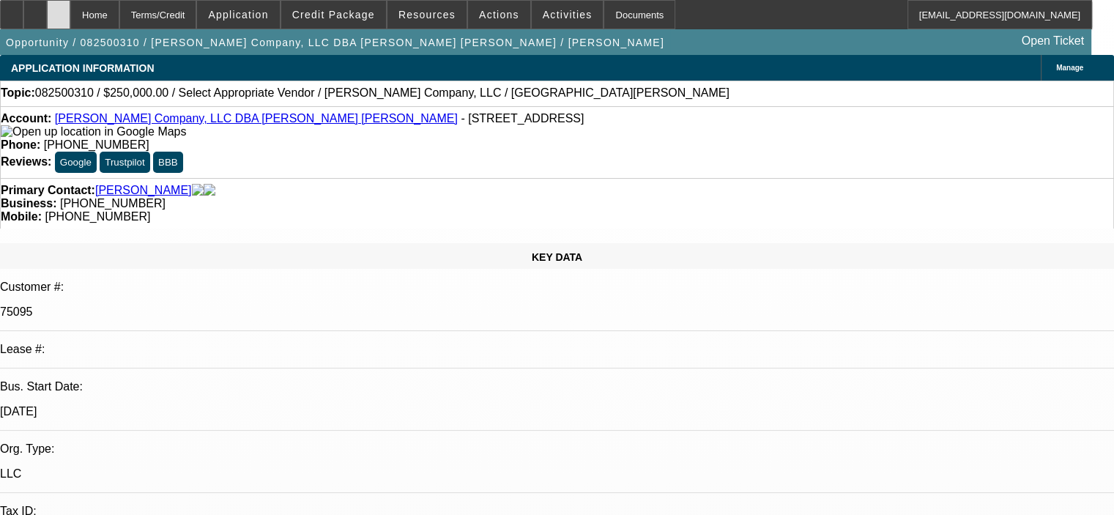
click at [59, 10] on icon at bounding box center [59, 10] width 0 height 0
select select "0"
select select "2"
select select "0.1"
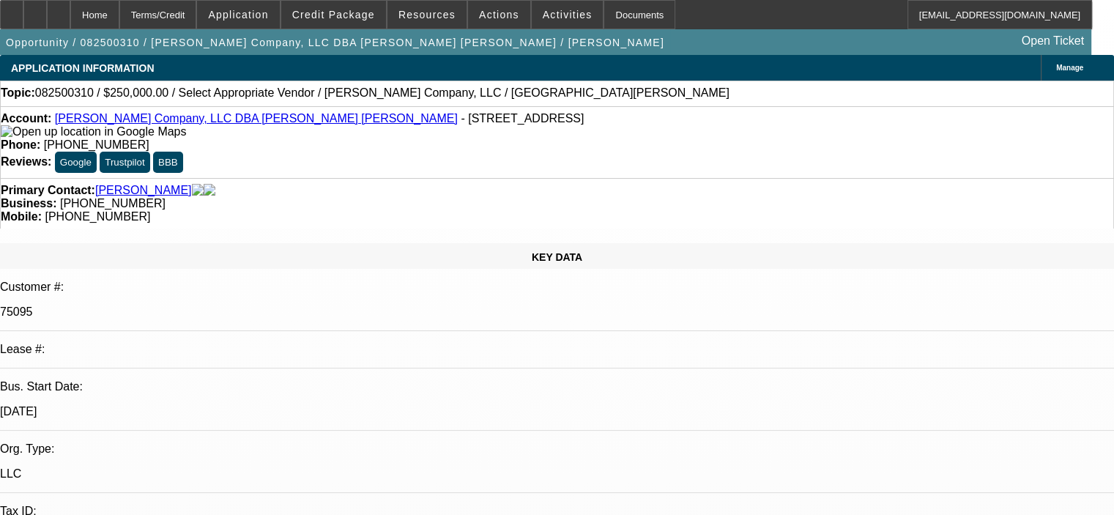
select select "4"
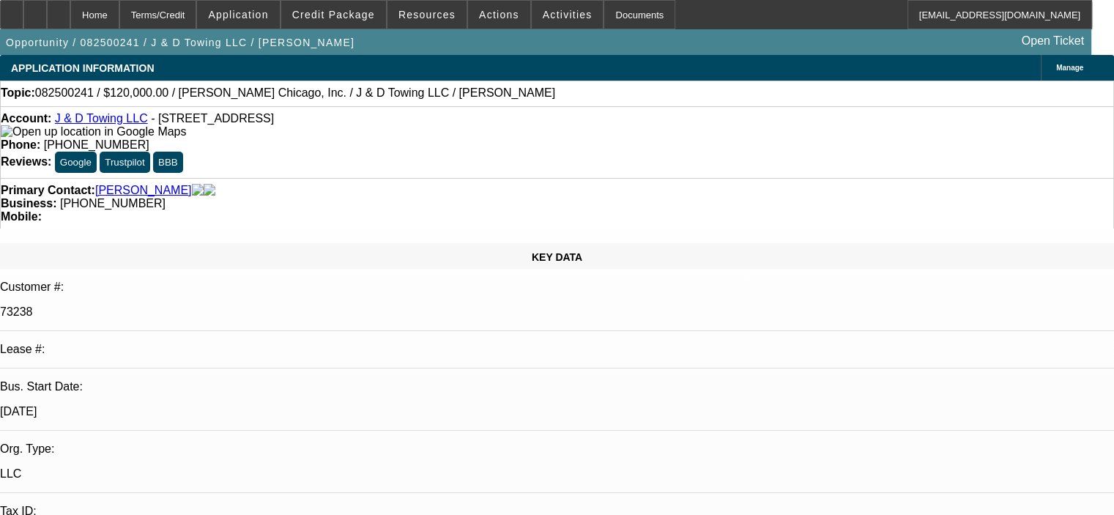
select select "0"
select select "2"
select select "0.1"
select select "4"
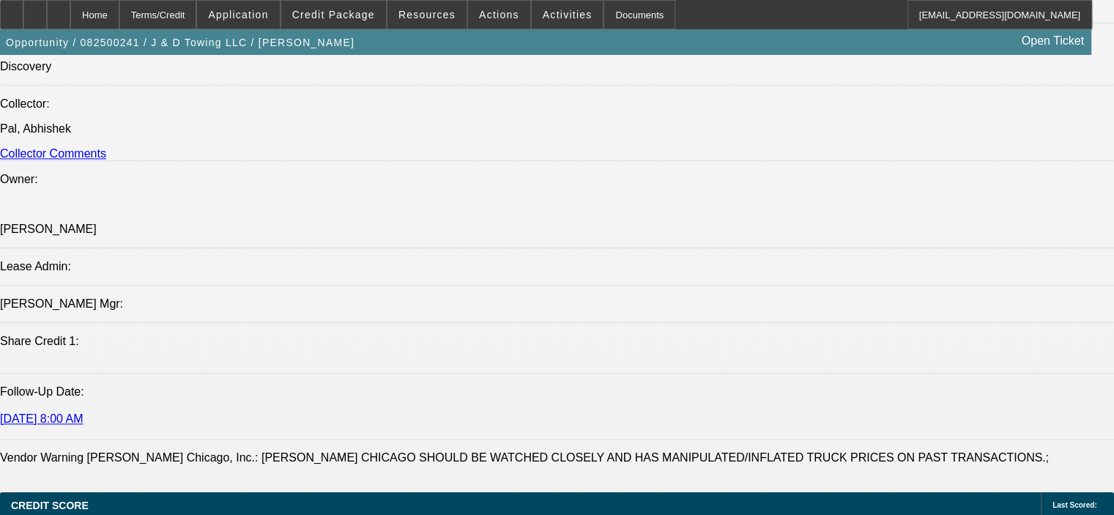
scroll to position [1539, 0]
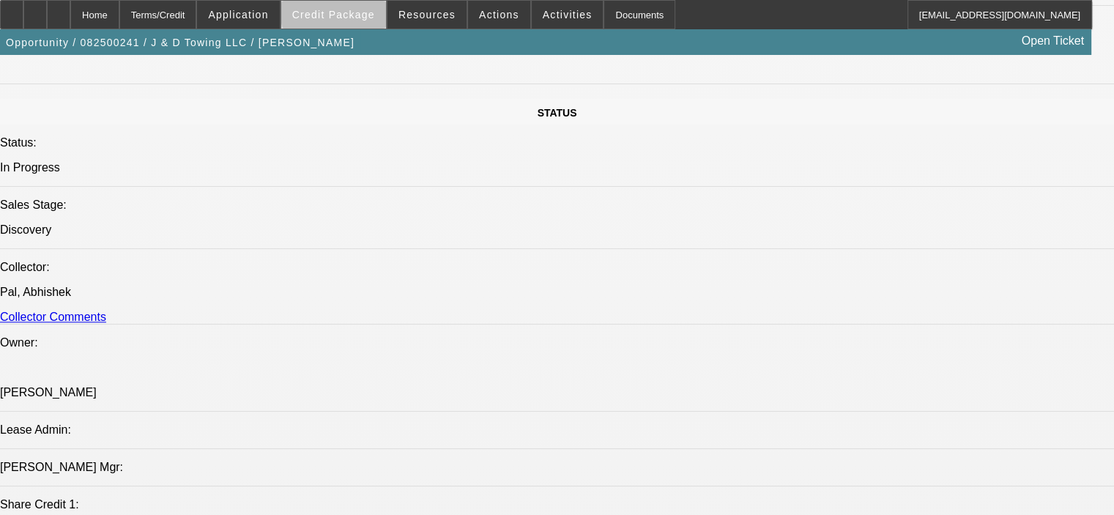
click at [358, 11] on span "Credit Package" at bounding box center [333, 15] width 83 height 12
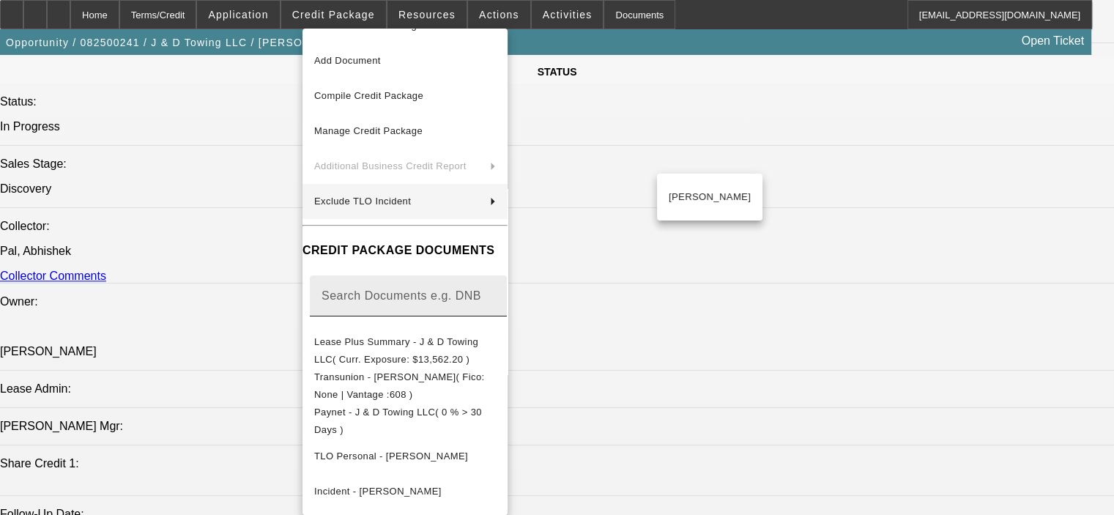
scroll to position [1612, 0]
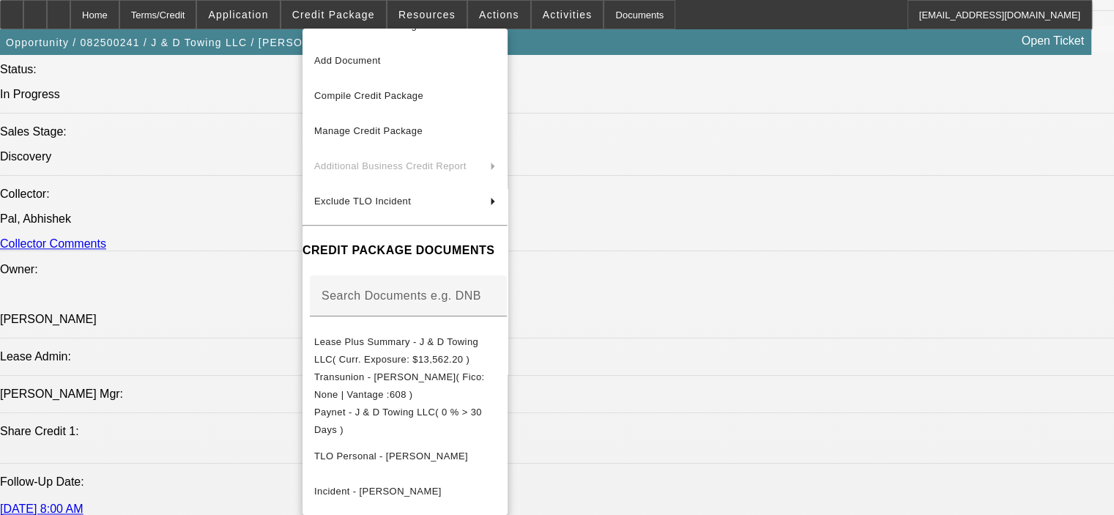
click at [815, 476] on div at bounding box center [557, 257] width 1114 height 515
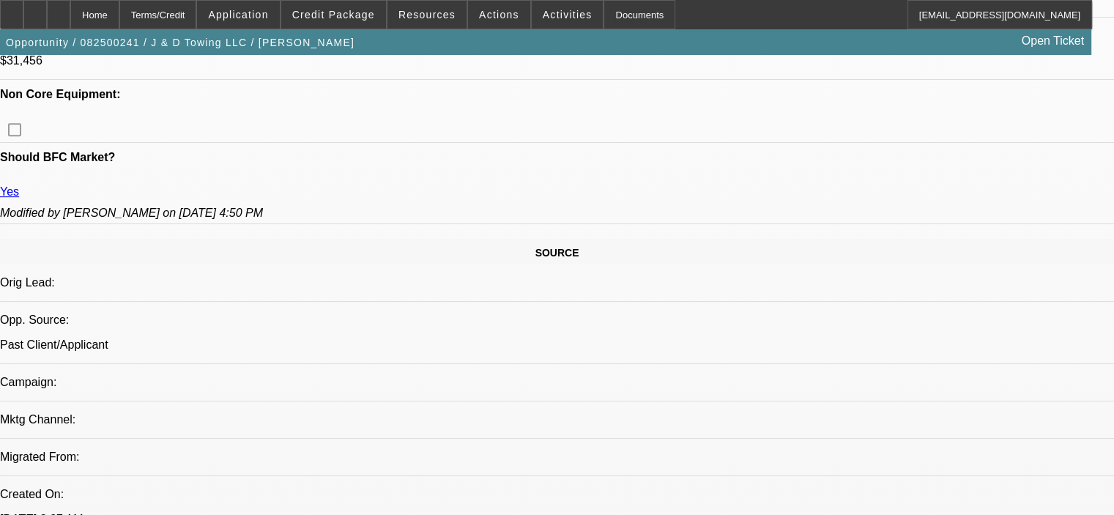
scroll to position [513, 0]
